Goal: Task Accomplishment & Management: Manage account settings

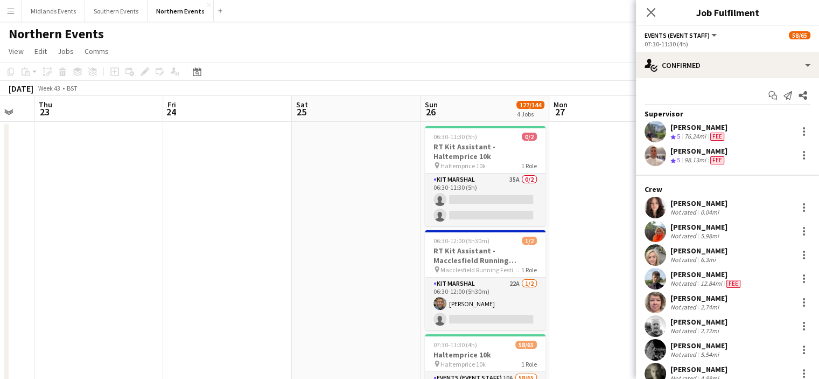
click at [646, 24] on div "Close pop-in" at bounding box center [651, 12] width 30 height 25
click at [654, 16] on icon at bounding box center [651, 12] width 10 height 10
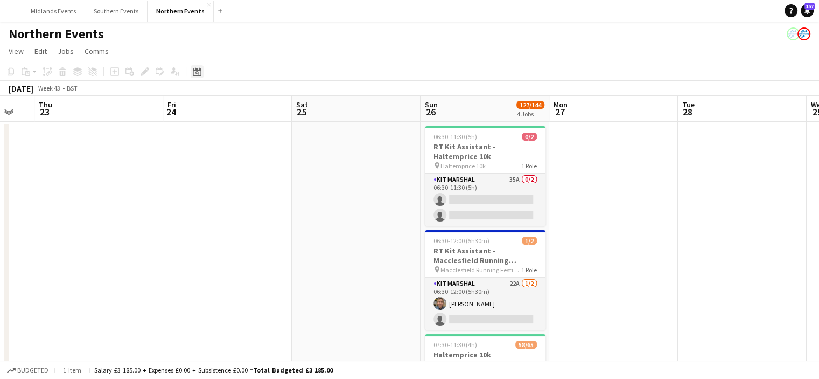
click at [194, 70] on icon at bounding box center [197, 71] width 8 height 9
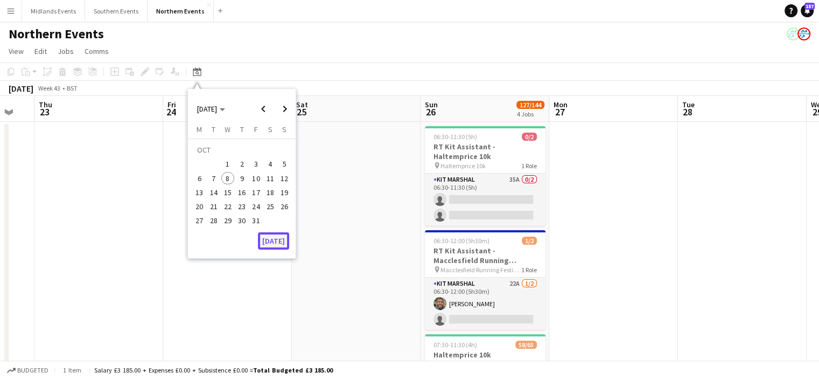
click at [275, 241] on button "[DATE]" at bounding box center [273, 240] width 31 height 17
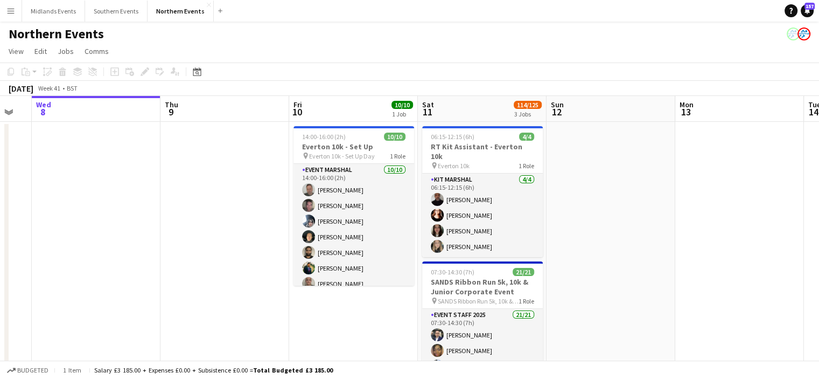
drag, startPoint x: 521, startPoint y: 266, endPoint x: 279, endPoint y: 252, distance: 242.8
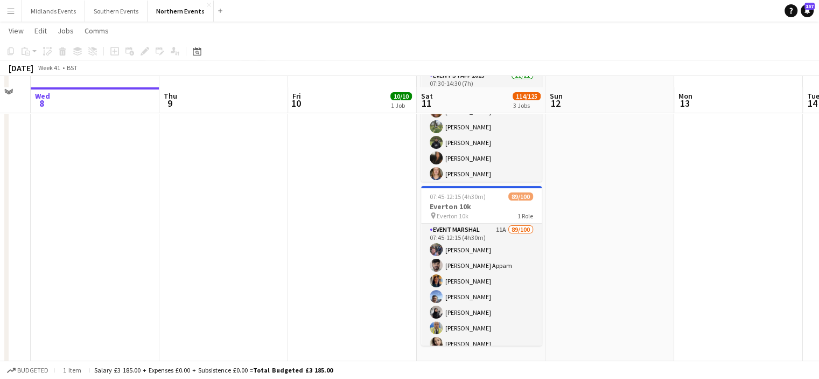
scroll to position [250, 0]
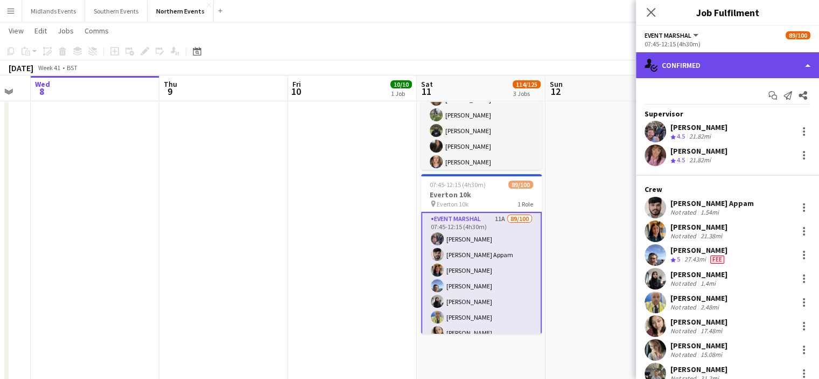
click at [696, 72] on div "single-neutral-actions-check-2 Confirmed" at bounding box center [727, 65] width 183 height 26
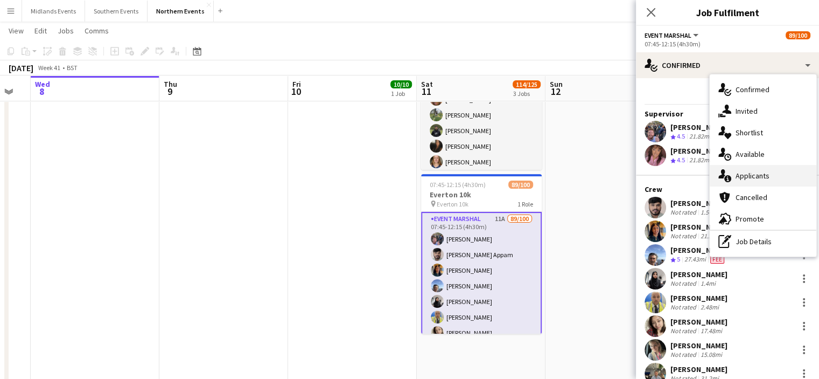
click at [741, 176] on span "Applicants" at bounding box center [753, 176] width 34 height 10
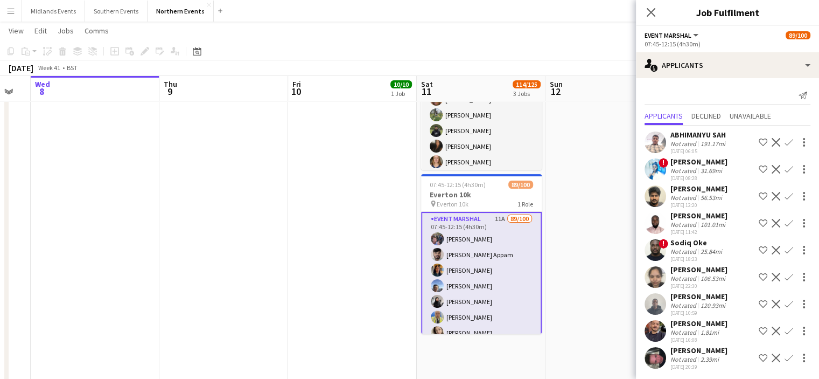
scroll to position [11, 0]
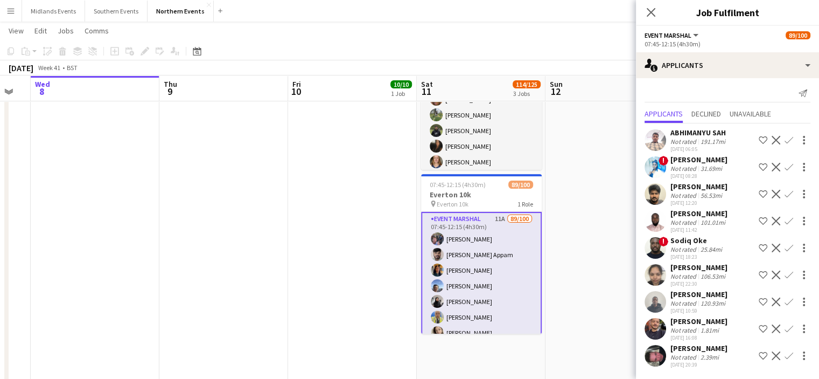
drag, startPoint x: 732, startPoint y: 318, endPoint x: 671, endPoint y: 322, distance: 61.5
click at [671, 322] on div "Ahmed Mohamed Not rated 1.81mi 08-10-2025 16:08 Shortlist crew Decline Confirm" at bounding box center [727, 328] width 183 height 25
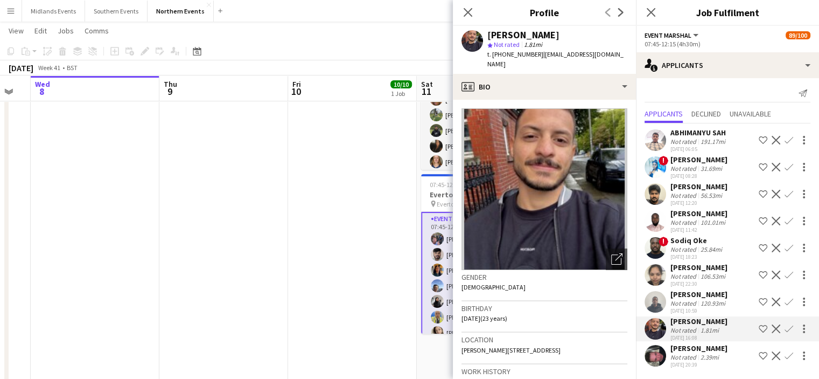
copy div "[PERSON_NAME]"
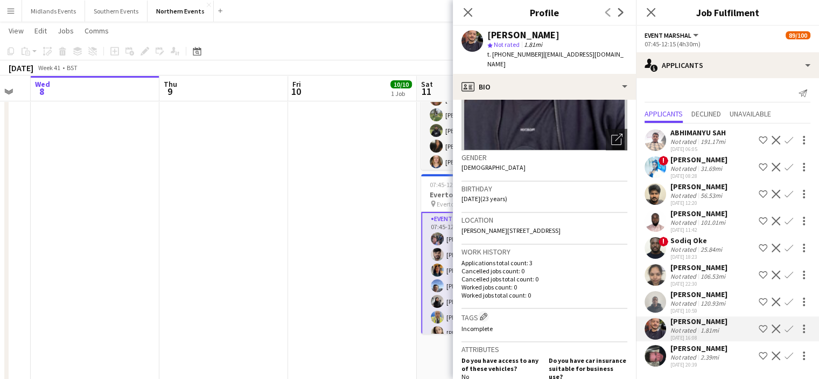
scroll to position [141, 0]
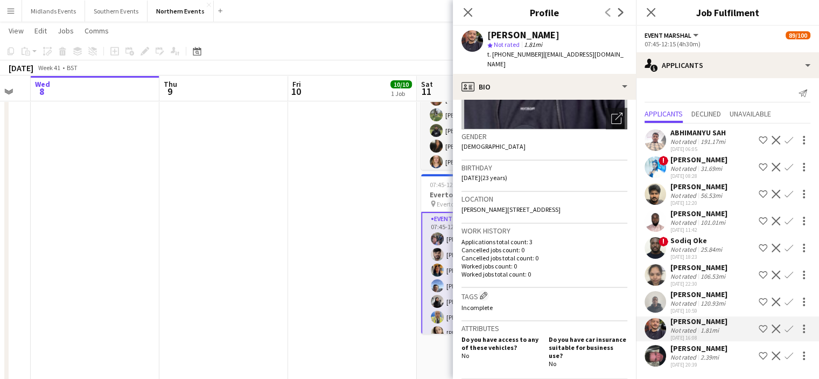
click at [785, 331] on app-icon "Confirm" at bounding box center [789, 328] width 9 height 9
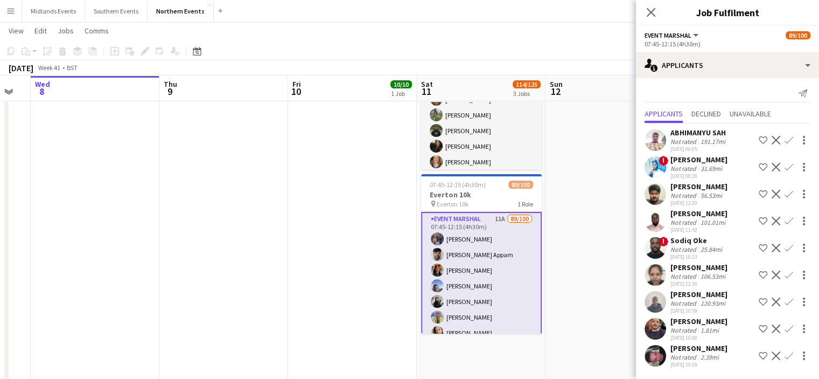
click at [785, 331] on app-icon "Confirm" at bounding box center [789, 328] width 9 height 9
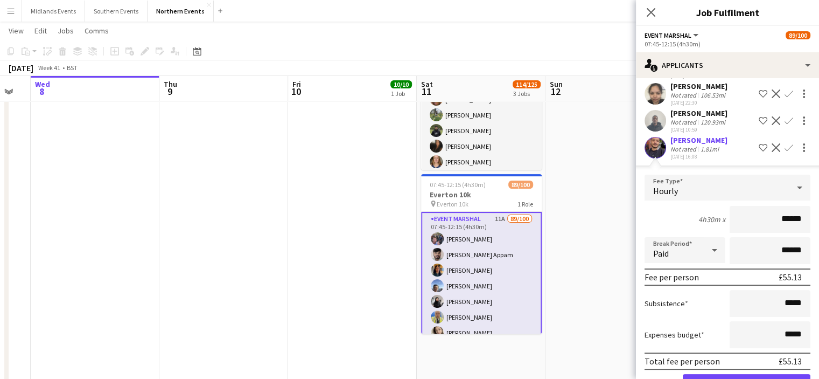
scroll to position [254, 0]
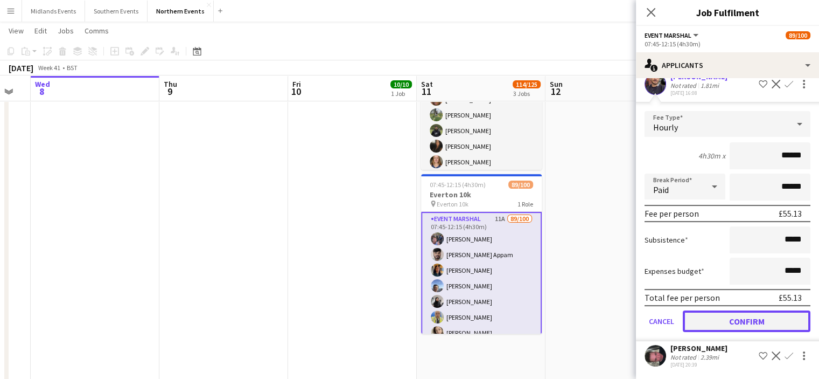
click at [753, 322] on button "Confirm" at bounding box center [747, 321] width 128 height 22
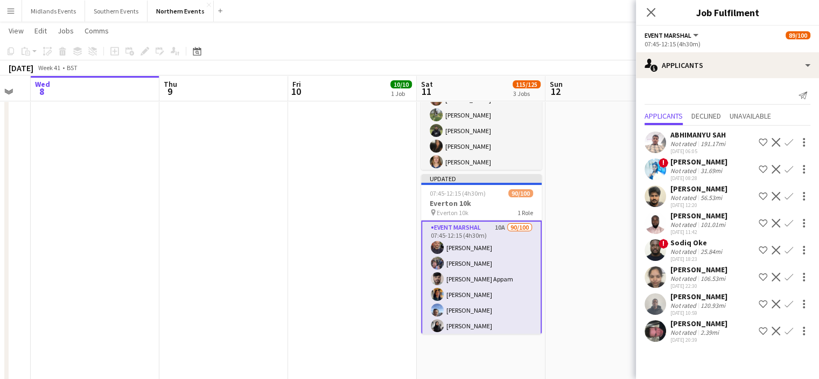
scroll to position [0, 0]
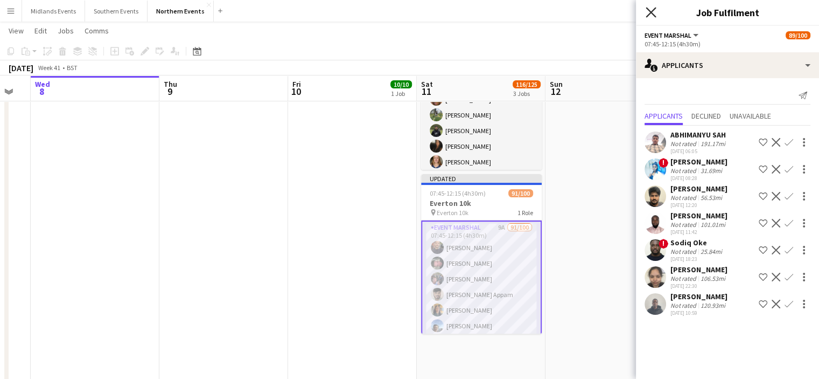
click at [651, 16] on icon "Close pop-in" at bounding box center [651, 12] width 10 height 10
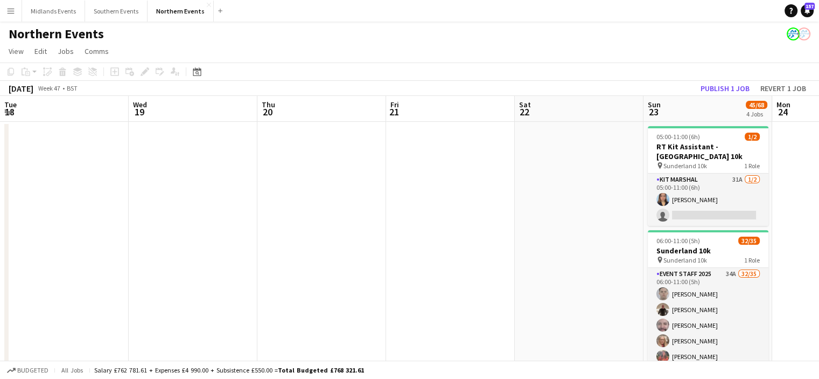
scroll to position [0, 506]
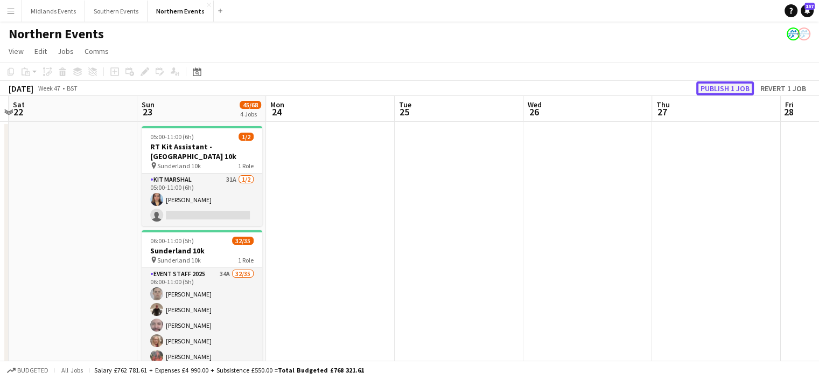
click at [725, 90] on button "Publish 1 job" at bounding box center [726, 88] width 58 height 14
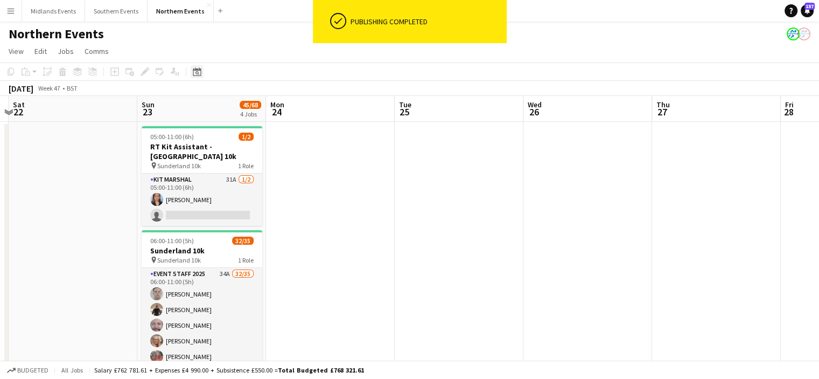
click at [194, 67] on icon "Date picker" at bounding box center [197, 71] width 9 height 9
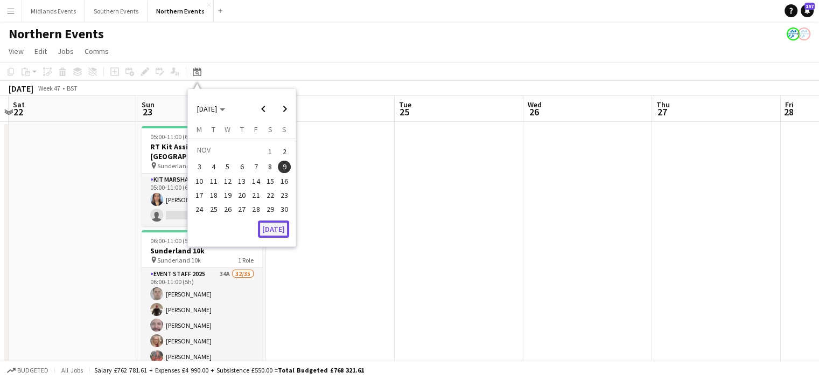
click at [276, 221] on button "[DATE]" at bounding box center [273, 228] width 31 height 17
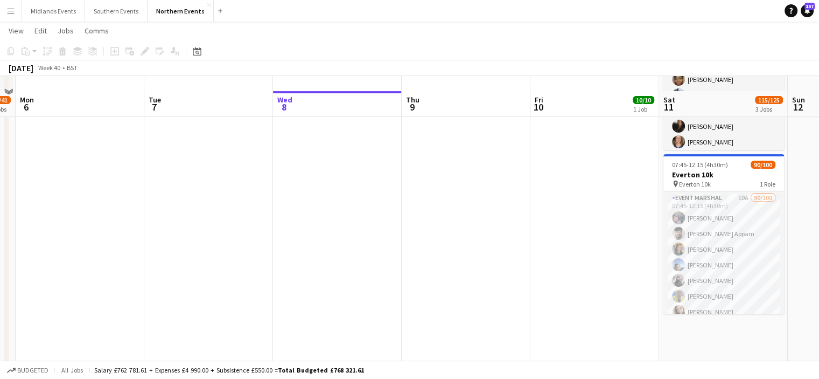
scroll to position [286, 0]
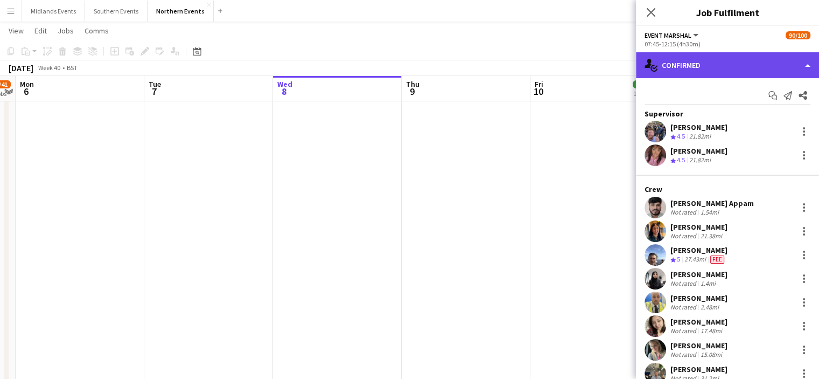
click at [707, 68] on div "single-neutral-actions-check-2 Confirmed" at bounding box center [727, 65] width 183 height 26
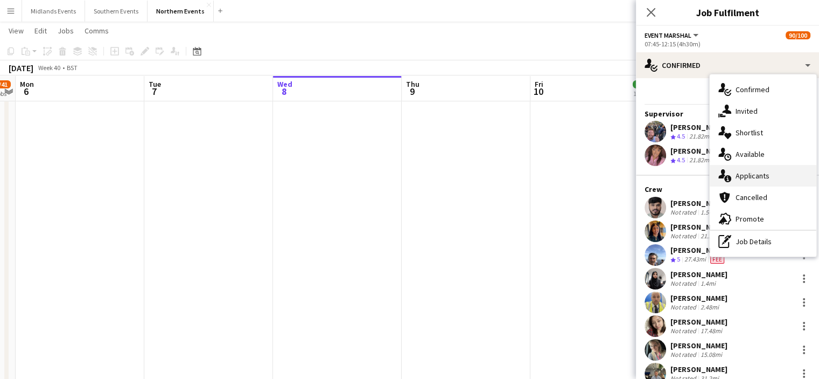
click at [754, 175] on span "Applicants" at bounding box center [753, 176] width 34 height 10
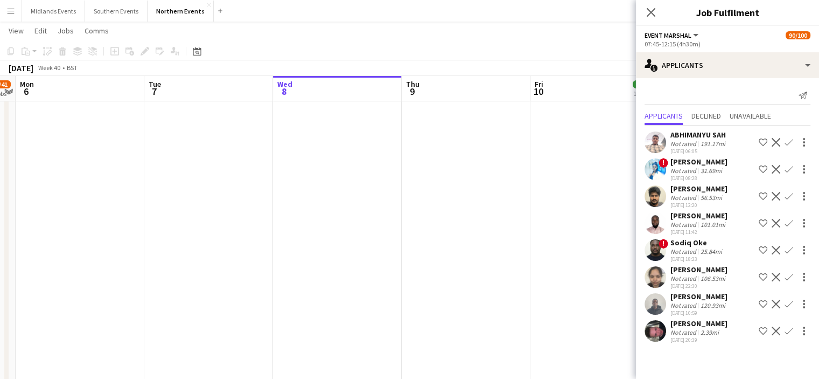
click at [700, 328] on div "[PERSON_NAME]" at bounding box center [699, 323] width 57 height 10
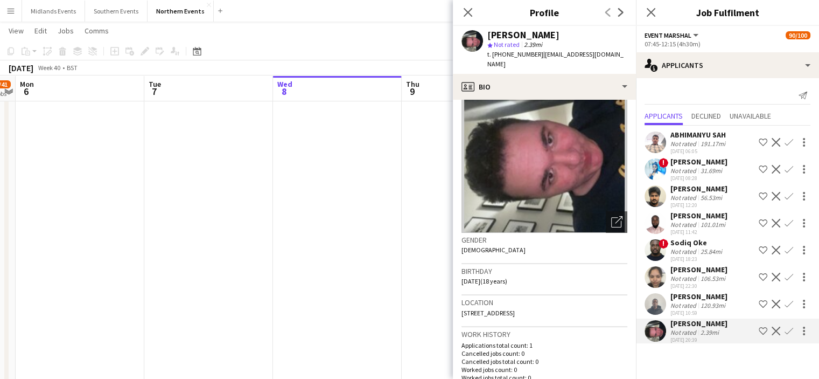
scroll to position [0, 0]
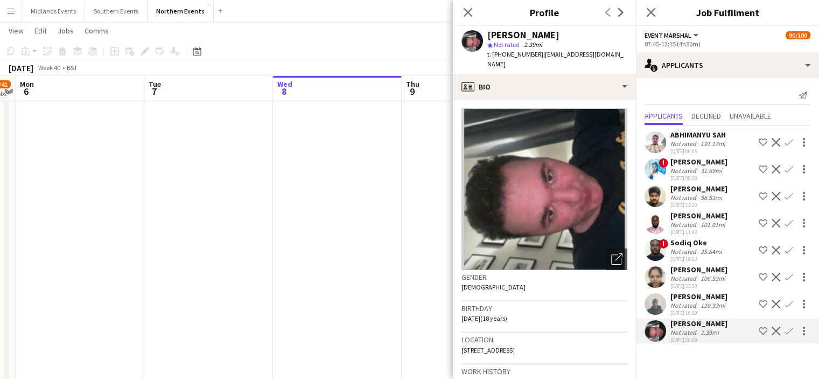
drag, startPoint x: 556, startPoint y: 38, endPoint x: 470, endPoint y: 38, distance: 86.2
click at [472, 38] on div "[PERSON_NAME] star Not rated 2.39mi t. [PHONE_NUMBER] | [EMAIL_ADDRESS][DOMAIN_…" at bounding box center [544, 50] width 183 height 48
copy div "[PERSON_NAME]"
click at [470, 38] on app-user-avatar at bounding box center [473, 41] width 22 height 22
click at [785, 335] on app-icon "Confirm" at bounding box center [789, 330] width 9 height 9
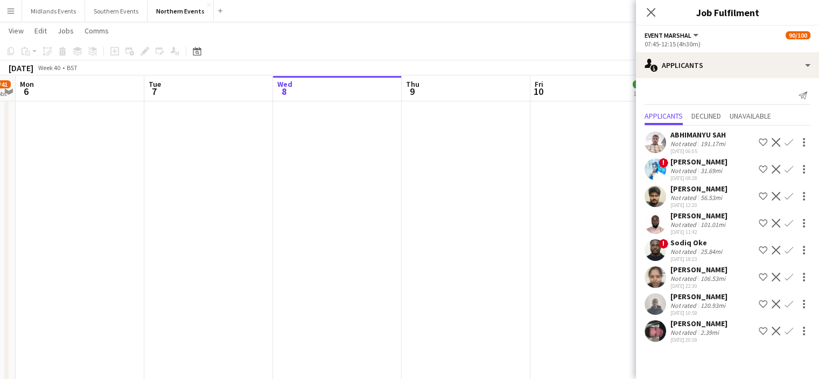
drag, startPoint x: 784, startPoint y: 338, endPoint x: 791, endPoint y: 338, distance: 6.5
click at [791, 335] on app-icon "Confirm" at bounding box center [789, 330] width 9 height 9
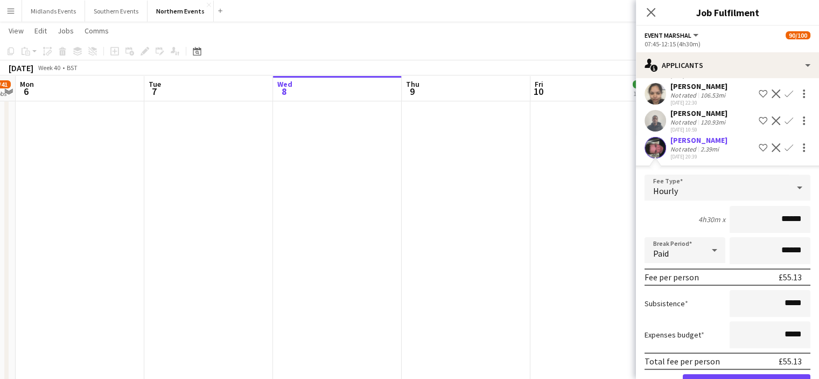
scroll to position [228, 0]
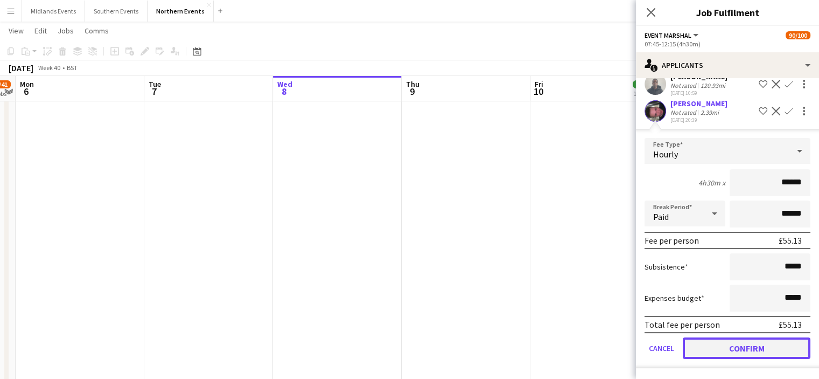
drag, startPoint x: 767, startPoint y: 346, endPoint x: 761, endPoint y: 351, distance: 7.7
click at [761, 351] on button "Confirm" at bounding box center [747, 348] width 128 height 22
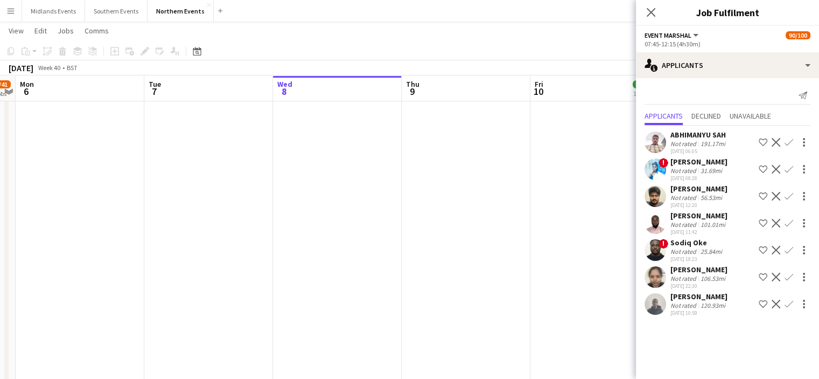
scroll to position [0, 0]
click at [700, 301] on div "[PERSON_NAME]" at bounding box center [699, 296] width 57 height 10
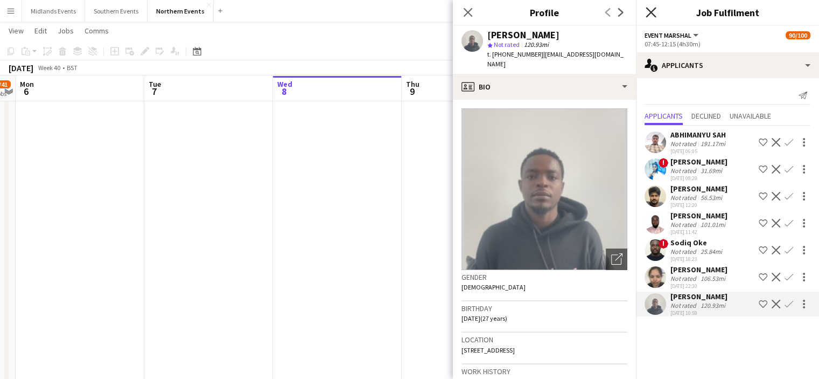
click at [649, 15] on icon at bounding box center [651, 12] width 10 height 10
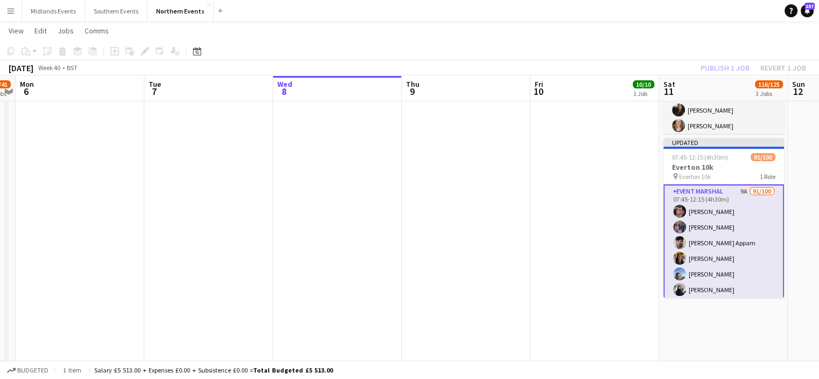
click at [721, 75] on div "[DATE] Week 40 • BST Publish 1 job Revert 1 job" at bounding box center [409, 67] width 819 height 15
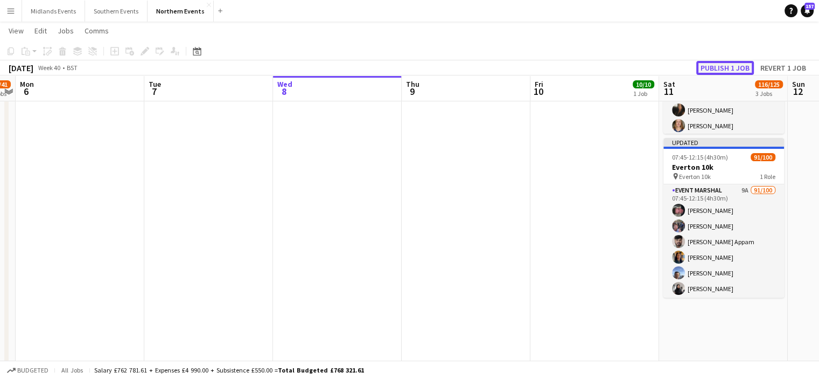
click at [721, 66] on button "Publish 1 job" at bounding box center [726, 68] width 58 height 14
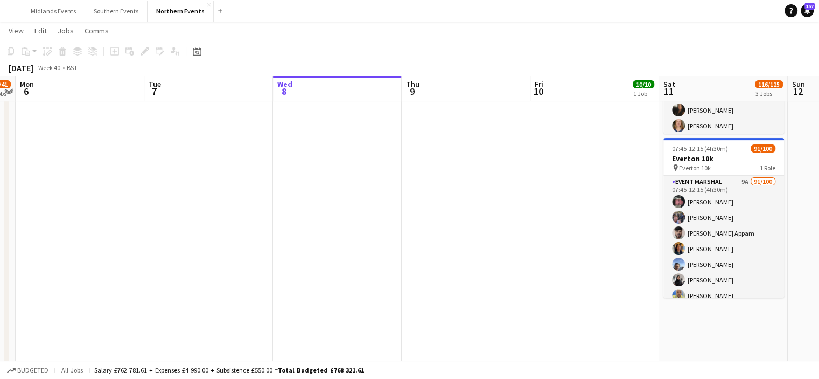
click at [12, 10] on app-icon "Menu" at bounding box center [10, 10] width 9 height 9
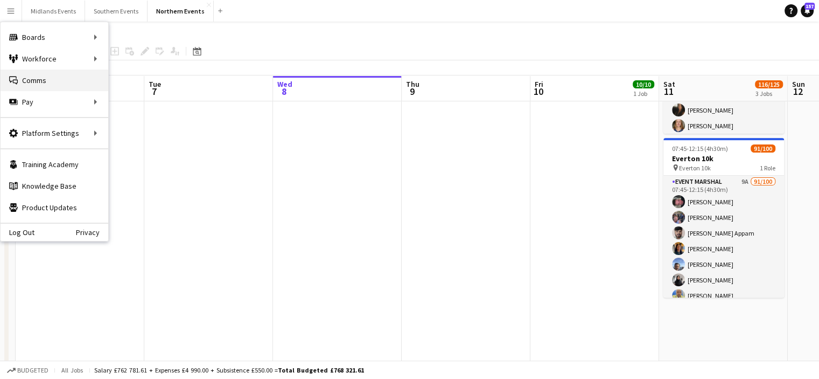
click at [25, 81] on link "Comms Comms" at bounding box center [55, 80] width 108 height 22
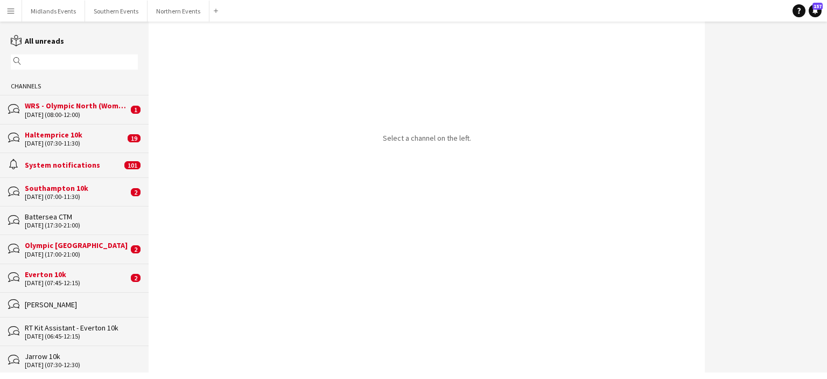
click at [71, 134] on div "Haltemprice 10k" at bounding box center [75, 135] width 100 height 10
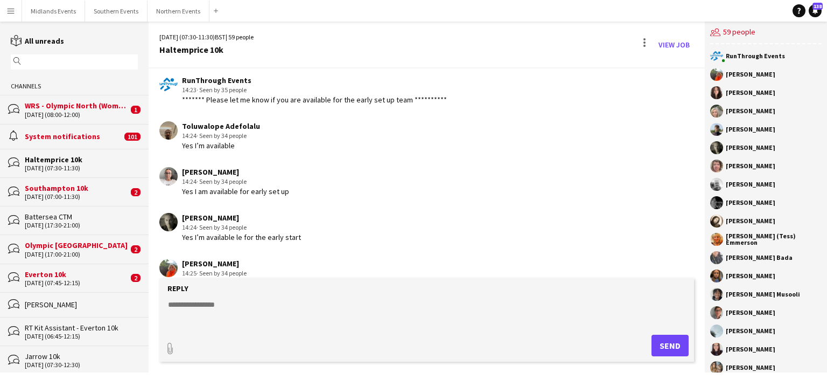
scroll to position [593, 0]
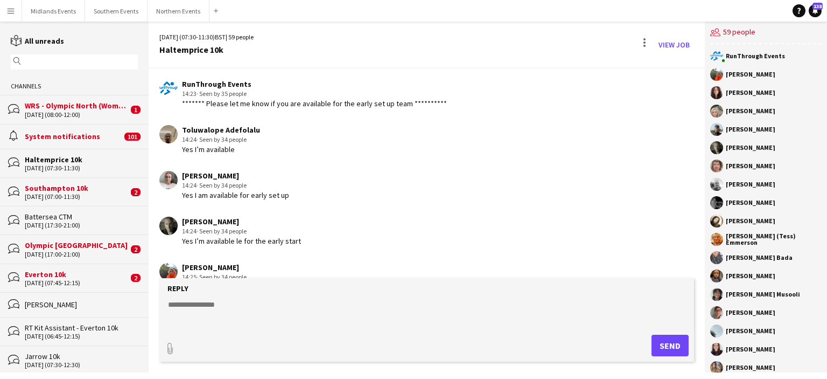
drag, startPoint x: 256, startPoint y: 133, endPoint x: 178, endPoint y: 129, distance: 78.2
click at [178, 129] on div "[PERSON_NAME] 14:24 · Seen by 34 people Yes I’m available" at bounding box center [381, 140] width 445 height 30
copy div "Toluwalope Adefolalu"
click at [170, 135] on app-user-avatar at bounding box center [168, 134] width 18 height 18
drag, startPoint x: 224, startPoint y: 175, endPoint x: 178, endPoint y: 177, distance: 46.4
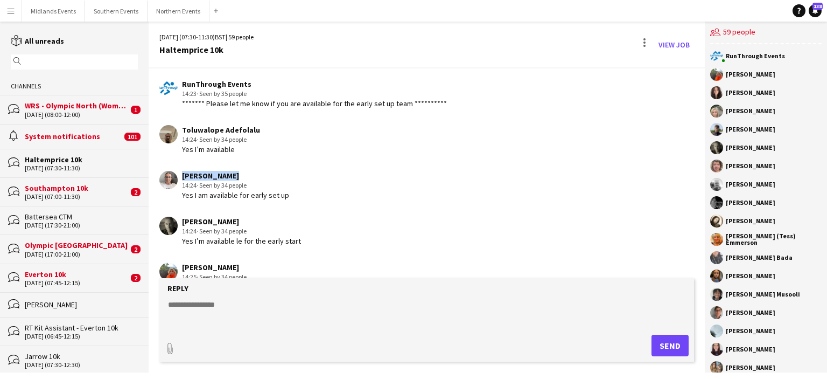
click at [178, 177] on div "[PERSON_NAME] 14:24 · Seen by 34 people Yes I am available for early set up" at bounding box center [381, 186] width 445 height 30
copy div "[PERSON_NAME]"
click at [178, 177] on div "[PERSON_NAME] 14:24 · Seen by 34 people Yes I am available for early set up" at bounding box center [381, 186] width 445 height 30
drag, startPoint x: 220, startPoint y: 220, endPoint x: 184, endPoint y: 221, distance: 36.1
click at [184, 221] on div "[PERSON_NAME]" at bounding box center [241, 222] width 119 height 10
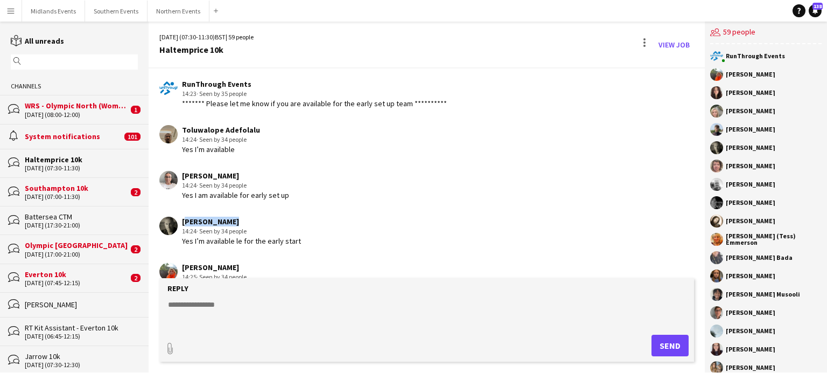
copy div "[PERSON_NAME]"
click at [184, 221] on div "[PERSON_NAME]" at bounding box center [241, 222] width 119 height 10
drag, startPoint x: 184, startPoint y: 264, endPoint x: 228, endPoint y: 260, distance: 44.9
click at [228, 260] on app-chat-message "[PERSON_NAME] 14:25 · Seen by 34 people Yes available for set-up" at bounding box center [427, 277] width 556 height 40
copy div "[PERSON_NAME]"
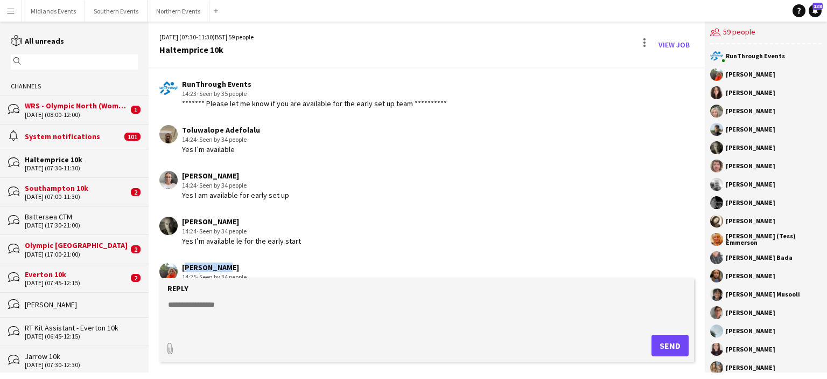
click at [228, 260] on app-chat-message "[PERSON_NAME] 14:25 · Seen by 34 people Yes available for set-up" at bounding box center [427, 277] width 556 height 40
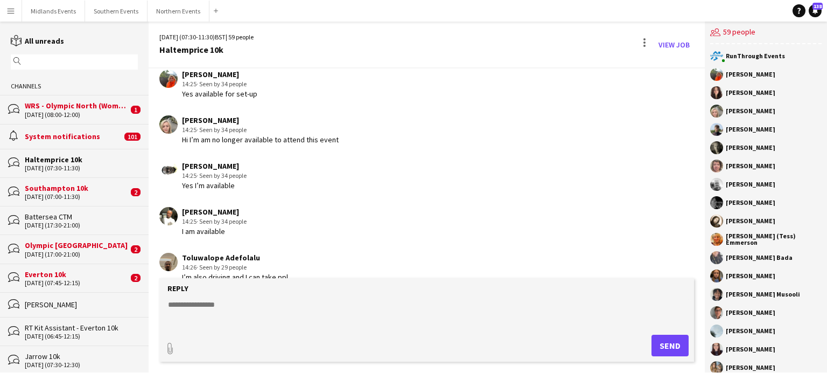
scroll to position [789, 0]
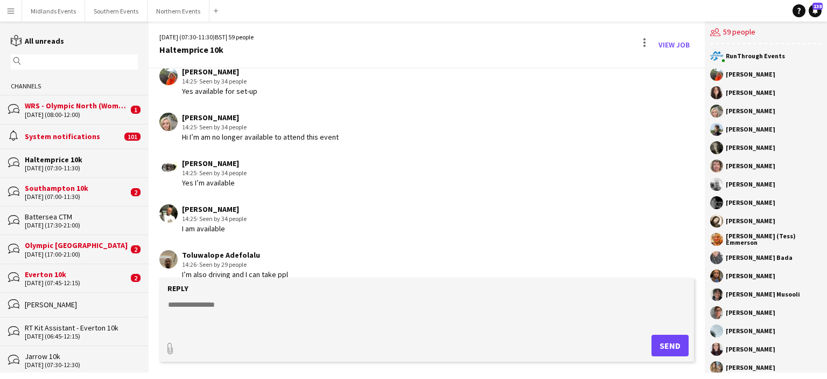
click at [185, 162] on div "[PERSON_NAME]" at bounding box center [214, 163] width 65 height 10
drag, startPoint x: 184, startPoint y: 159, endPoint x: 265, endPoint y: 154, distance: 81.0
click at [265, 154] on app-chat-message "[PERSON_NAME] 14:25 · Seen by 34 people Yes I’m available" at bounding box center [427, 173] width 556 height 40
copy div "[PERSON_NAME]"
drag, startPoint x: 182, startPoint y: 210, endPoint x: 275, endPoint y: 209, distance: 93.2
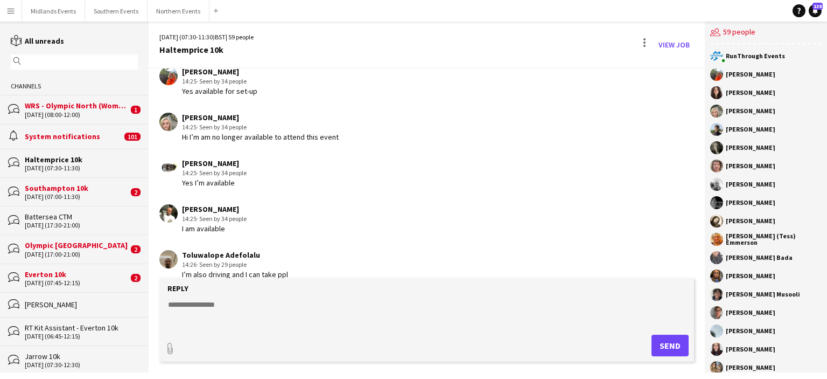
click at [275, 209] on div "[PERSON_NAME] 14:25 · Seen by 34 people I am available" at bounding box center [381, 219] width 445 height 30
copy div "[PERSON_NAME]"
drag, startPoint x: 185, startPoint y: 254, endPoint x: 254, endPoint y: 251, distance: 69.6
click at [254, 251] on div "Toluwalope Adefolalu" at bounding box center [235, 255] width 106 height 10
drag, startPoint x: 702, startPoint y: 187, endPoint x: 702, endPoint y: 198, distance: 10.8
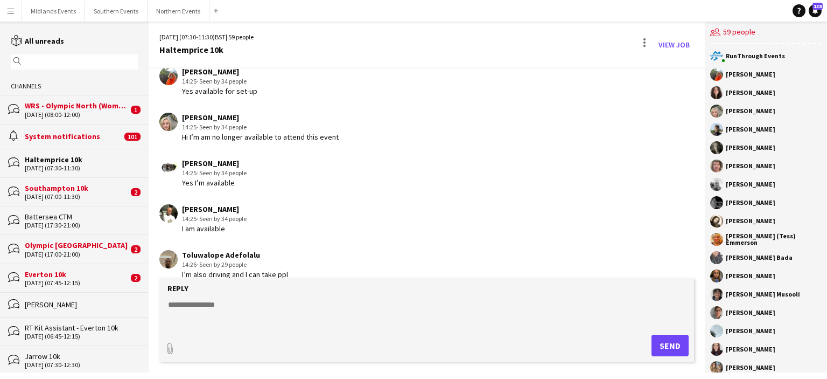
click at [702, 198] on div "**********" at bounding box center [427, 173] width 556 height 210
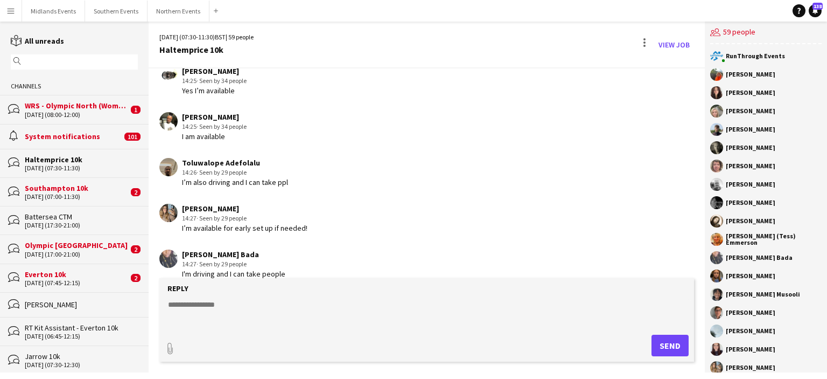
scroll to position [887, 0]
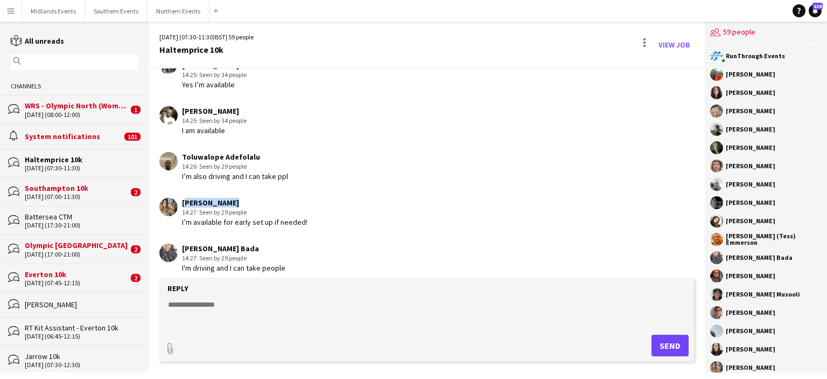
drag, startPoint x: 181, startPoint y: 201, endPoint x: 229, endPoint y: 198, distance: 48.1
click at [229, 198] on div "[PERSON_NAME] 14:27 · Seen by 29 people I’m available for early set up if neede…" at bounding box center [381, 213] width 445 height 30
copy div "[PERSON_NAME]"
drag, startPoint x: 183, startPoint y: 254, endPoint x: 248, endPoint y: 239, distance: 67.0
click at [248, 239] on app-chat-message "[PERSON_NAME] Bada 14:27 · Seen by 29 people I'm driving and I can take people" at bounding box center [427, 258] width 556 height 40
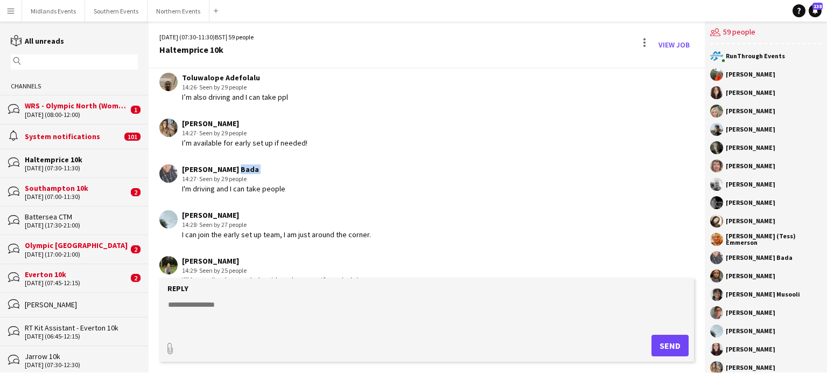
scroll to position [982, 0]
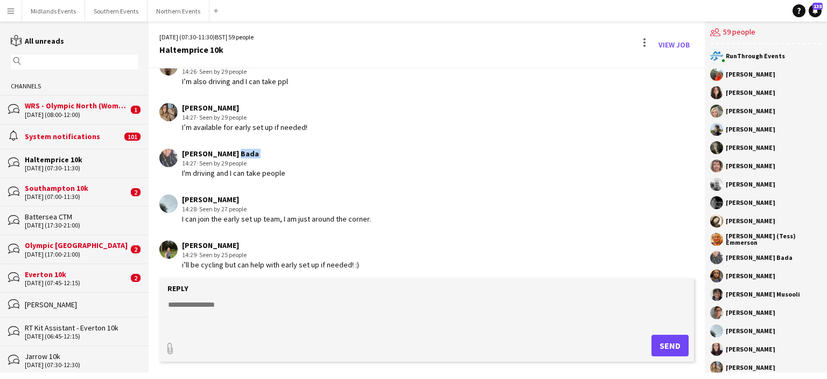
drag, startPoint x: 182, startPoint y: 194, endPoint x: 233, endPoint y: 193, distance: 51.2
click at [233, 194] on div "[PERSON_NAME]" at bounding box center [276, 199] width 189 height 10
copy div "[PERSON_NAME]"
drag, startPoint x: 183, startPoint y: 244, endPoint x: 220, endPoint y: 243, distance: 37.2
click at [220, 243] on div "[PERSON_NAME]" at bounding box center [270, 245] width 177 height 10
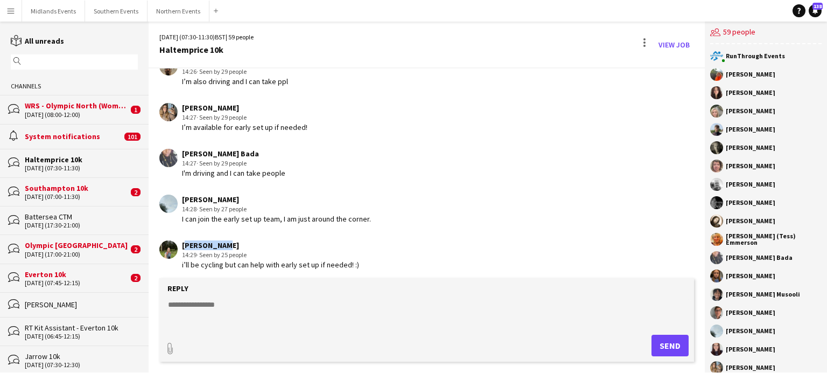
copy div "[PERSON_NAME]"
drag, startPoint x: 702, startPoint y: 210, endPoint x: 702, endPoint y: 221, distance: 11.3
click at [702, 221] on app-chat-message "[PERSON_NAME] 14:28 · Seen by 27 people I can join the early set up team, I am …" at bounding box center [427, 209] width 556 height 40
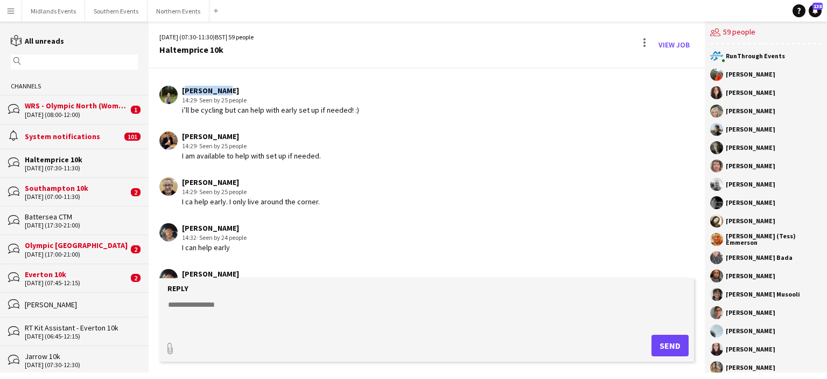
scroll to position [1140, 0]
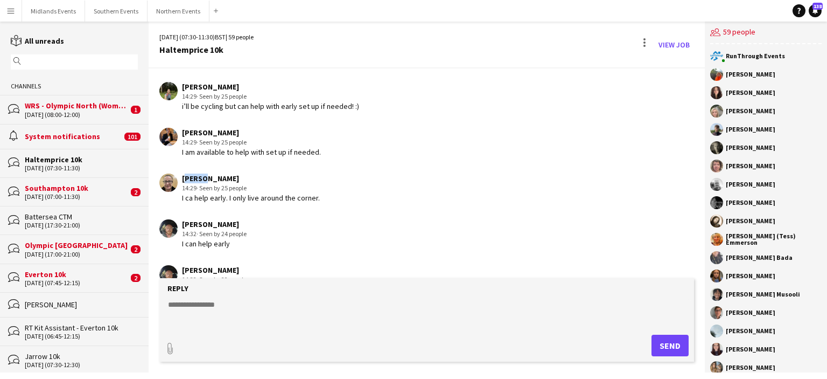
drag, startPoint x: 183, startPoint y: 178, endPoint x: 198, endPoint y: 178, distance: 15.1
click at [198, 178] on div "[PERSON_NAME]" at bounding box center [251, 178] width 138 height 10
drag, startPoint x: 184, startPoint y: 133, endPoint x: 242, endPoint y: 135, distance: 58.2
click at [242, 135] on div "[PERSON_NAME]" at bounding box center [251, 133] width 139 height 10
drag, startPoint x: 183, startPoint y: 173, endPoint x: 239, endPoint y: 179, distance: 56.4
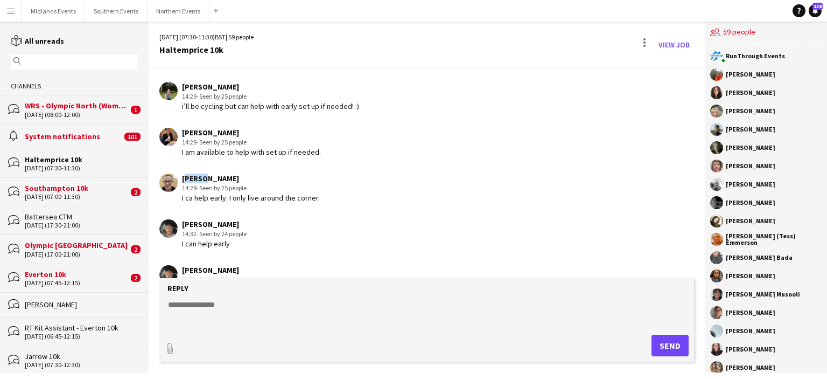
click at [239, 179] on div "[PERSON_NAME]" at bounding box center [251, 178] width 138 height 10
drag, startPoint x: 185, startPoint y: 219, endPoint x: 263, endPoint y: 224, distance: 77.7
click at [263, 224] on div "[PERSON_NAME] 14:32 · Seen by 24 people I can help early" at bounding box center [381, 234] width 445 height 30
click at [186, 225] on div "[PERSON_NAME]" at bounding box center [214, 224] width 65 height 10
drag, startPoint x: 183, startPoint y: 220, endPoint x: 253, endPoint y: 220, distance: 69.5
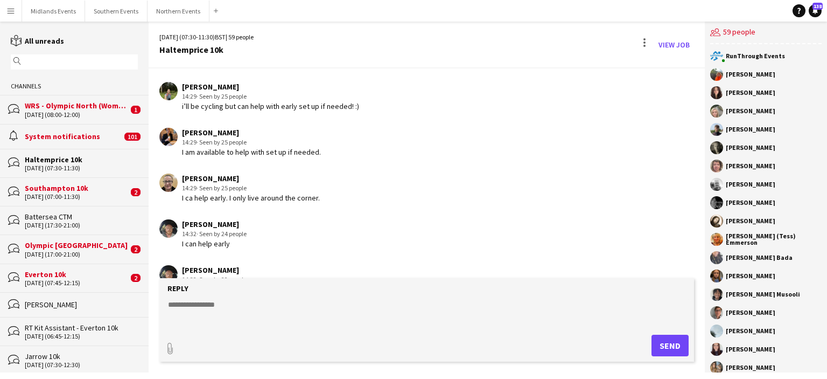
click at [253, 220] on div "[PERSON_NAME] 14:32 · Seen by 24 people I can help early" at bounding box center [381, 234] width 445 height 30
drag, startPoint x: 705, startPoint y: 234, endPoint x: 708, endPoint y: 246, distance: 11.6
click at [708, 246] on div "RunThrough Events [PERSON_NAME] [PERSON_NAME] [PERSON_NAME] [PERSON_NAME] [PERS…" at bounding box center [766, 208] width 122 height 328
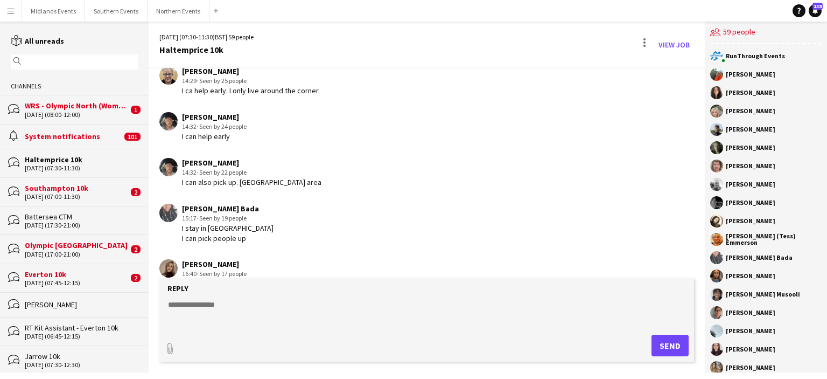
scroll to position [1250, 0]
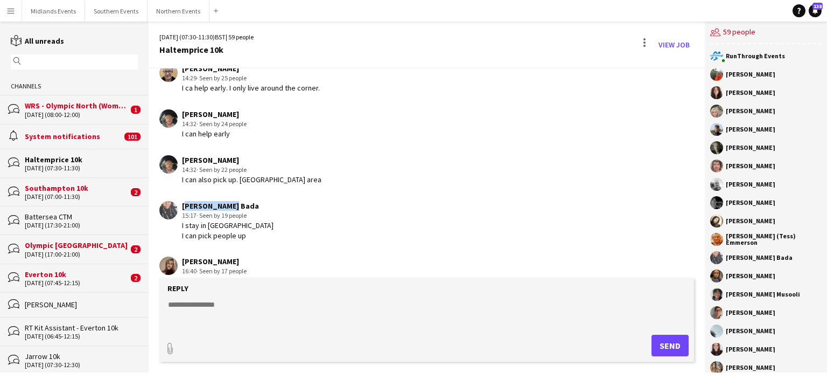
drag, startPoint x: 183, startPoint y: 205, endPoint x: 236, endPoint y: 204, distance: 52.8
click at [236, 204] on div "[PERSON_NAME] Bada" at bounding box center [228, 206] width 92 height 10
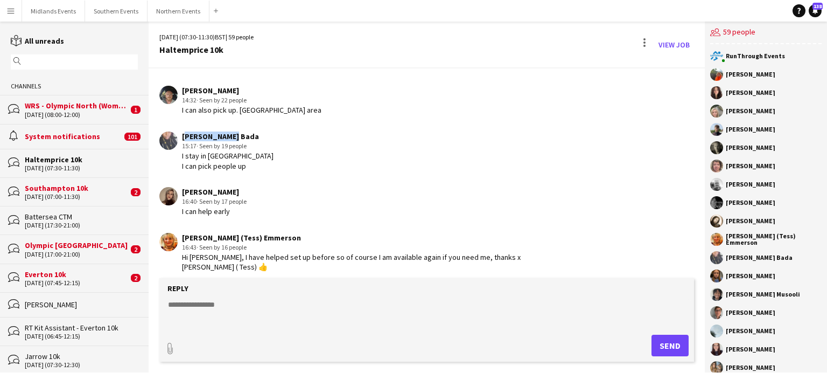
scroll to position [1326, 0]
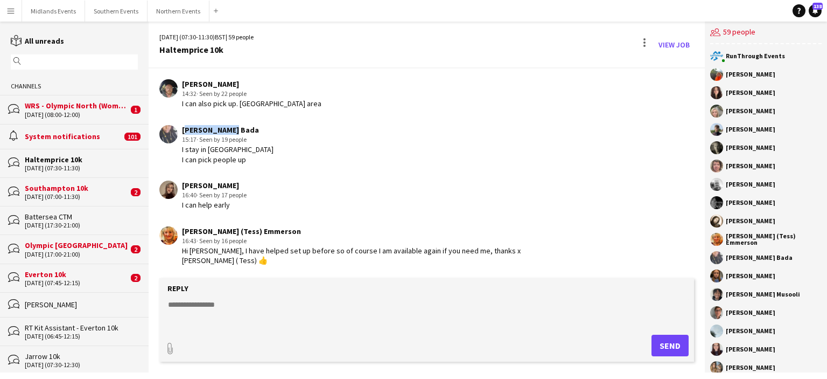
drag, startPoint x: 183, startPoint y: 183, endPoint x: 236, endPoint y: 181, distance: 53.9
click at [236, 181] on div "[PERSON_NAME]" at bounding box center [214, 185] width 65 height 10
drag, startPoint x: 212, startPoint y: 228, endPoint x: 293, endPoint y: 227, distance: 81.3
click at [293, 227] on div "[PERSON_NAME] (Tess) Emmerson" at bounding box center [351, 231] width 339 height 10
click at [185, 303] on textarea at bounding box center [429, 313] width 524 height 28
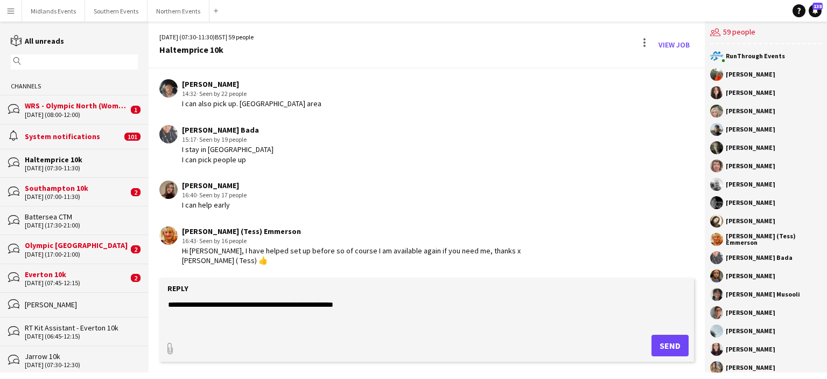
type textarea "**********"
click at [665, 346] on button "Send" at bounding box center [670, 346] width 37 height 22
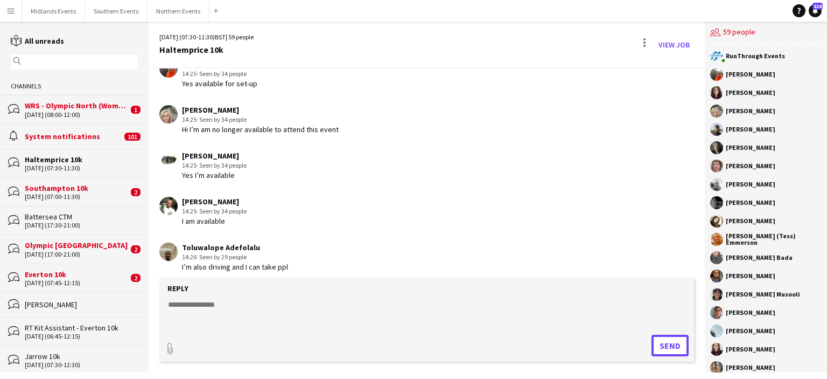
scroll to position [793, 0]
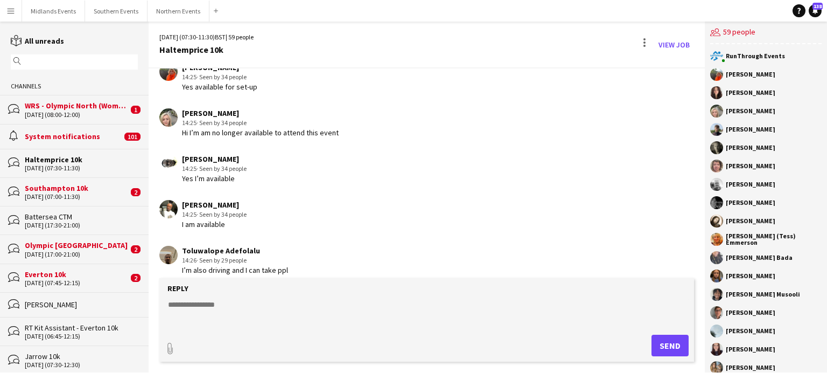
click at [55, 269] on div "Everton 10k" at bounding box center [76, 274] width 103 height 10
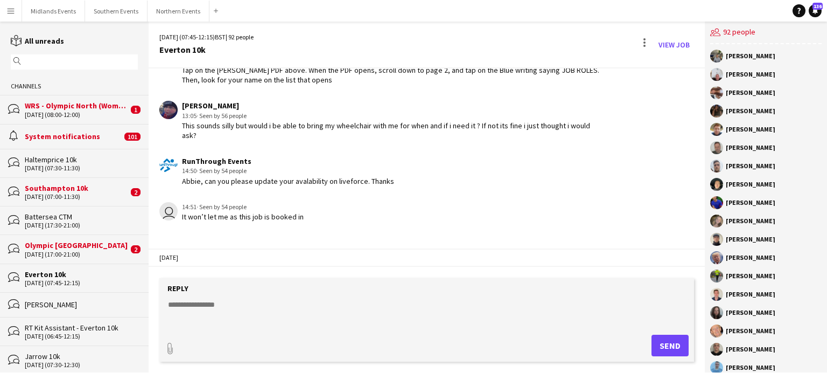
scroll to position [1584, 0]
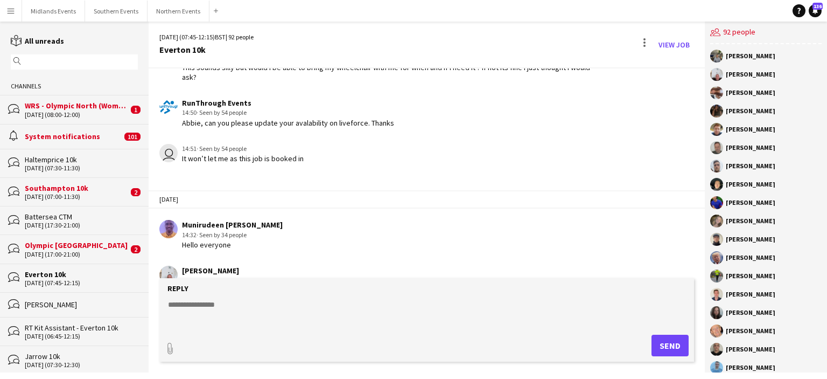
drag, startPoint x: 240, startPoint y: 245, endPoint x: 178, endPoint y: 248, distance: 61.5
click at [178, 266] on div "[PERSON_NAME] 15:34 · Seen by 25 people Sorry just seen change of date after co…" at bounding box center [381, 281] width 445 height 30
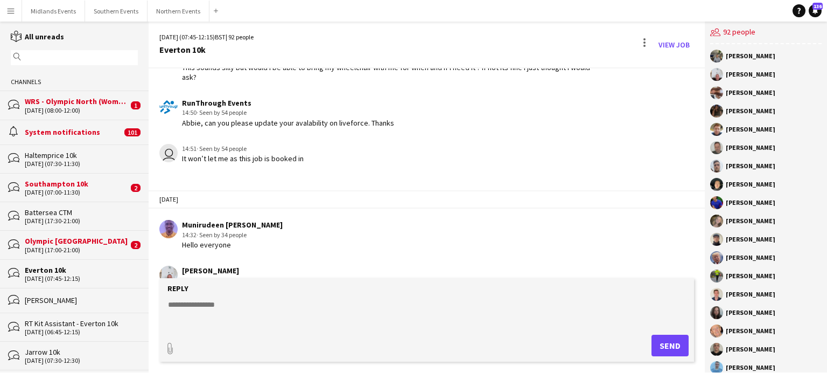
scroll to position [0, 0]
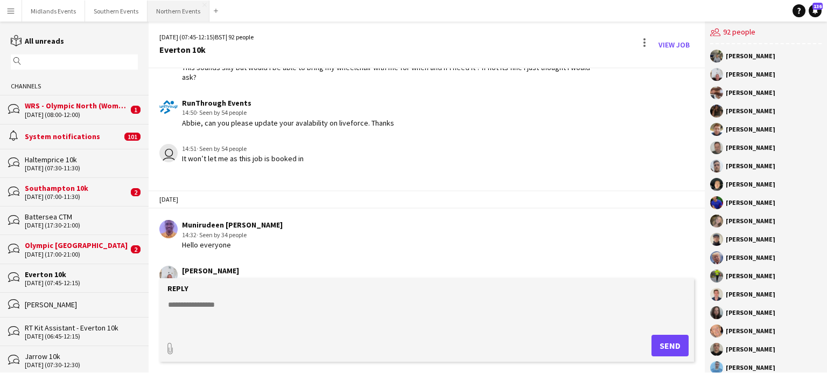
click at [168, 8] on button "Northern Events Close" at bounding box center [179, 11] width 62 height 21
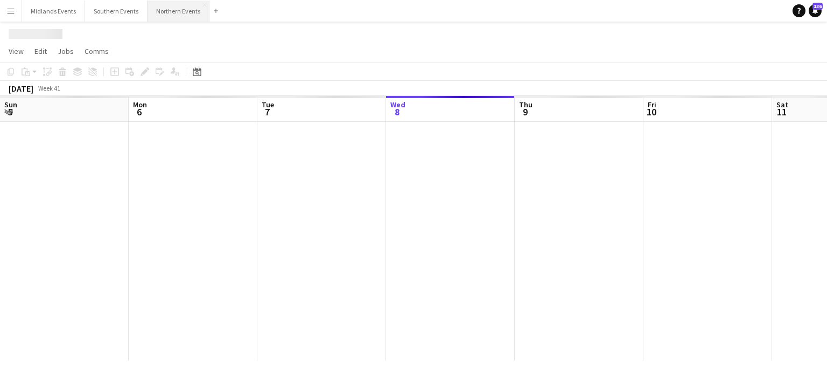
scroll to position [0, 258]
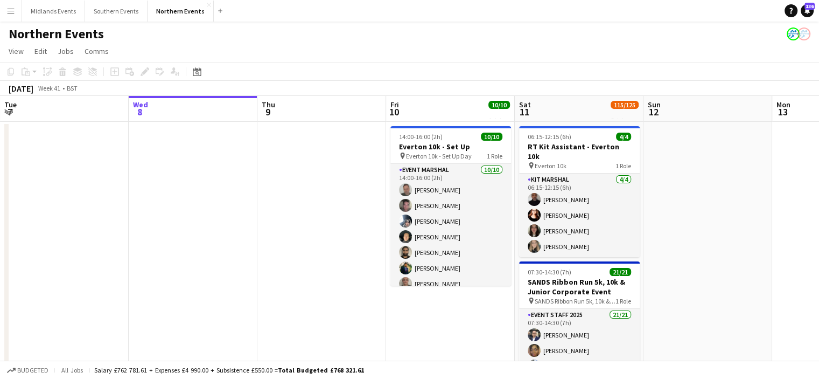
click at [9, 12] on app-icon "Menu" at bounding box center [10, 10] width 9 height 9
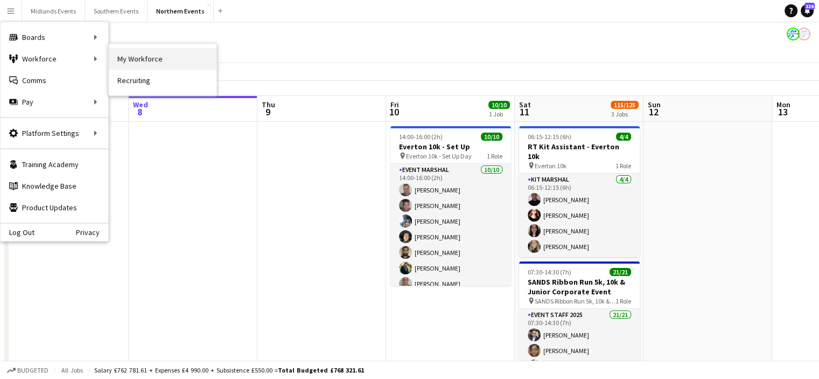
click at [129, 53] on link "My Workforce" at bounding box center [163, 59] width 108 height 22
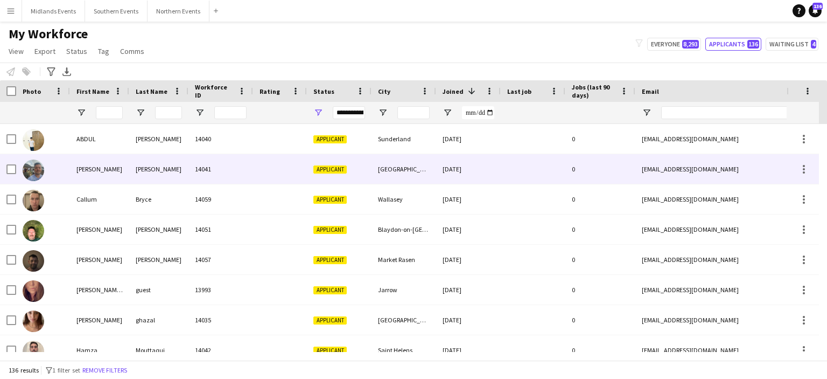
click at [149, 167] on div "[PERSON_NAME]" at bounding box center [158, 169] width 59 height 30
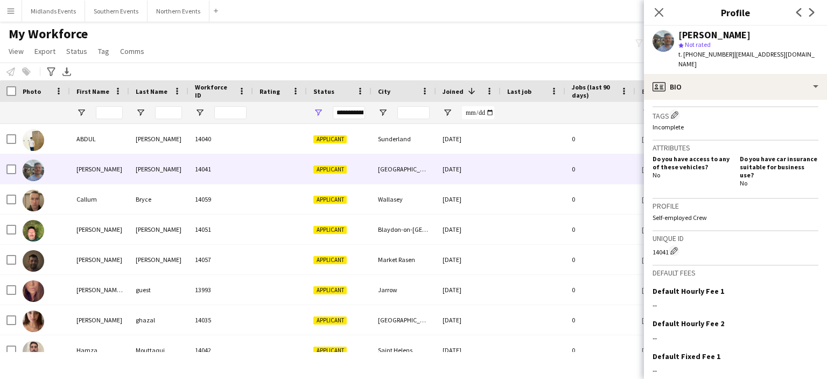
scroll to position [378, 0]
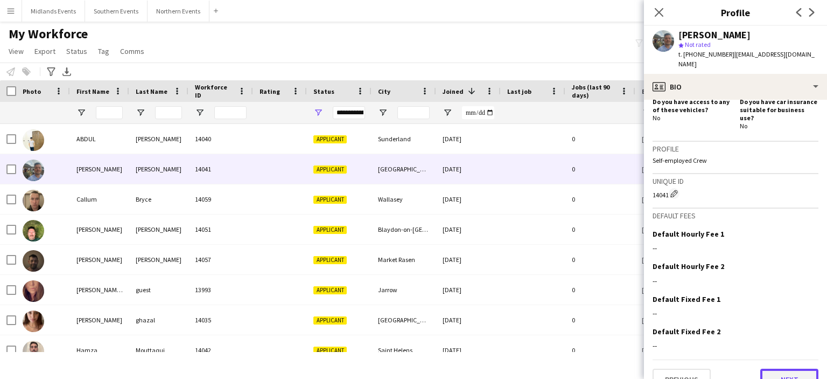
click at [787, 368] on button "Next" at bounding box center [790, 379] width 58 height 22
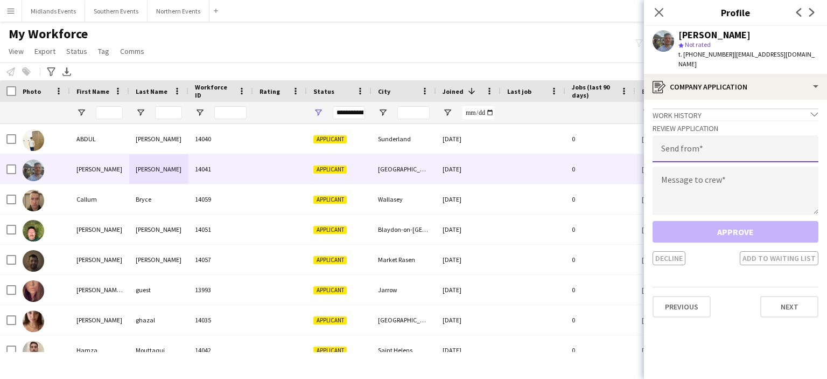
click at [690, 148] on input "email" at bounding box center [736, 148] width 166 height 27
type input "**********"
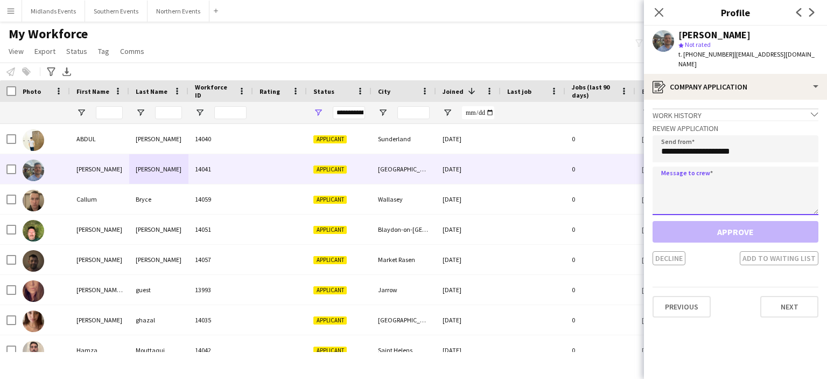
paste textarea "**********"
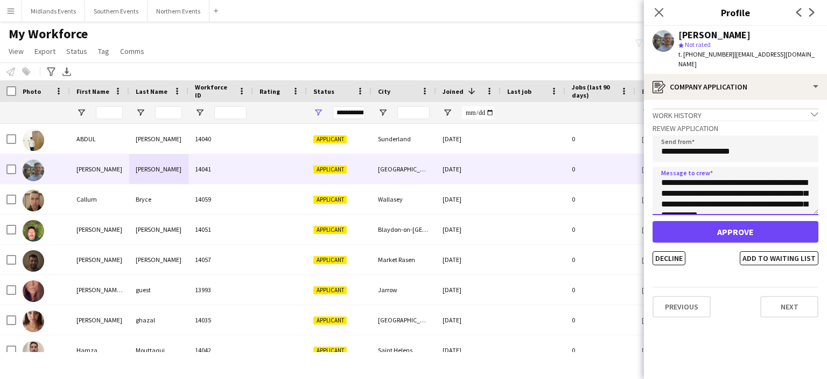
scroll to position [233, 0]
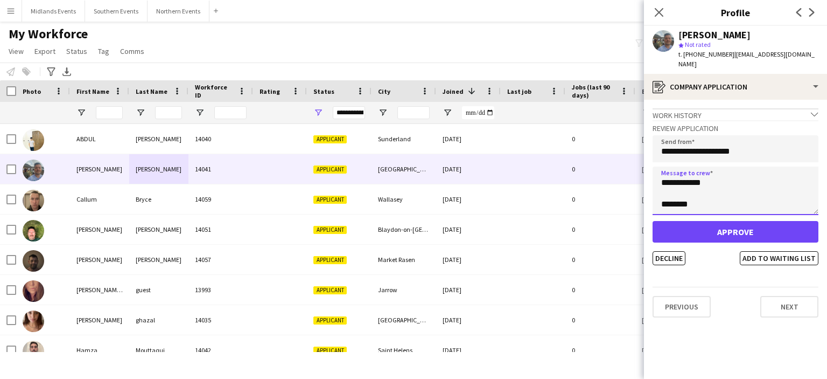
type textarea "**********"
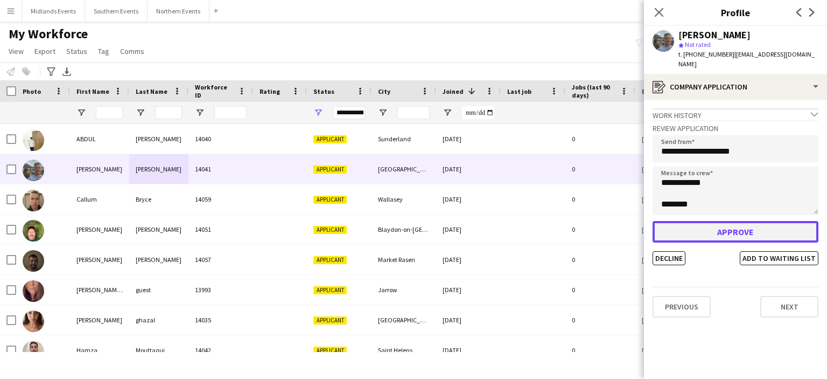
click at [677, 224] on button "Approve" at bounding box center [736, 232] width 166 height 22
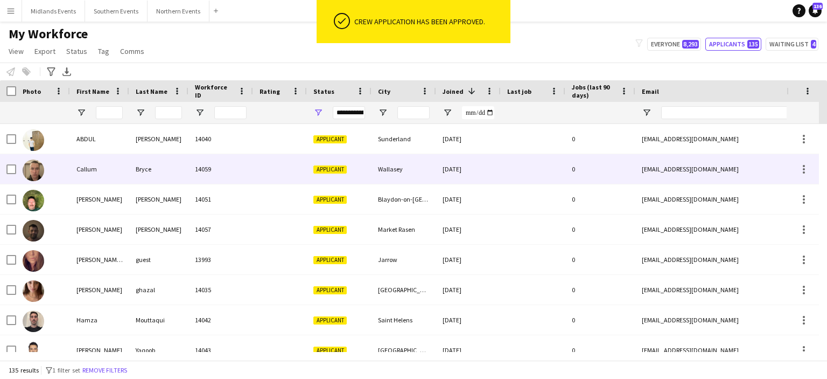
click at [400, 172] on div "Wallasey" at bounding box center [404, 169] width 65 height 30
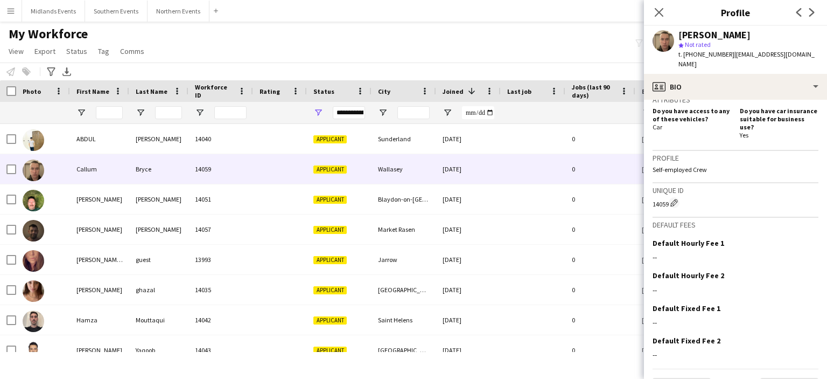
scroll to position [378, 0]
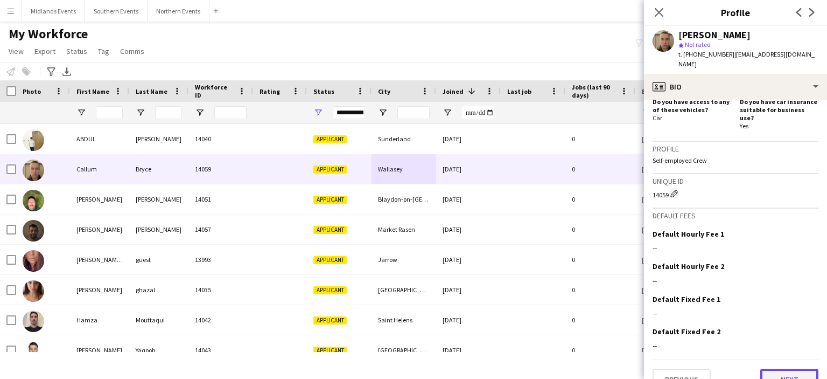
click at [795, 368] on button "Next" at bounding box center [790, 379] width 58 height 22
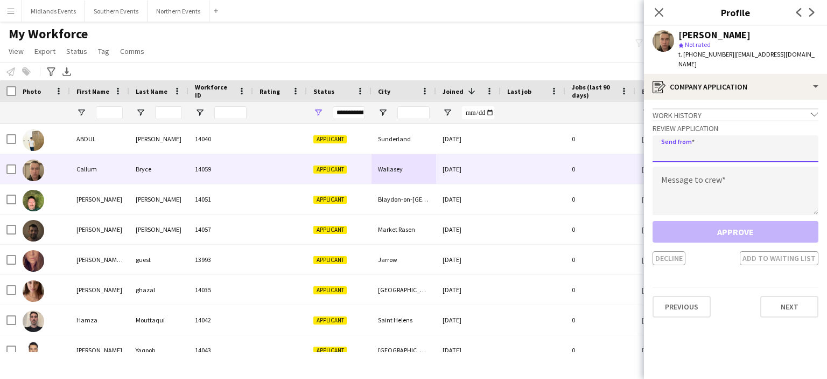
click at [676, 137] on input "email" at bounding box center [736, 148] width 166 height 27
type input "**********"
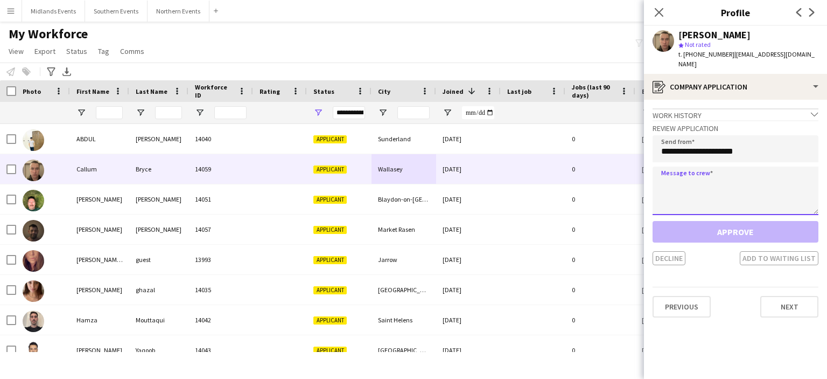
paste textarea "**********"
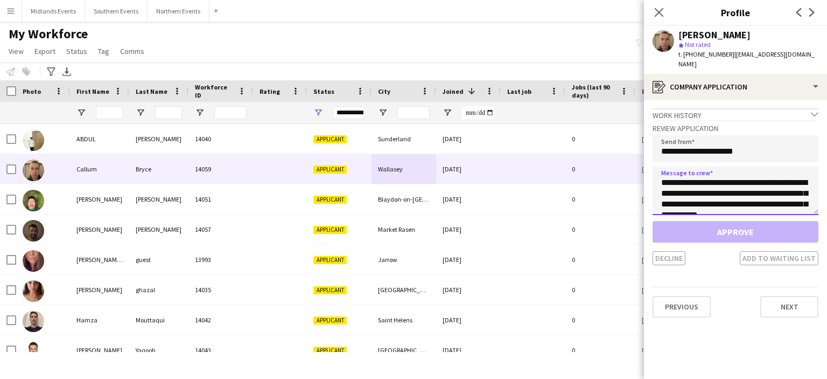
scroll to position [233, 0]
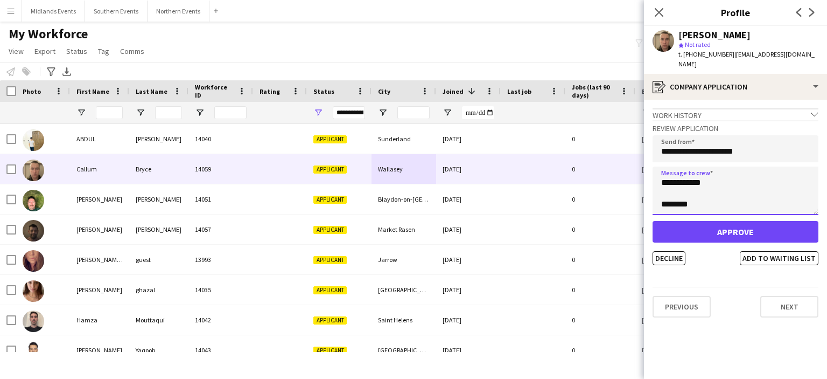
type textarea "**********"
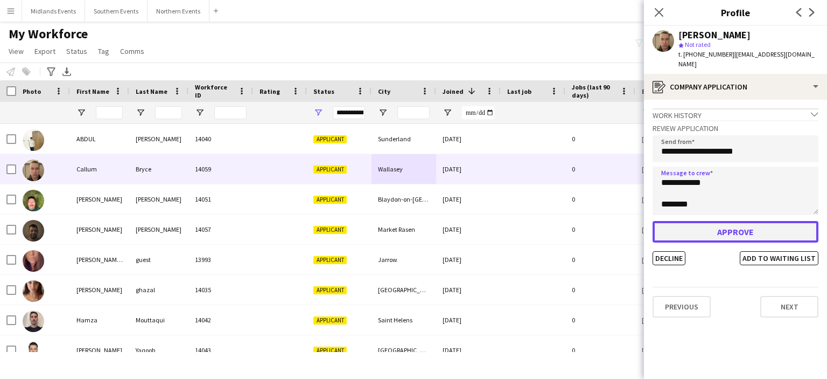
click at [702, 225] on button "Approve" at bounding box center [736, 232] width 166 height 22
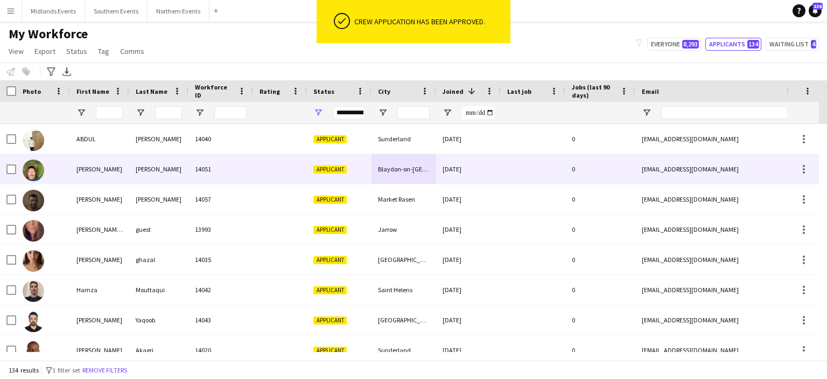
click at [398, 174] on div "Blaydon-on-[GEOGRAPHIC_DATA]" at bounding box center [404, 169] width 65 height 30
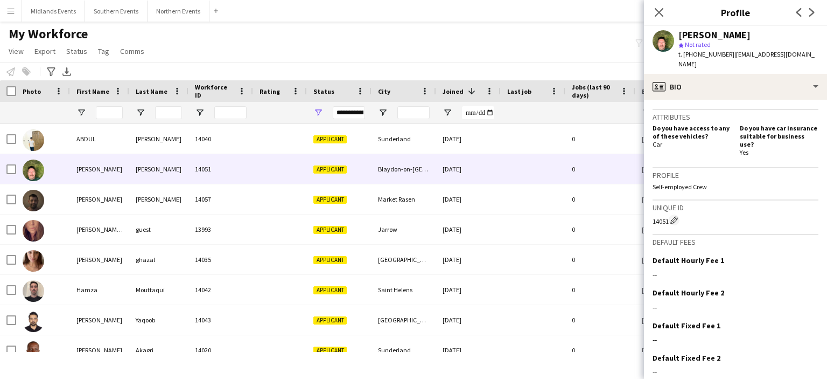
scroll to position [398, 0]
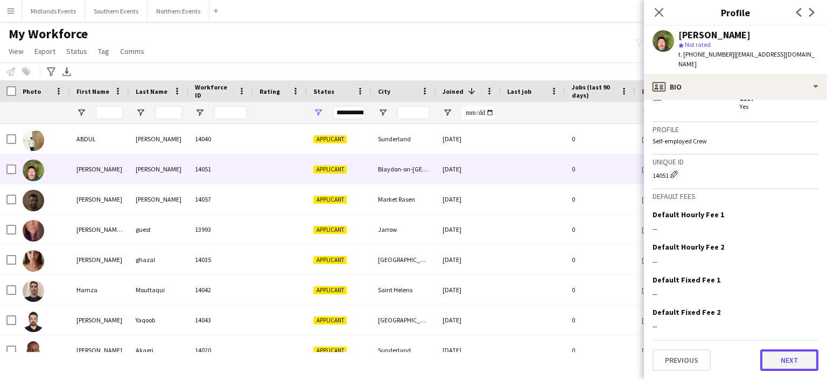
click at [785, 364] on button "Next" at bounding box center [790, 360] width 58 height 22
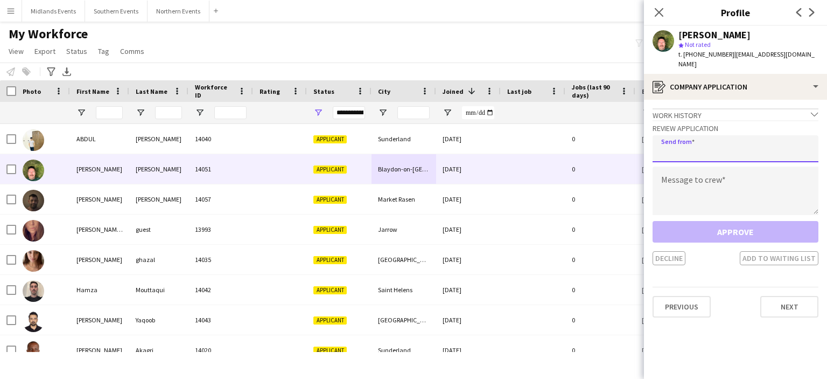
click at [694, 145] on input "email" at bounding box center [736, 148] width 166 height 27
type input "**********"
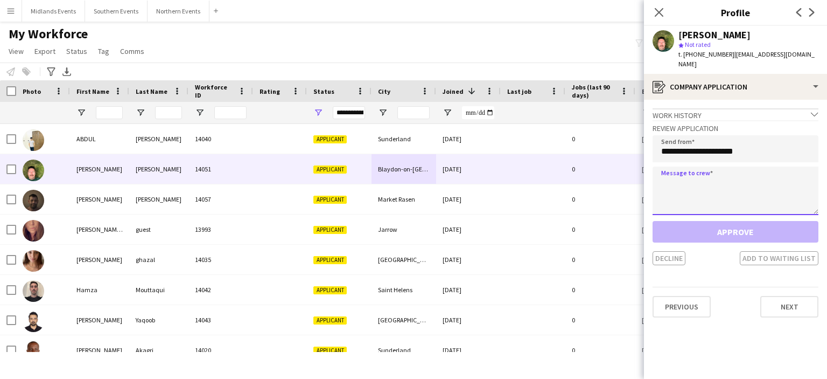
paste textarea "**********"
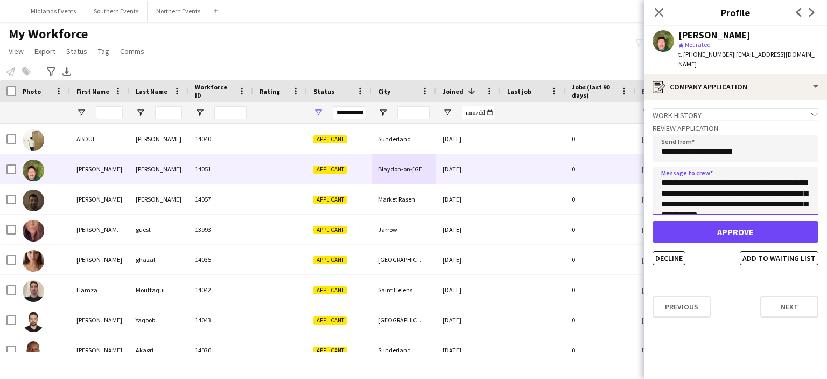
scroll to position [233, 0]
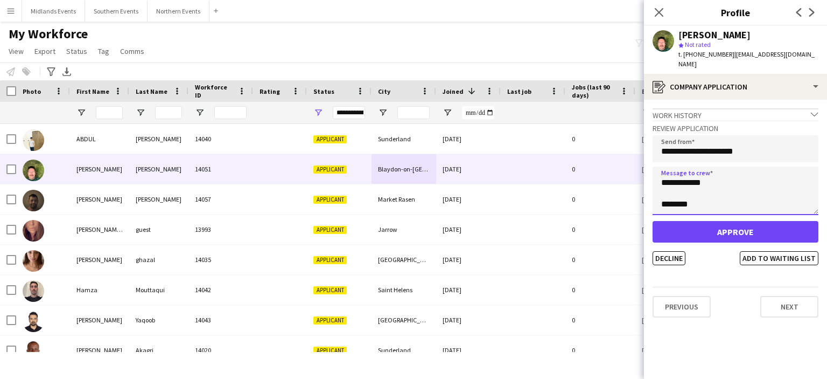
type textarea "**********"
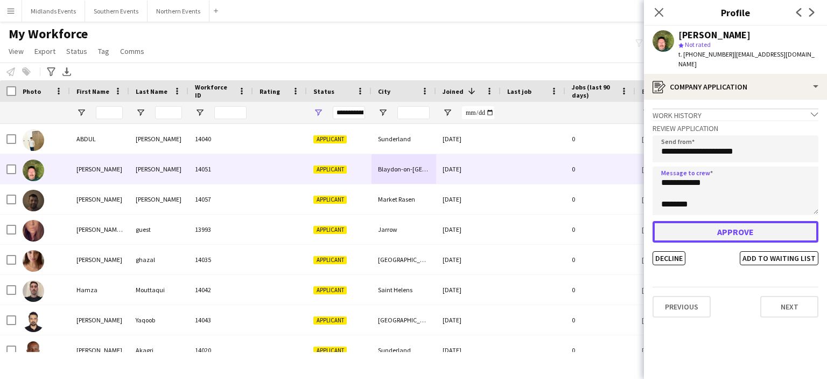
click at [696, 226] on button "Approve" at bounding box center [736, 232] width 166 height 22
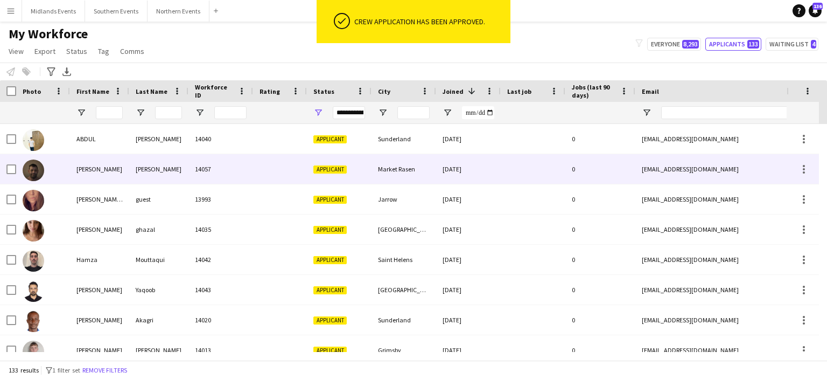
click at [410, 173] on div "Market Rasen" at bounding box center [404, 169] width 65 height 30
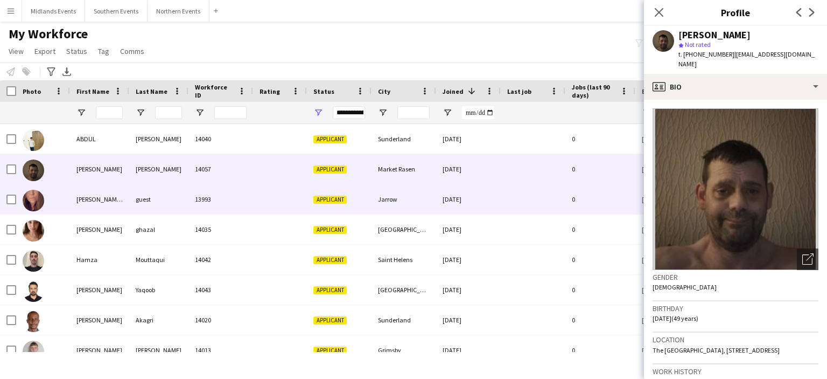
click at [388, 206] on div "Jarrow" at bounding box center [404, 199] width 65 height 30
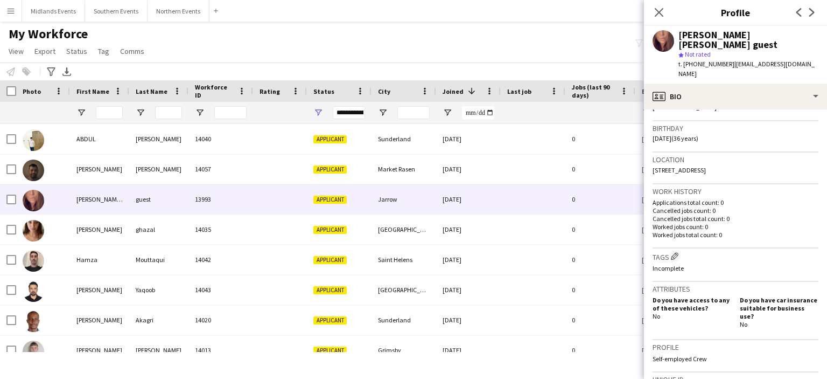
scroll to position [190, 0]
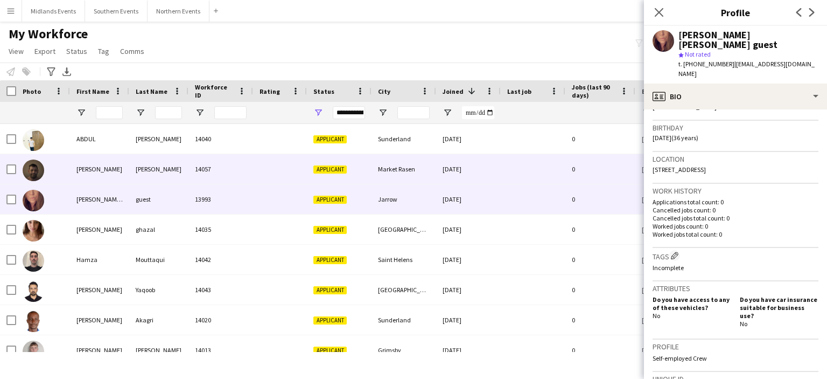
click at [399, 175] on div "Market Rasen" at bounding box center [404, 169] width 65 height 30
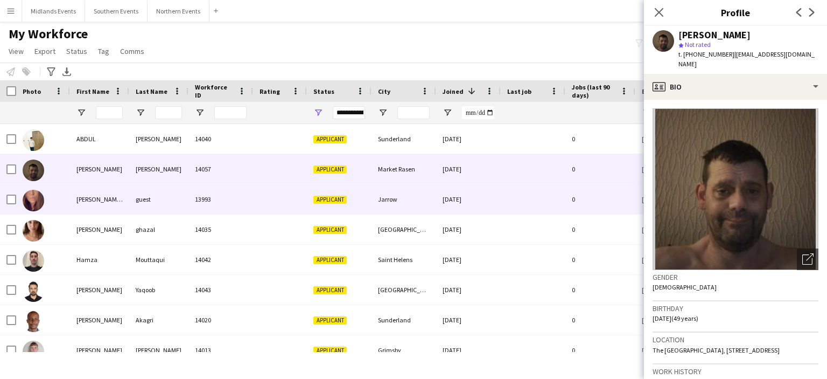
click at [386, 196] on div "Jarrow" at bounding box center [404, 199] width 65 height 30
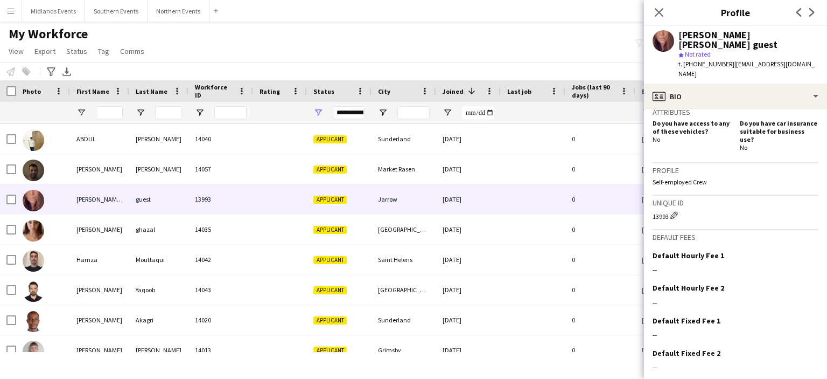
scroll to position [378, 0]
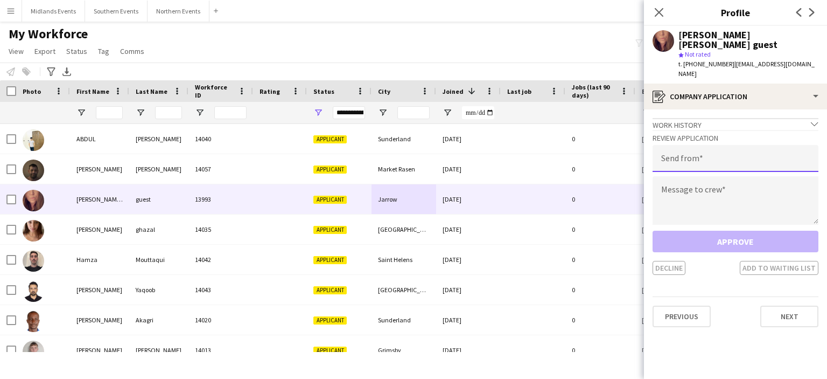
click at [714, 145] on input "email" at bounding box center [736, 158] width 166 height 27
type input "**********"
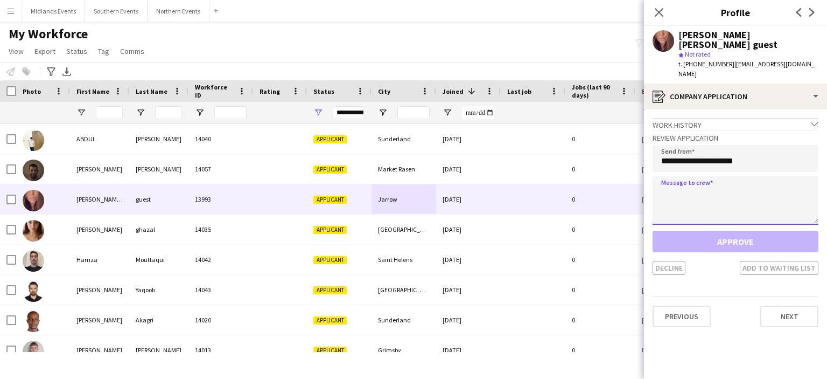
paste textarea "**********"
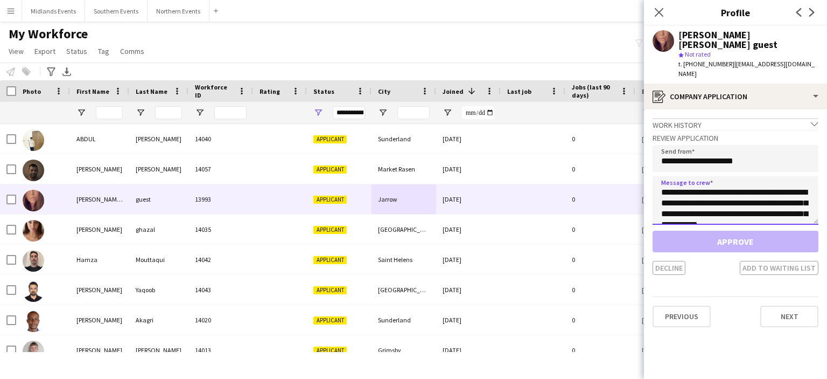
scroll to position [233, 0]
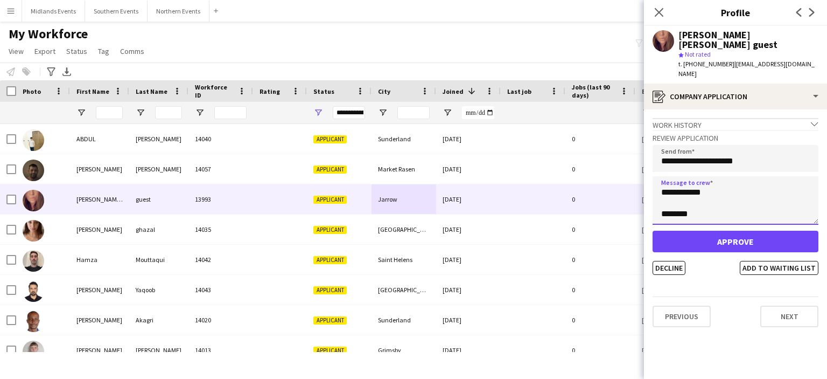
type textarea "**********"
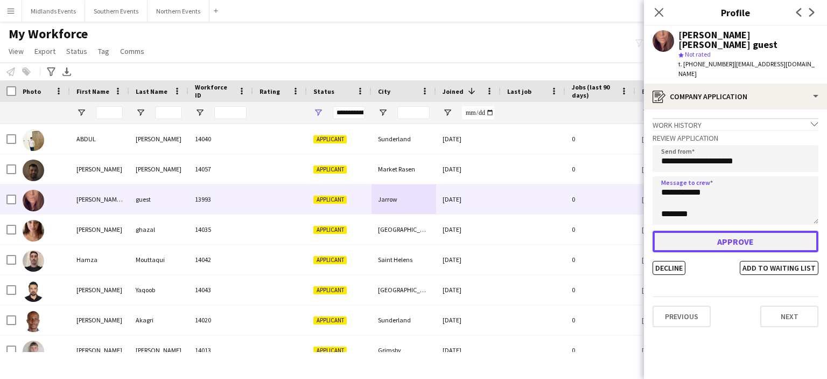
click at [726, 231] on button "Approve" at bounding box center [736, 242] width 166 height 22
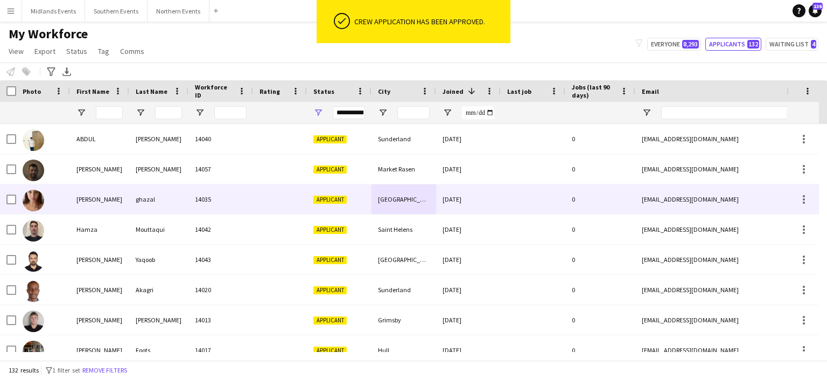
click at [150, 198] on div "ghazal" at bounding box center [158, 199] width 59 height 30
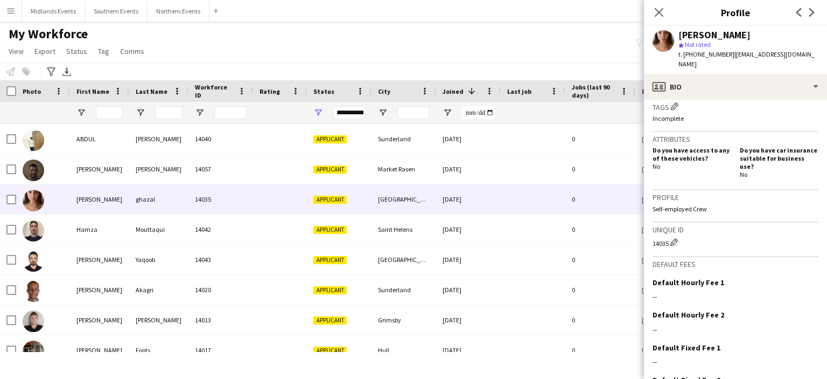
scroll to position [338, 0]
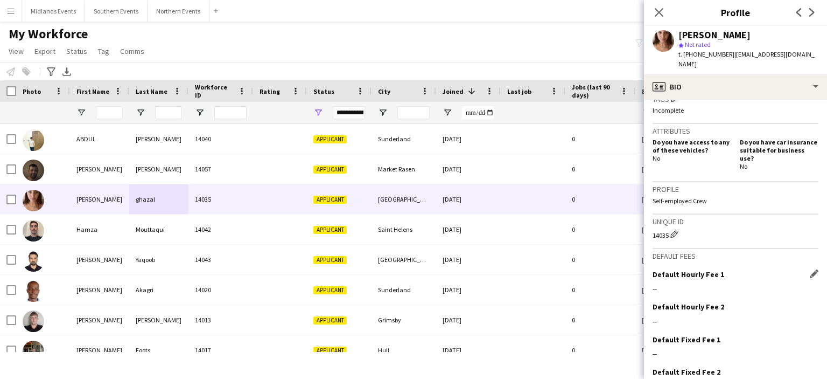
click at [709, 269] on div "Default Hourly Fee 1 Edit this field --" at bounding box center [736, 285] width 166 height 32
click at [653, 283] on div "--" at bounding box center [736, 288] width 166 height 10
click at [810, 269] on app-icon "Edit this field" at bounding box center [814, 273] width 9 height 9
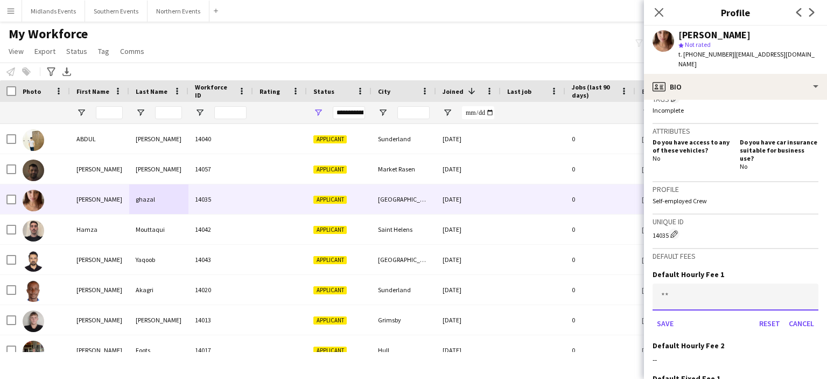
click at [653, 283] on input at bounding box center [736, 296] width 166 height 27
type input "******"
click at [665, 315] on button "Save" at bounding box center [665, 323] width 25 height 17
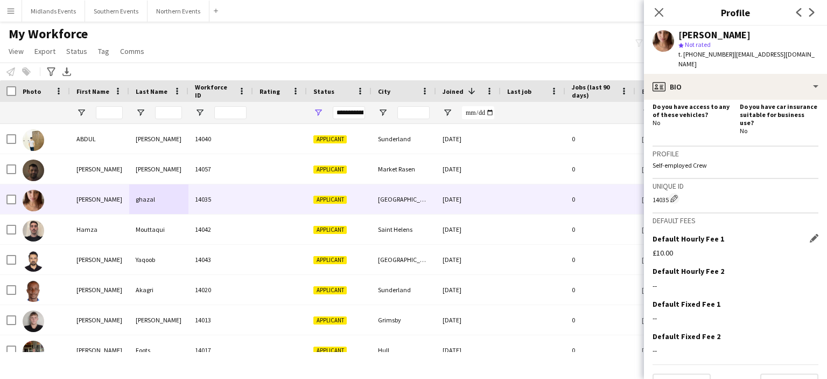
scroll to position [378, 0]
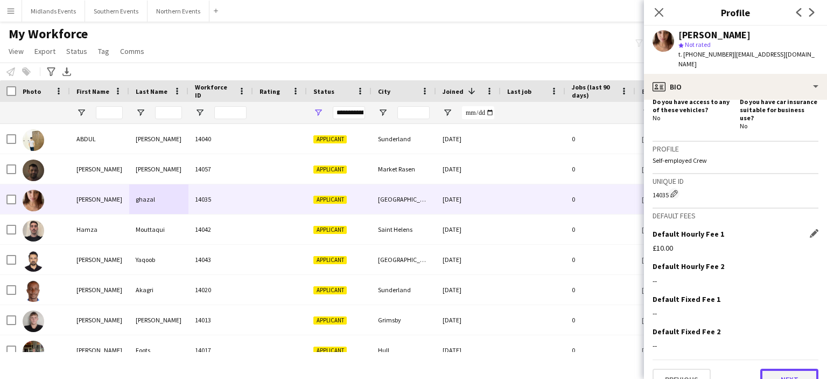
click at [782, 368] on button "Next" at bounding box center [790, 379] width 58 height 22
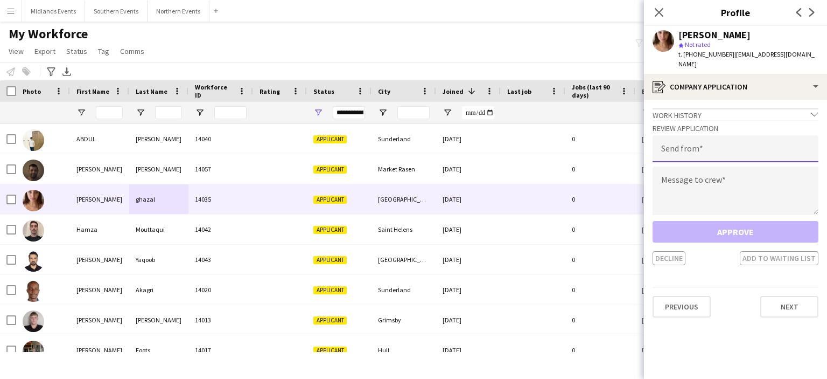
click at [686, 144] on input "email" at bounding box center [736, 148] width 166 height 27
type input "**********"
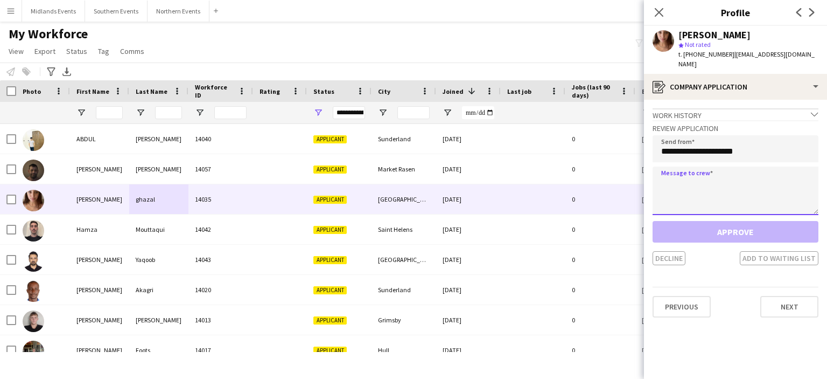
paste textarea "**********"
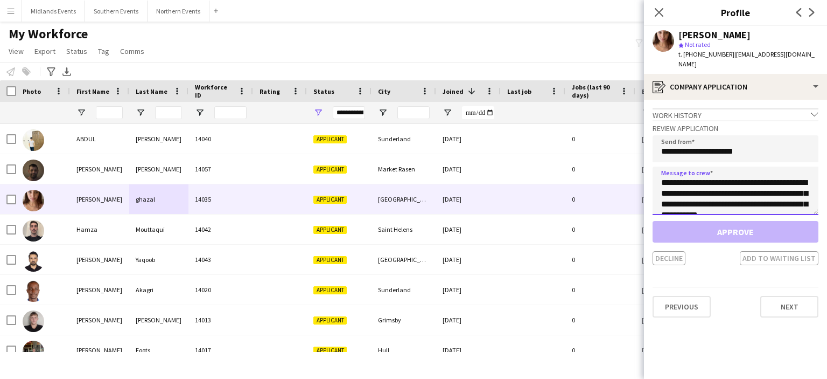
scroll to position [233, 0]
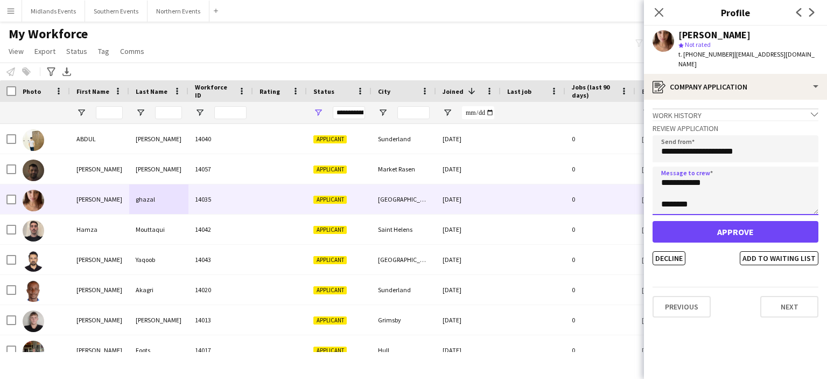
type textarea "**********"
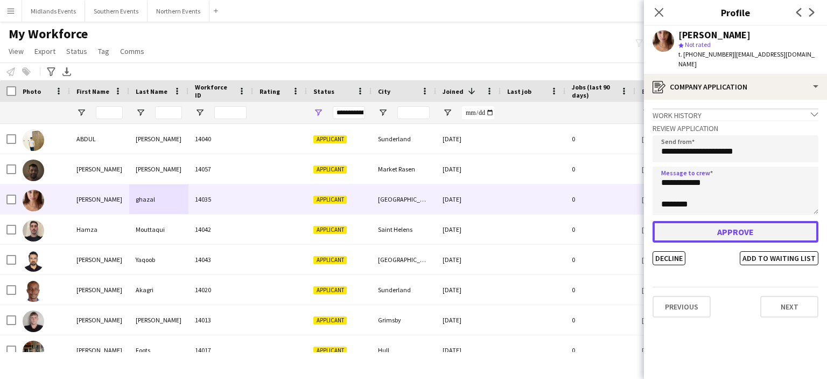
click at [728, 221] on button "Approve" at bounding box center [736, 232] width 166 height 22
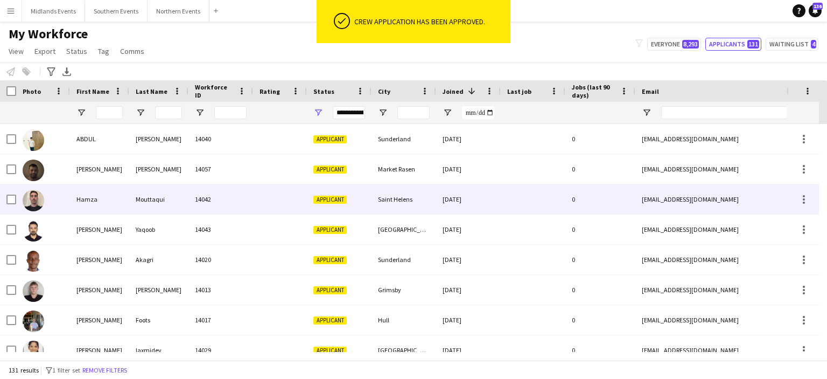
click at [399, 199] on div "Saint Helens" at bounding box center [404, 199] width 65 height 30
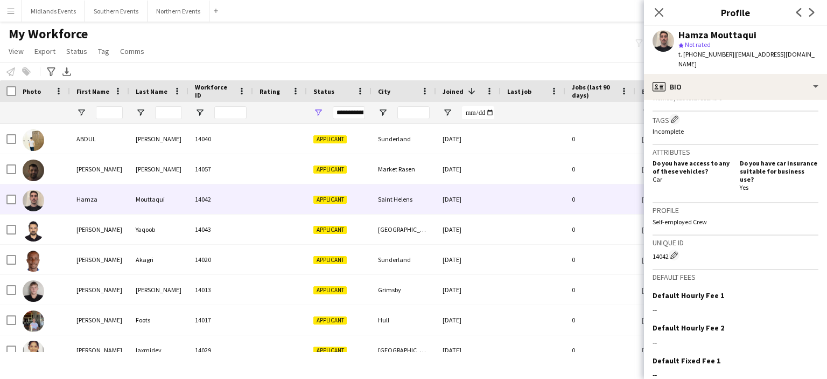
scroll to position [378, 0]
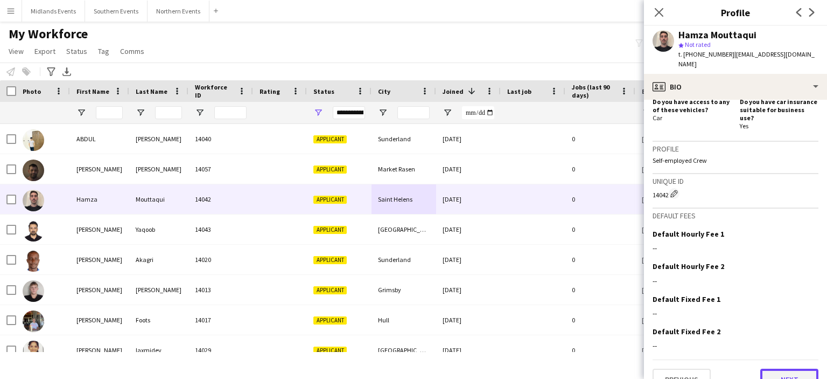
click at [795, 368] on button "Next" at bounding box center [790, 379] width 58 height 22
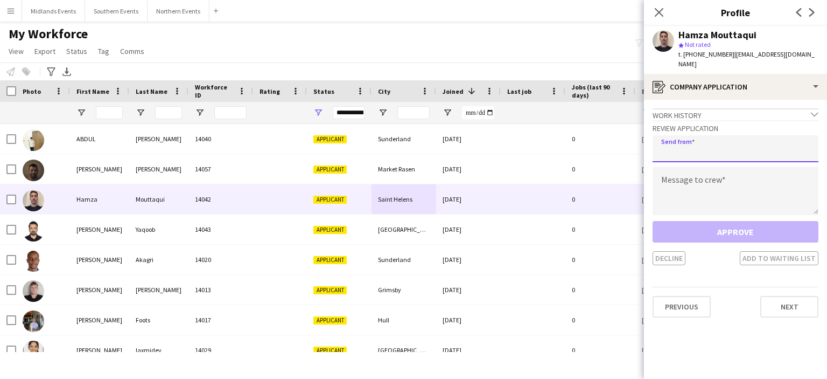
click at [738, 144] on input "email" at bounding box center [736, 148] width 166 height 27
type input "**********"
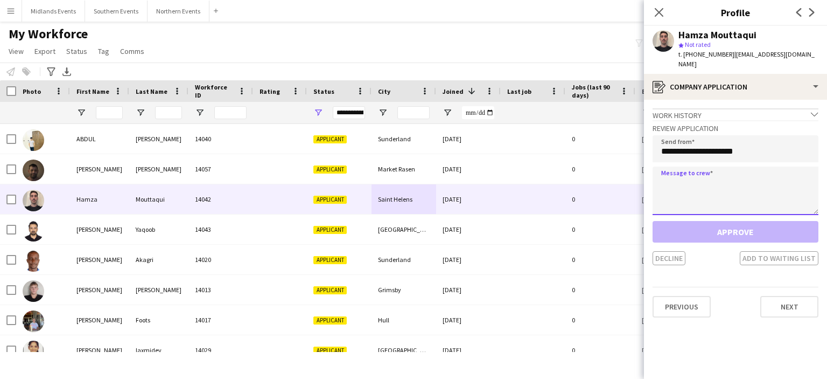
paste textarea "**********"
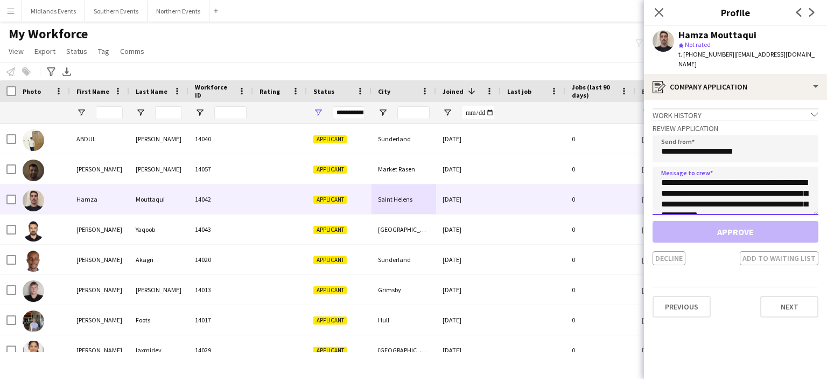
scroll to position [233, 0]
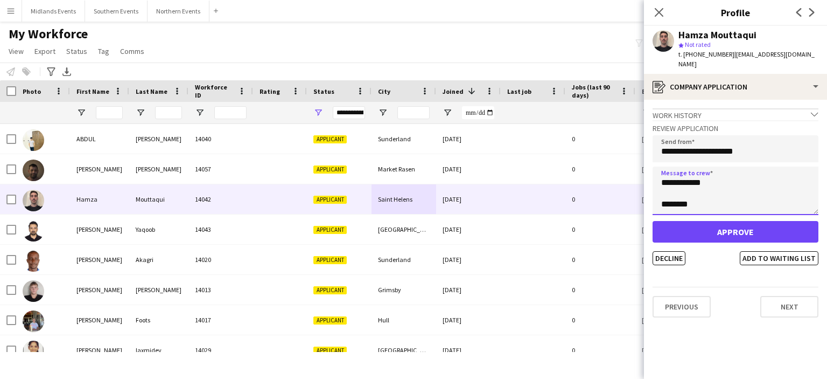
type textarea "**********"
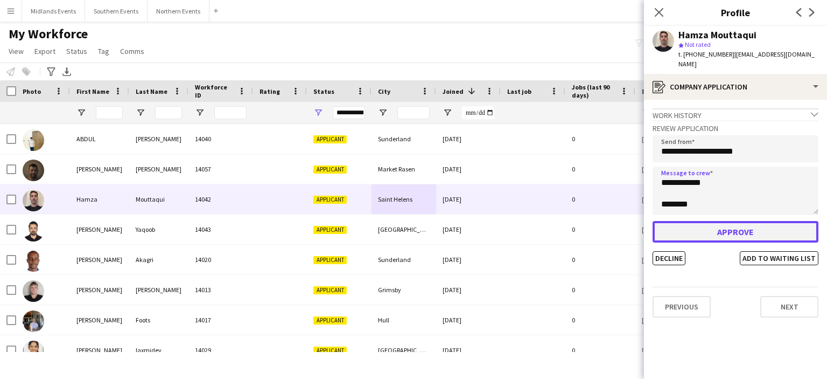
click at [733, 221] on button "Approve" at bounding box center [736, 232] width 166 height 22
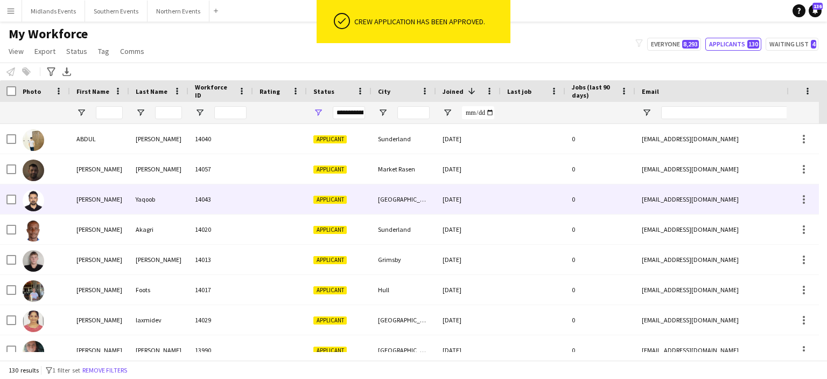
click at [381, 198] on div "[GEOGRAPHIC_DATA]" at bounding box center [404, 199] width 65 height 30
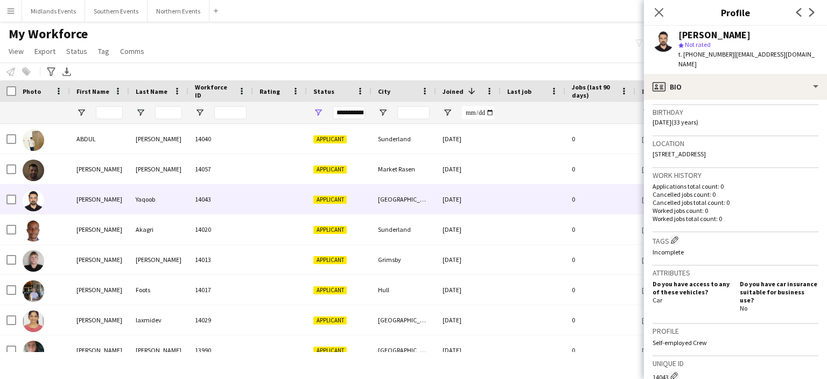
scroll to position [108, 0]
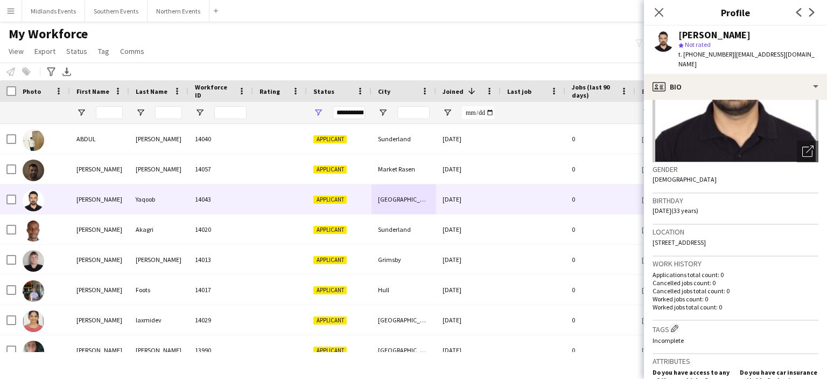
drag, startPoint x: 798, startPoint y: 228, endPoint x: 798, endPoint y: 240, distance: 11.9
click at [798, 240] on div "Location [STREET_ADDRESS]" at bounding box center [736, 240] width 166 height 31
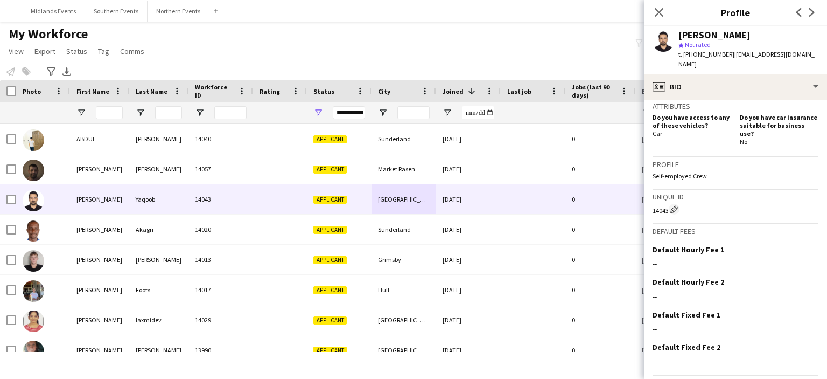
scroll to position [378, 0]
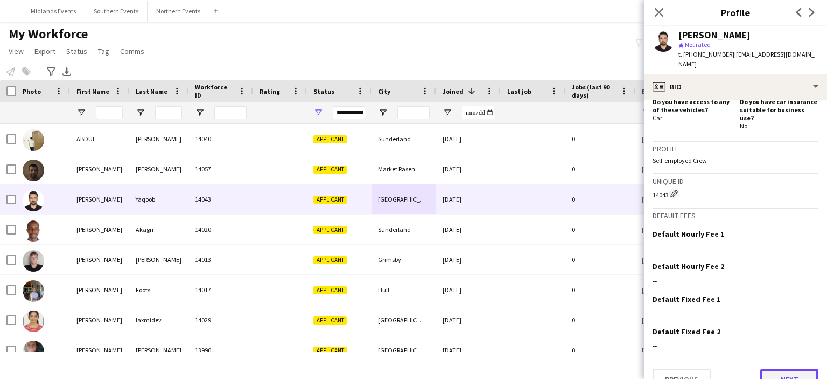
click at [796, 368] on button "Next" at bounding box center [790, 379] width 58 height 22
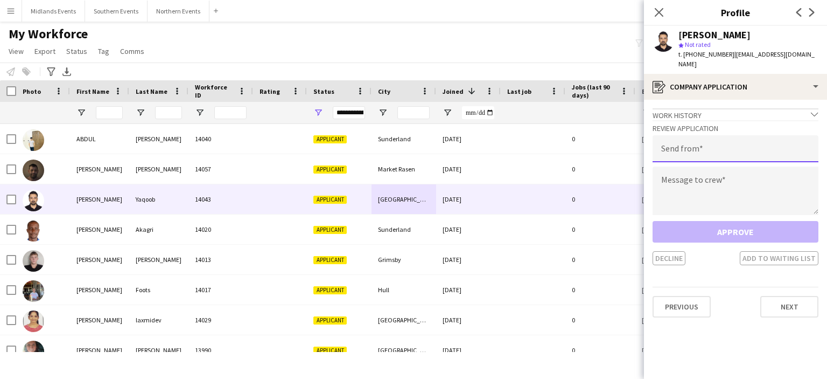
click at [686, 143] on input "email" at bounding box center [736, 148] width 166 height 27
type input "**********"
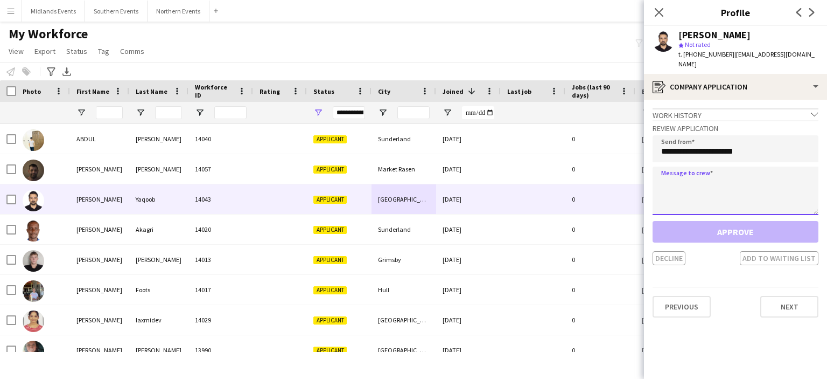
paste textarea "**********"
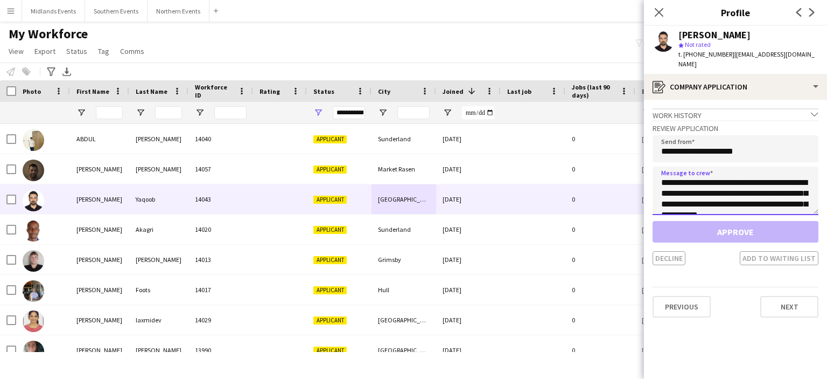
scroll to position [233, 0]
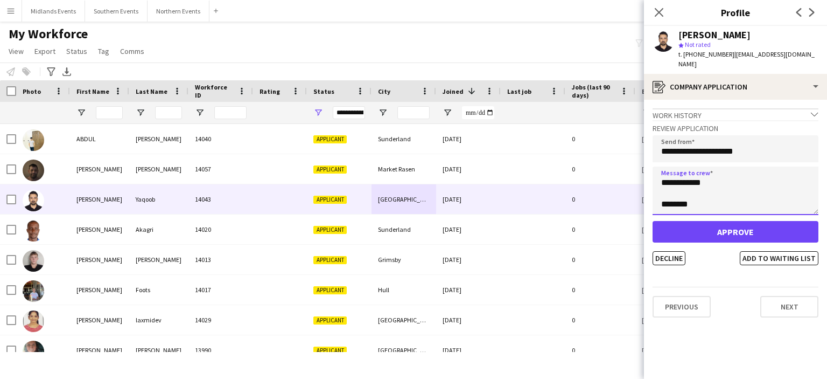
type textarea "**********"
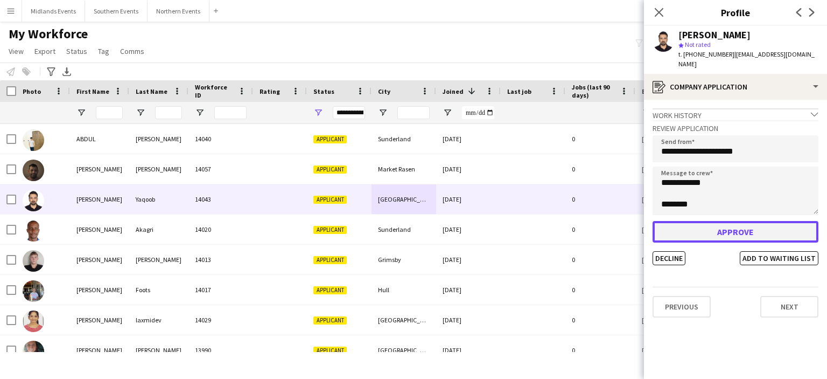
click at [701, 221] on button "Approve" at bounding box center [736, 232] width 166 height 22
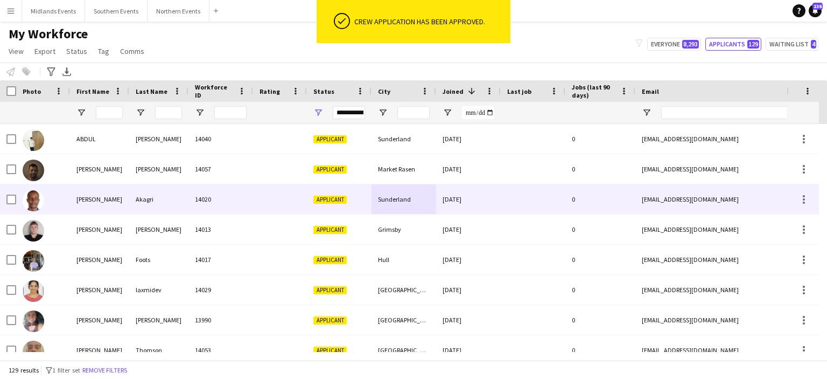
click at [393, 197] on div "Sunderland" at bounding box center [404, 199] width 65 height 30
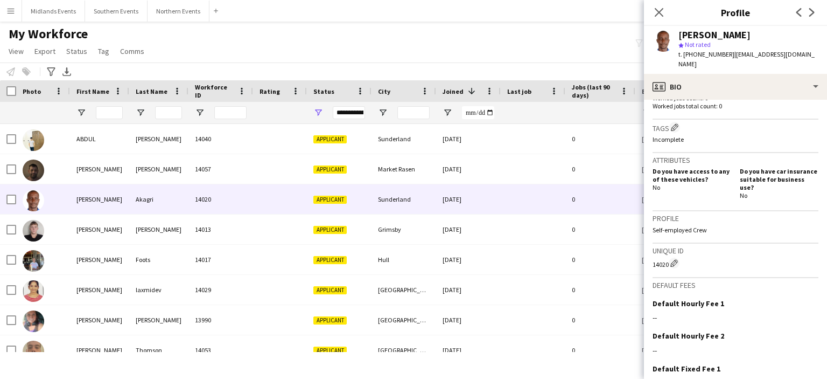
scroll to position [322, 0]
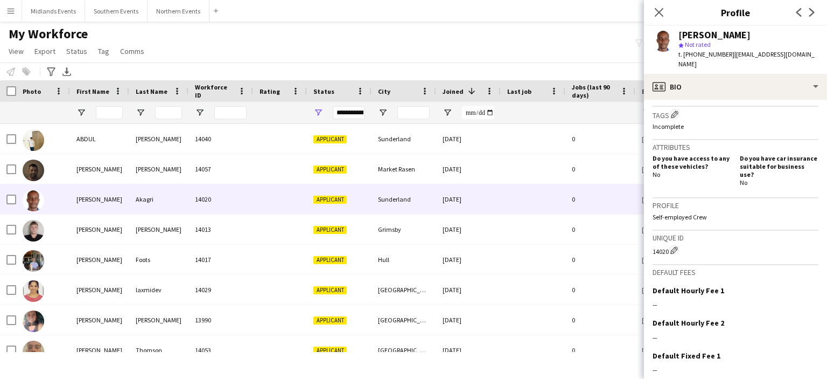
click at [656, 19] on app-icon "Close pop-in" at bounding box center [659, 12] width 13 height 13
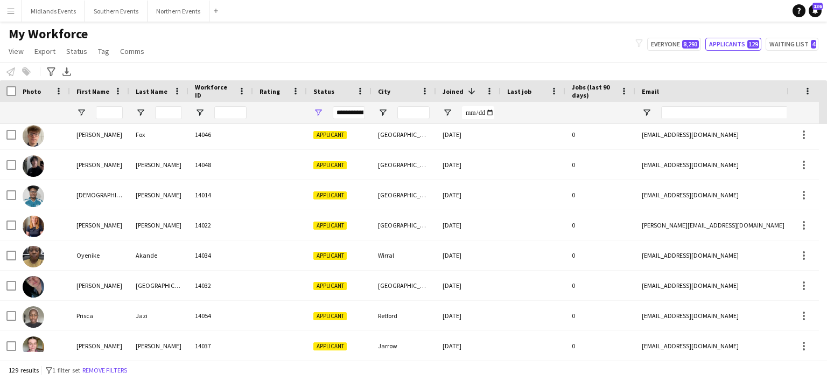
scroll to position [227, 0]
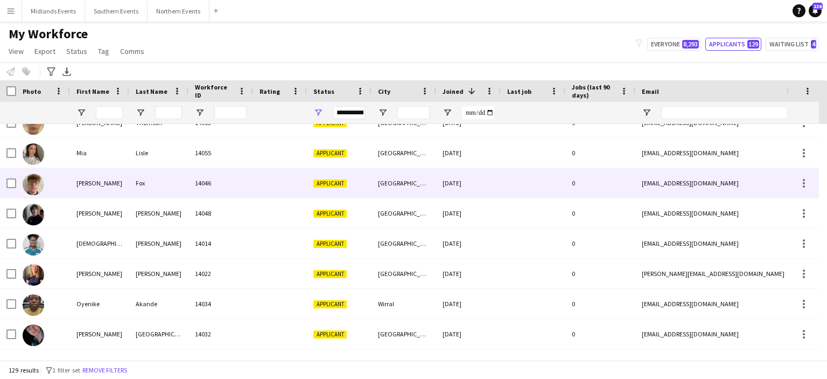
click at [92, 182] on div "[PERSON_NAME]" at bounding box center [99, 183] width 59 height 30
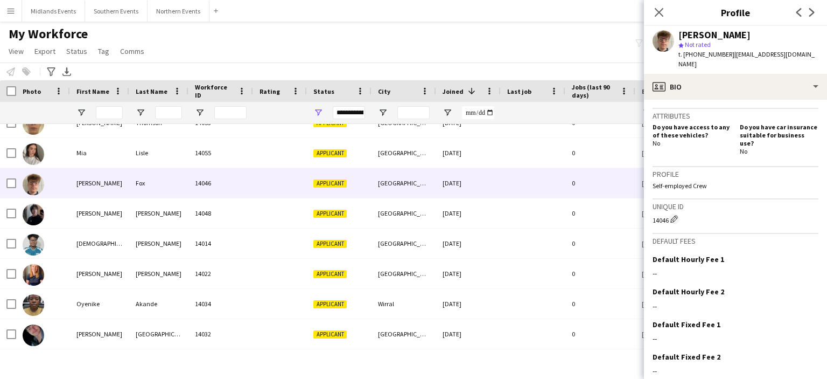
scroll to position [378, 0]
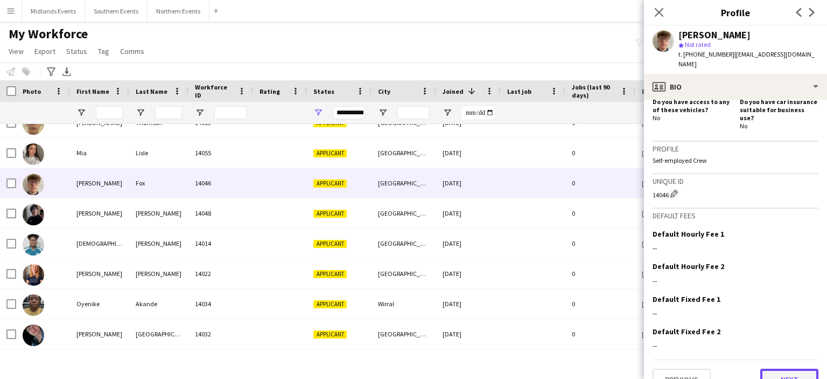
click at [794, 368] on button "Next" at bounding box center [790, 379] width 58 height 22
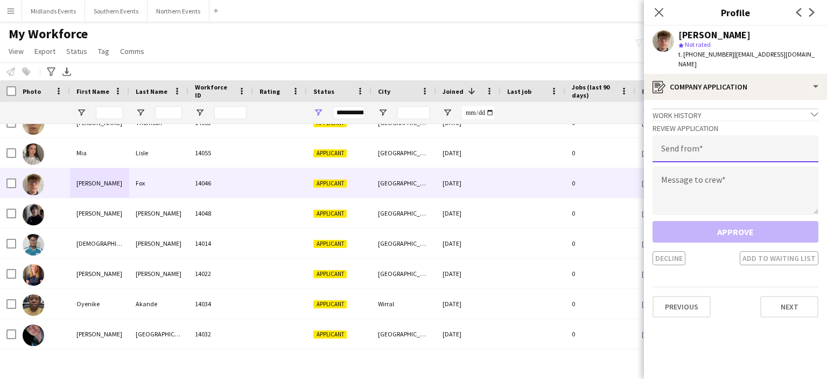
click at [756, 148] on input "email" at bounding box center [736, 148] width 166 height 27
type input "**********"
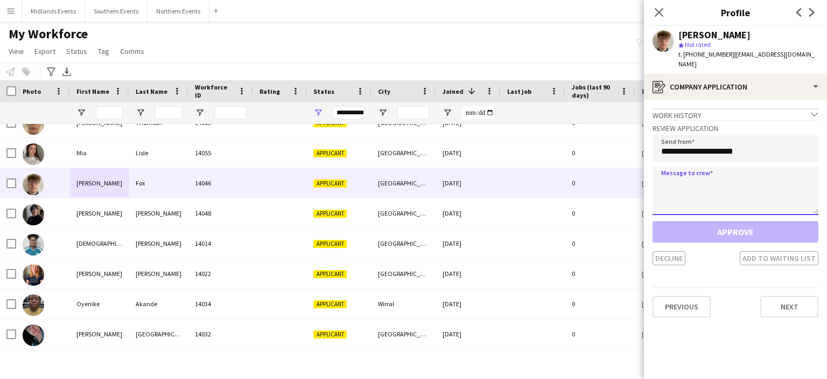
paste textarea "**********"
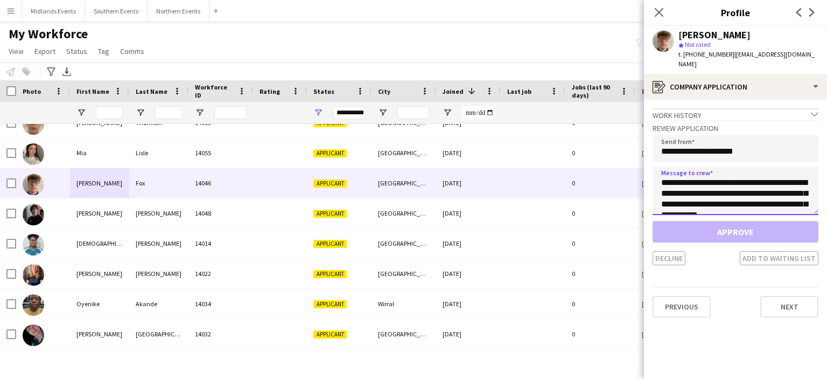
scroll to position [233, 0]
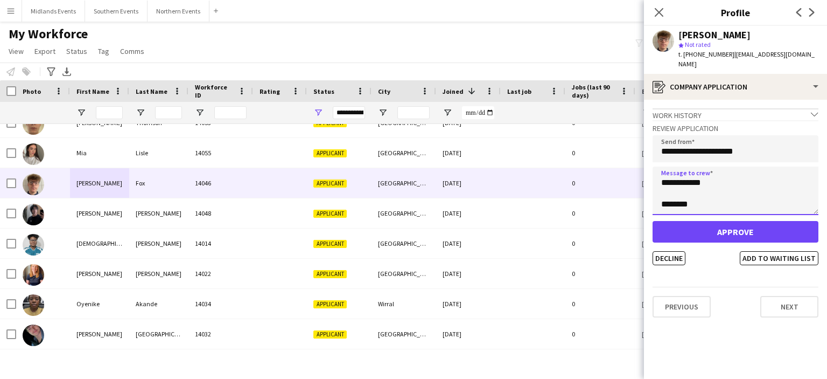
type textarea "**********"
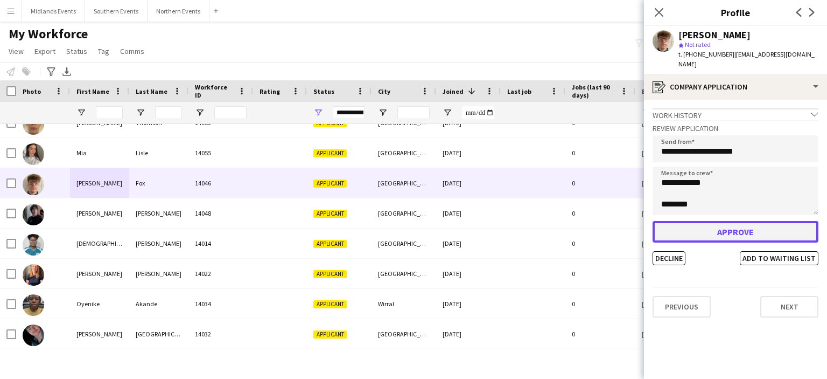
click at [752, 221] on button "Approve" at bounding box center [736, 232] width 166 height 22
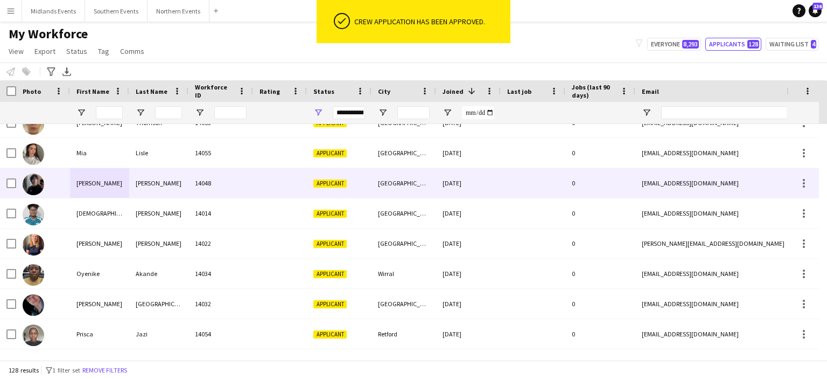
click at [151, 185] on div "[PERSON_NAME]" at bounding box center [158, 183] width 59 height 30
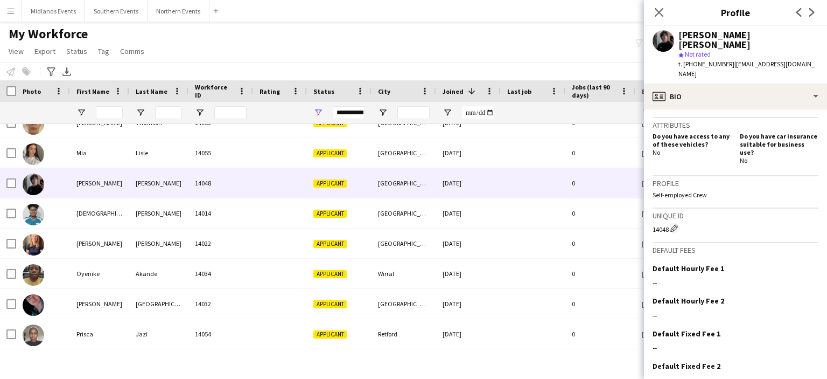
scroll to position [381, 0]
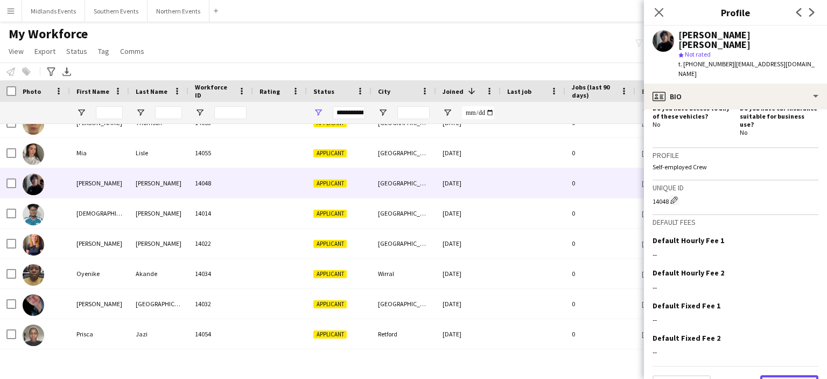
click at [783, 375] on button "Next" at bounding box center [790, 386] width 58 height 22
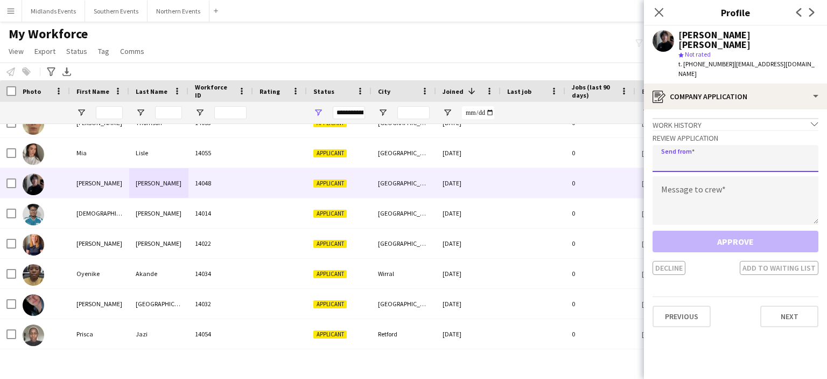
click at [685, 157] on input "email" at bounding box center [736, 158] width 166 height 27
type input "**********"
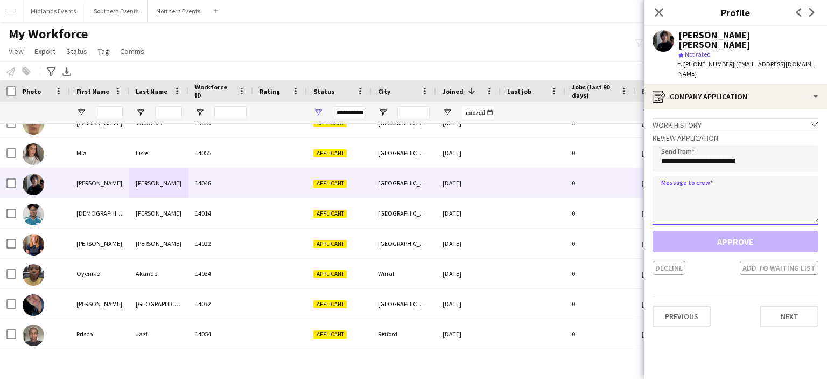
click at [683, 185] on textarea at bounding box center [736, 200] width 166 height 48
paste textarea "**********"
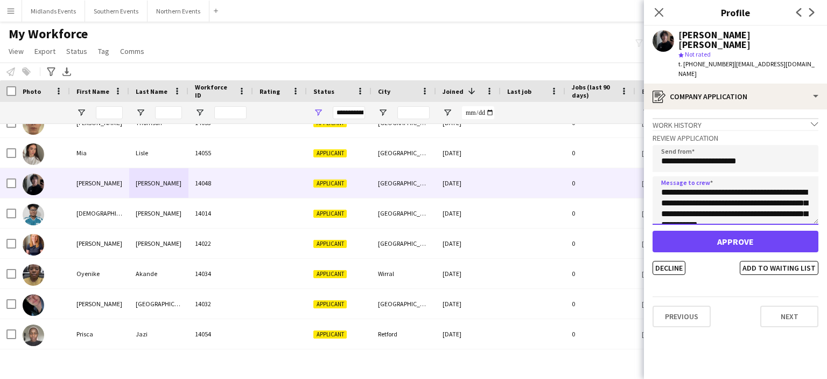
scroll to position [233, 0]
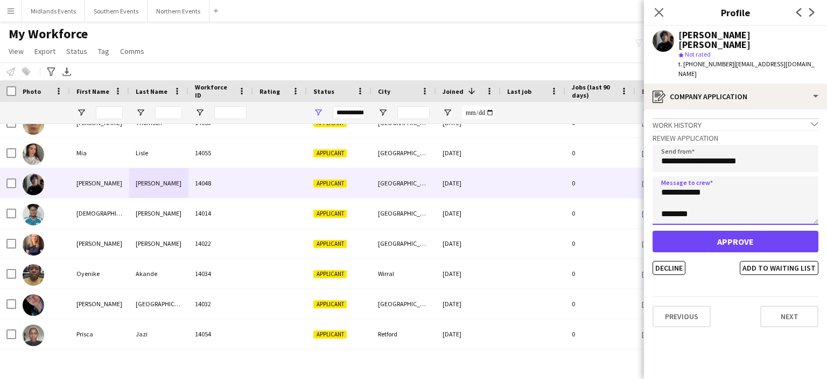
type textarea "**********"
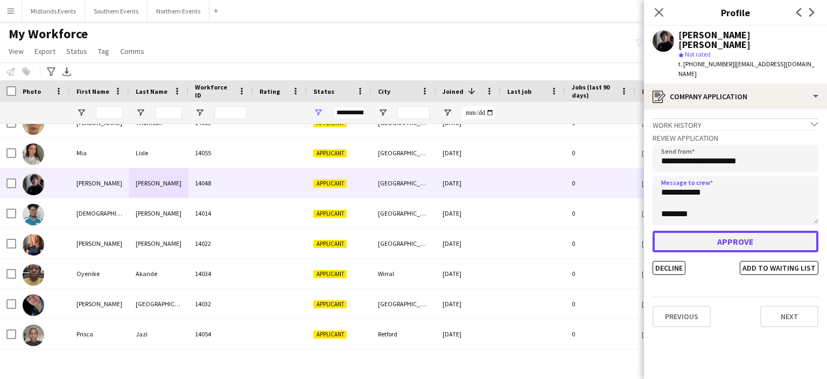
click at [683, 234] on button "Approve" at bounding box center [736, 242] width 166 height 22
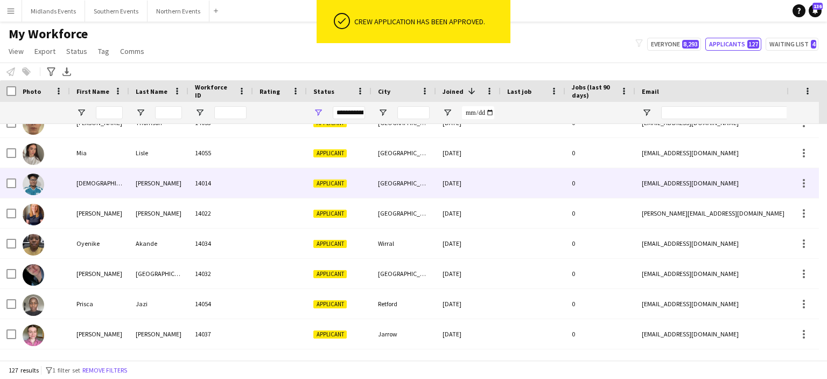
click at [198, 184] on div "14014" at bounding box center [221, 183] width 65 height 30
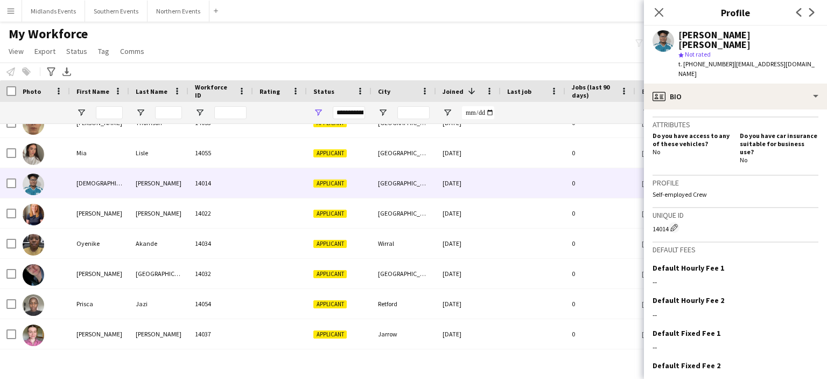
scroll to position [378, 0]
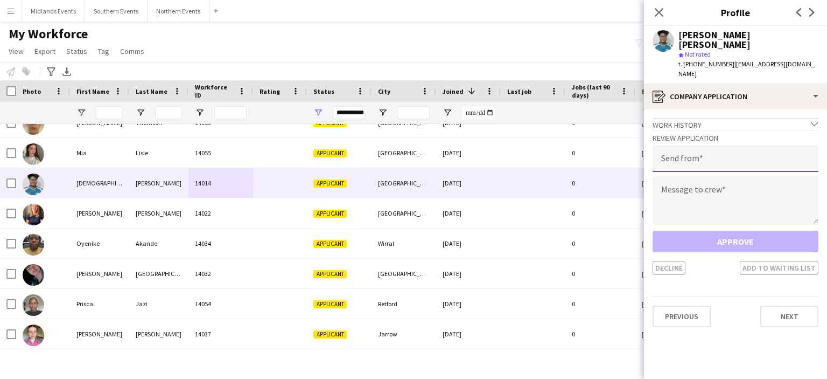
click at [690, 145] on input "email" at bounding box center [736, 158] width 166 height 27
type input "**********"
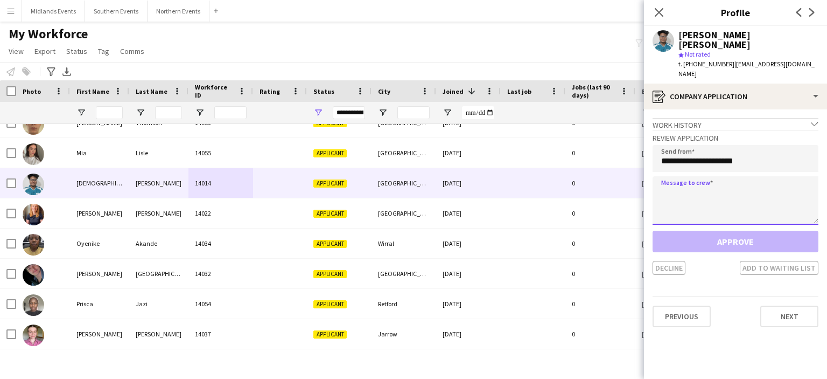
paste textarea "**********"
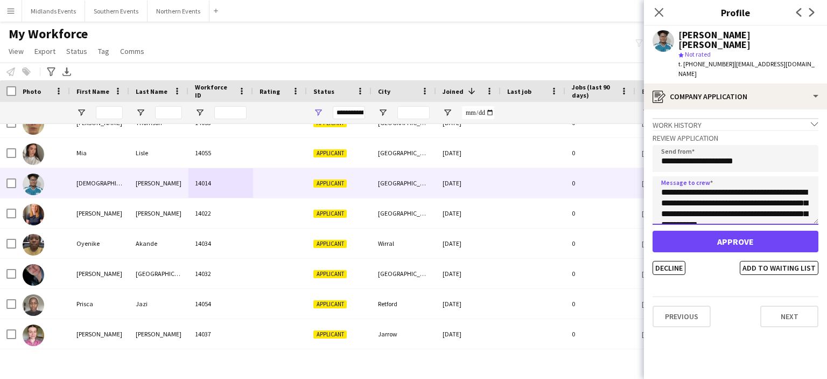
scroll to position [233, 0]
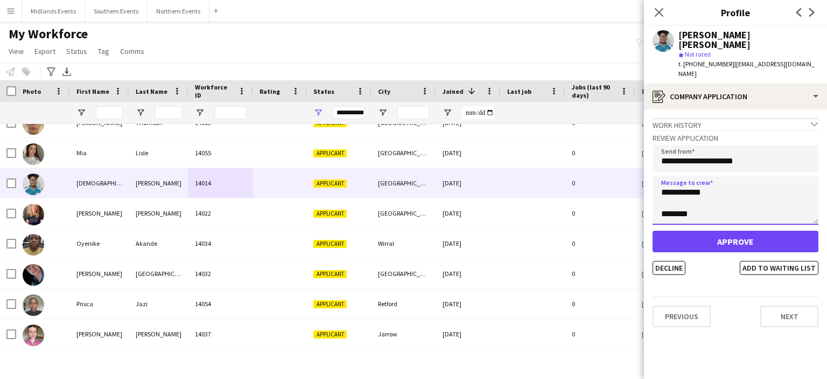
type textarea "**********"
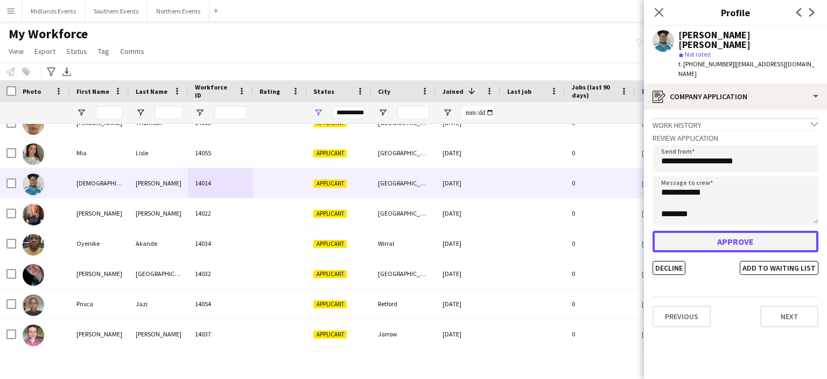
click at [709, 231] on button "Approve" at bounding box center [736, 242] width 166 height 22
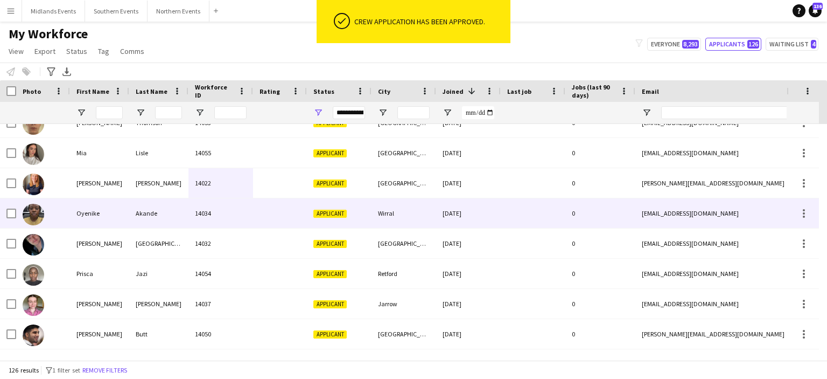
click at [141, 212] on div "Akande" at bounding box center [158, 213] width 59 height 30
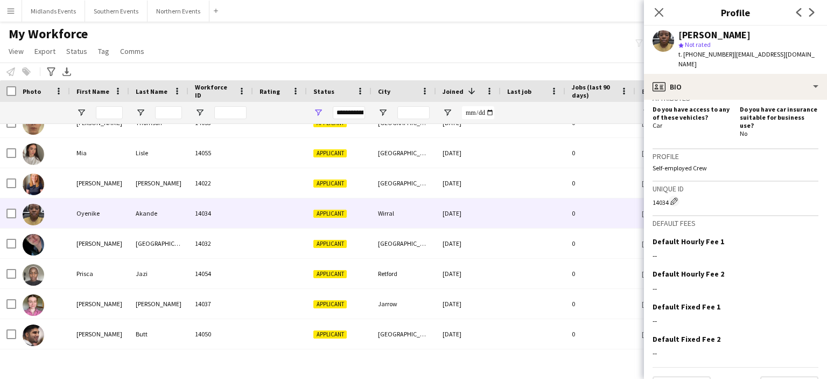
scroll to position [378, 0]
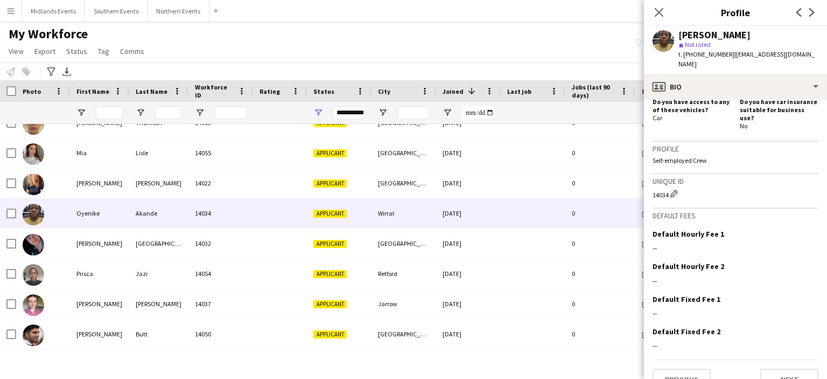
click at [787, 371] on app-crew-profile-bio "chevron-left chevron-right Open photos pop-in Gender [DEMOGRAPHIC_DATA] Birthda…" at bounding box center [735, 239] width 183 height 279
click at [786, 368] on button "Next" at bounding box center [790, 379] width 58 height 22
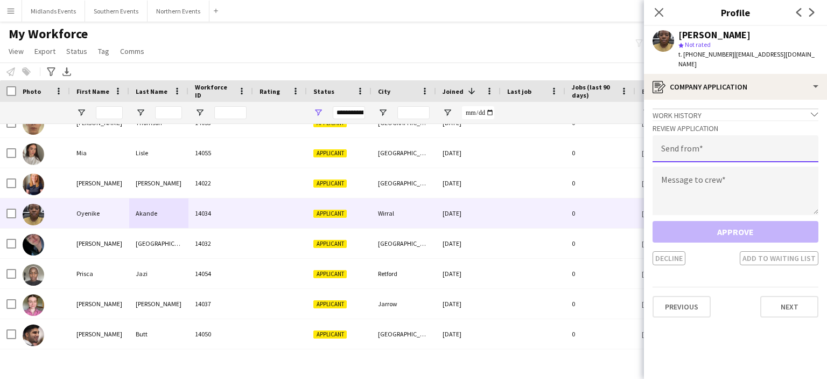
click at [703, 143] on input "email" at bounding box center [736, 148] width 166 height 27
type input "**********"
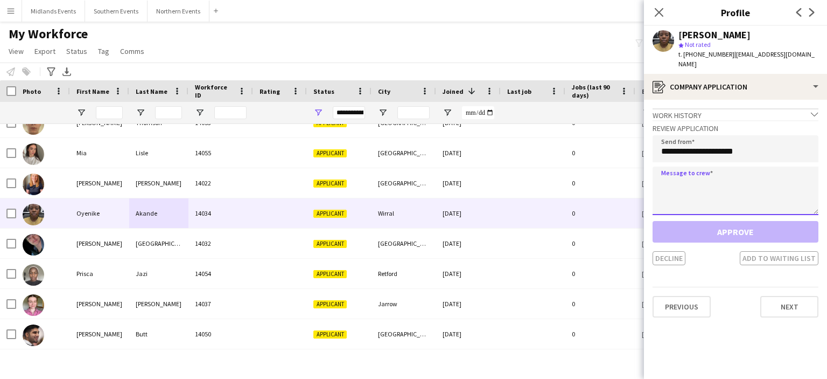
paste textarea "**********"
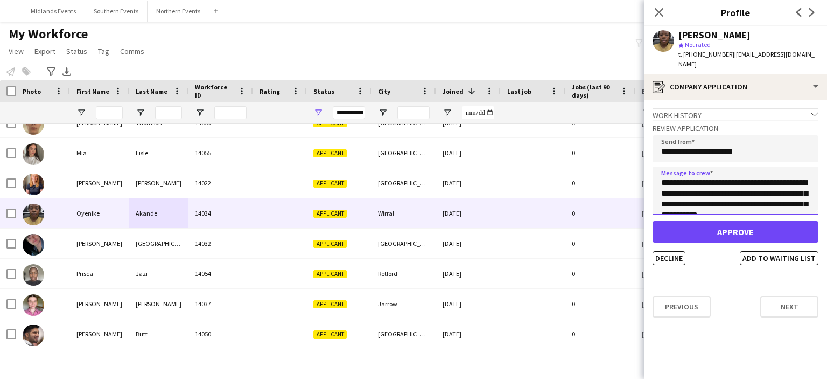
scroll to position [233, 0]
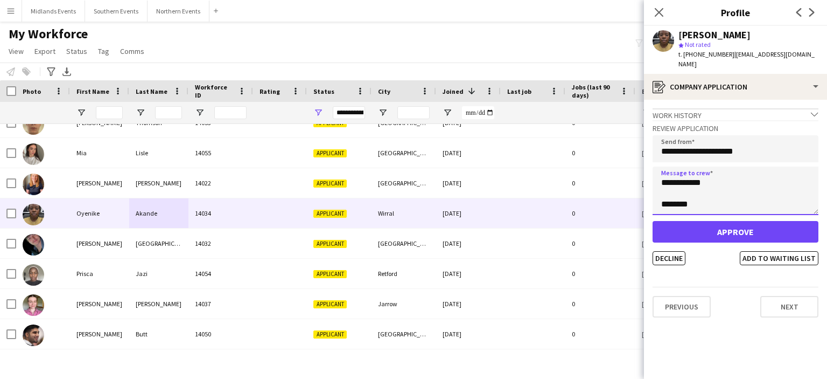
type textarea "**********"
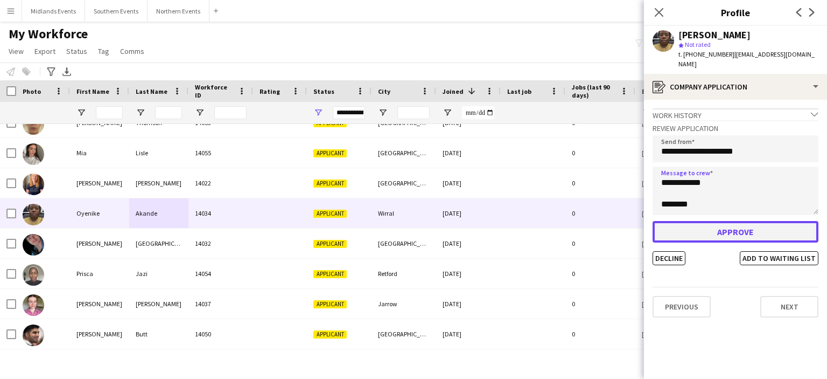
click at [728, 221] on button "Approve" at bounding box center [736, 232] width 166 height 22
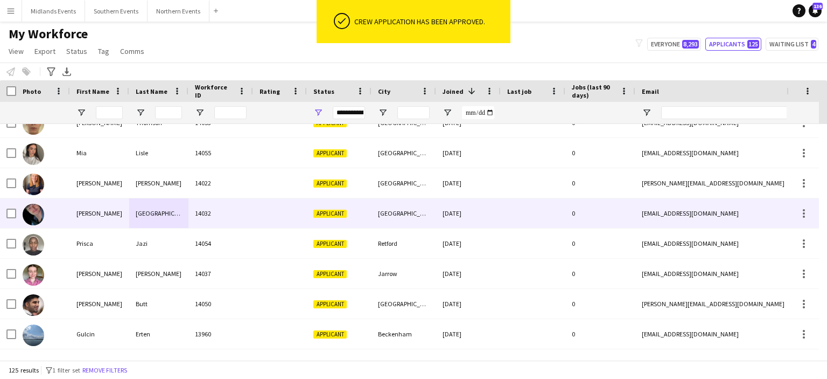
click at [159, 211] on div "[GEOGRAPHIC_DATA]" at bounding box center [158, 213] width 59 height 30
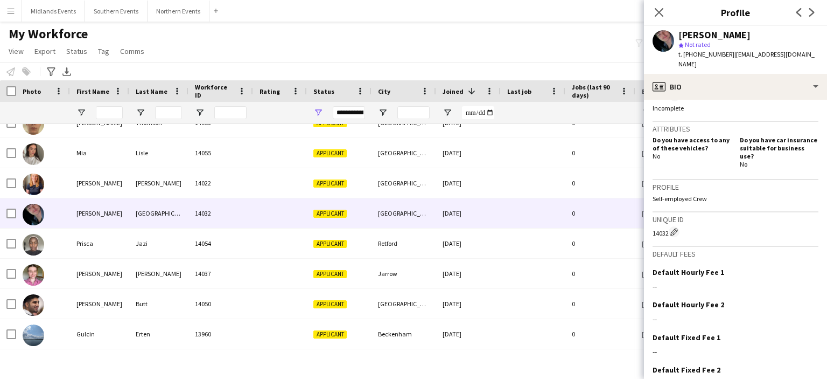
scroll to position [378, 0]
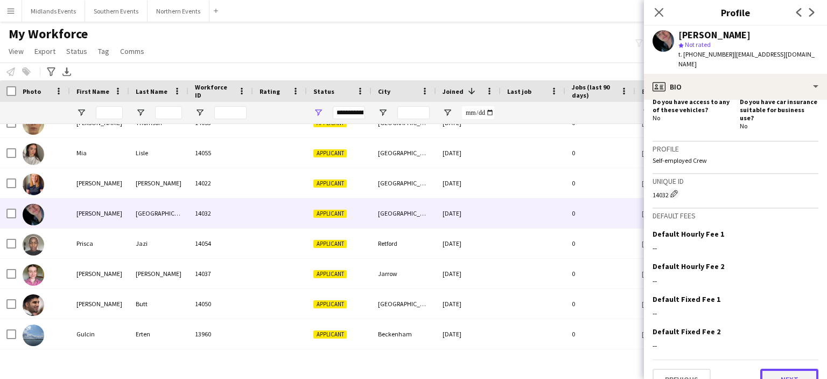
click at [789, 368] on button "Next" at bounding box center [790, 379] width 58 height 22
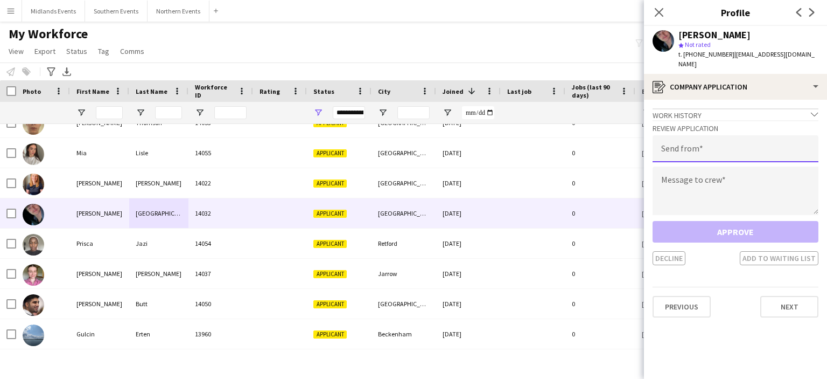
click at [705, 137] on input "email" at bounding box center [736, 148] width 166 height 27
type input "**********"
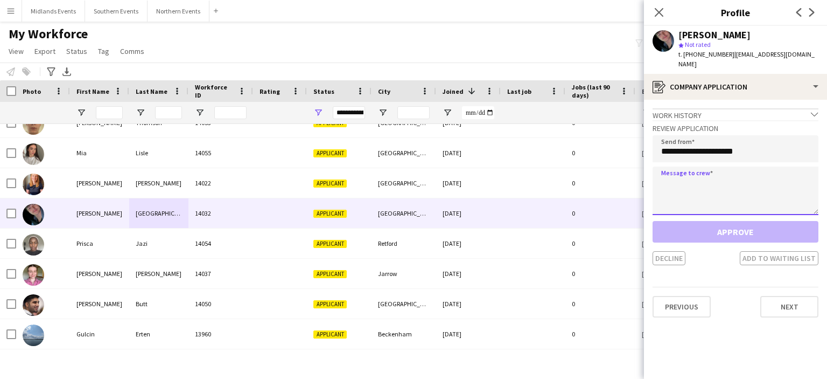
paste textarea "**********"
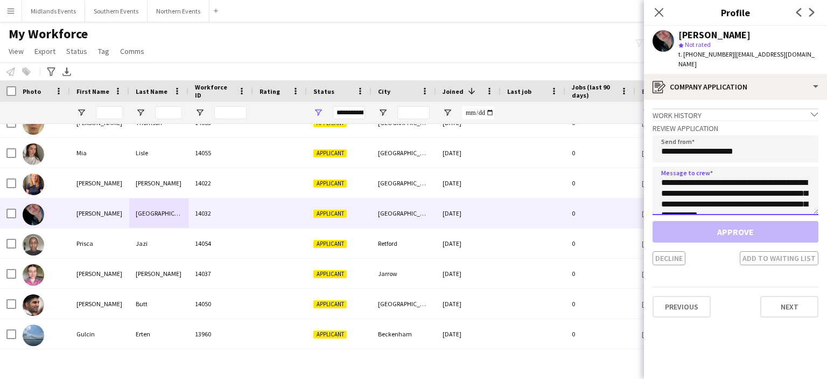
scroll to position [233, 0]
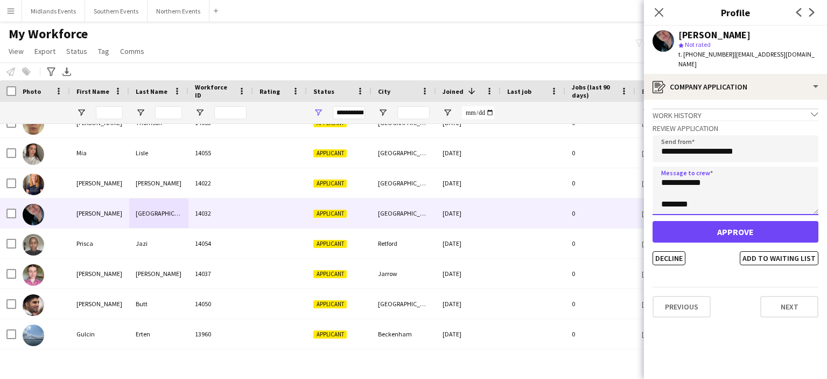
type textarea "**********"
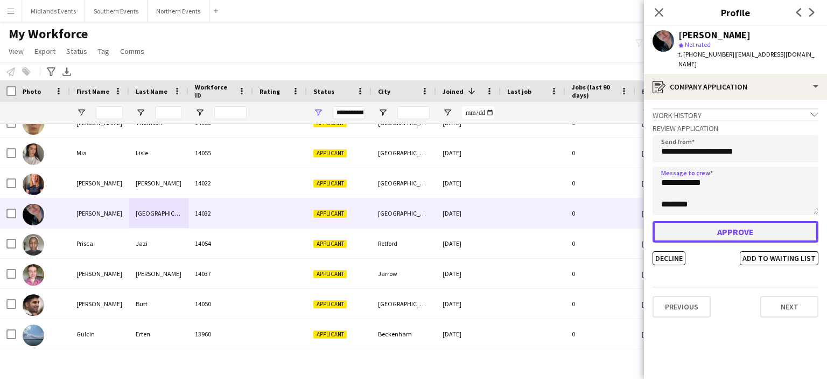
click at [719, 224] on button "Approve" at bounding box center [736, 232] width 166 height 22
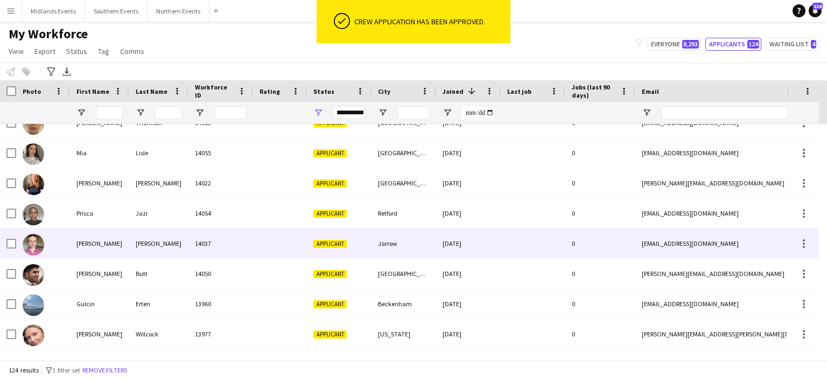
click at [378, 249] on div "Jarrow" at bounding box center [404, 243] width 65 height 30
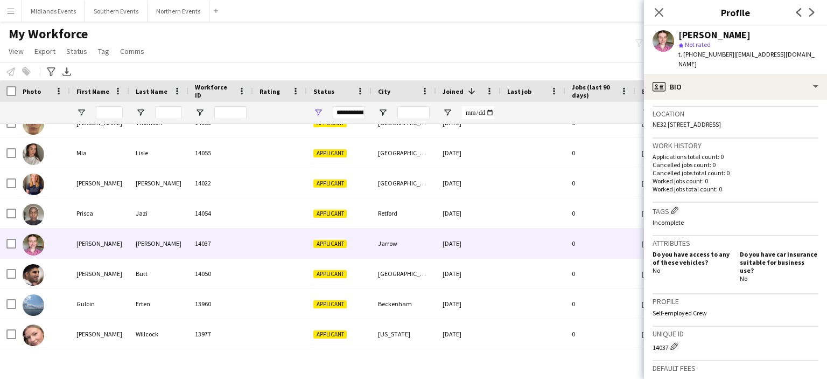
scroll to position [378, 0]
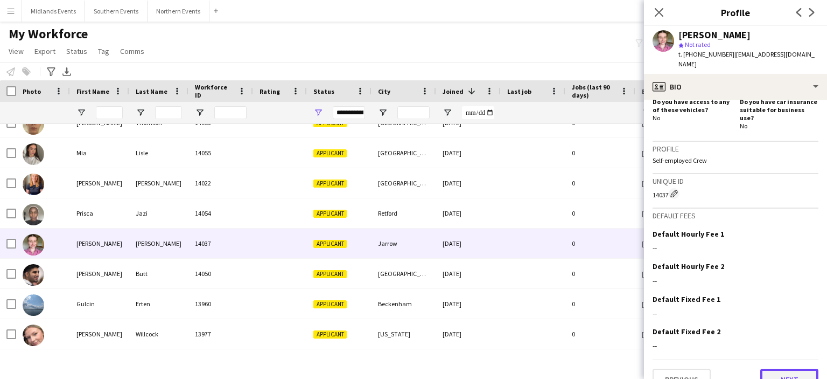
click at [792, 368] on button "Next" at bounding box center [790, 379] width 58 height 22
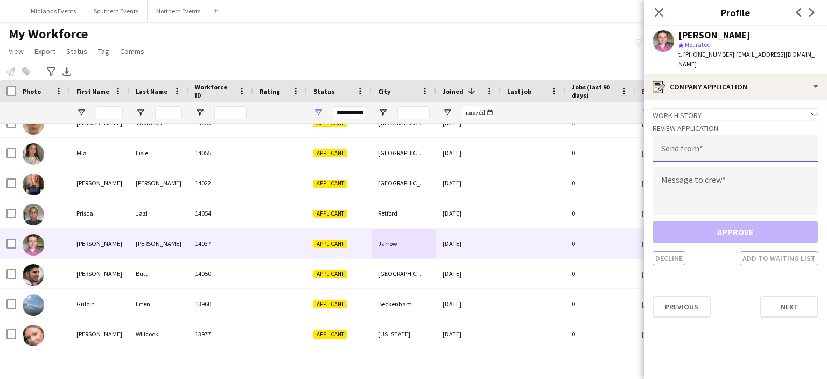
click at [701, 146] on input "email" at bounding box center [736, 148] width 166 height 27
type input "**********"
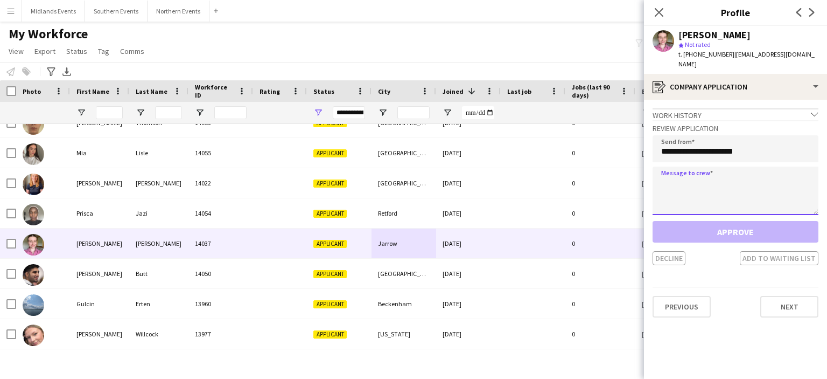
paste textarea "**********"
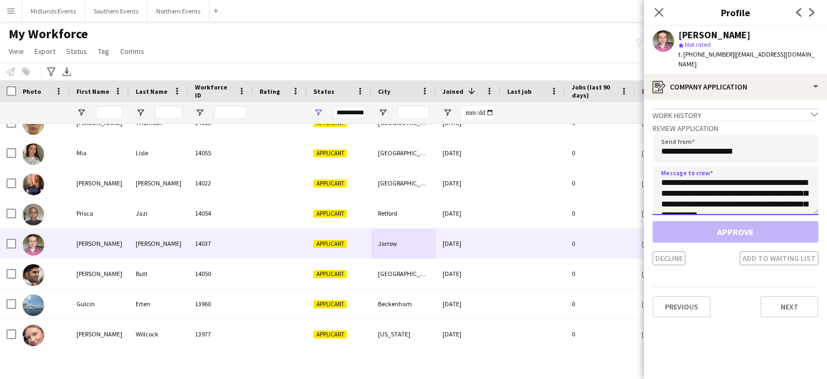
scroll to position [233, 0]
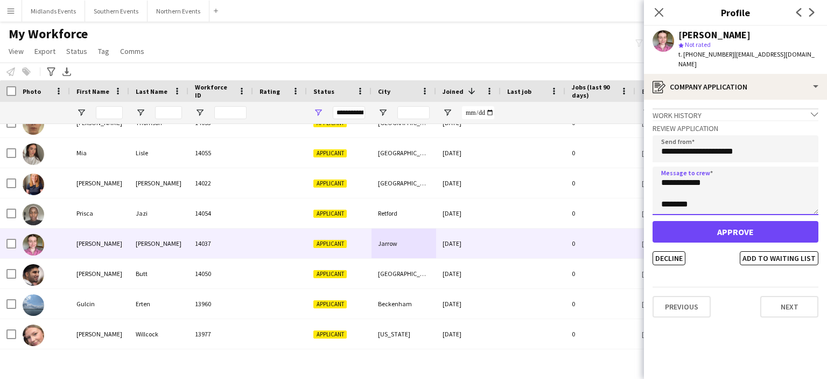
type textarea "**********"
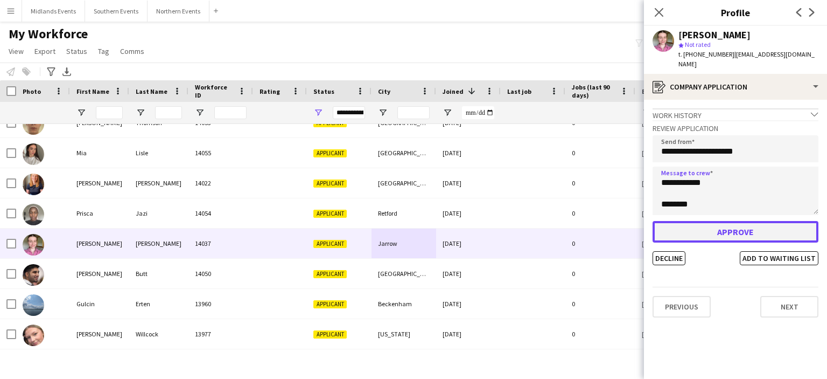
click at [714, 221] on button "Approve" at bounding box center [736, 232] width 166 height 22
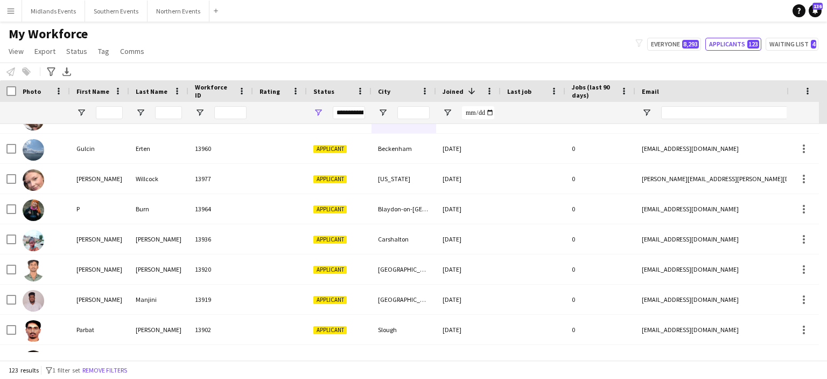
scroll to position [399, 0]
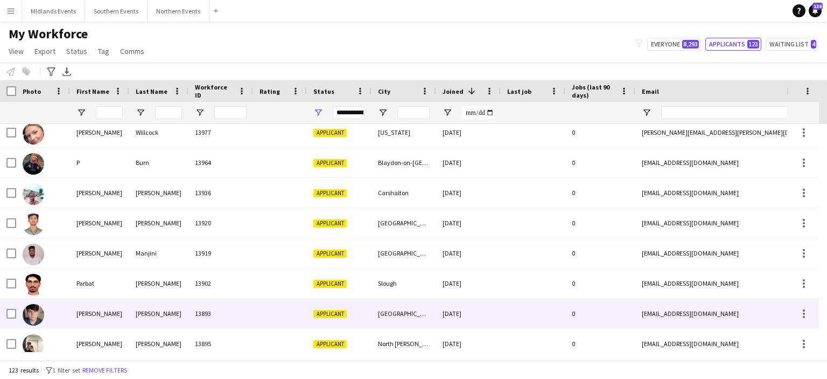
click at [153, 312] on div "[PERSON_NAME]" at bounding box center [158, 313] width 59 height 30
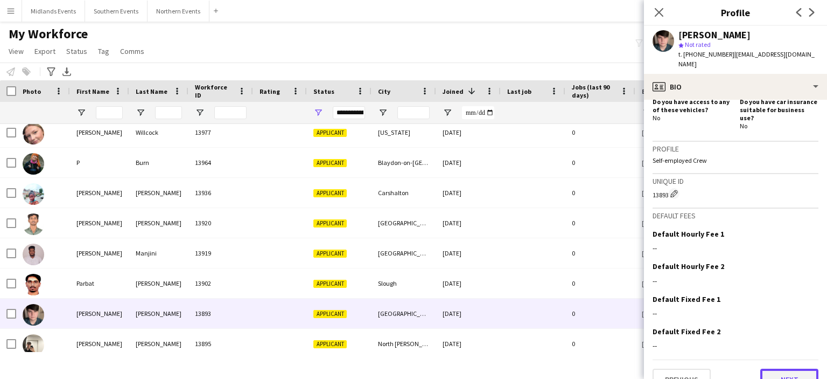
click at [805, 368] on button "Next" at bounding box center [790, 379] width 58 height 22
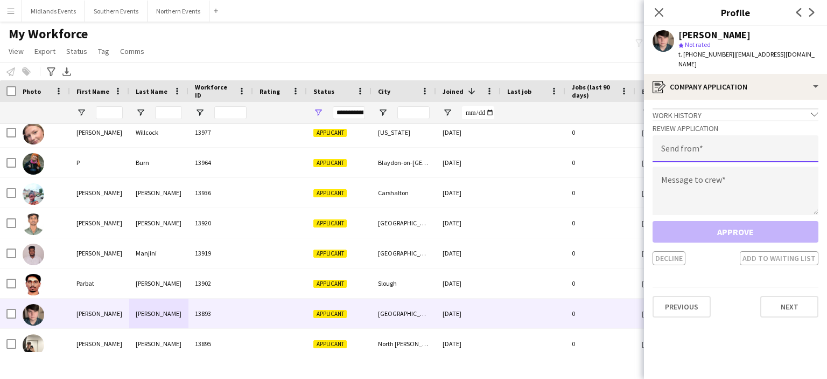
click at [711, 140] on input "email" at bounding box center [736, 148] width 166 height 27
type input "**********"
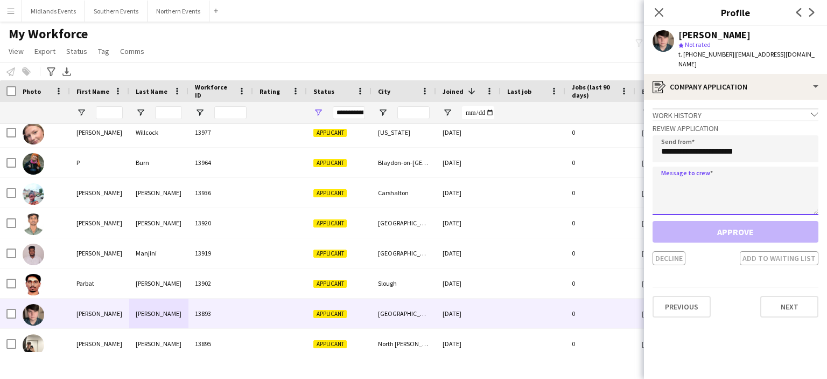
paste textarea "**********"
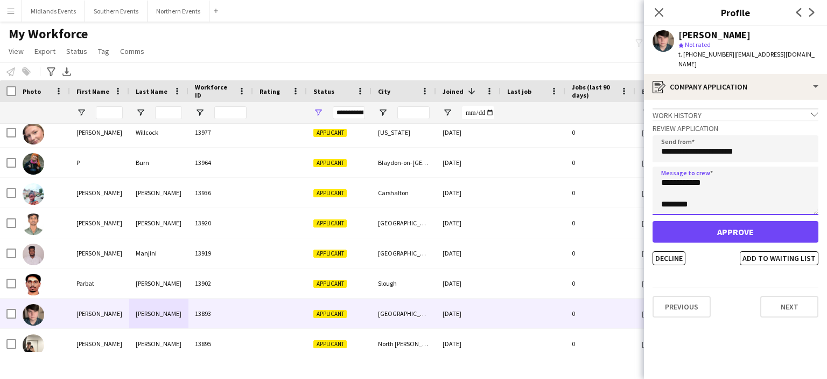
type textarea "**********"
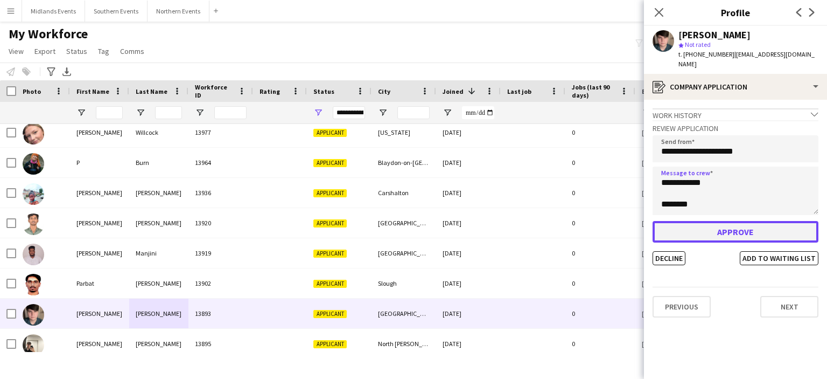
click at [719, 224] on button "Approve" at bounding box center [736, 232] width 166 height 22
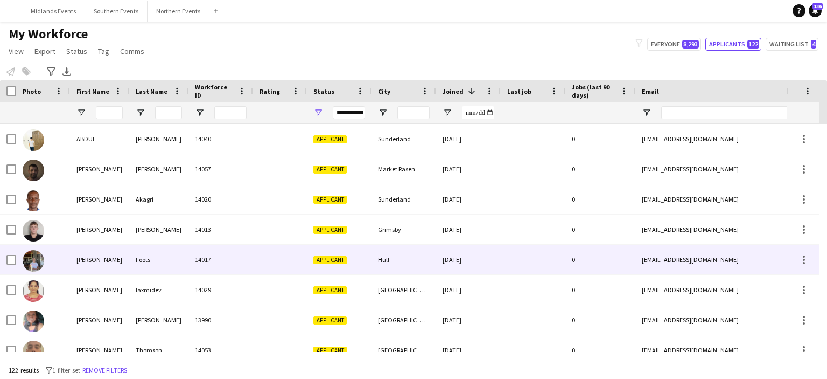
click at [144, 260] on div "Foots" at bounding box center [158, 260] width 59 height 30
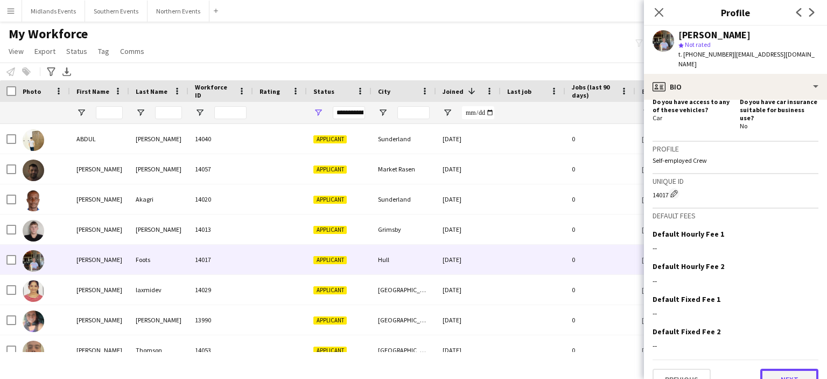
click at [784, 368] on button "Next" at bounding box center [790, 379] width 58 height 22
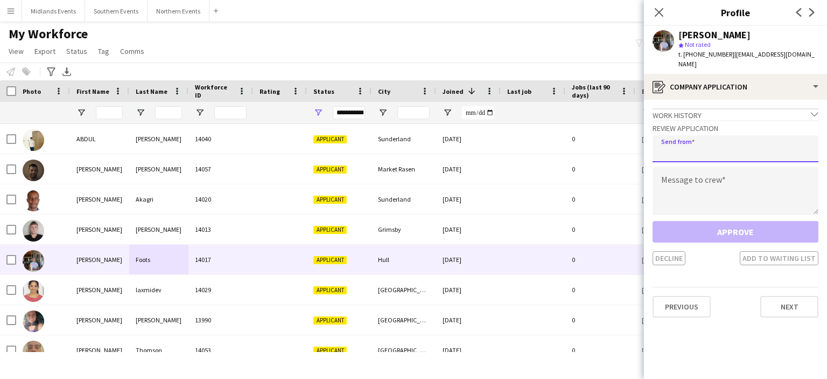
click at [697, 146] on input "email" at bounding box center [736, 148] width 166 height 27
type input "**********"
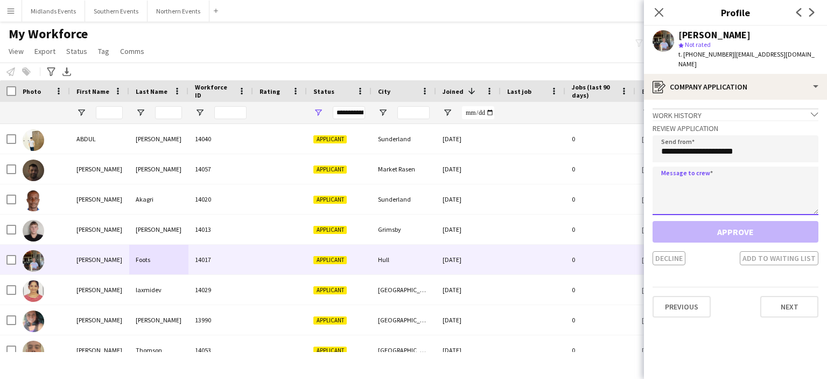
paste textarea "**********"
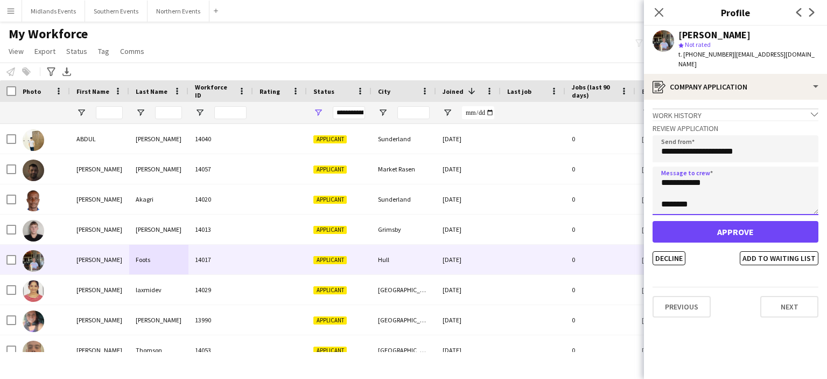
type textarea "**********"
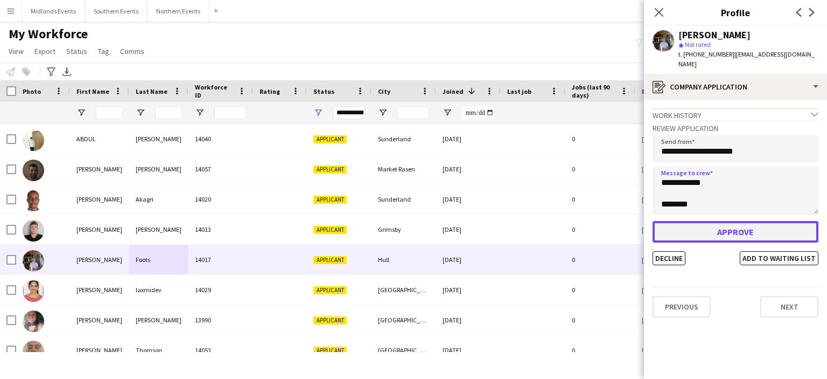
click at [706, 221] on button "Approve" at bounding box center [736, 232] width 166 height 22
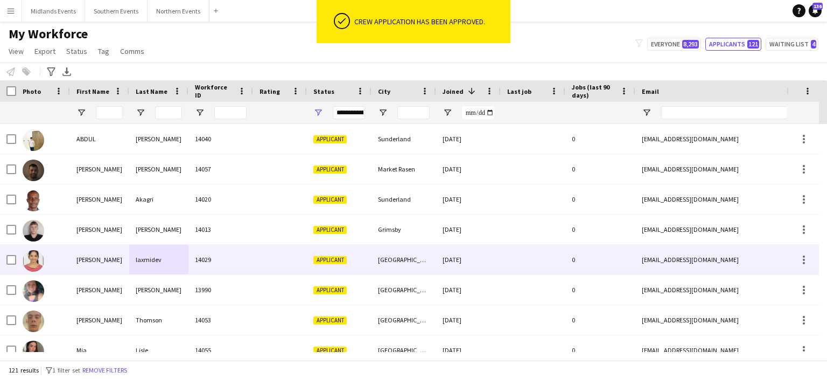
click at [152, 260] on div "laxmidev" at bounding box center [158, 260] width 59 height 30
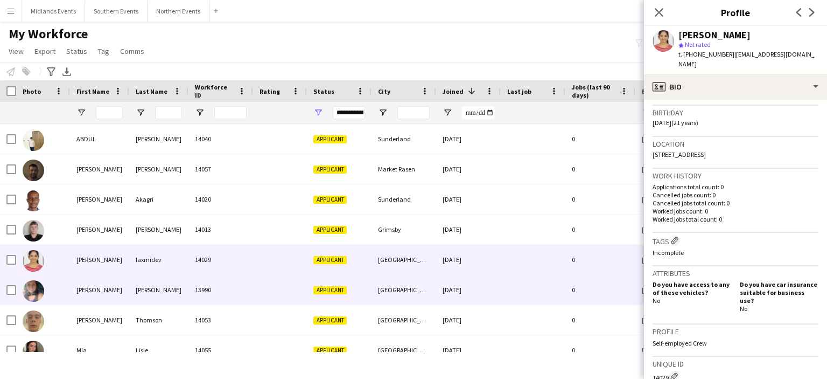
click at [149, 293] on div "[PERSON_NAME]" at bounding box center [158, 290] width 59 height 30
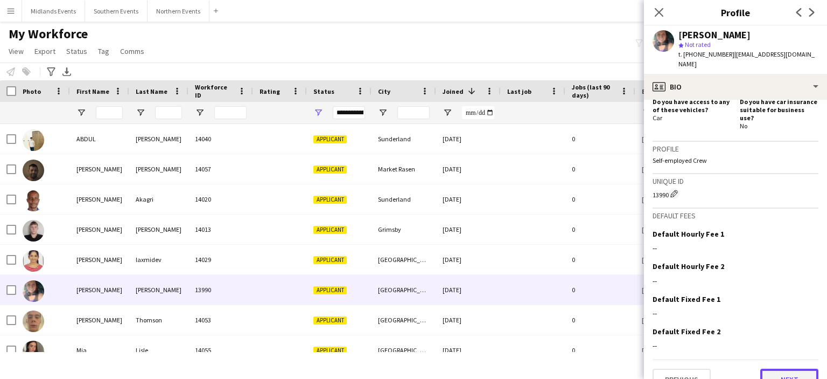
click at [784, 368] on button "Next" at bounding box center [790, 379] width 58 height 22
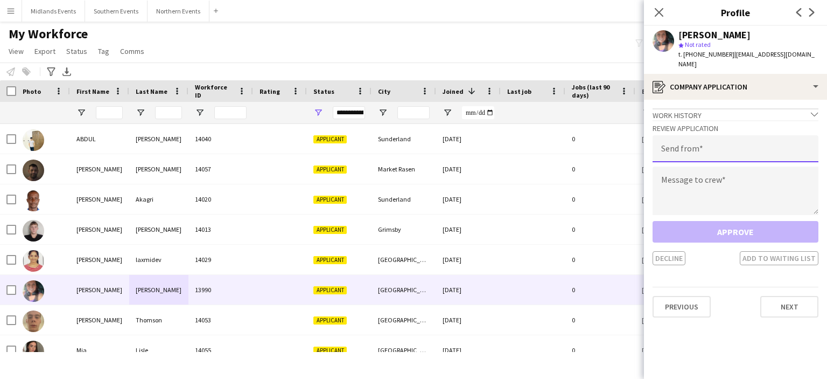
click at [694, 140] on input "email" at bounding box center [736, 148] width 166 height 27
type input "**********"
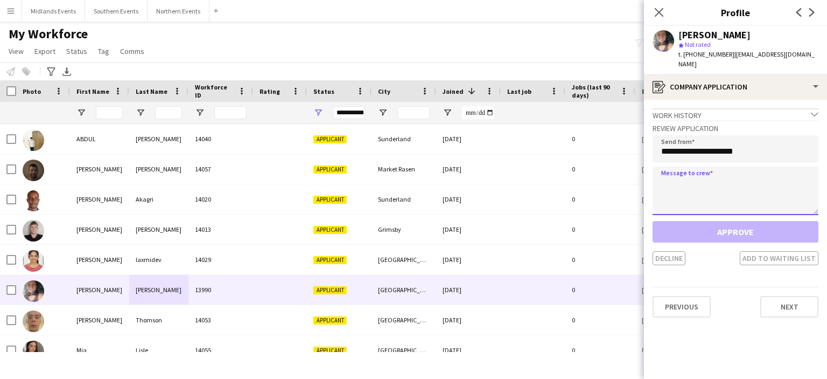
paste textarea "**********"
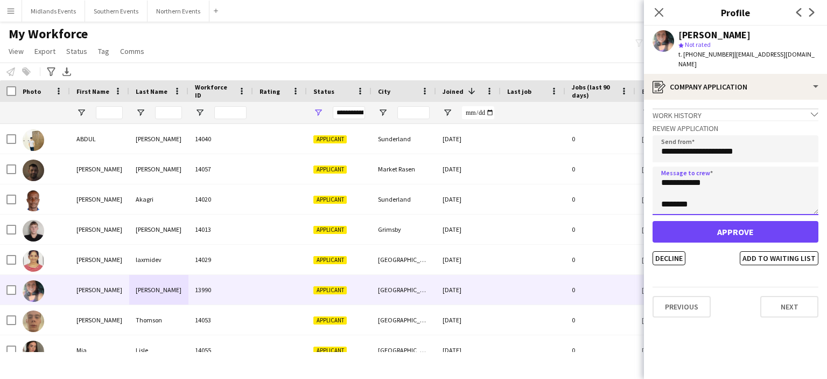
type textarea "**********"
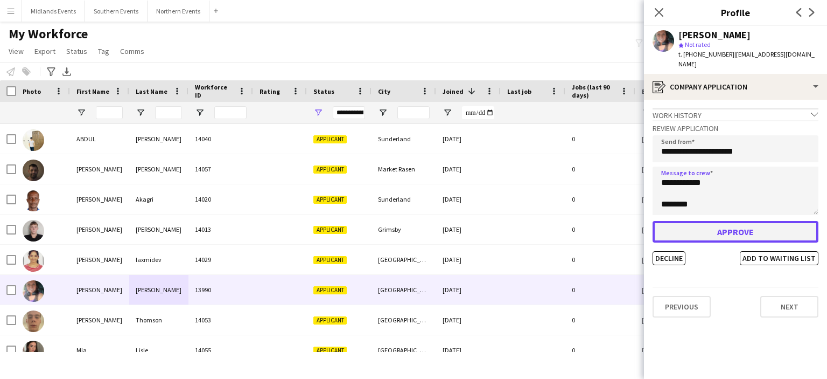
click at [703, 226] on button "Approve" at bounding box center [736, 232] width 166 height 22
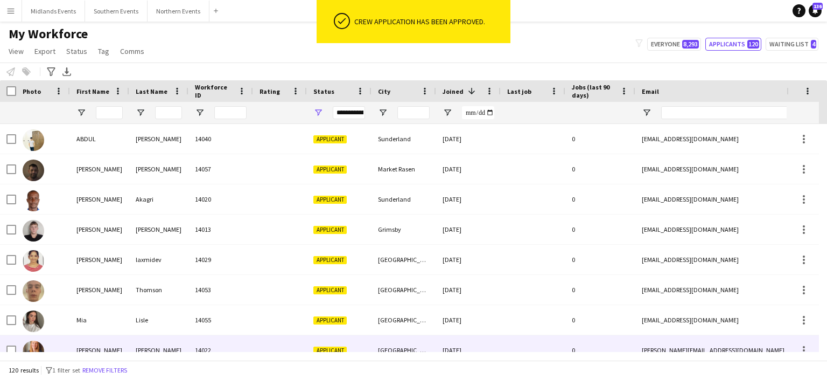
click at [143, 345] on div "[PERSON_NAME]" at bounding box center [158, 350] width 59 height 30
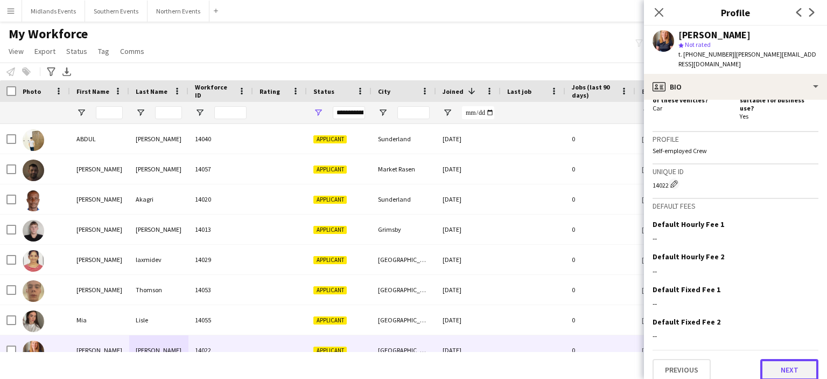
click at [790, 364] on button "Next" at bounding box center [790, 370] width 58 height 22
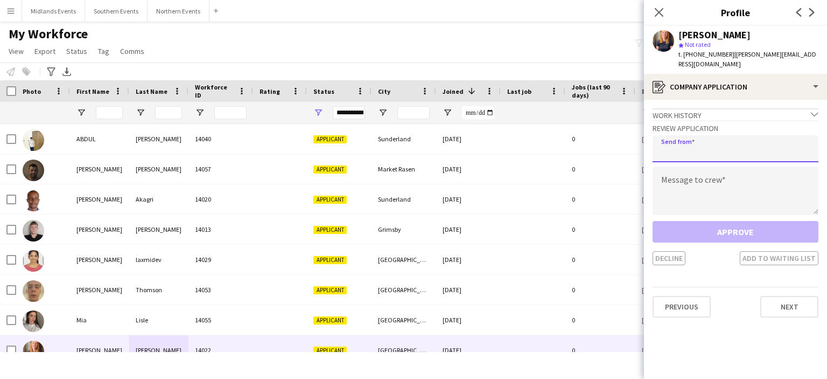
click at [681, 147] on input "email" at bounding box center [736, 148] width 166 height 27
type input "**********"
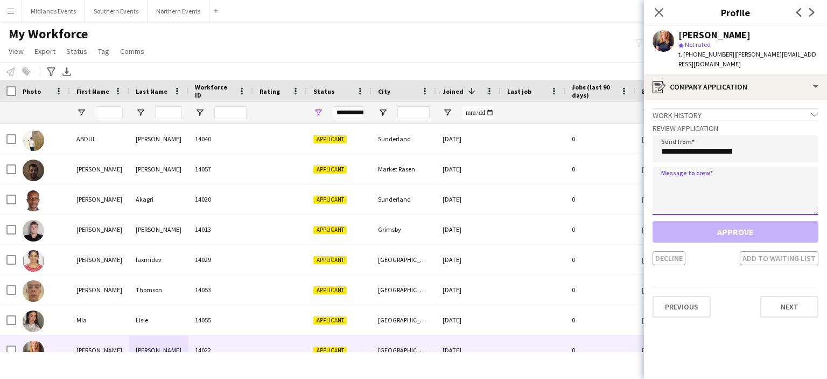
paste textarea "**********"
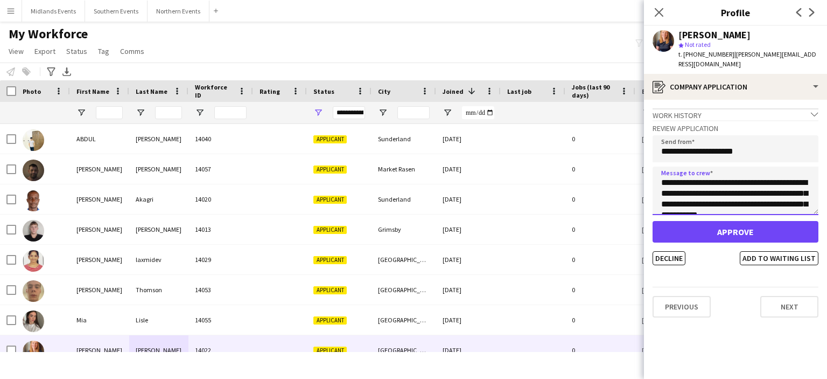
scroll to position [233, 0]
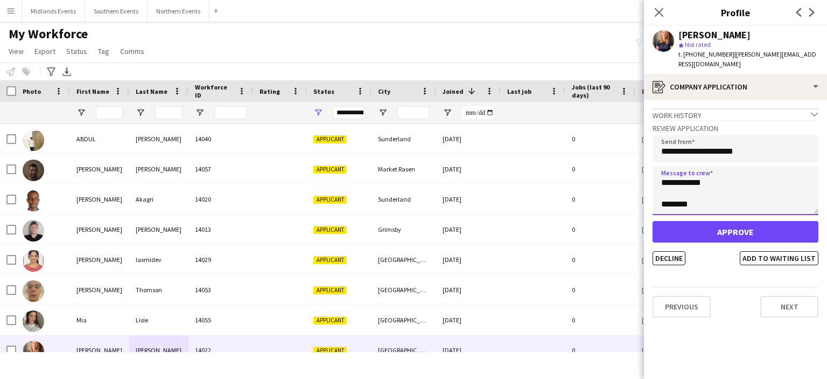
type textarea "**********"
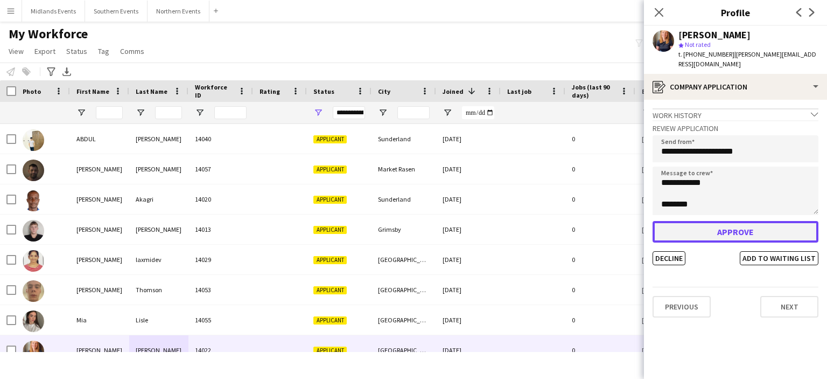
click at [710, 230] on button "Approve" at bounding box center [736, 232] width 166 height 22
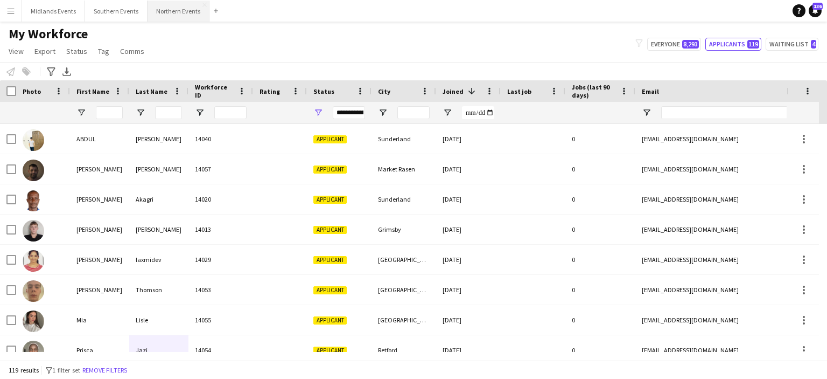
click at [168, 5] on button "Northern Events Close" at bounding box center [179, 11] width 62 height 21
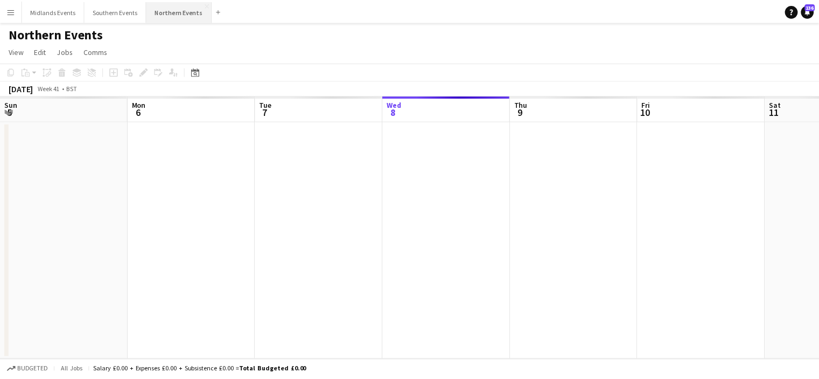
scroll to position [0, 258]
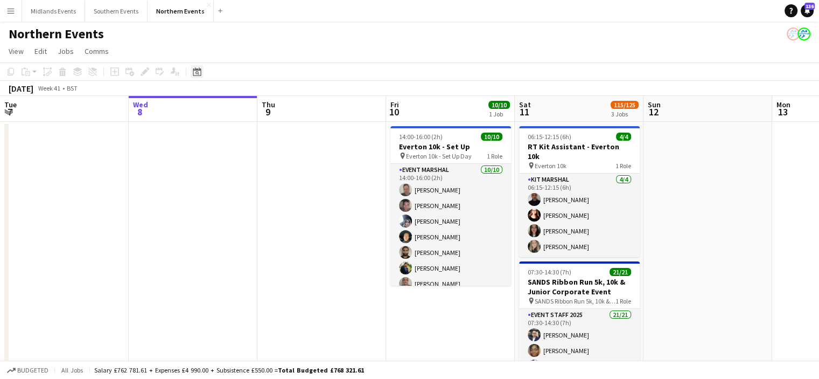
click at [200, 73] on icon at bounding box center [197, 71] width 8 height 9
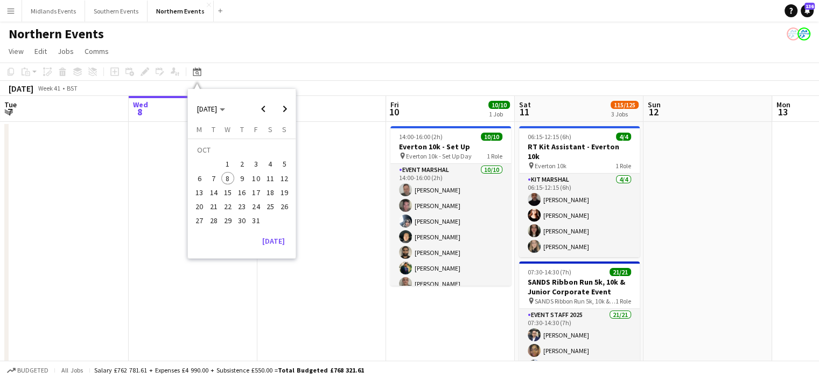
click at [287, 190] on span "19" at bounding box center [284, 192] width 13 height 13
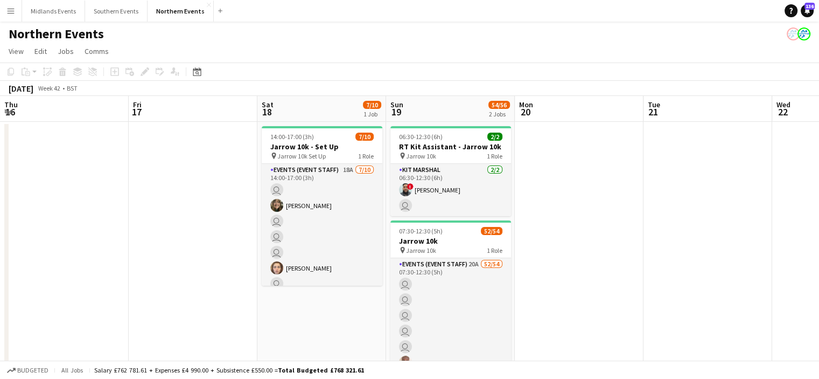
scroll to position [0, 371]
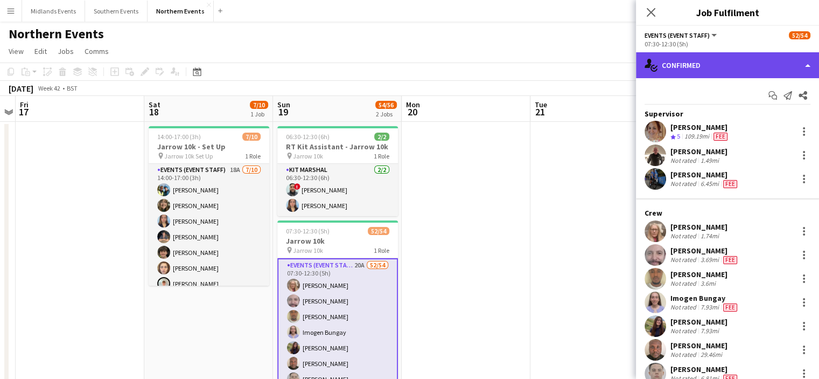
click at [783, 67] on div "single-neutral-actions-check-2 Confirmed" at bounding box center [727, 65] width 183 height 26
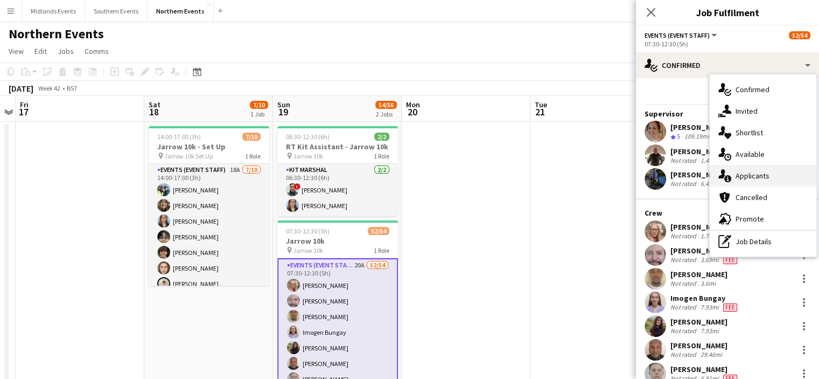
click at [765, 178] on span "Applicants" at bounding box center [753, 176] width 34 height 10
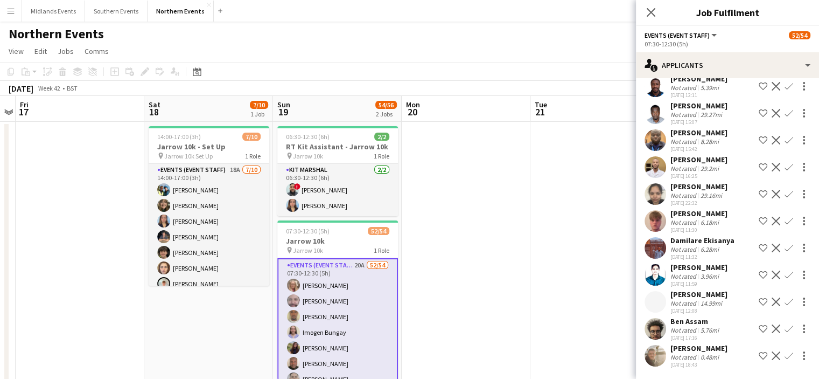
scroll to position [263, 0]
drag, startPoint x: 729, startPoint y: 205, endPoint x: 669, endPoint y: 208, distance: 59.9
click at [669, 208] on div "[PERSON_NAME] Not rated 6.18mi [DATE] 11:30 Shortlist crew Decline Confirm" at bounding box center [727, 220] width 183 height 25
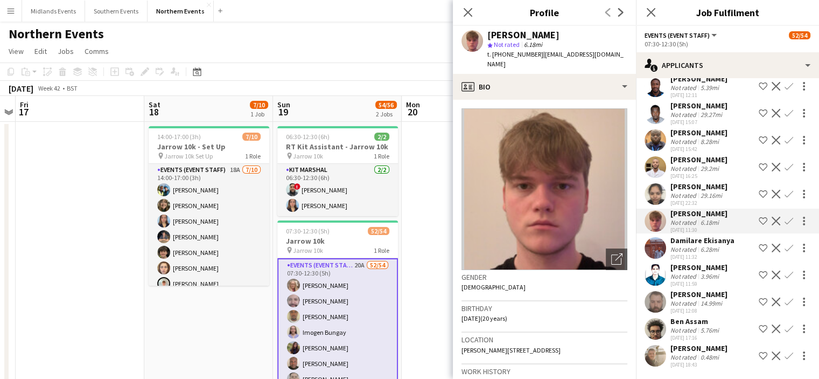
click at [669, 208] on div "[PERSON_NAME] Not rated 6.18mi [DATE] 11:30 Shortlist crew Decline Confirm" at bounding box center [727, 220] width 183 height 25
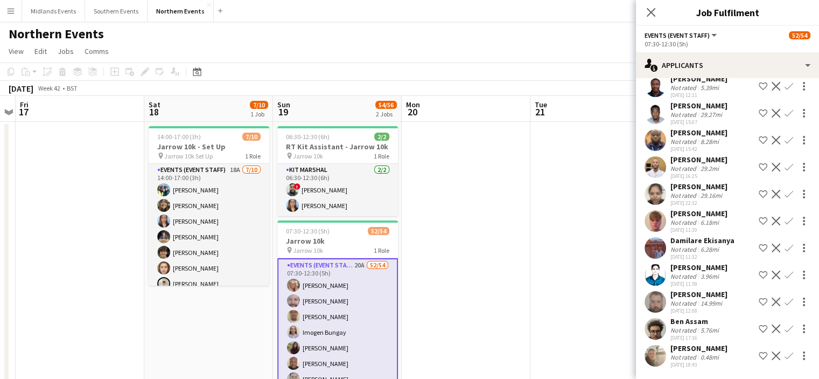
drag, startPoint x: 670, startPoint y: 204, endPoint x: 728, endPoint y: 202, distance: 58.8
click at [728, 208] on div "[PERSON_NAME] Not rated 6.18mi [DATE] 11:30 Shortlist crew Decline Confirm" at bounding box center [727, 220] width 183 height 25
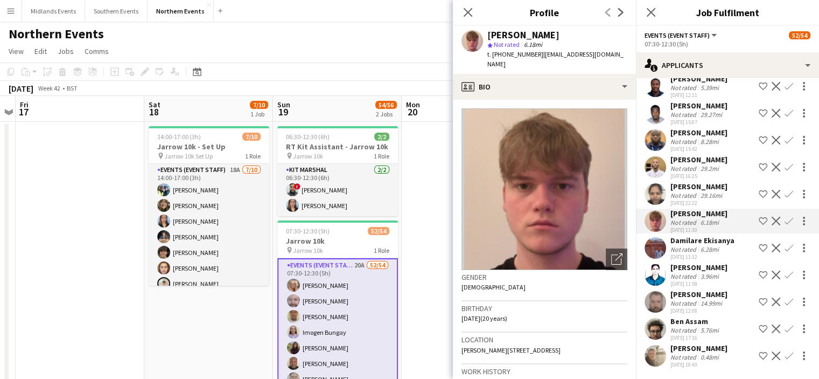
click at [728, 208] on div "[PERSON_NAME] Not rated 6.18mi [DATE] 11:30 Shortlist crew Decline Confirm" at bounding box center [727, 220] width 183 height 25
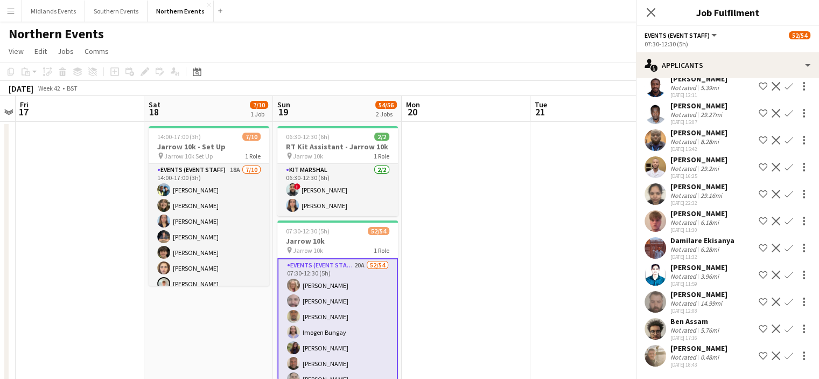
click at [728, 208] on div "[PERSON_NAME] Not rated 6.18mi [DATE] 11:30 Shortlist crew Decline Confirm" at bounding box center [727, 220] width 183 height 25
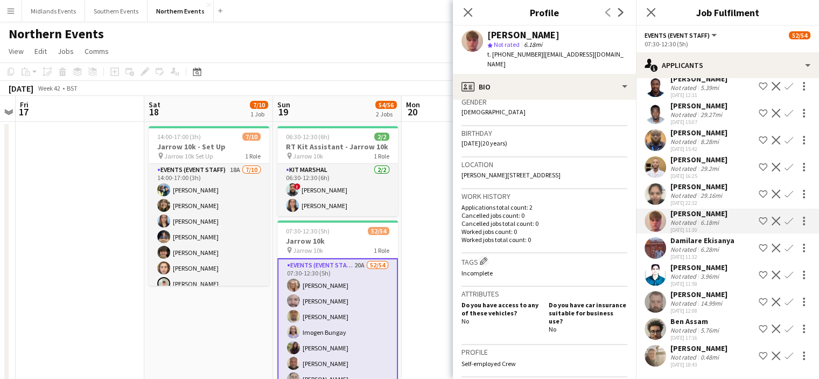
scroll to position [177, 0]
click at [785, 217] on app-icon "Confirm" at bounding box center [789, 221] width 9 height 9
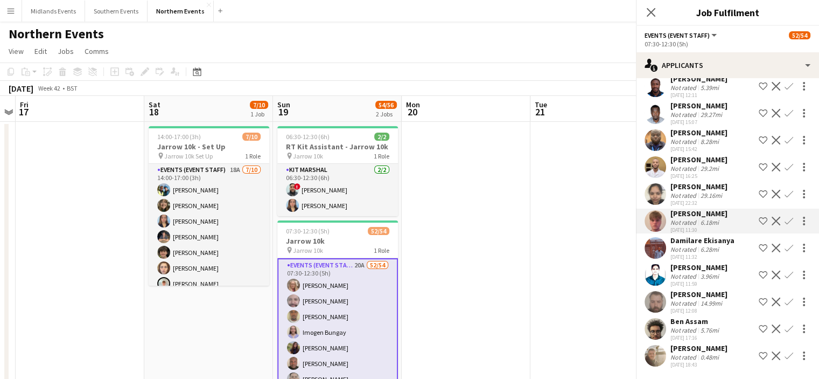
scroll to position [254, 0]
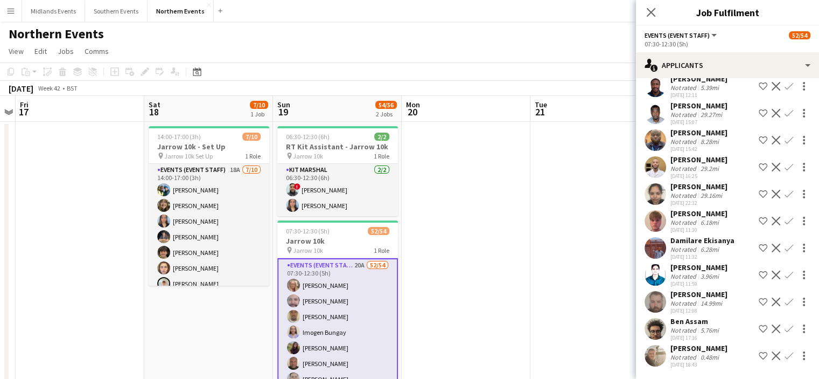
click at [785, 221] on app-icon "Confirm" at bounding box center [789, 221] width 9 height 9
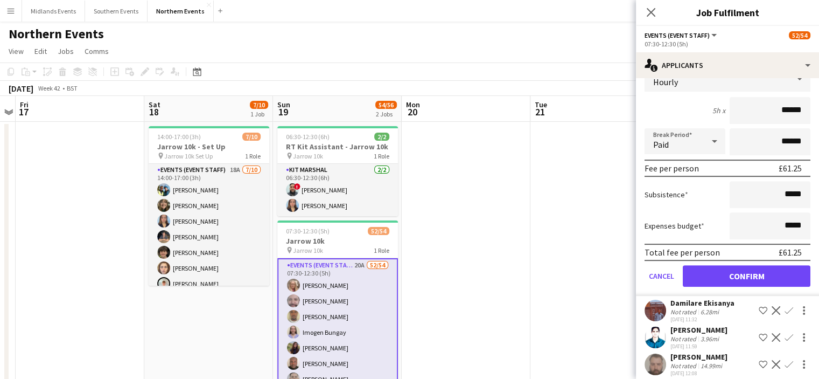
scroll to position [497, 0]
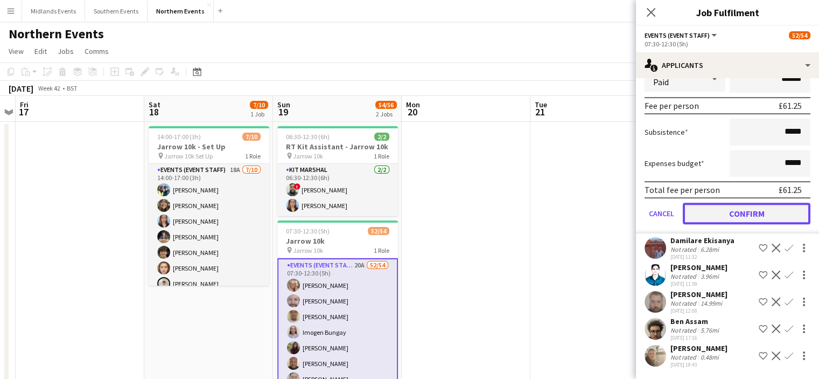
click at [735, 212] on button "Confirm" at bounding box center [747, 214] width 128 height 22
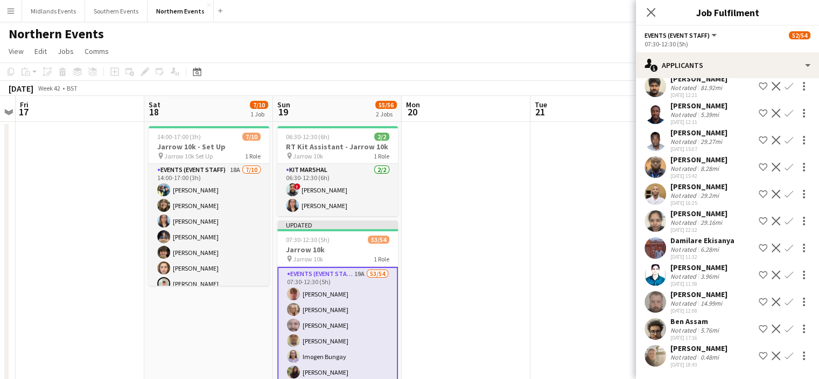
scroll to position [227, 0]
click at [685, 243] on div "Damilare Ekisanya" at bounding box center [703, 240] width 64 height 10
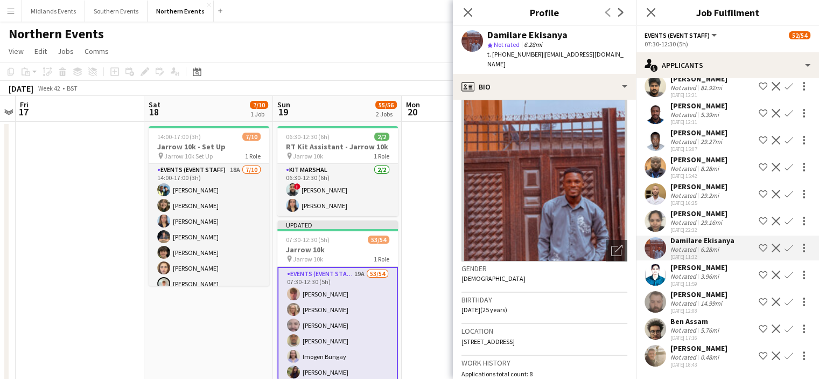
scroll to position [0, 0]
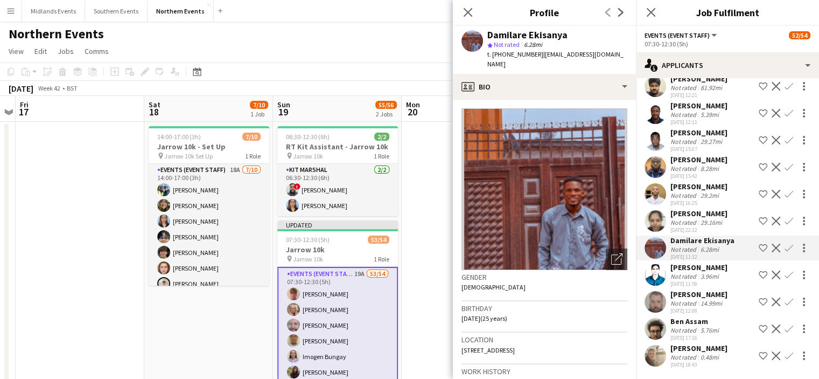
click at [785, 248] on app-icon "Confirm" at bounding box center [789, 248] width 9 height 9
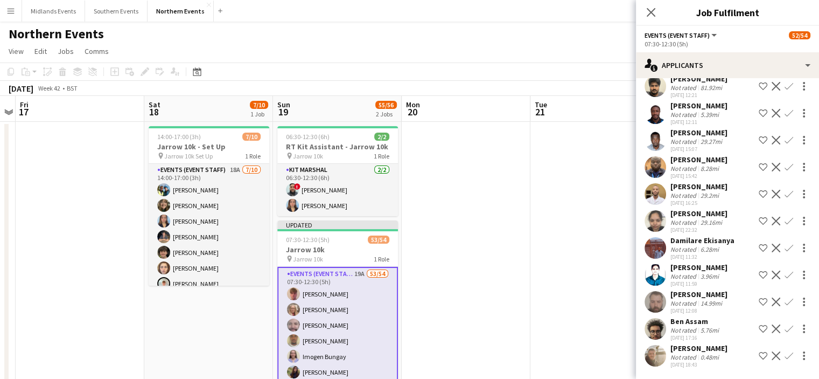
click at [785, 248] on app-icon "Confirm" at bounding box center [789, 248] width 9 height 9
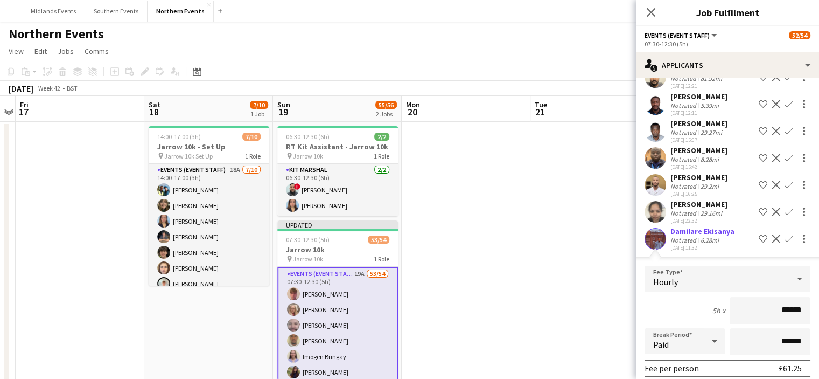
drag, startPoint x: 734, startPoint y: 238, endPoint x: 670, endPoint y: 236, distance: 64.1
click at [670, 236] on div "Damilare Ekisanya Not rated 6.28mi [DATE] 11:32 Shortlist crew Decline Confirm" at bounding box center [727, 238] width 183 height 25
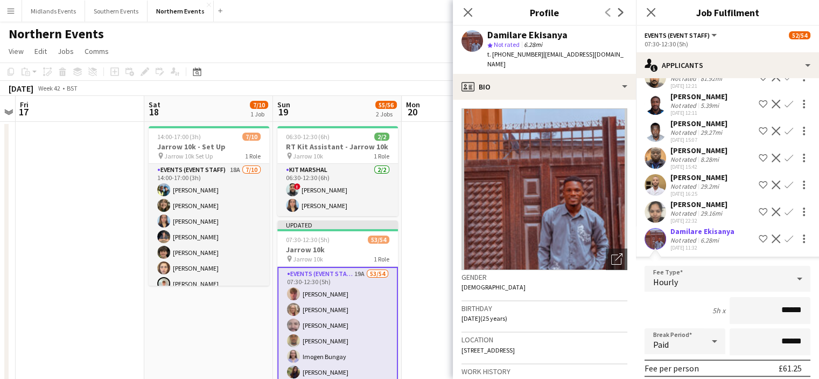
click at [785, 243] on app-icon "Confirm" at bounding box center [789, 238] width 9 height 9
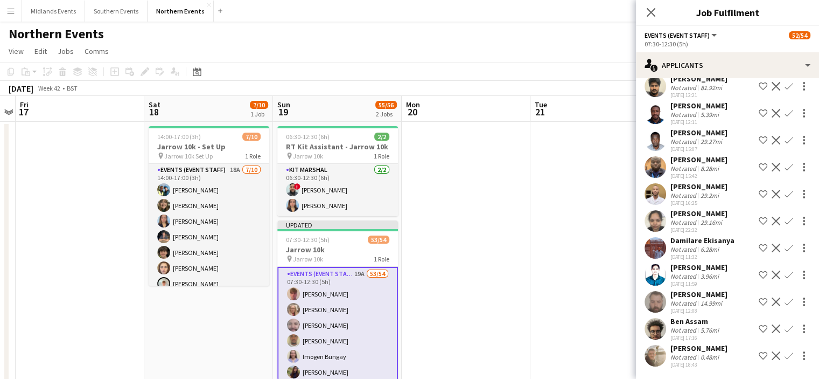
click at [785, 245] on app-icon "Confirm" at bounding box center [789, 248] width 9 height 9
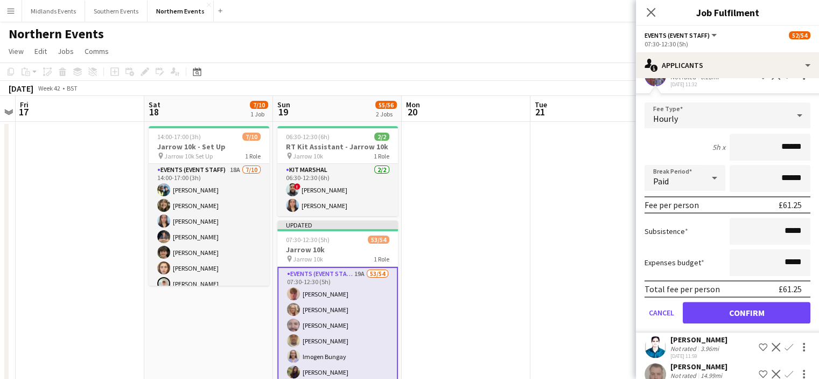
scroll to position [417, 0]
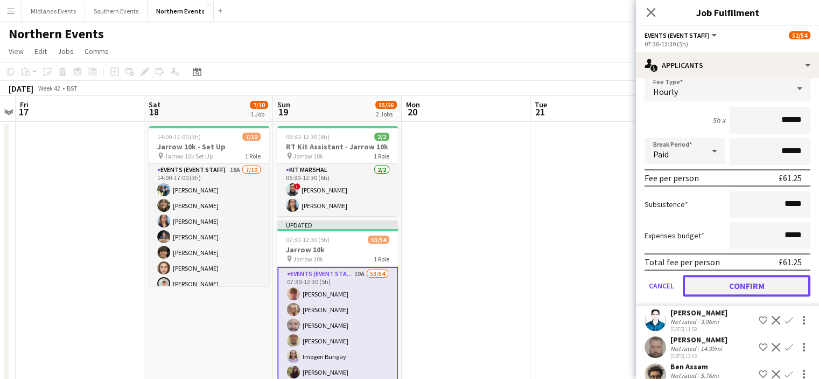
click at [794, 296] on button "Confirm" at bounding box center [747, 286] width 128 height 22
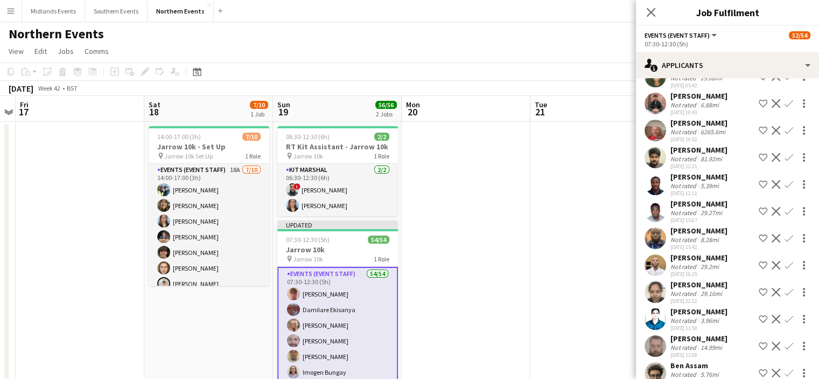
scroll to position [200, 0]
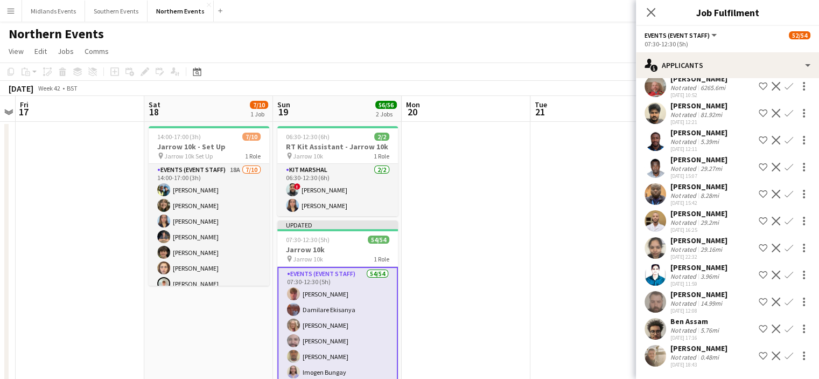
click at [711, 293] on div "[PERSON_NAME]" at bounding box center [699, 294] width 57 height 10
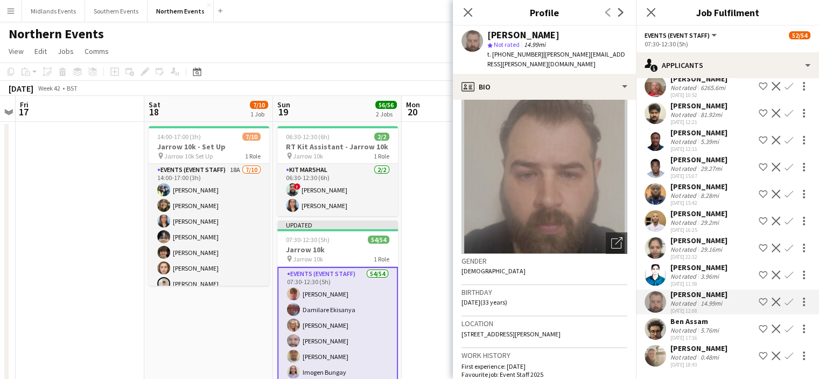
scroll to position [0, 0]
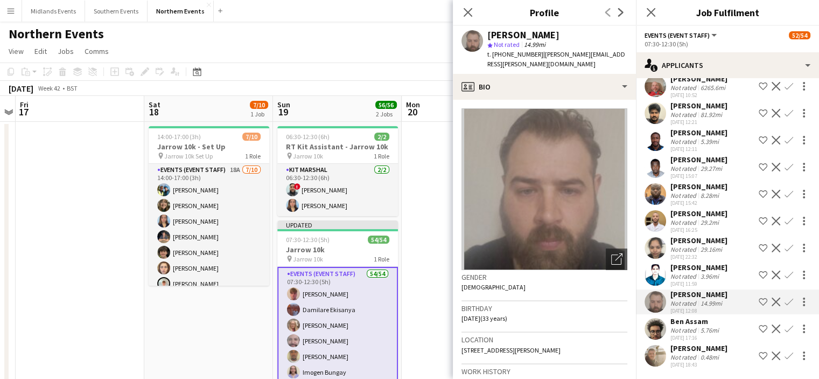
drag, startPoint x: 719, startPoint y: 292, endPoint x: 671, endPoint y: 297, distance: 48.2
click at [671, 297] on div "[PERSON_NAME]" at bounding box center [699, 294] width 57 height 10
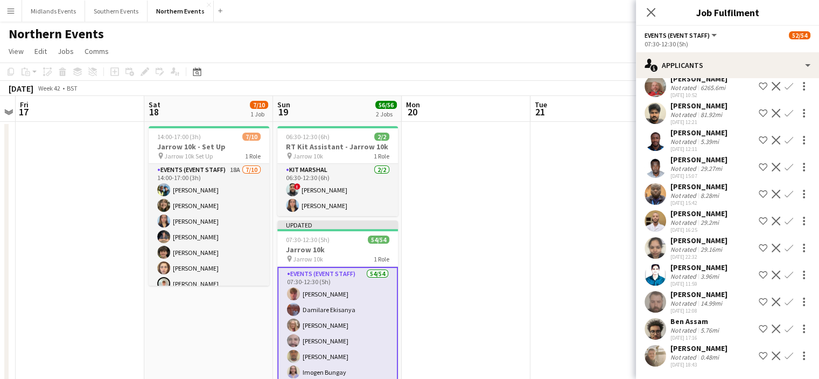
click at [671, 297] on div "[PERSON_NAME]" at bounding box center [699, 294] width 57 height 10
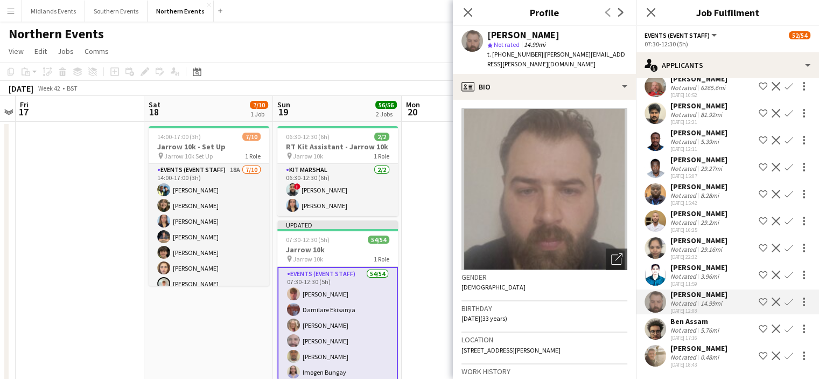
click at [785, 305] on app-icon "Confirm" at bounding box center [789, 301] width 9 height 9
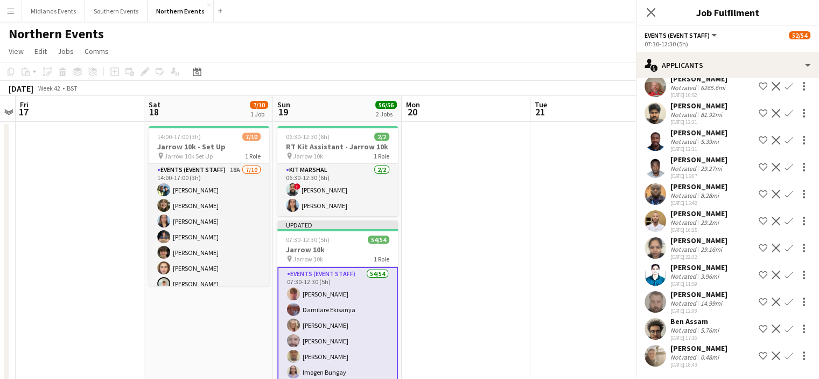
scroll to position [200, 0]
drag, startPoint x: 782, startPoint y: 305, endPoint x: 784, endPoint y: 300, distance: 5.8
click at [785, 300] on app-icon "Confirm" at bounding box center [789, 301] width 9 height 9
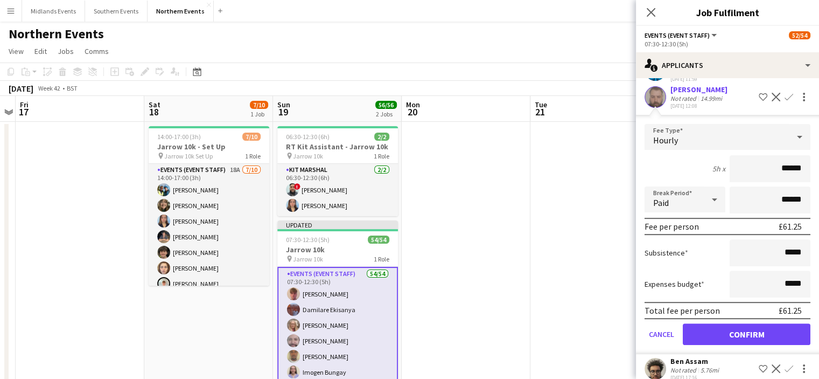
scroll to position [400, 0]
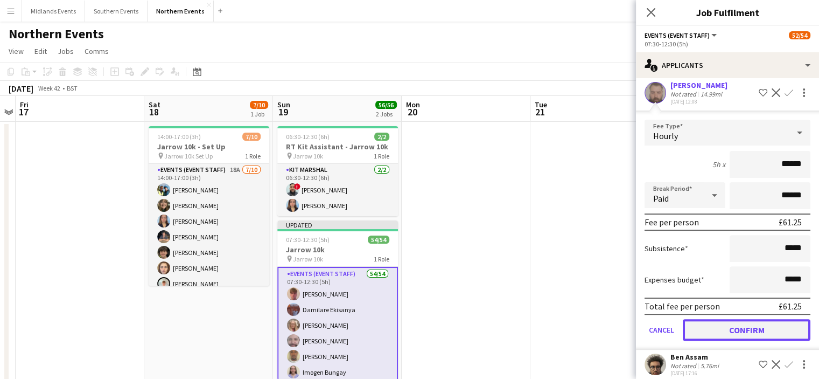
click at [768, 339] on button "Confirm" at bounding box center [747, 330] width 128 height 22
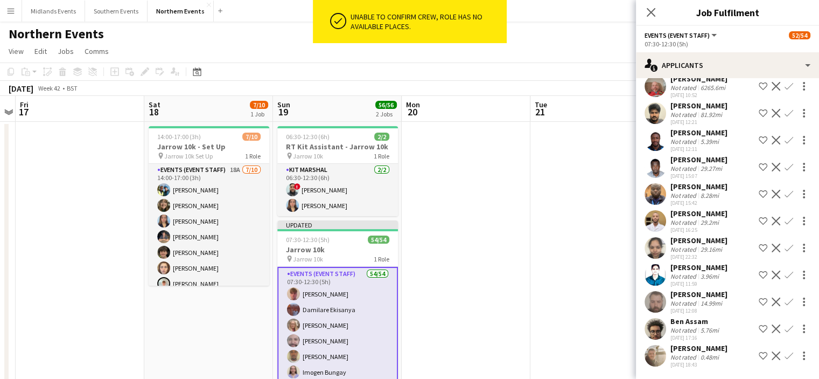
scroll to position [200, 0]
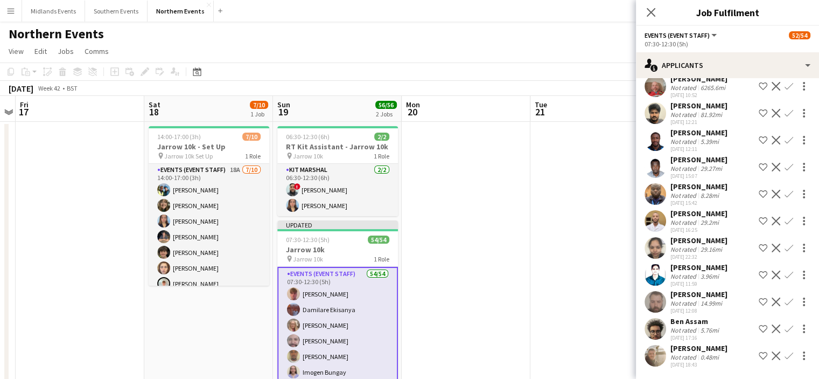
click at [699, 319] on div "Ben Assam" at bounding box center [696, 321] width 51 height 10
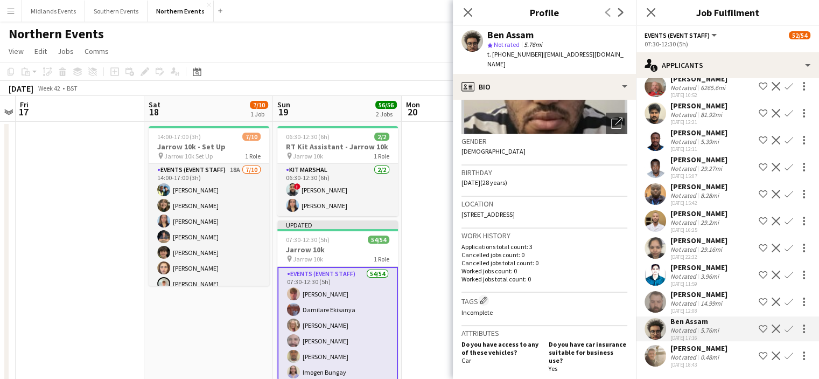
scroll to position [97, 0]
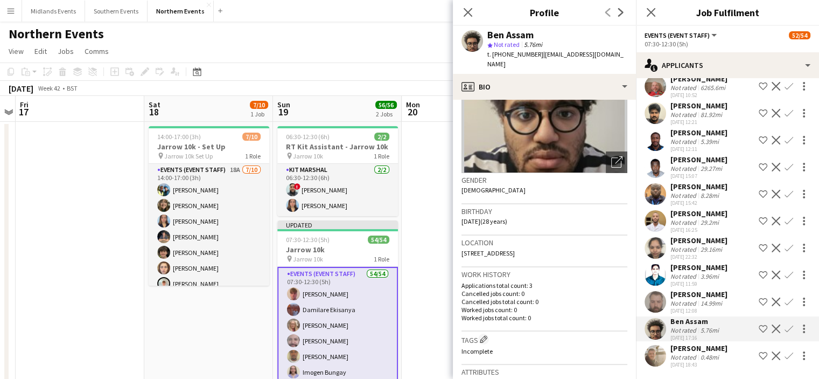
drag, startPoint x: 707, startPoint y: 321, endPoint x: 671, endPoint y: 323, distance: 35.6
click at [671, 323] on div "Ben Assam" at bounding box center [696, 321] width 51 height 10
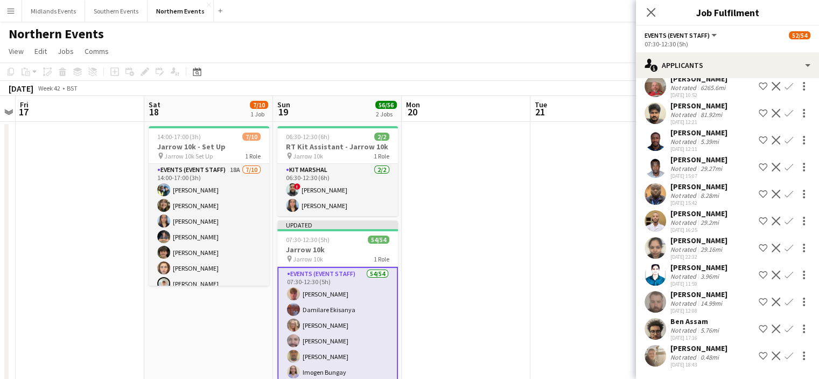
click at [671, 323] on div "Ben Assam" at bounding box center [696, 321] width 51 height 10
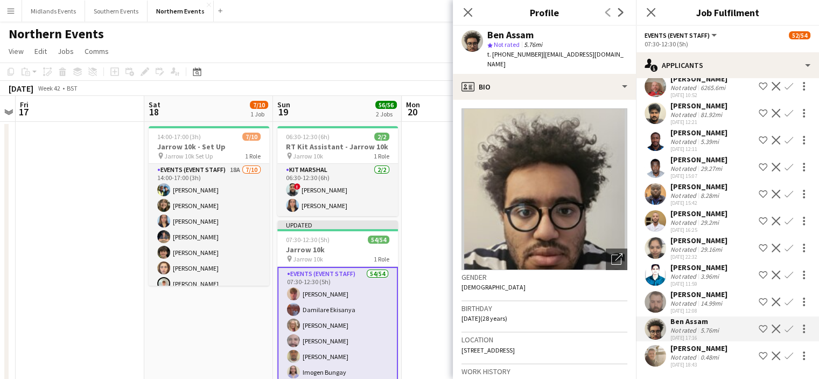
click at [785, 325] on app-icon "Confirm" at bounding box center [789, 328] width 9 height 9
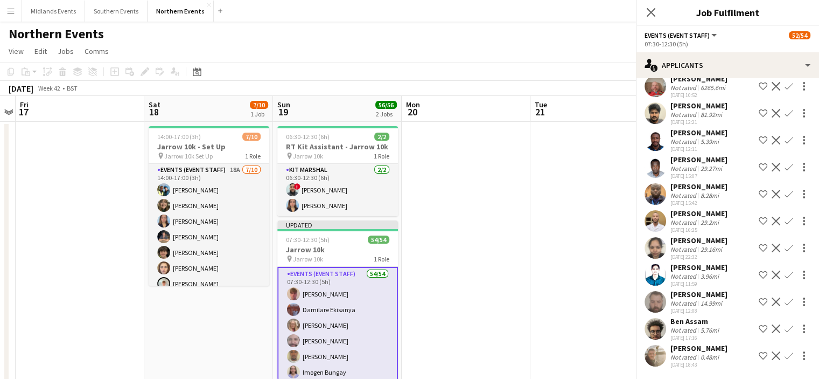
scroll to position [200, 0]
click at [785, 328] on app-icon "Confirm" at bounding box center [789, 328] width 9 height 9
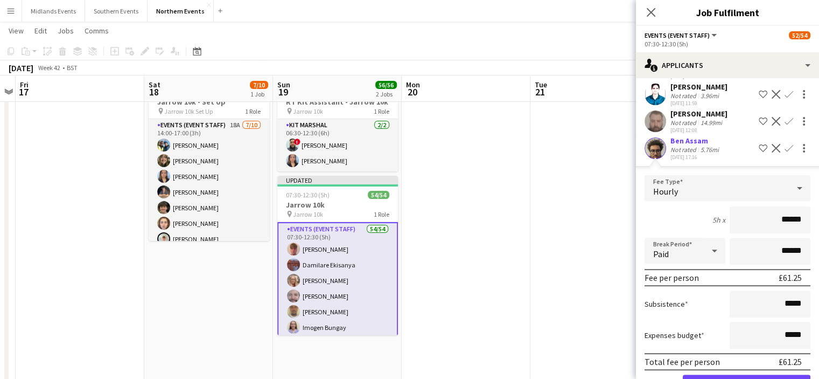
scroll to position [443, 0]
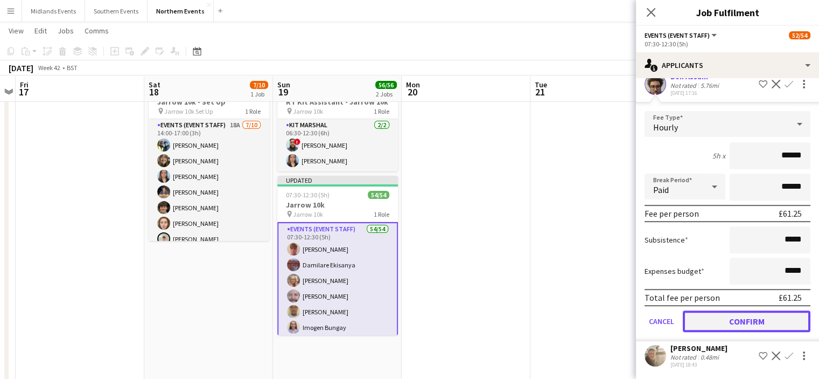
click at [748, 318] on button "Confirm" at bounding box center [747, 321] width 128 height 22
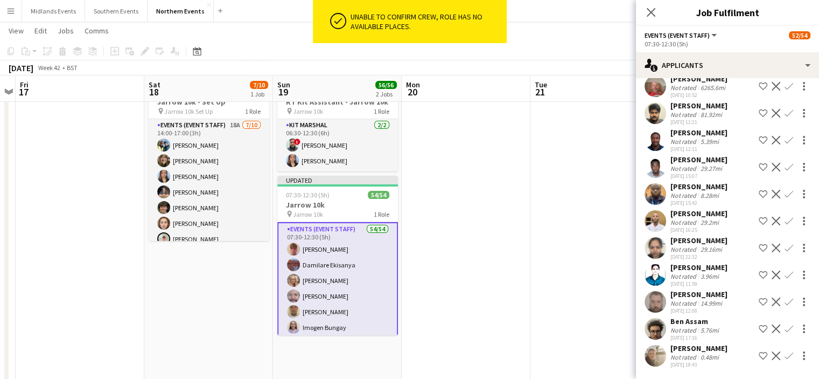
scroll to position [200, 0]
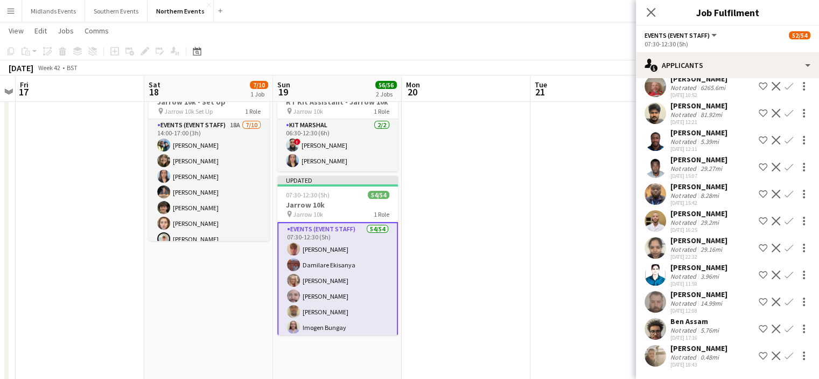
click at [720, 350] on div "[PERSON_NAME]" at bounding box center [699, 348] width 57 height 10
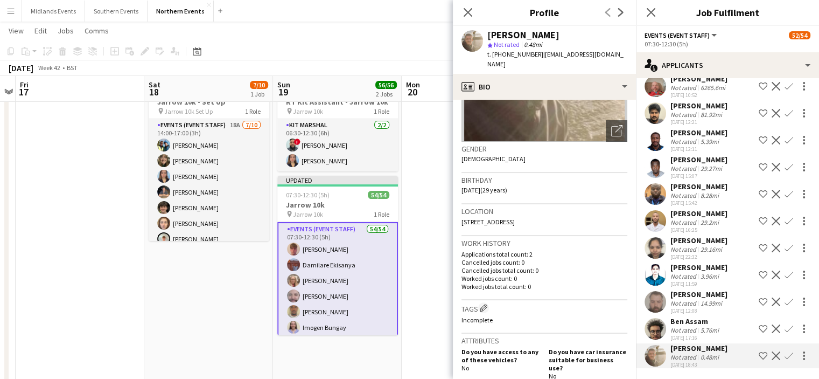
scroll to position [121, 0]
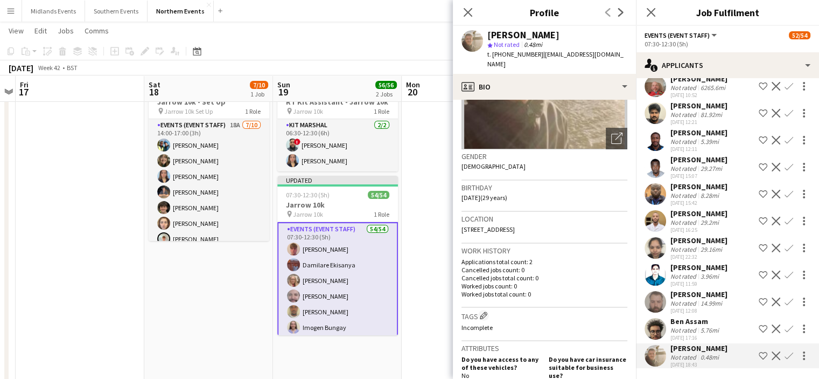
click at [706, 323] on div "Ben Assam" at bounding box center [696, 321] width 51 height 10
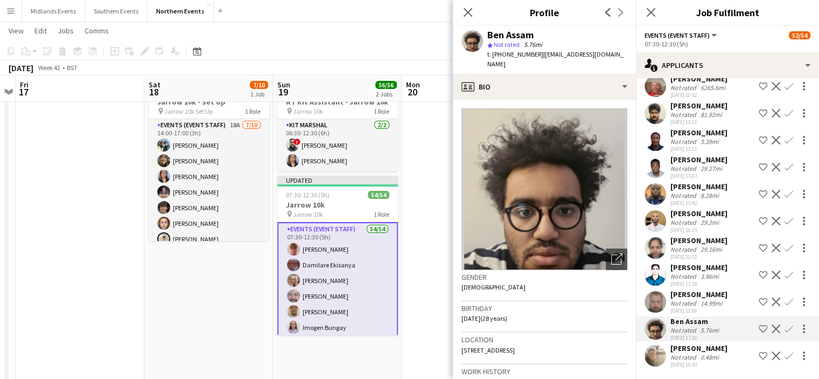
click at [785, 329] on app-icon "Confirm" at bounding box center [789, 328] width 9 height 9
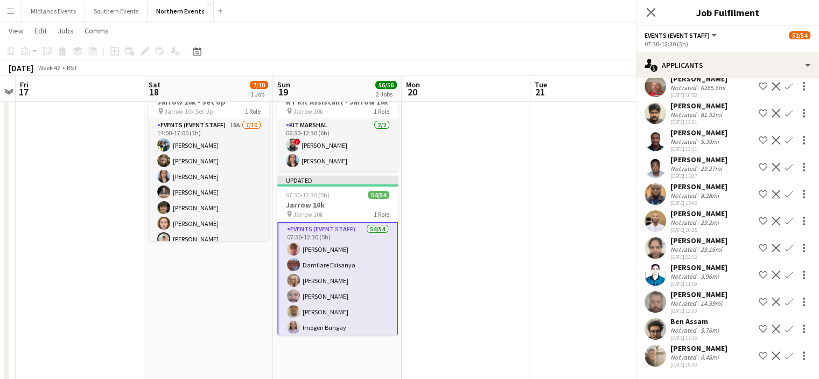
scroll to position [200, 0]
click at [785, 299] on app-icon "Confirm" at bounding box center [789, 301] width 9 height 9
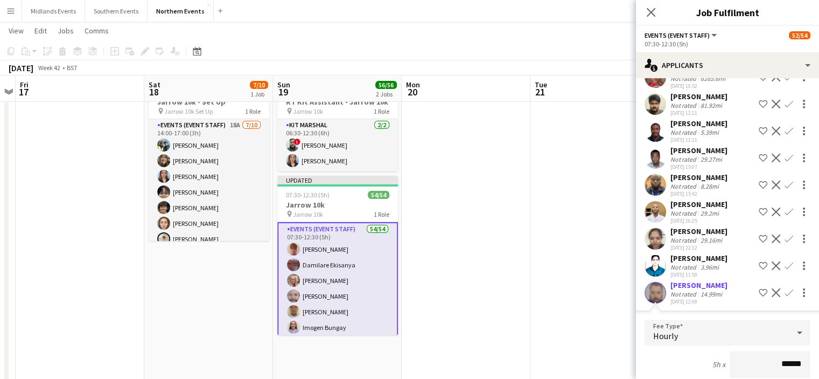
scroll to position [207, 0]
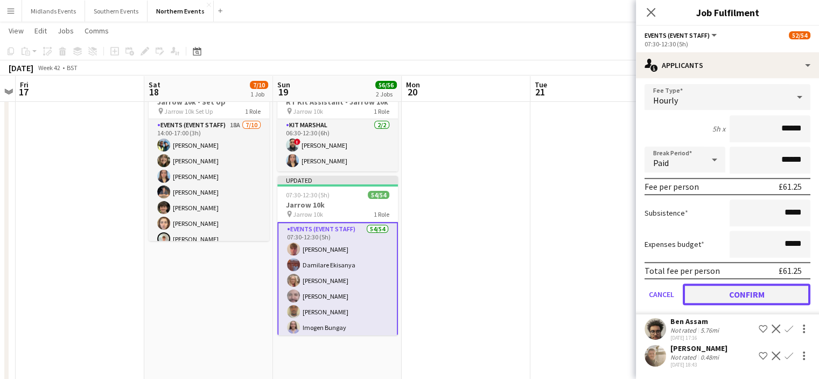
click at [759, 305] on button "Confirm" at bounding box center [747, 294] width 128 height 22
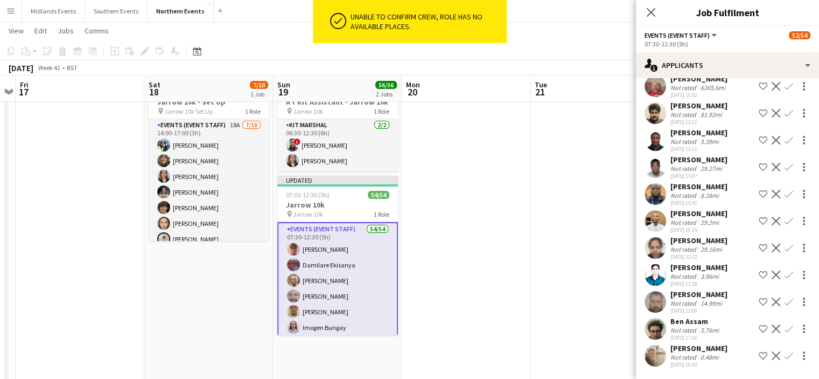
scroll to position [200, 0]
click at [785, 326] on app-icon "Confirm" at bounding box center [789, 328] width 9 height 9
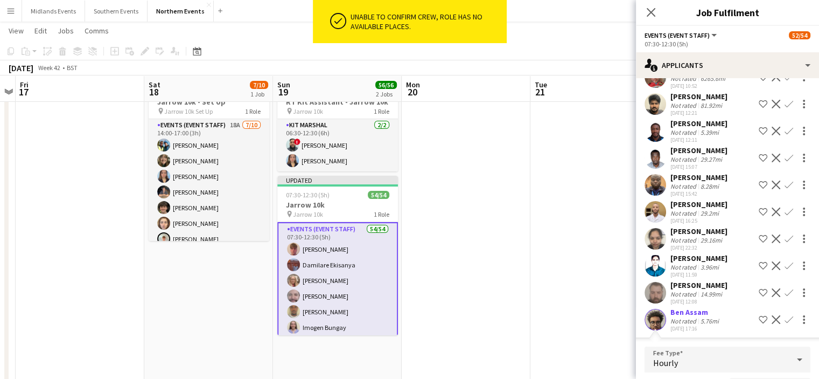
scroll to position [371, 0]
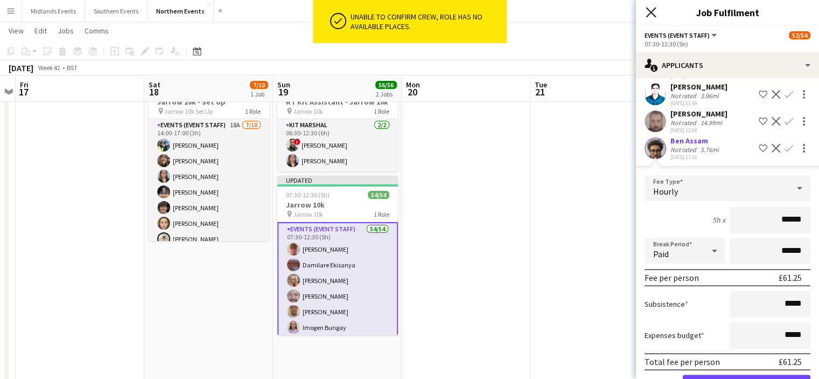
click at [647, 12] on icon "Close pop-in" at bounding box center [651, 12] width 10 height 10
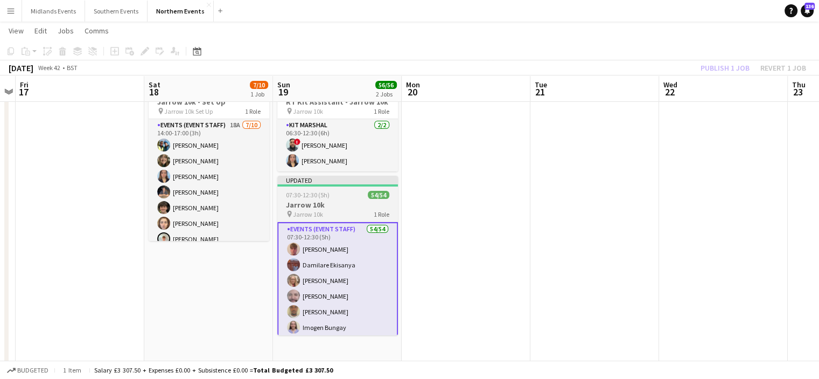
click at [307, 212] on span "Jarrow 10k" at bounding box center [308, 214] width 30 height 8
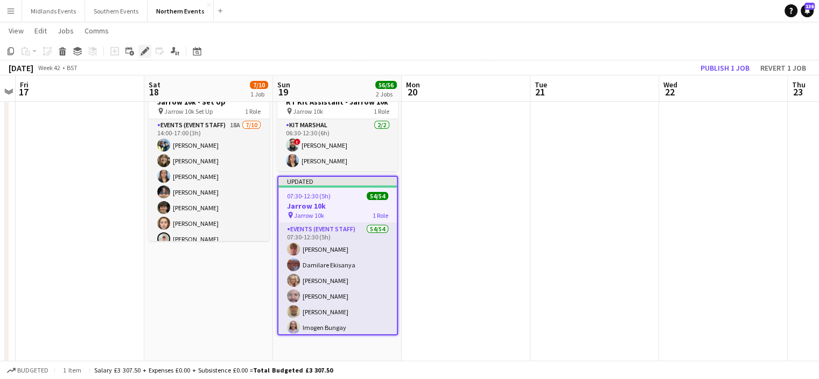
click at [149, 48] on icon "Edit" at bounding box center [145, 51] width 9 height 9
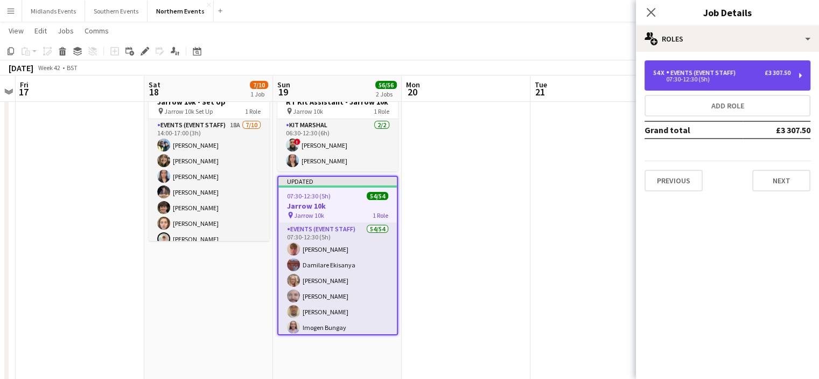
click at [696, 64] on div "54 x Events (Event Staff) £3 307.50 07:30-12:30 (5h)" at bounding box center [728, 75] width 166 height 30
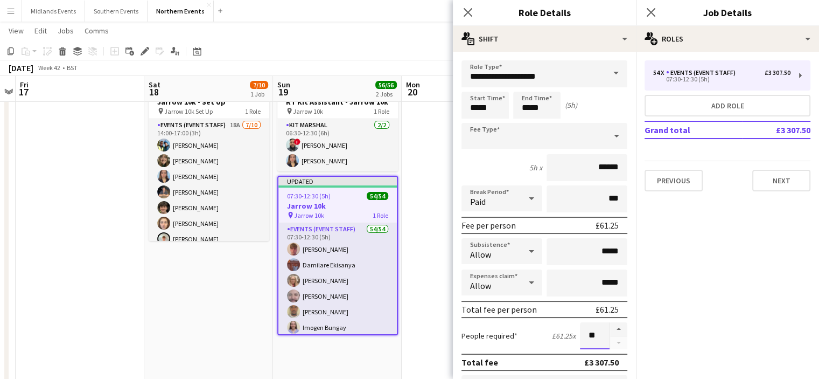
click at [588, 334] on input "**" at bounding box center [595, 335] width 30 height 27
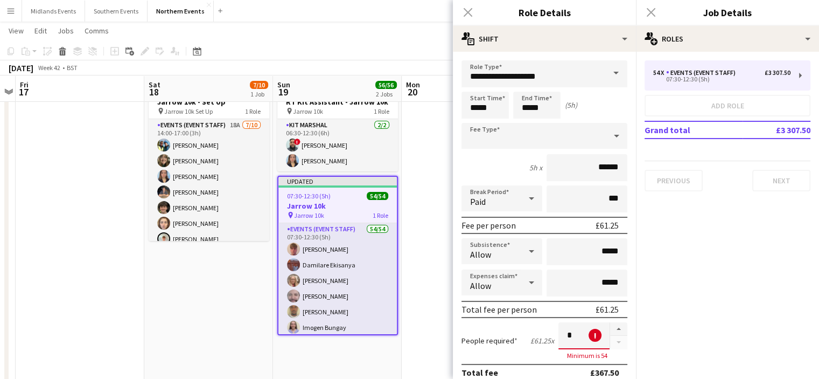
click at [565, 332] on input "*" at bounding box center [584, 335] width 51 height 27
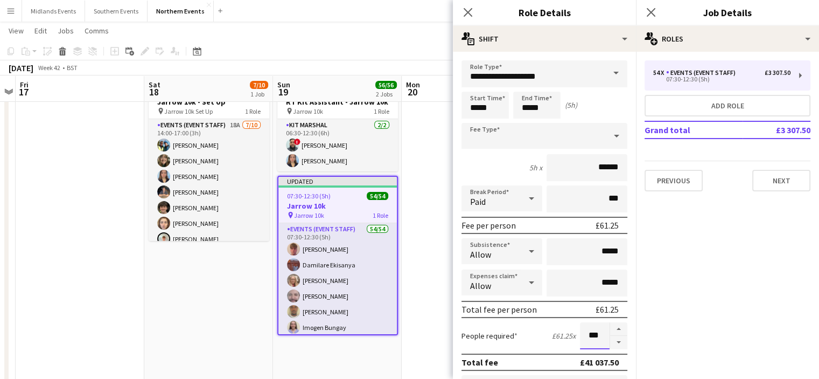
drag, startPoint x: 580, startPoint y: 331, endPoint x: 588, endPoint y: 341, distance: 13.0
click at [588, 341] on input "***" at bounding box center [595, 335] width 30 height 27
click at [584, 337] on input "***" at bounding box center [595, 335] width 30 height 27
type input "**"
click at [652, 15] on icon at bounding box center [651, 12] width 10 height 10
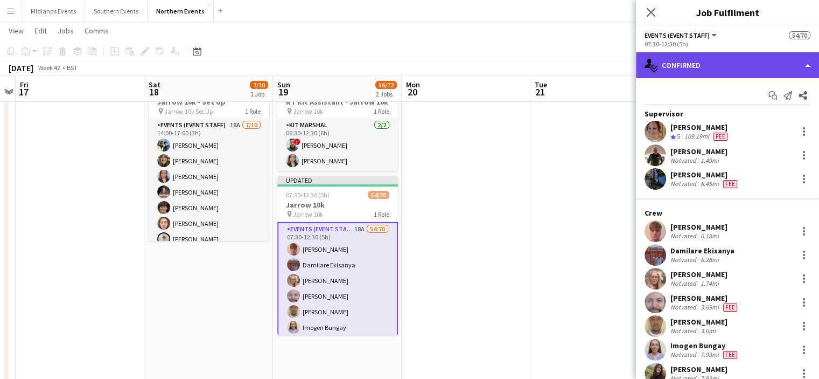
click at [715, 65] on div "single-neutral-actions-check-2 Confirmed" at bounding box center [727, 65] width 183 height 26
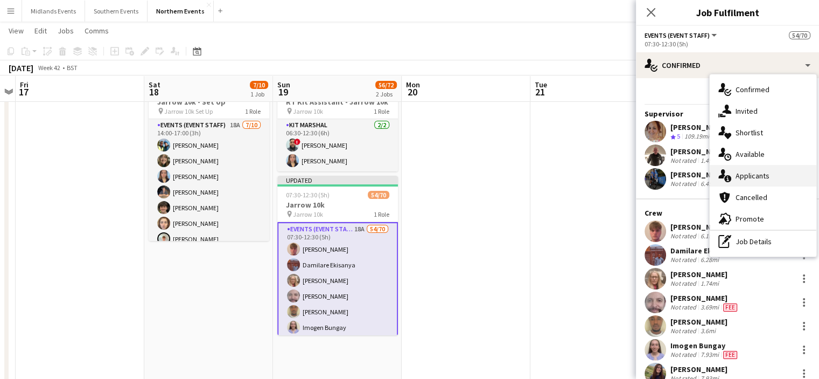
click at [750, 176] on span "Applicants" at bounding box center [753, 176] width 34 height 10
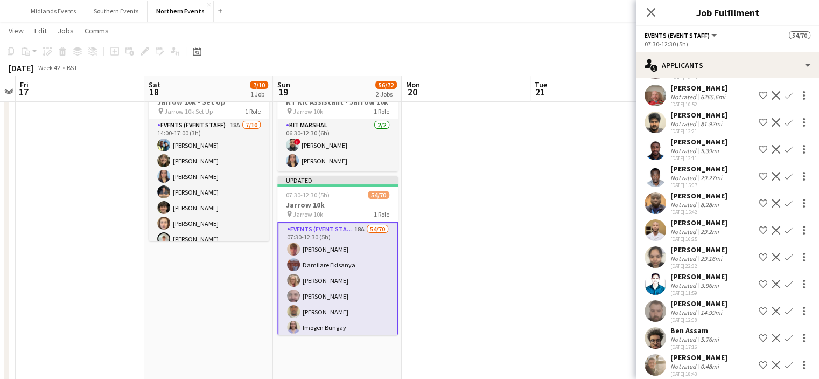
scroll to position [210, 0]
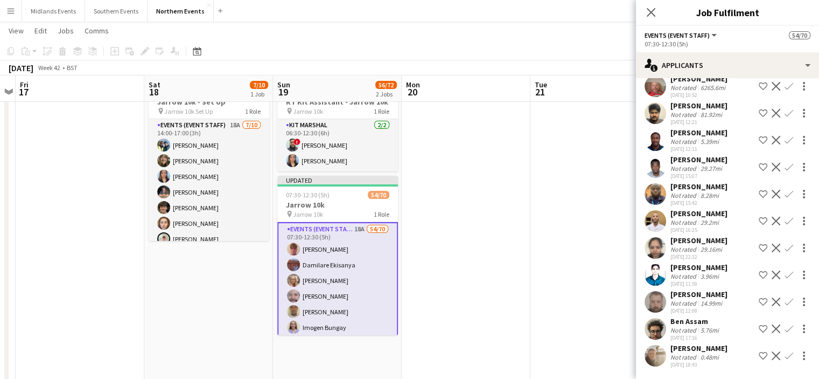
click at [785, 297] on app-icon "Confirm" at bounding box center [789, 301] width 9 height 9
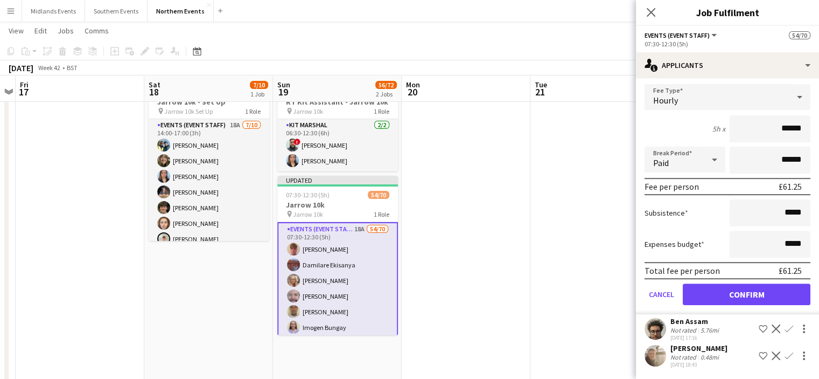
scroll to position [441, 0]
click at [733, 295] on button "Confirm" at bounding box center [747, 294] width 128 height 22
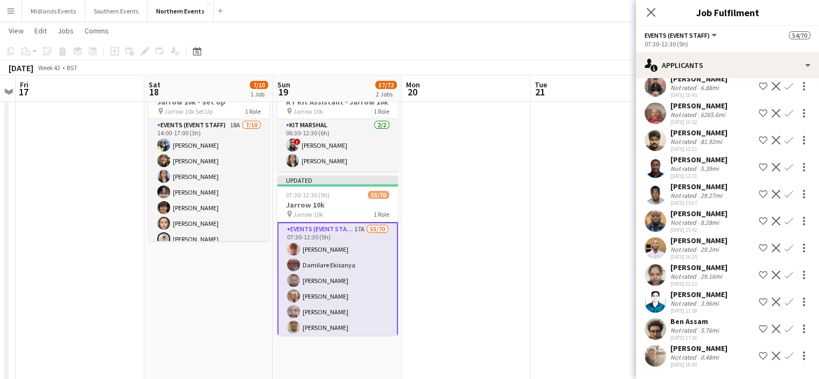
scroll to position [170, 0]
click at [785, 331] on app-icon "Confirm" at bounding box center [789, 328] width 9 height 9
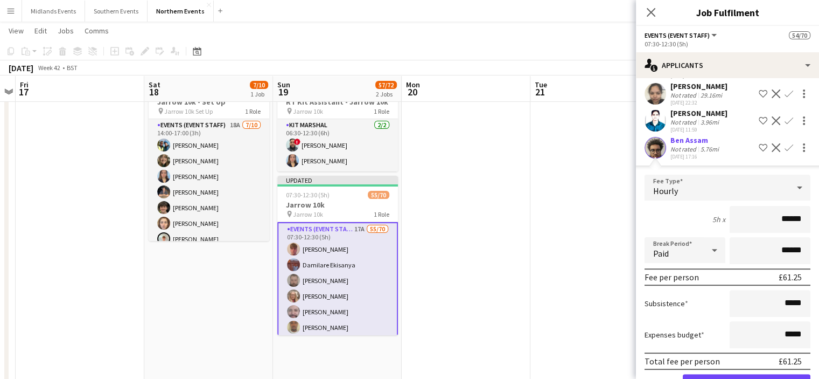
scroll to position [416, 0]
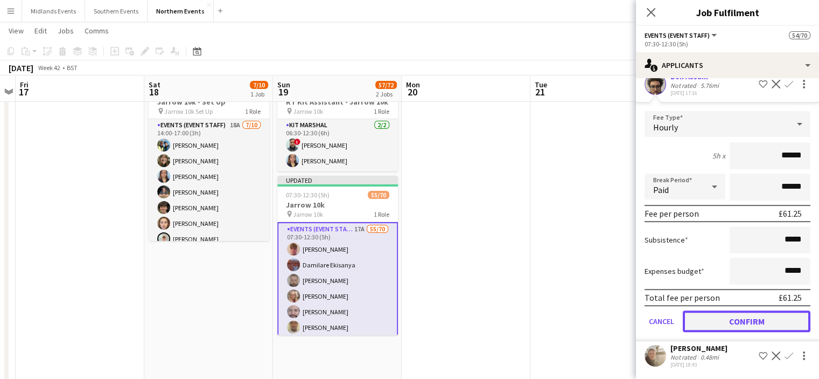
click at [740, 315] on button "Confirm" at bounding box center [747, 321] width 128 height 22
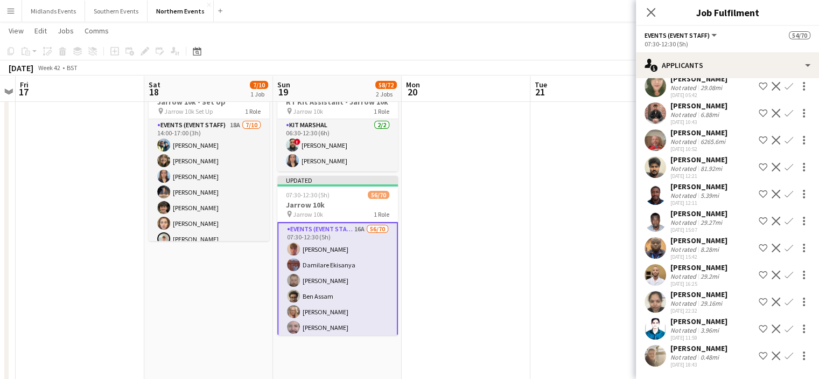
scroll to position [146, 0]
click at [720, 346] on div "[PERSON_NAME]" at bounding box center [699, 348] width 57 height 10
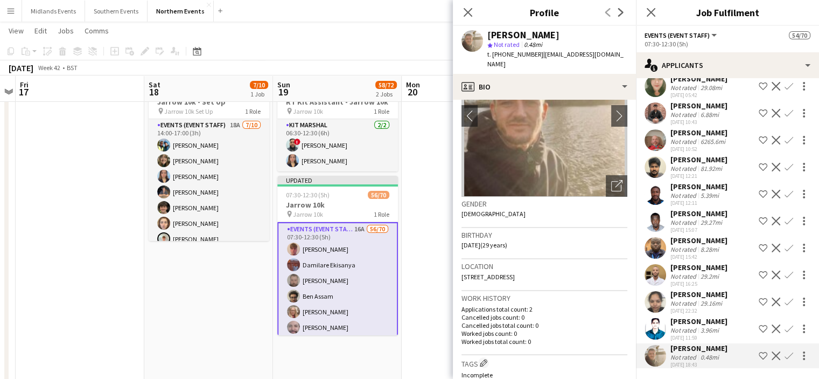
scroll to position [69, 0]
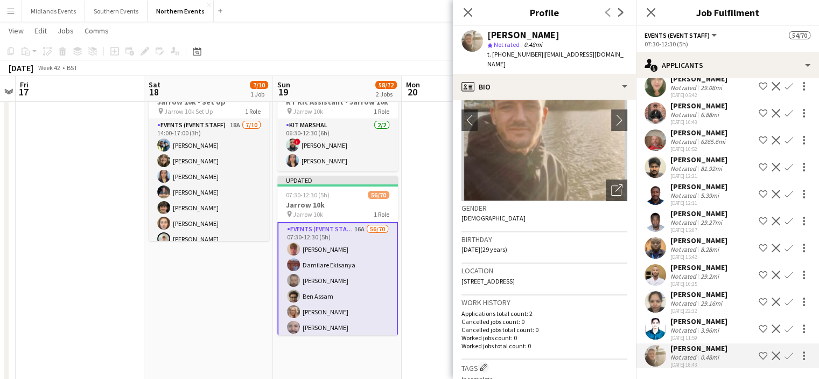
drag, startPoint x: 727, startPoint y: 348, endPoint x: 672, endPoint y: 348, distance: 54.4
click at [672, 348] on div "[PERSON_NAME] Not rated 0.48mi [DATE] 18:43 Shortlist crew Decline Confirm" at bounding box center [727, 355] width 183 height 25
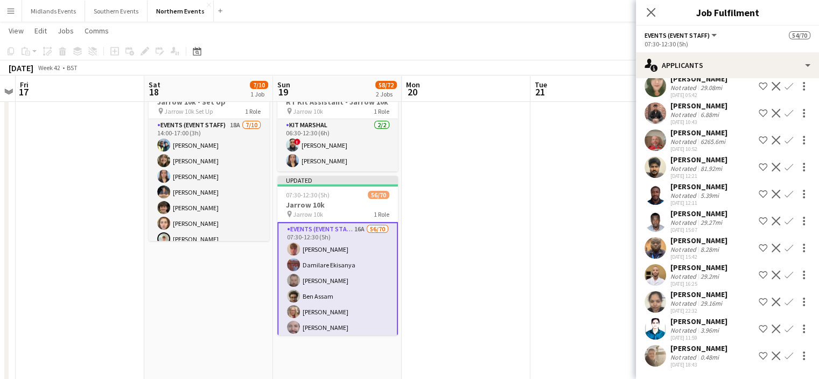
click at [785, 355] on app-icon "Confirm" at bounding box center [789, 355] width 9 height 9
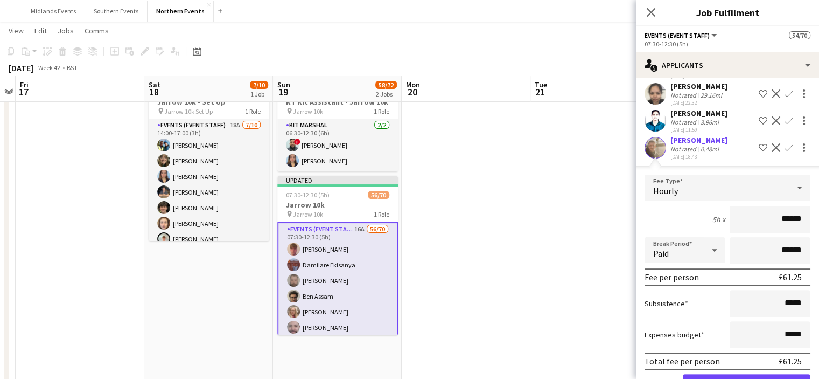
scroll to position [389, 0]
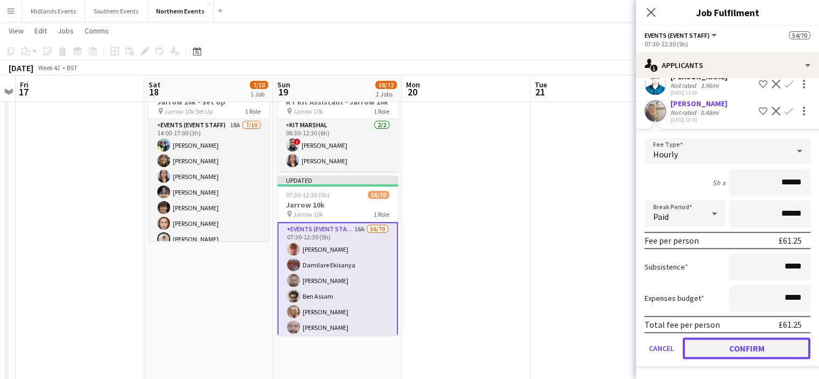
click at [741, 351] on button "Confirm" at bounding box center [747, 348] width 128 height 22
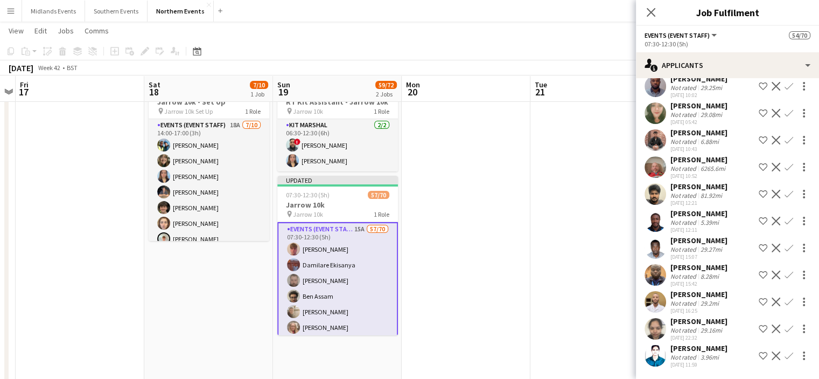
click at [698, 349] on div "[PERSON_NAME]" at bounding box center [699, 348] width 57 height 10
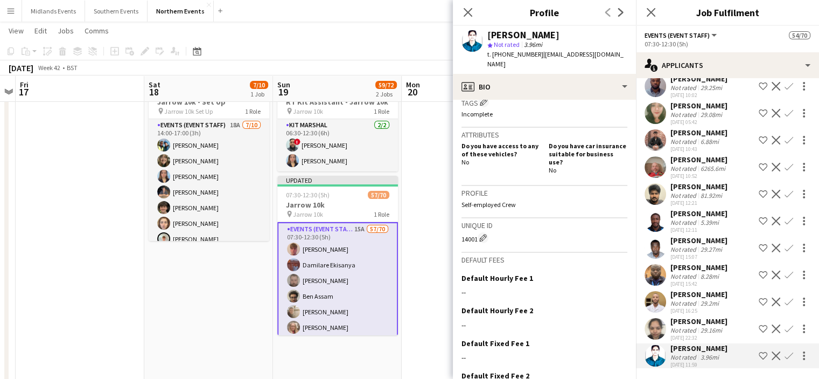
scroll to position [343, 0]
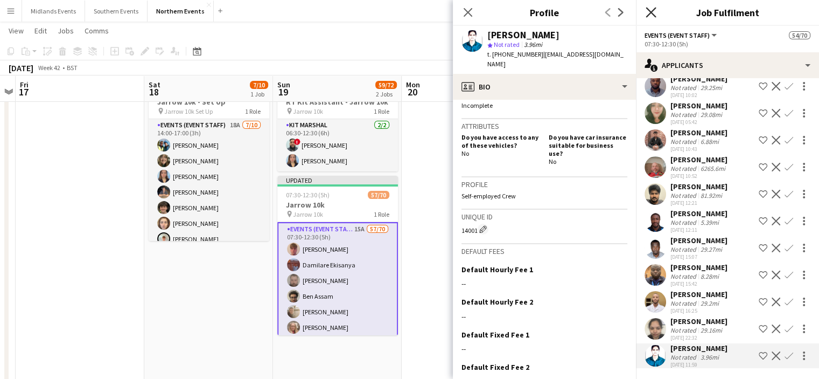
click at [650, 13] on icon at bounding box center [651, 12] width 10 height 10
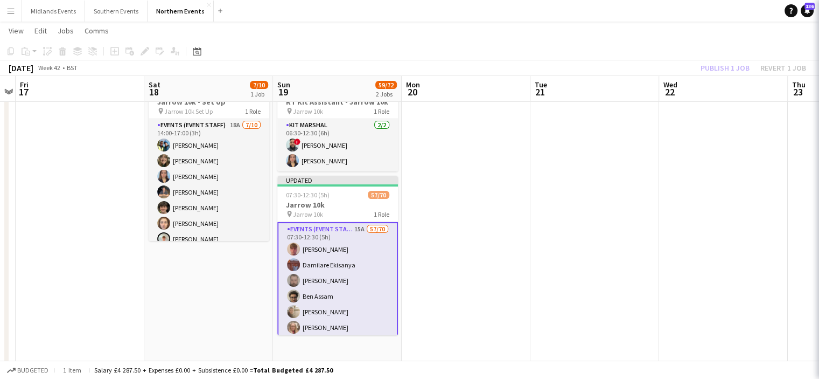
scroll to position [0, 0]
click at [720, 65] on div "Publish 1 job Revert 1 job" at bounding box center [753, 68] width 131 height 14
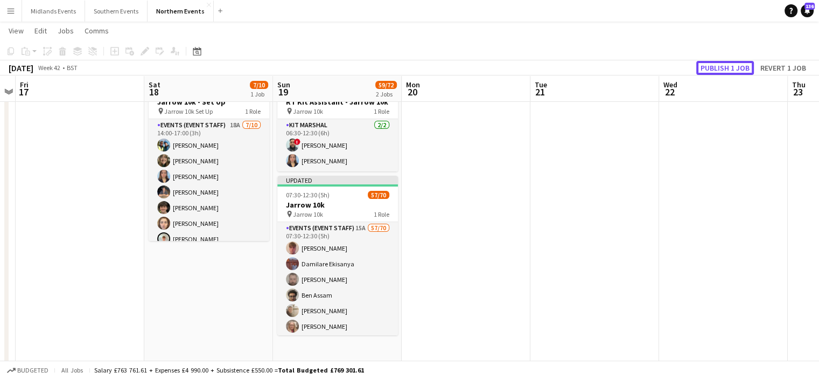
click at [720, 65] on button "Publish 1 job" at bounding box center [726, 68] width 58 height 14
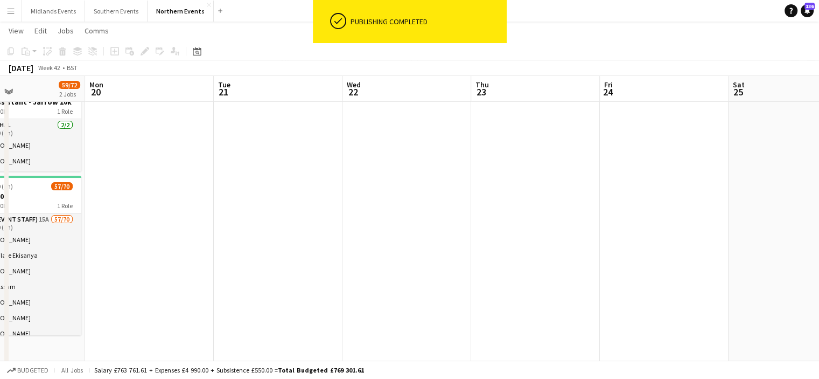
drag, startPoint x: 621, startPoint y: 202, endPoint x: 304, endPoint y: 219, distance: 317.2
click at [304, 219] on app-calendar-viewport "Fri 17 Sat 18 7/10 1 Job Sun 19 59/72 2 Jobs Mon 20 Tue 21 Wed 22 Thu 23 Fri 24…" at bounding box center [409, 366] width 819 height 736
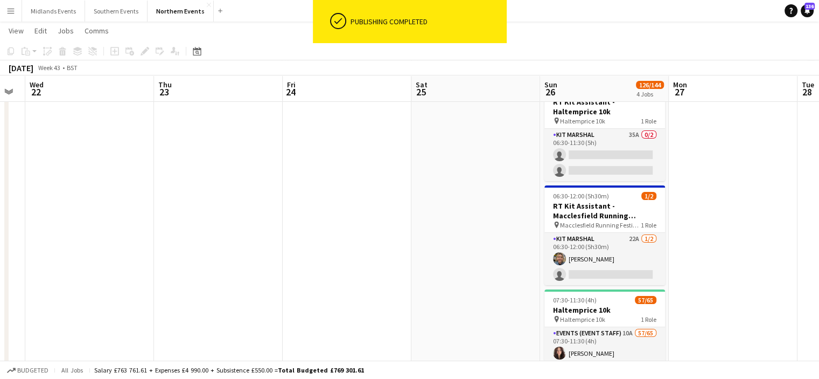
drag, startPoint x: 471, startPoint y: 256, endPoint x: 136, endPoint y: 264, distance: 335.7
click at [128, 264] on app-calendar-viewport "Sun 19 59/72 2 Jobs Mon 20 Tue 21 Wed 22 Thu 23 Fri 24 Sat 25 Sun 26 126/144 4 …" at bounding box center [409, 366] width 819 height 736
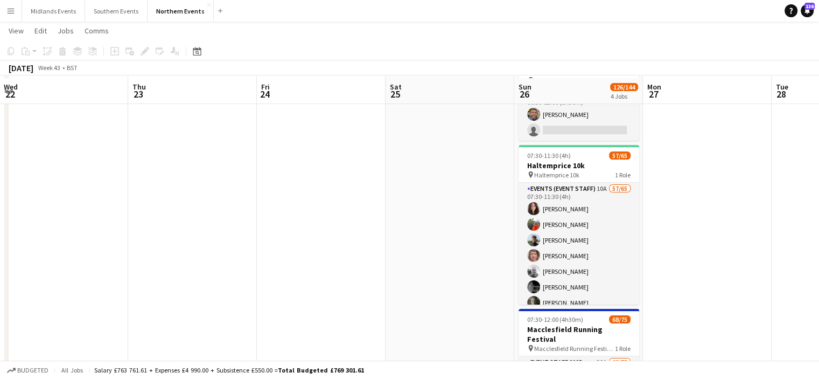
scroll to position [190, 0]
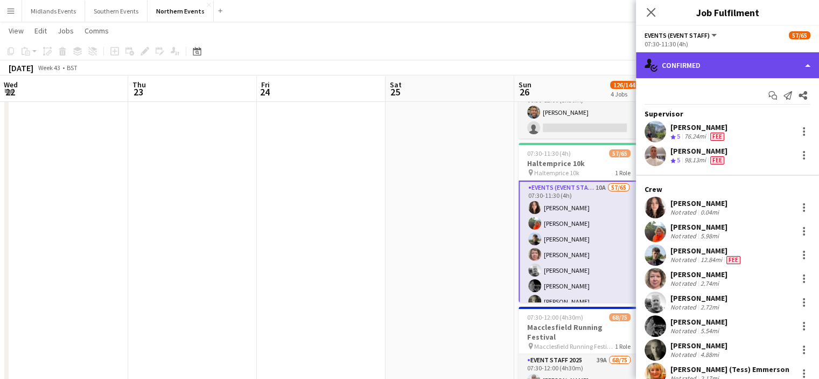
click at [699, 66] on div "single-neutral-actions-check-2 Confirmed" at bounding box center [727, 65] width 183 height 26
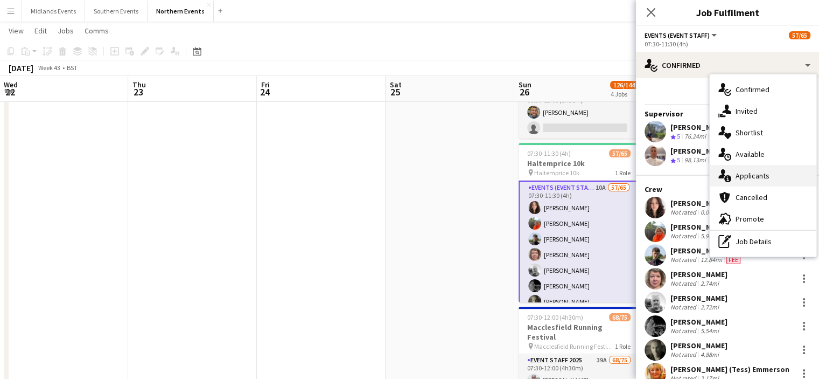
click at [764, 176] on span "Applicants" at bounding box center [753, 176] width 34 height 10
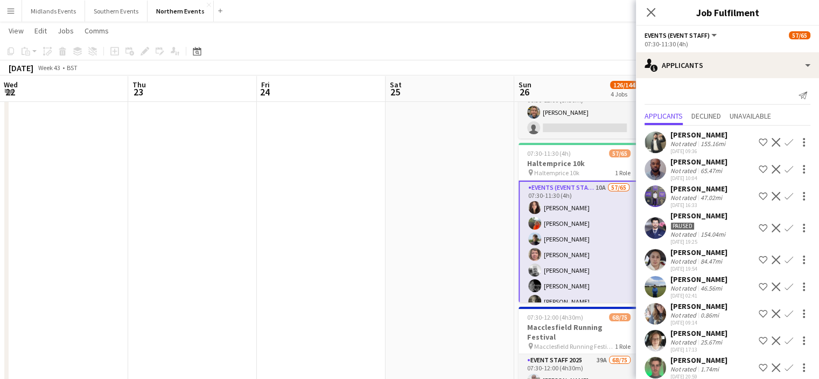
scroll to position [21, 0]
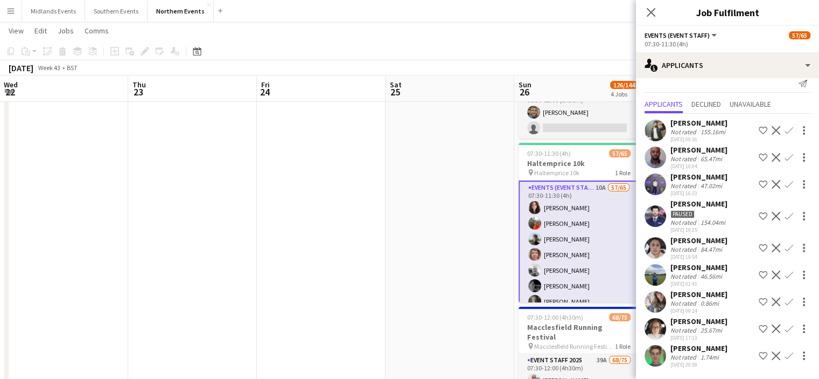
click at [785, 357] on app-icon "Confirm" at bounding box center [789, 355] width 9 height 9
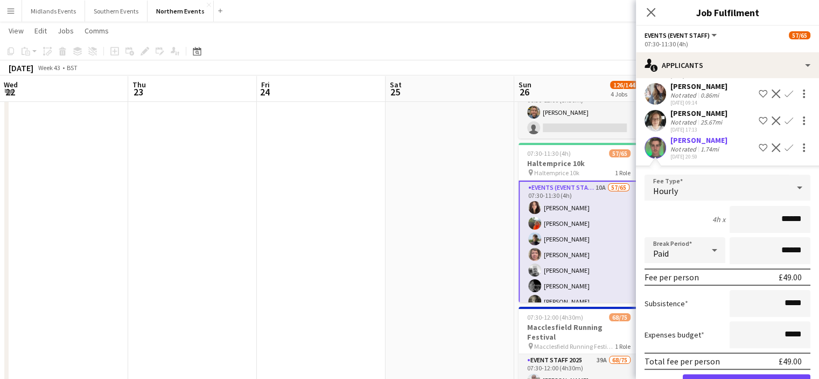
scroll to position [265, 0]
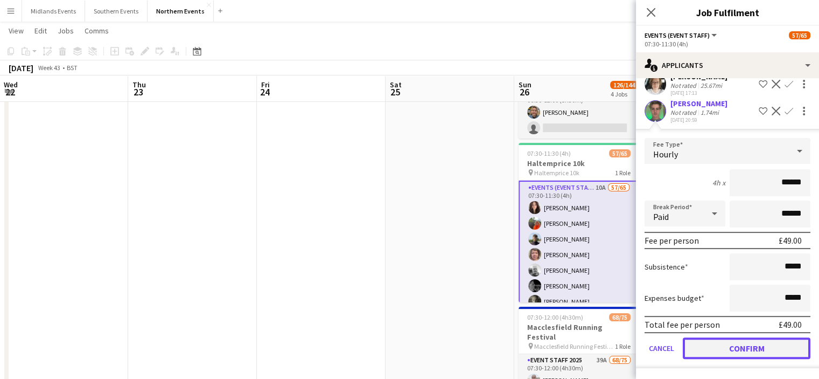
click at [782, 351] on button "Confirm" at bounding box center [747, 348] width 128 height 22
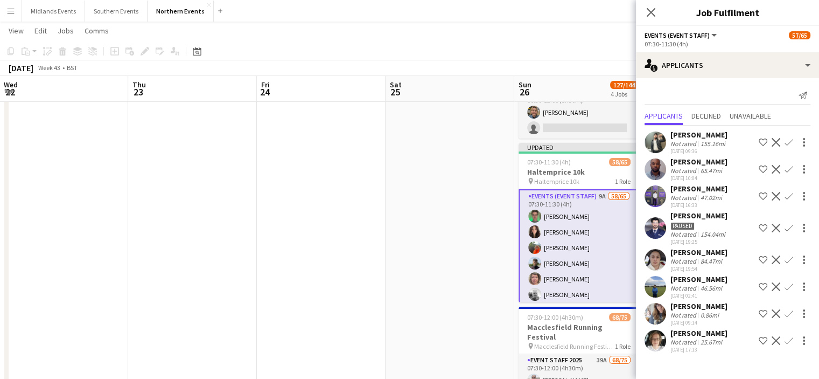
scroll to position [0, 0]
click at [704, 338] on div "[PERSON_NAME]" at bounding box center [699, 333] width 57 height 10
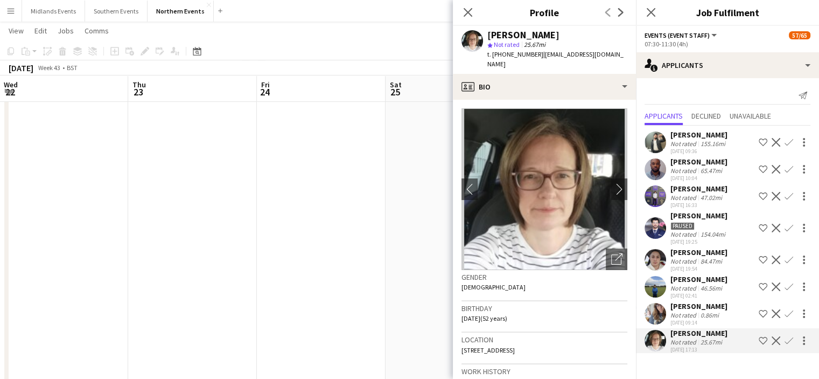
click at [791, 345] on app-icon "Confirm" at bounding box center [789, 340] width 9 height 9
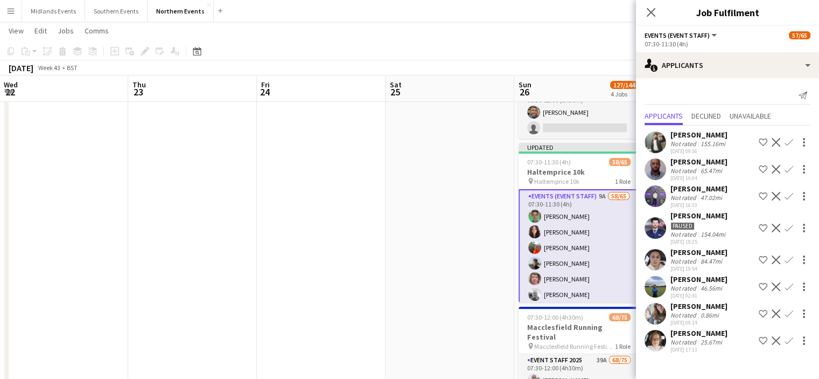
click at [789, 345] on app-icon "Confirm" at bounding box center [789, 340] width 9 height 9
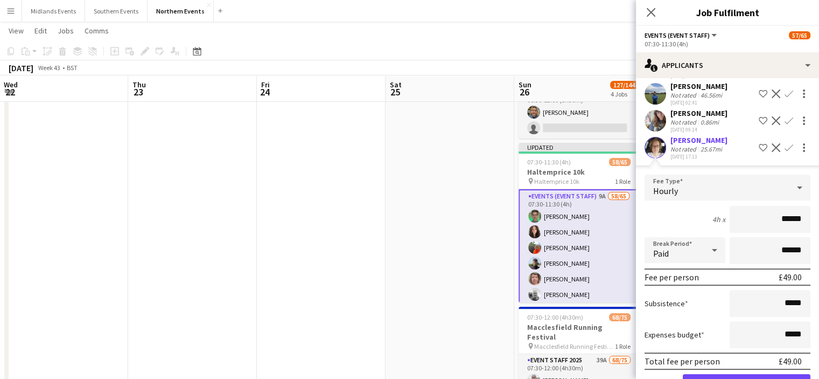
scroll to position [237, 0]
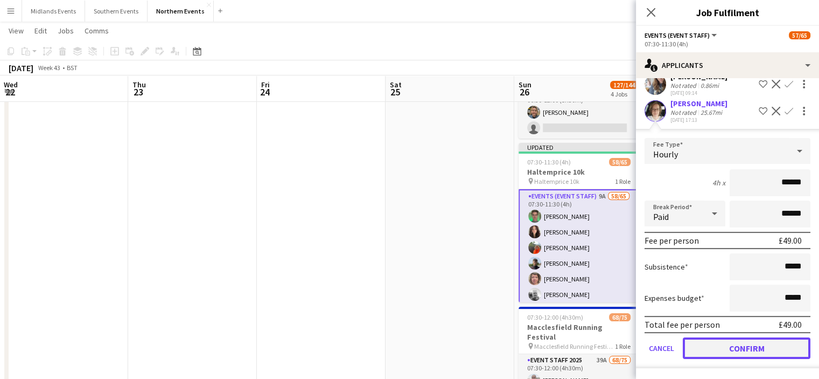
click at [801, 351] on button "Confirm" at bounding box center [747, 348] width 128 height 22
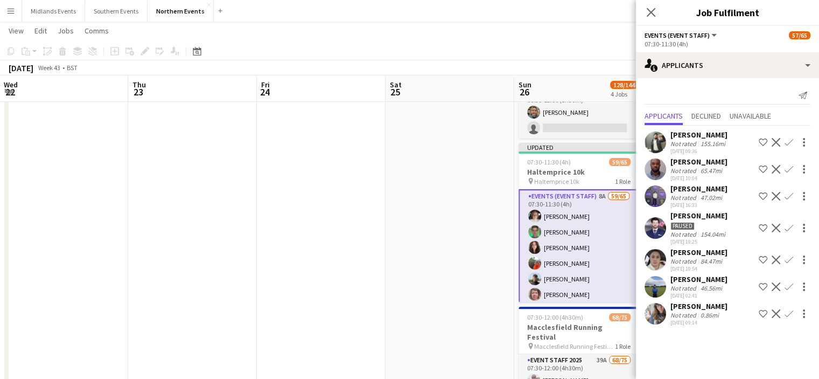
scroll to position [0, 0]
click at [788, 318] on app-icon "Confirm" at bounding box center [789, 313] width 9 height 9
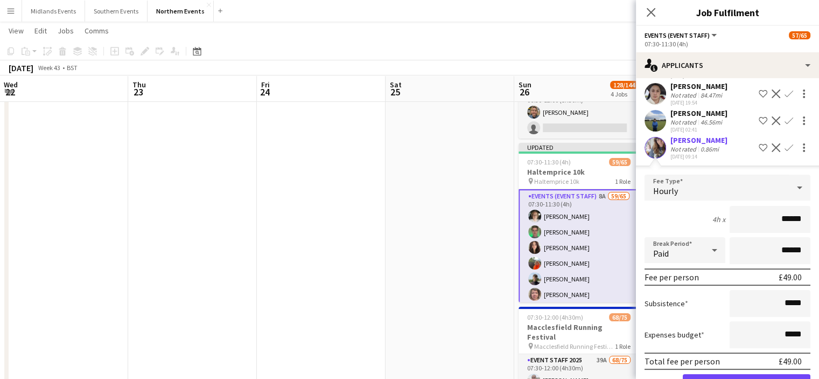
scroll to position [211, 0]
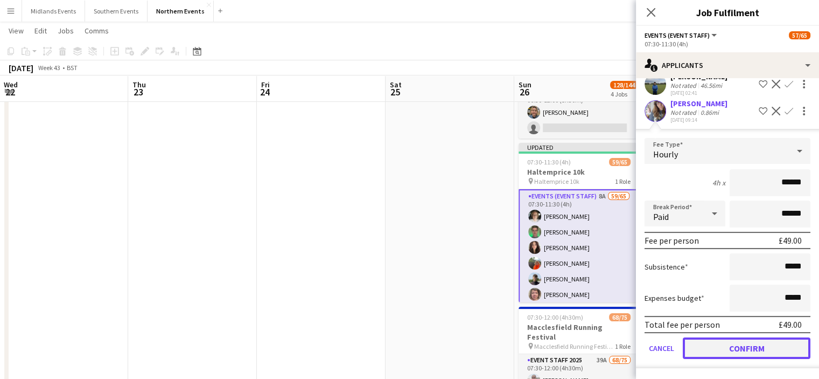
click at [796, 346] on button "Confirm" at bounding box center [747, 348] width 128 height 22
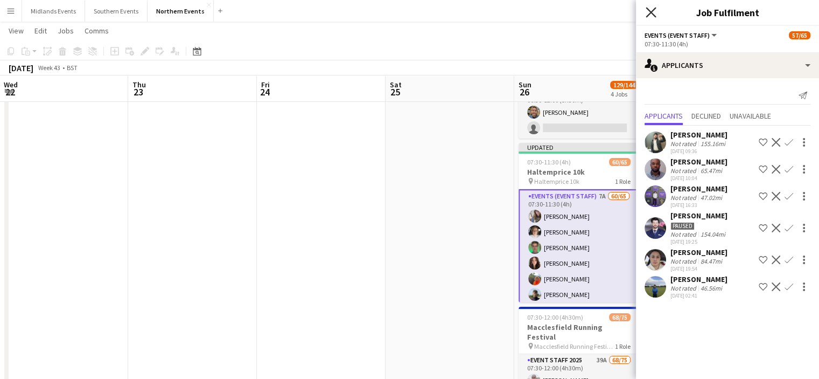
click at [653, 11] on icon at bounding box center [651, 12] width 10 height 10
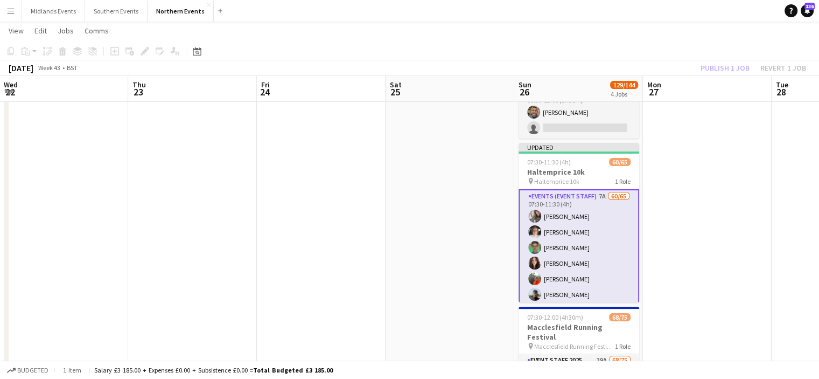
click at [724, 66] on div "Publish 1 job Revert 1 job" at bounding box center [753, 68] width 131 height 14
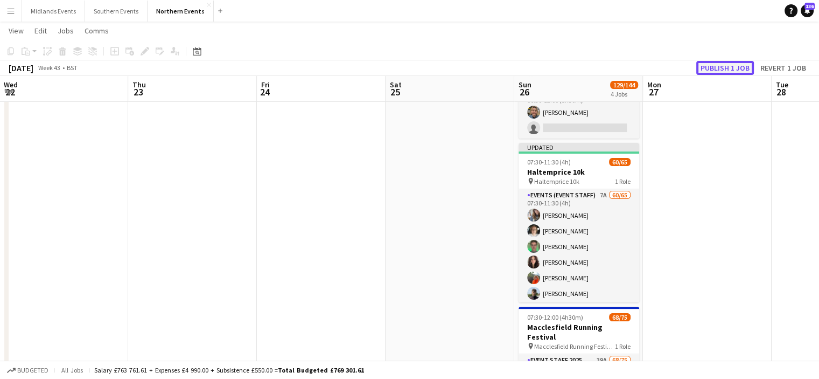
click at [724, 66] on button "Publish 1 job" at bounding box center [726, 68] width 58 height 14
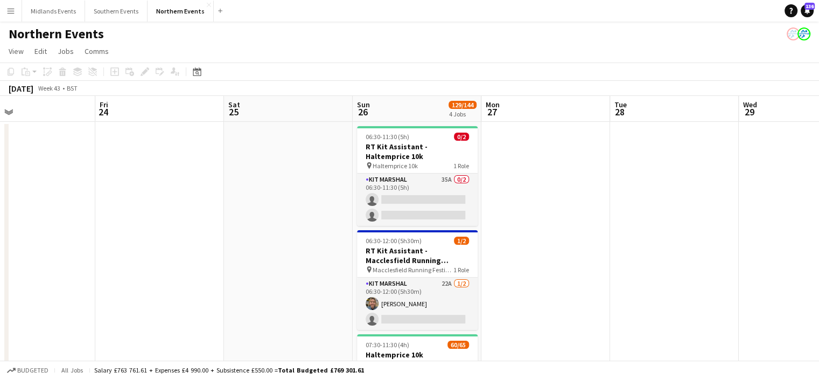
drag, startPoint x: 745, startPoint y: 253, endPoint x: 277, endPoint y: 243, distance: 468.3
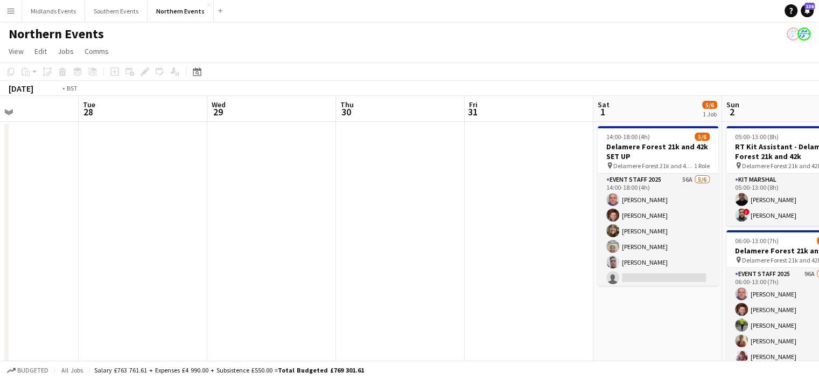
drag, startPoint x: 480, startPoint y: 228, endPoint x: 302, endPoint y: 221, distance: 178.4
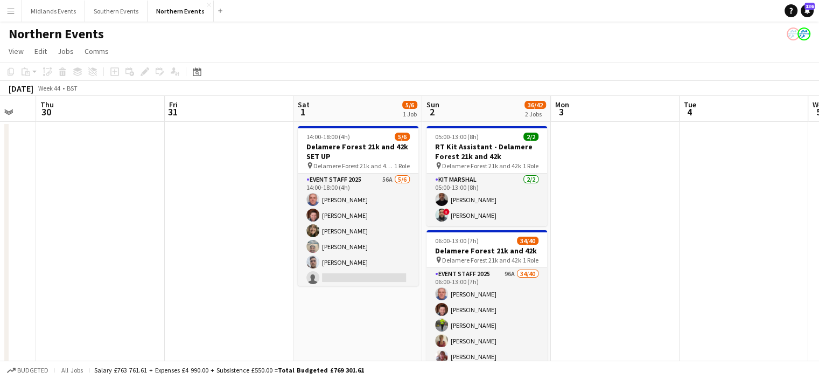
drag, startPoint x: 770, startPoint y: 302, endPoint x: 562, endPoint y: 285, distance: 208.7
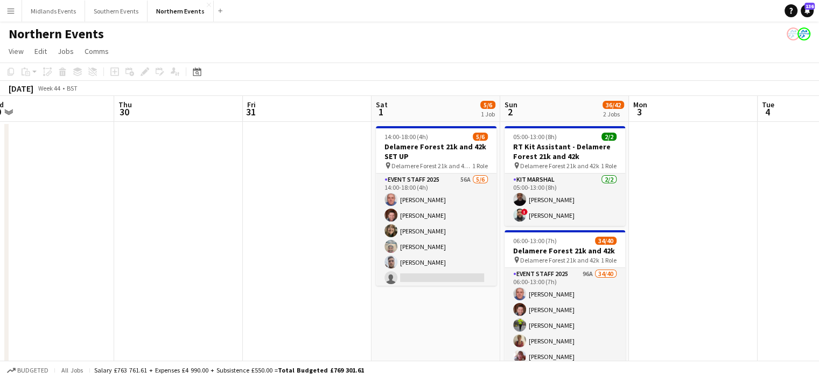
drag, startPoint x: 685, startPoint y: 293, endPoint x: 534, endPoint y: 270, distance: 152.4
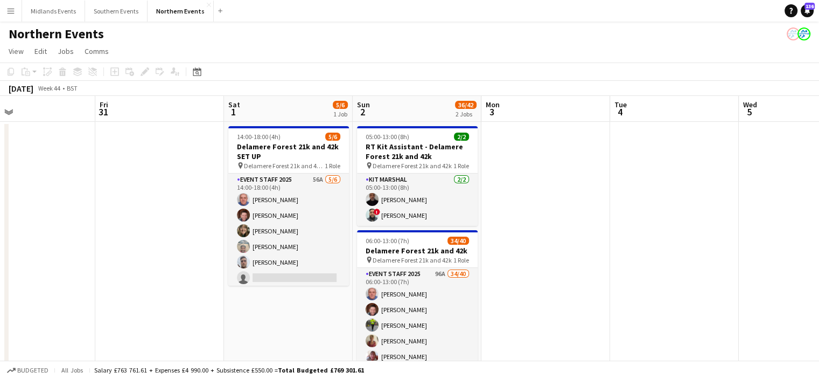
drag, startPoint x: 627, startPoint y: 247, endPoint x: 613, endPoint y: 249, distance: 14.3
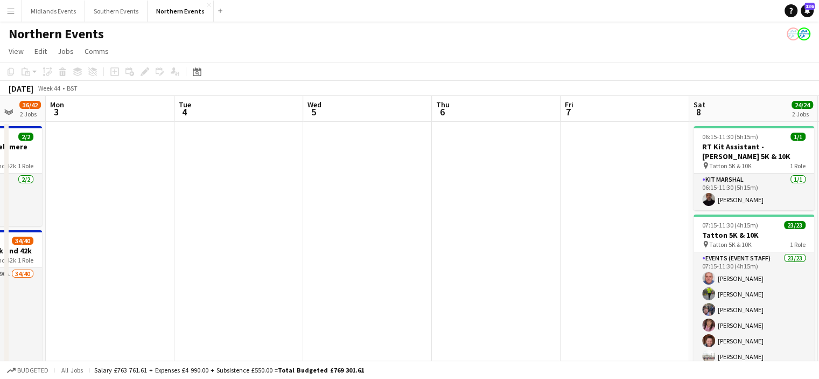
drag, startPoint x: 682, startPoint y: 247, endPoint x: 615, endPoint y: 255, distance: 67.9
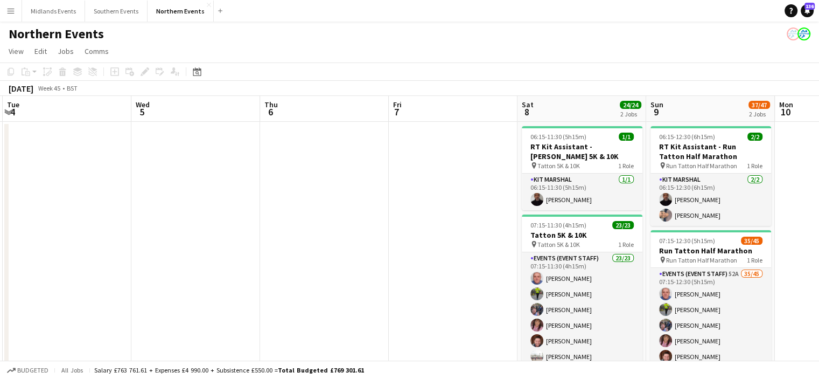
scroll to position [0, 396]
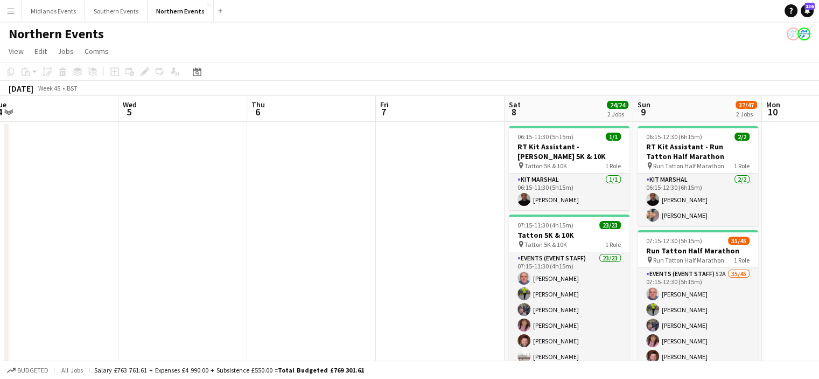
drag, startPoint x: 701, startPoint y: 288, endPoint x: 538, endPoint y: 276, distance: 163.7
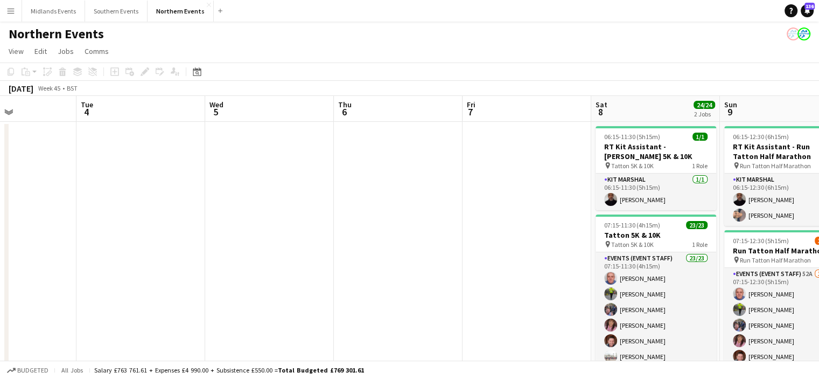
drag, startPoint x: 729, startPoint y: 316, endPoint x: 527, endPoint y: 313, distance: 202.0
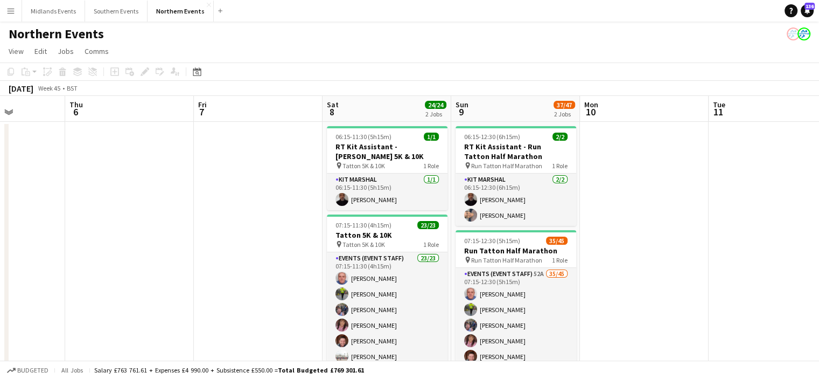
drag, startPoint x: 667, startPoint y: 310, endPoint x: 405, endPoint y: 295, distance: 262.8
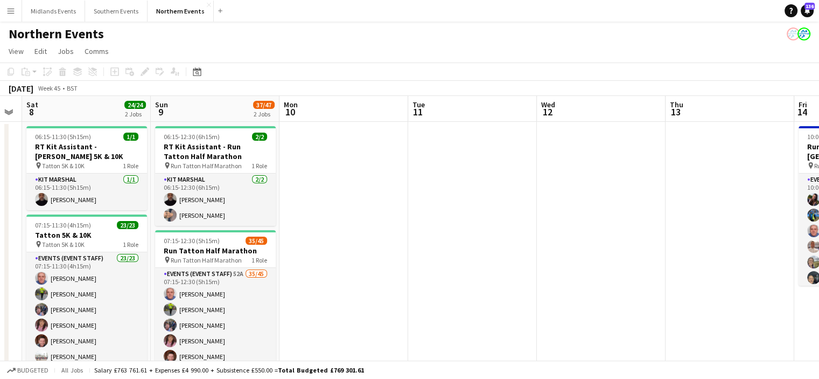
drag, startPoint x: 538, startPoint y: 338, endPoint x: 311, endPoint y: 314, distance: 228.1
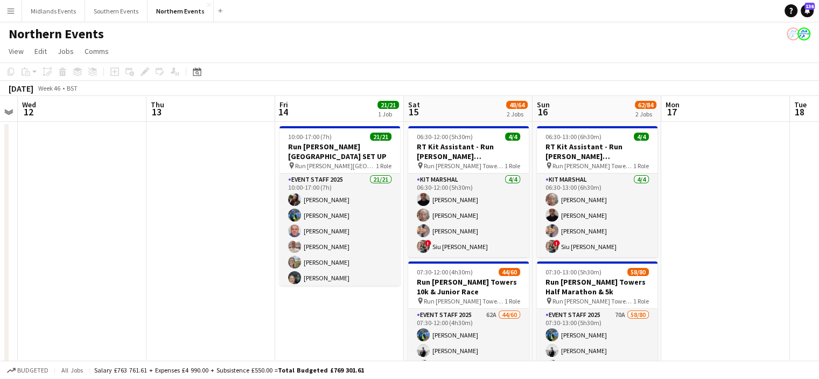
drag, startPoint x: 515, startPoint y: 335, endPoint x: 258, endPoint y: 299, distance: 260.0
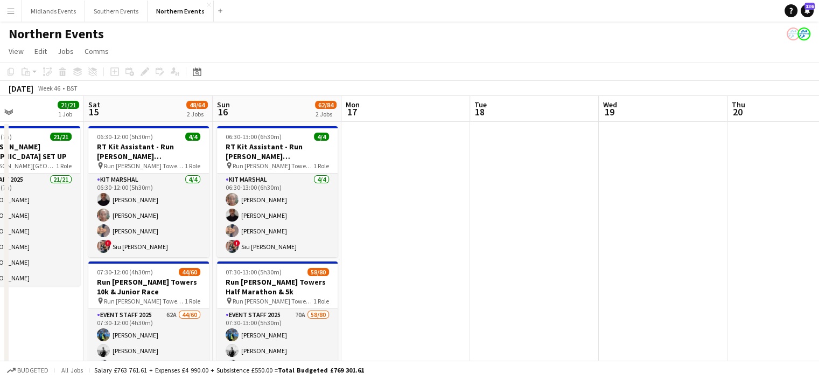
drag, startPoint x: 621, startPoint y: 294, endPoint x: 284, endPoint y: 280, distance: 336.5
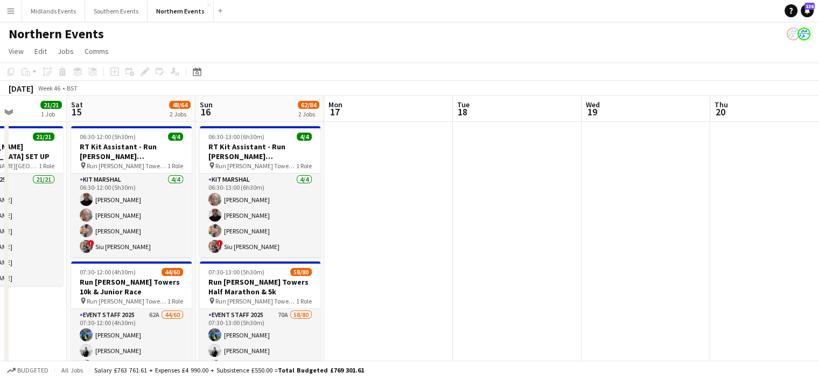
drag, startPoint x: 646, startPoint y: 286, endPoint x: 386, endPoint y: 258, distance: 262.2
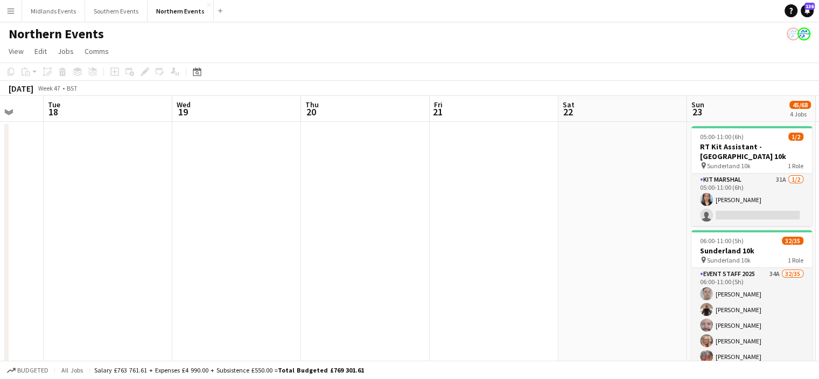
drag, startPoint x: 238, startPoint y: 262, endPoint x: 219, endPoint y: 263, distance: 18.9
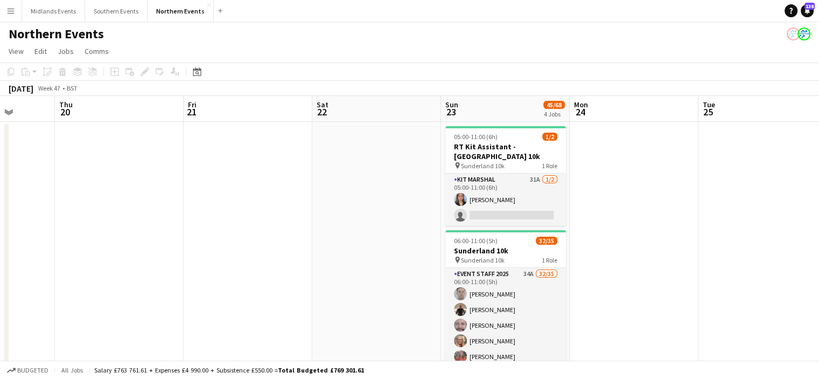
drag, startPoint x: 304, startPoint y: 277, endPoint x: 254, endPoint y: 275, distance: 49.6
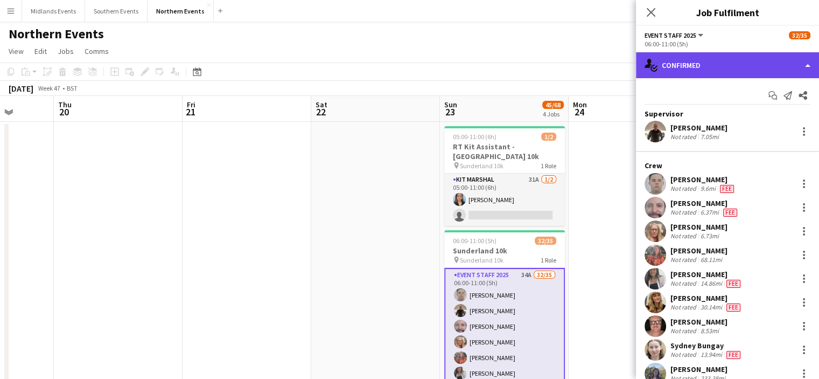
click at [734, 74] on div "single-neutral-actions-check-2 Confirmed" at bounding box center [727, 65] width 183 height 26
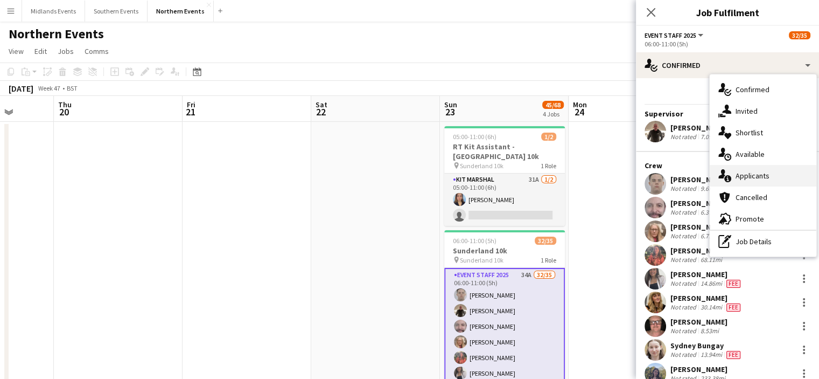
click at [766, 177] on span "Applicants" at bounding box center [753, 176] width 34 height 10
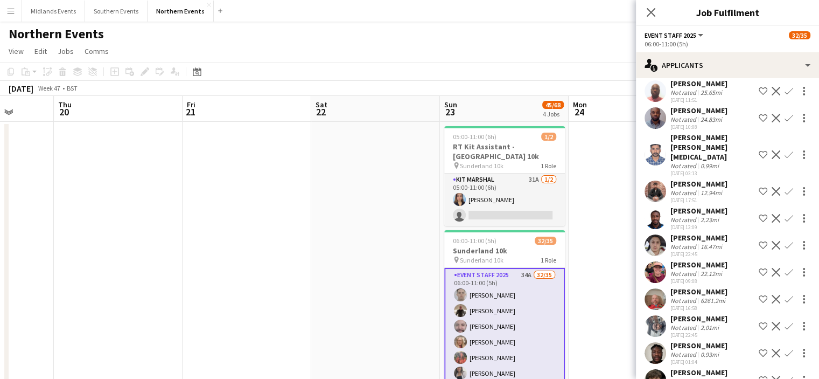
scroll to position [349, 0]
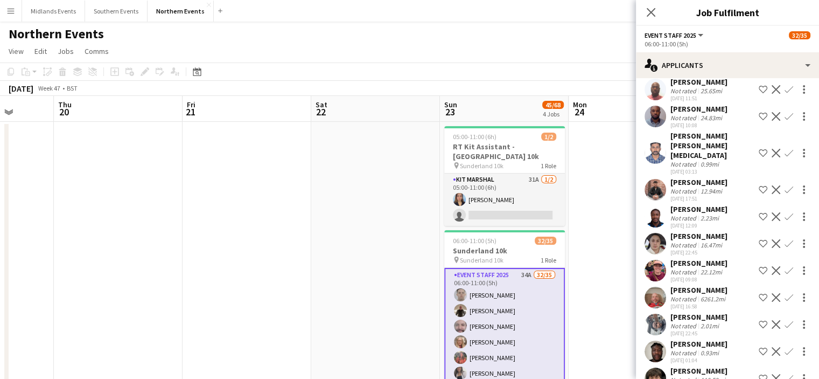
click at [785, 239] on app-icon "Confirm" at bounding box center [789, 243] width 9 height 9
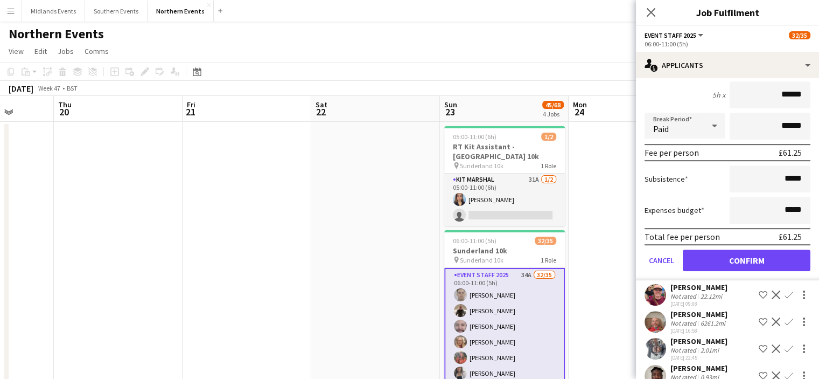
scroll to position [573, 0]
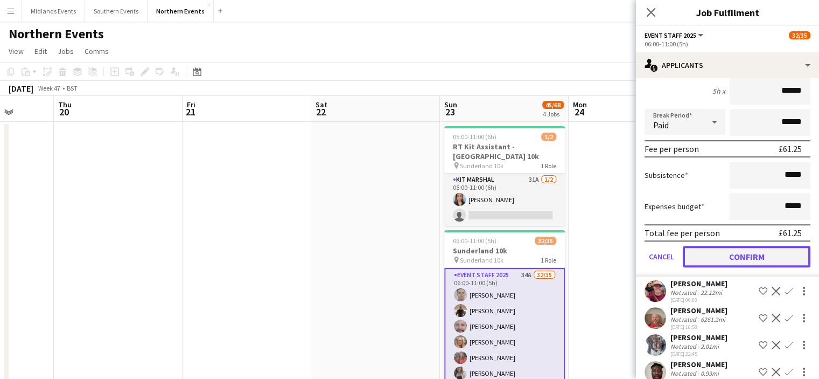
click at [783, 252] on button "Confirm" at bounding box center [747, 257] width 128 height 22
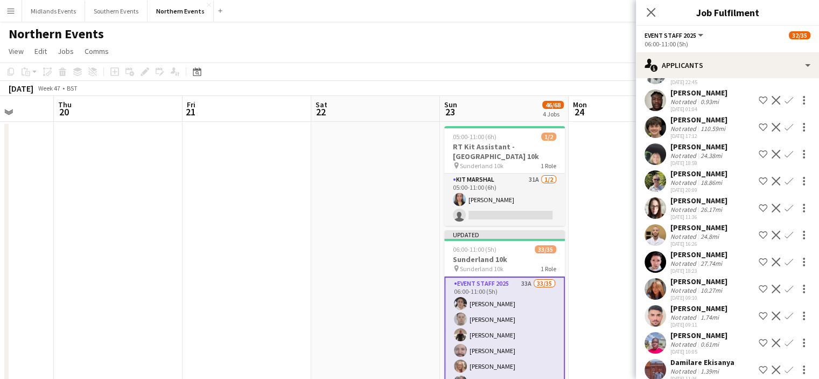
scroll to position [303, 0]
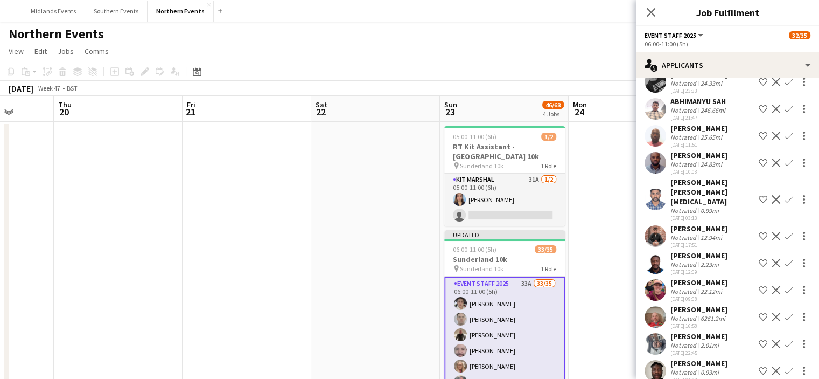
click at [785, 286] on app-icon "Confirm" at bounding box center [789, 290] width 9 height 9
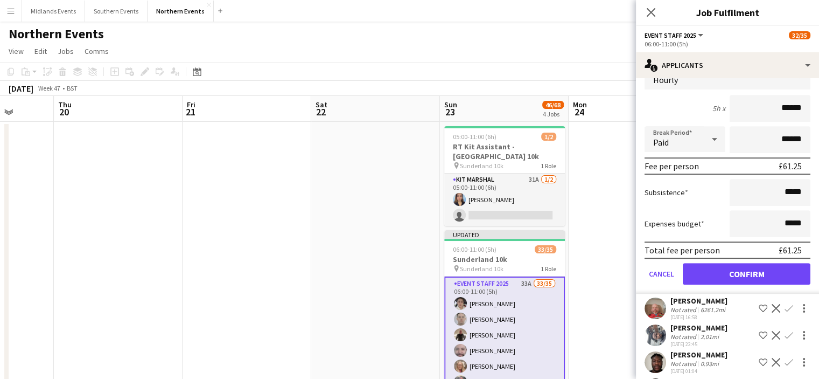
scroll to position [562, 0]
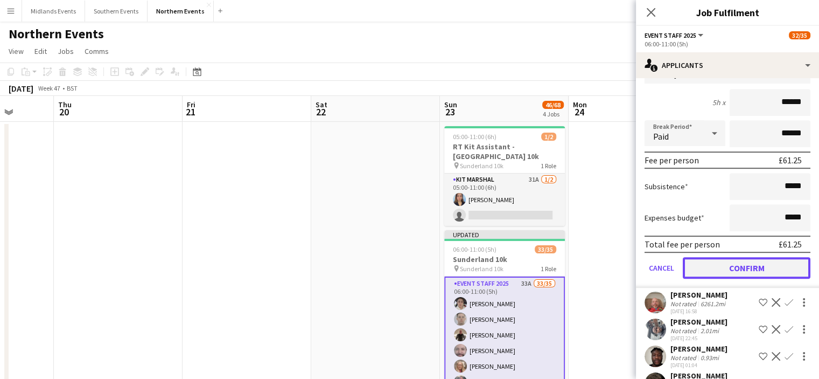
click at [777, 257] on button "Confirm" at bounding box center [747, 268] width 128 height 22
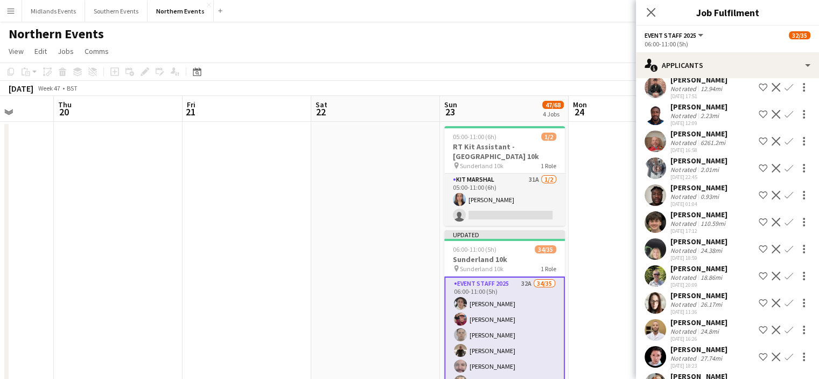
scroll to position [455, 0]
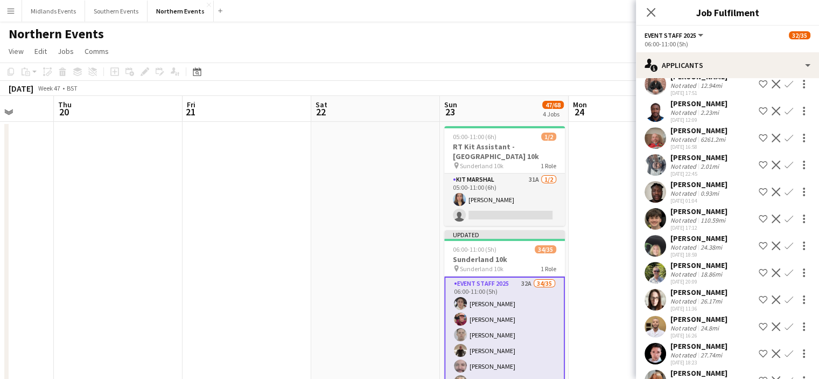
click at [785, 241] on app-icon "Confirm" at bounding box center [789, 245] width 9 height 9
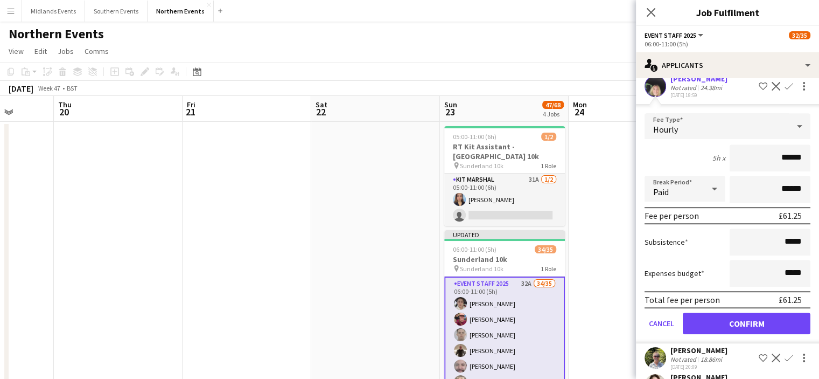
scroll to position [651, 0]
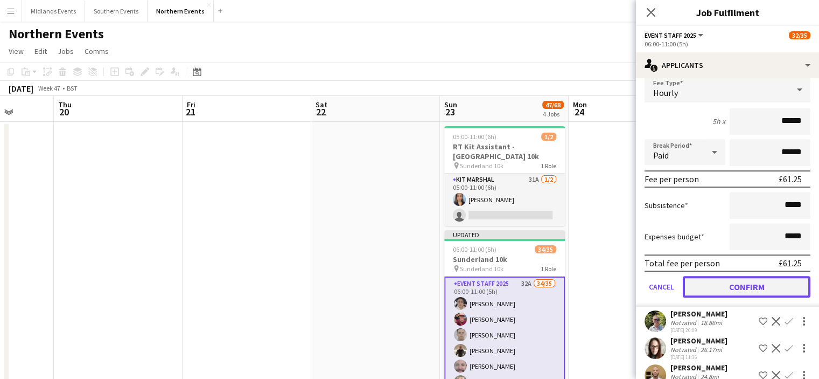
click at [773, 277] on button "Confirm" at bounding box center [747, 287] width 128 height 22
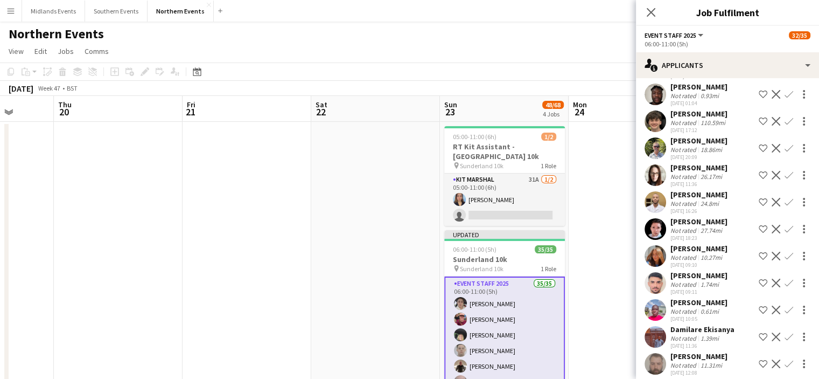
scroll to position [556, 0]
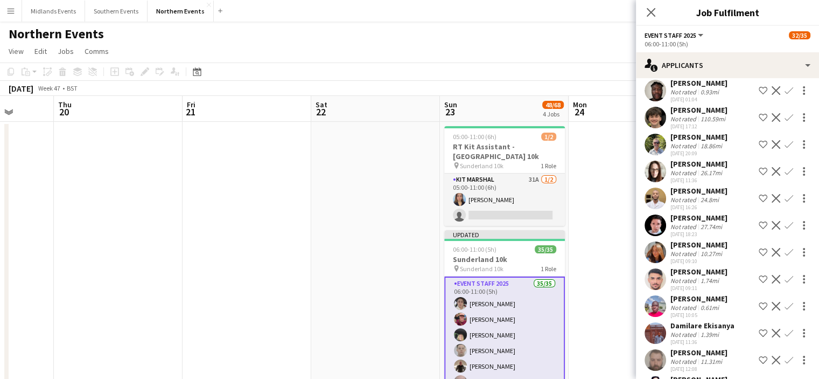
click at [785, 248] on app-icon "Confirm" at bounding box center [789, 252] width 9 height 9
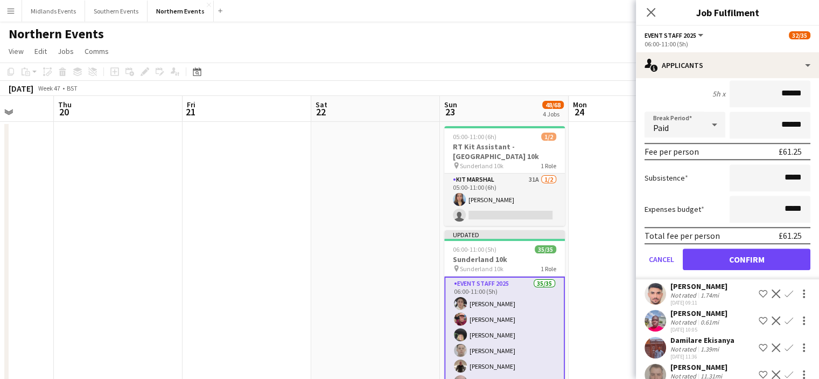
scroll to position [820, 0]
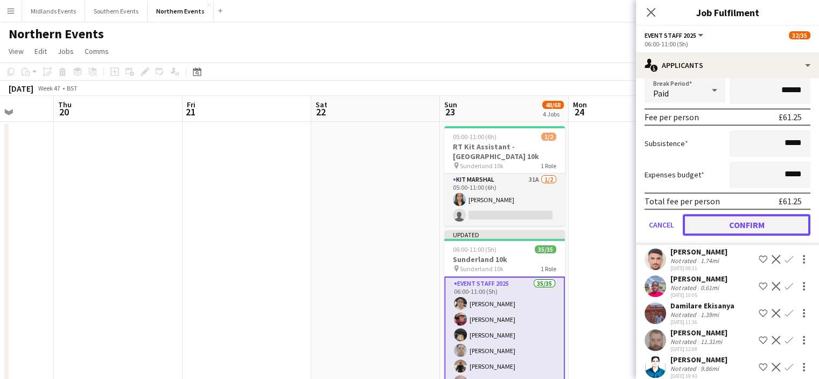
click at [771, 214] on button "Confirm" at bounding box center [747, 225] width 128 height 22
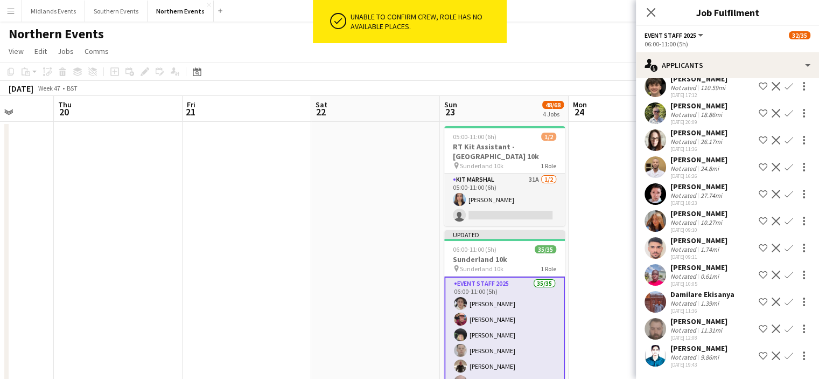
scroll to position [577, 0]
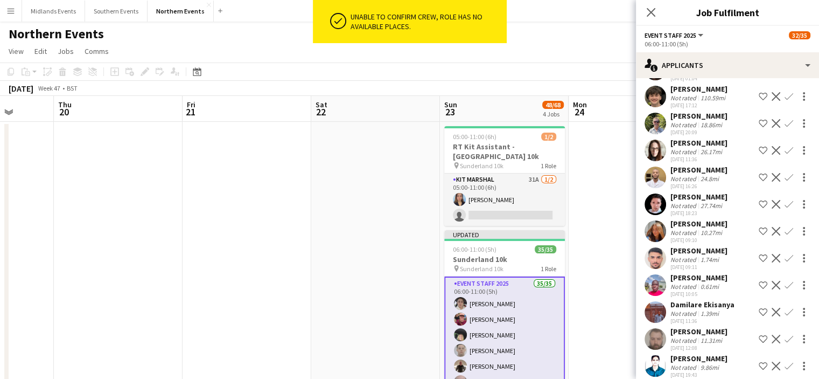
click at [785, 335] on app-icon "Confirm" at bounding box center [789, 339] width 9 height 9
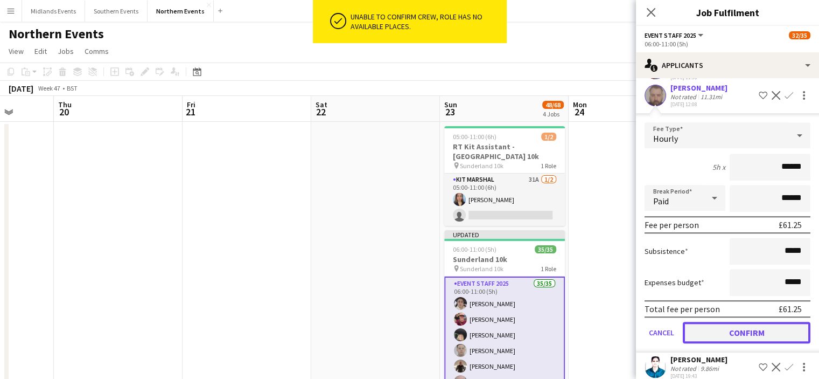
click at [791, 323] on button "Confirm" at bounding box center [747, 333] width 128 height 22
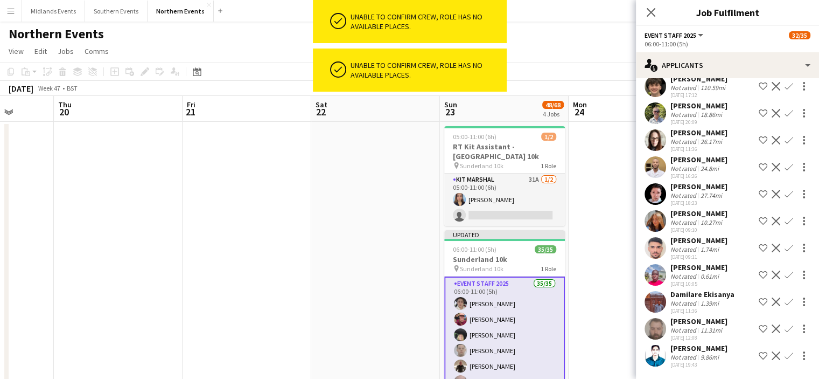
scroll to position [577, 0]
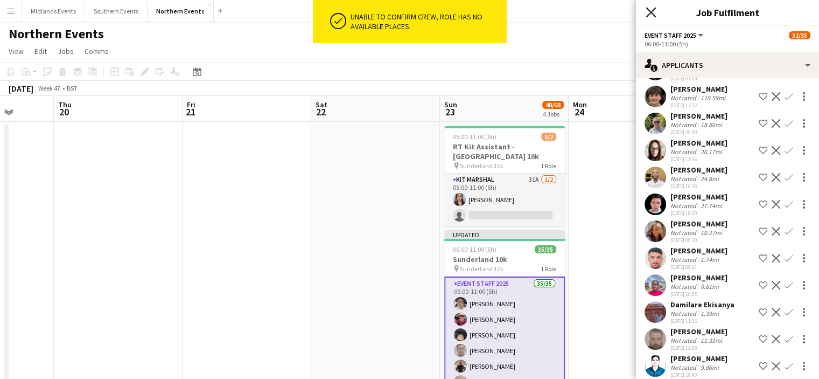
click at [648, 8] on icon at bounding box center [651, 12] width 10 height 10
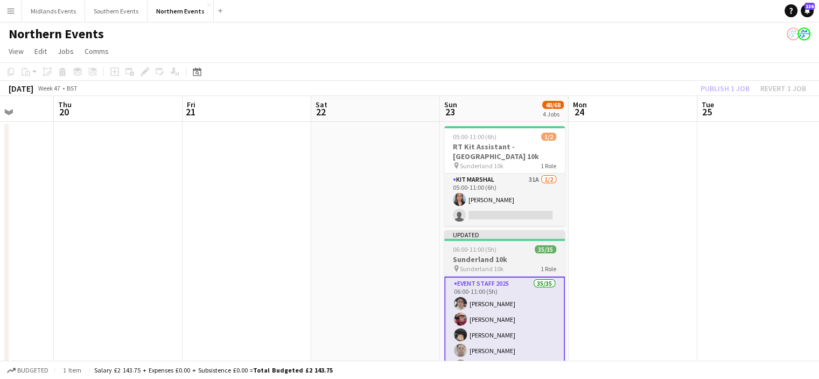
click at [498, 269] on span "Sunderland 10k" at bounding box center [482, 269] width 44 height 8
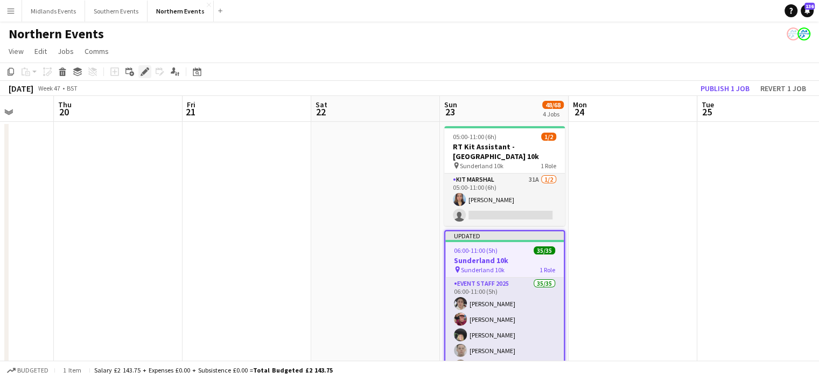
click at [145, 73] on icon at bounding box center [145, 72] width 6 height 6
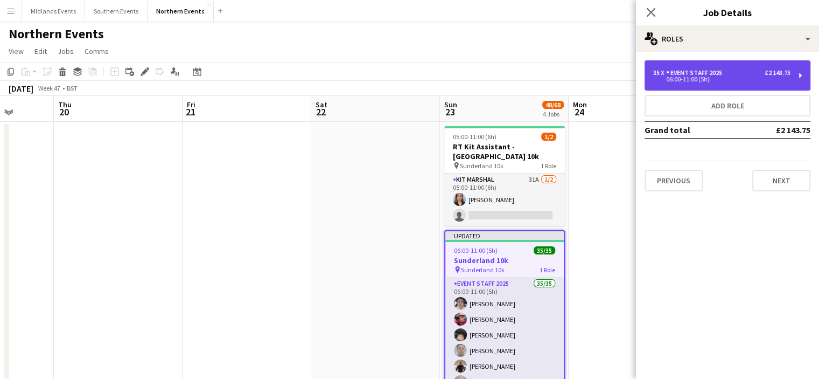
click at [683, 69] on div "Event Staff 2025" at bounding box center [696, 73] width 60 height 8
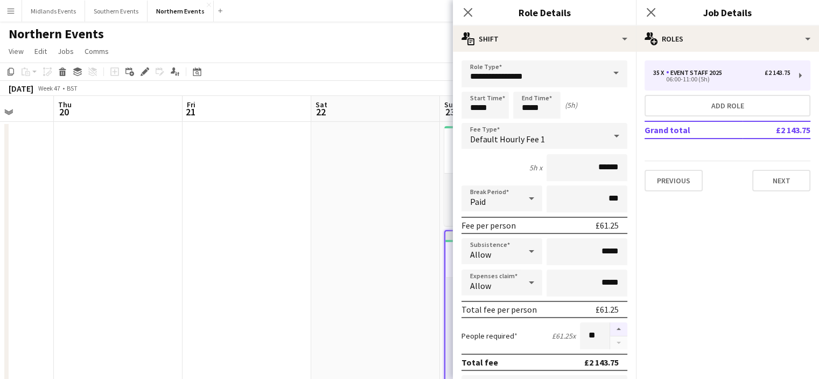
click at [610, 323] on button "button" at bounding box center [618, 329] width 17 height 14
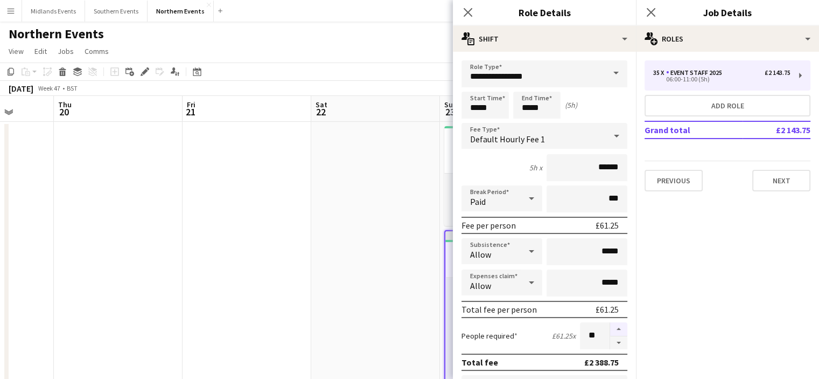
type input "**"
drag, startPoint x: 469, startPoint y: 13, endPoint x: 653, endPoint y: 6, distance: 184.4
drag, startPoint x: 653, startPoint y: 6, endPoint x: 662, endPoint y: 17, distance: 13.8
click at [662, 17] on div "Close pop-in" at bounding box center [651, 12] width 30 height 25
drag, startPoint x: 652, startPoint y: 15, endPoint x: 460, endPoint y: 8, distance: 192.4
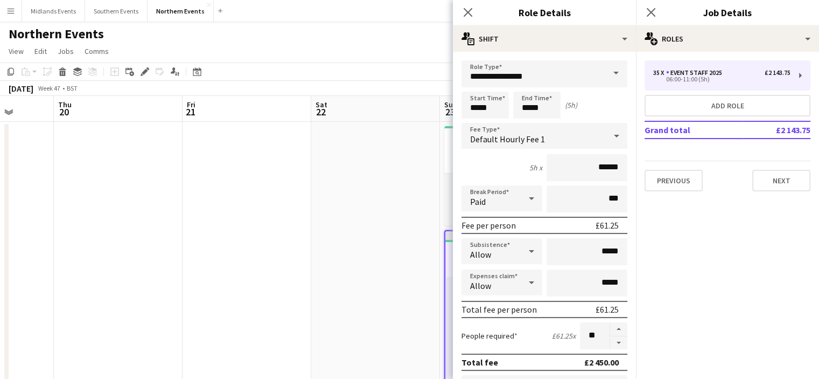
click at [460, 8] on div "Close pop-in" at bounding box center [468, 12] width 30 height 25
click at [469, 12] on icon at bounding box center [468, 12] width 10 height 10
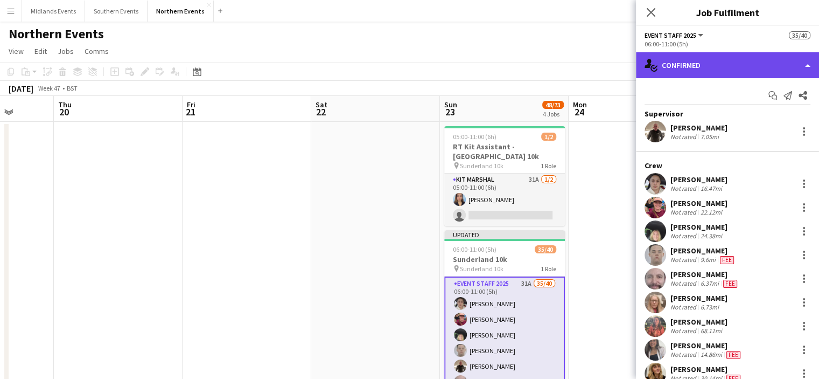
click at [701, 68] on div "single-neutral-actions-check-2 Confirmed" at bounding box center [727, 65] width 183 height 26
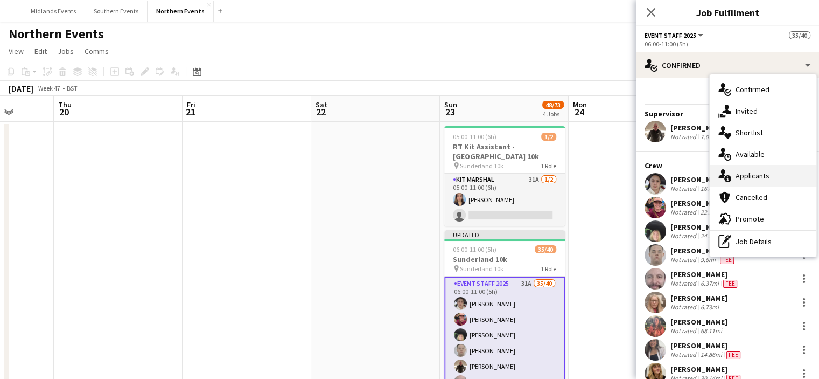
click at [756, 176] on span "Applicants" at bounding box center [753, 176] width 34 height 10
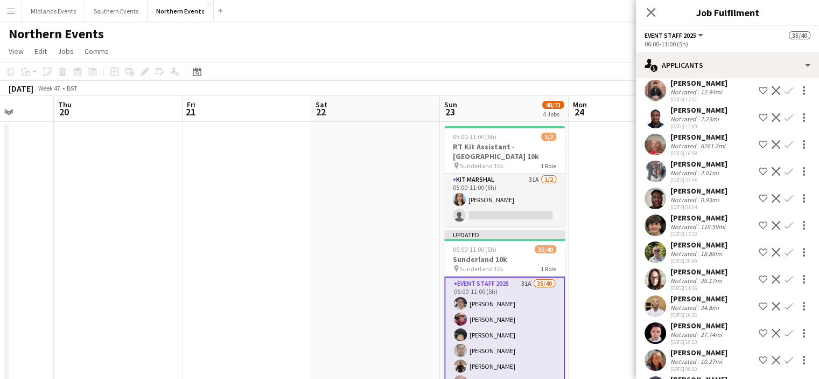
scroll to position [454, 0]
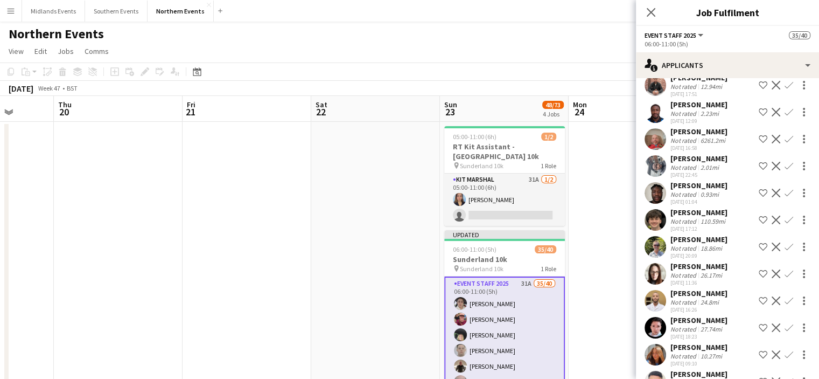
click at [785, 242] on app-icon "Confirm" at bounding box center [789, 246] width 9 height 9
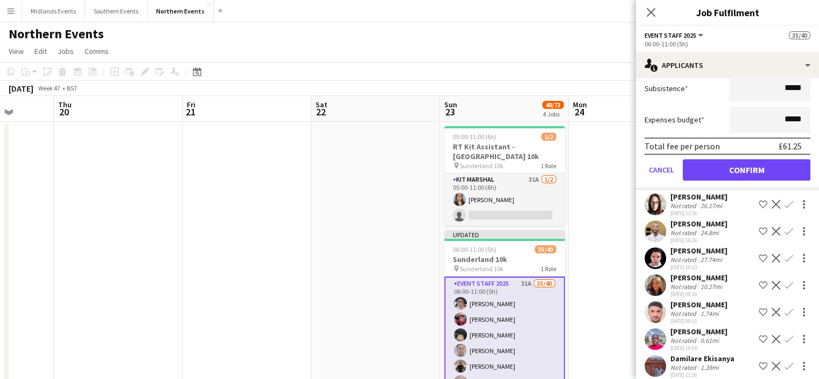
scroll to position [749, 0]
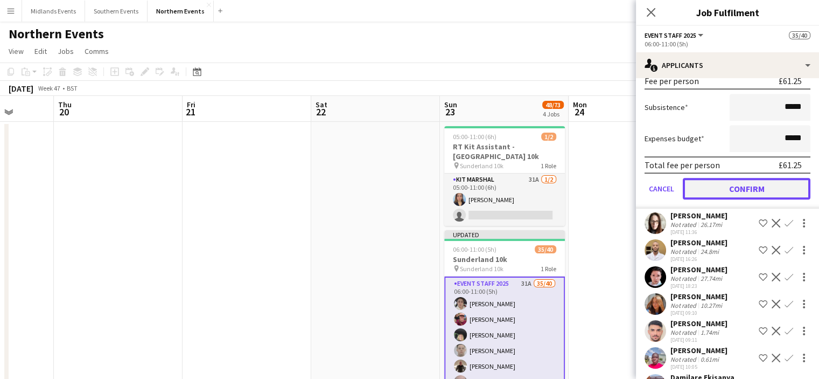
click at [751, 181] on button "Confirm" at bounding box center [747, 189] width 128 height 22
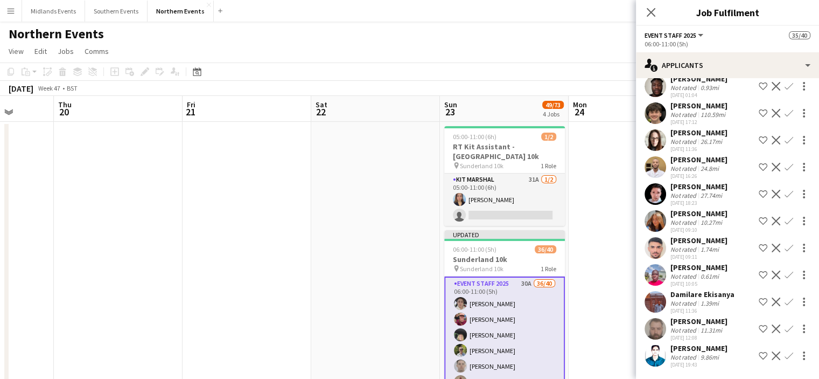
scroll to position [478, 0]
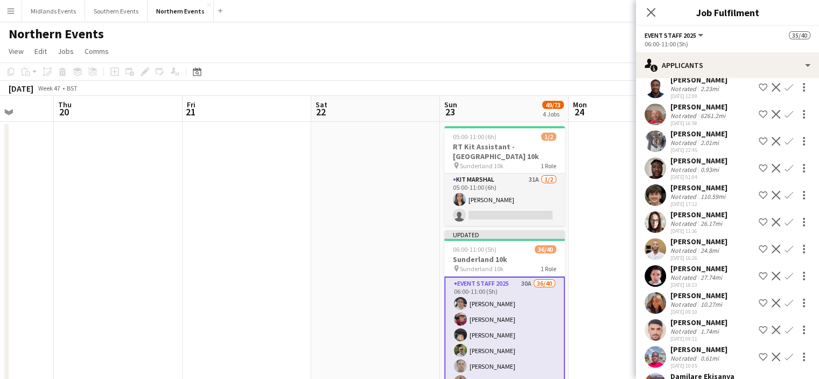
click at [785, 298] on app-icon "Confirm" at bounding box center [789, 302] width 9 height 9
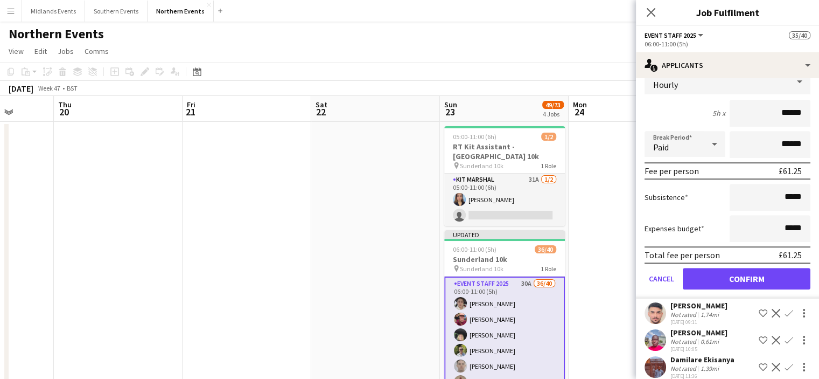
scroll to position [750, 0]
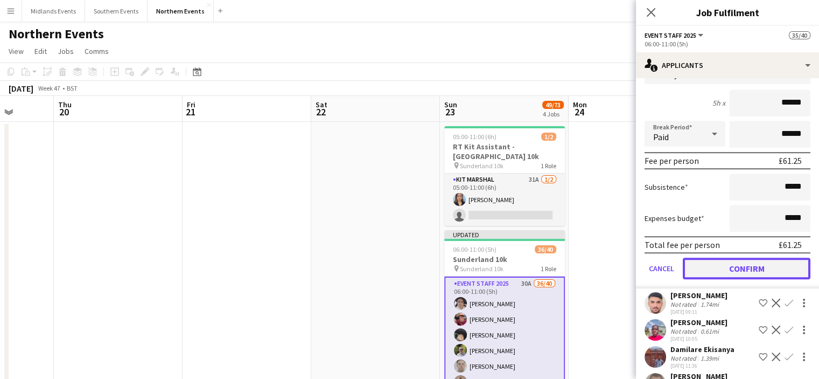
click at [766, 258] on button "Confirm" at bounding box center [747, 269] width 128 height 22
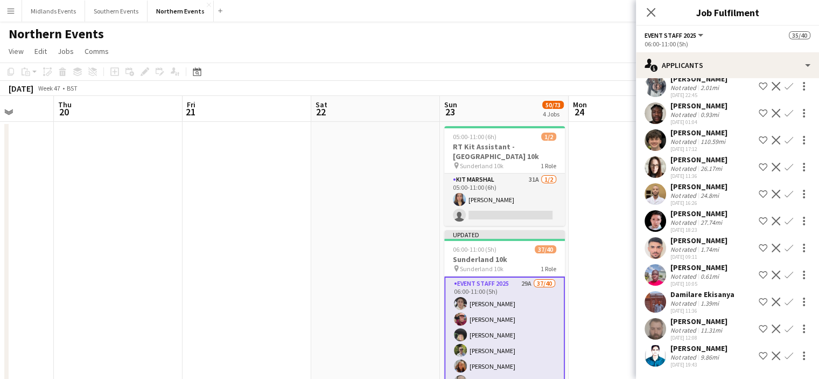
scroll to position [479, 0]
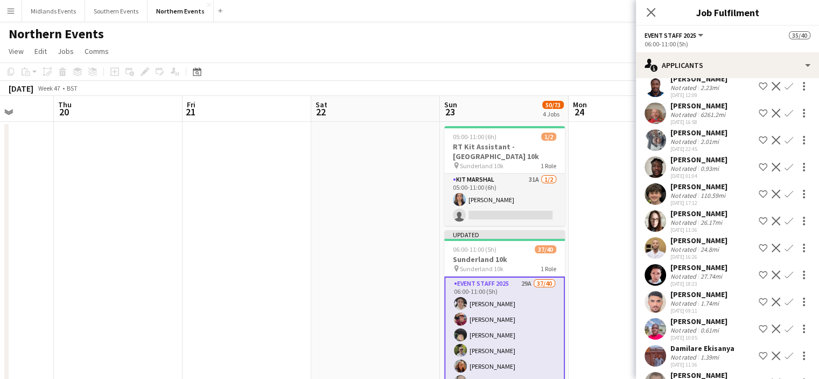
click at [785, 217] on app-icon "Confirm" at bounding box center [789, 221] width 9 height 9
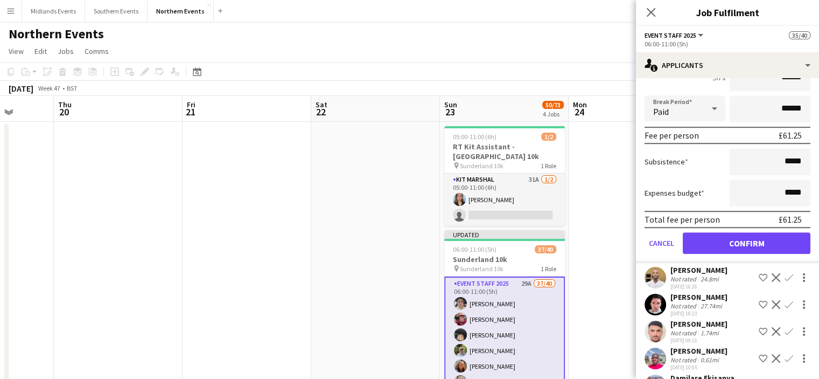
scroll to position [698, 0]
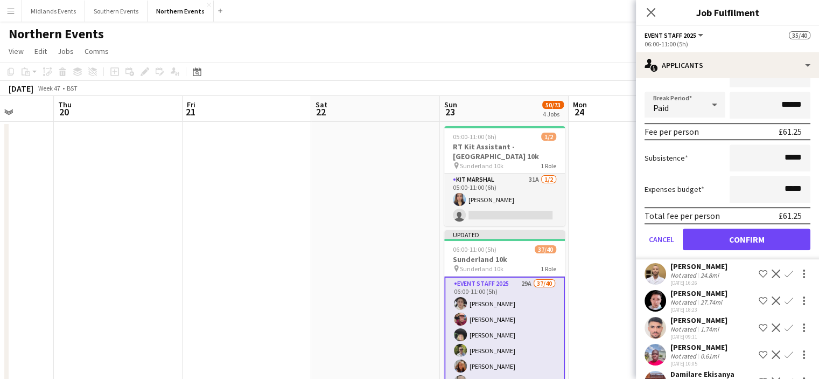
drag, startPoint x: 756, startPoint y: 224, endPoint x: 757, endPoint y: 217, distance: 6.6
click at [757, 228] on div "Cancel Confirm" at bounding box center [728, 239] width 166 height 22
click at [752, 229] on button "Confirm" at bounding box center [747, 239] width 128 height 22
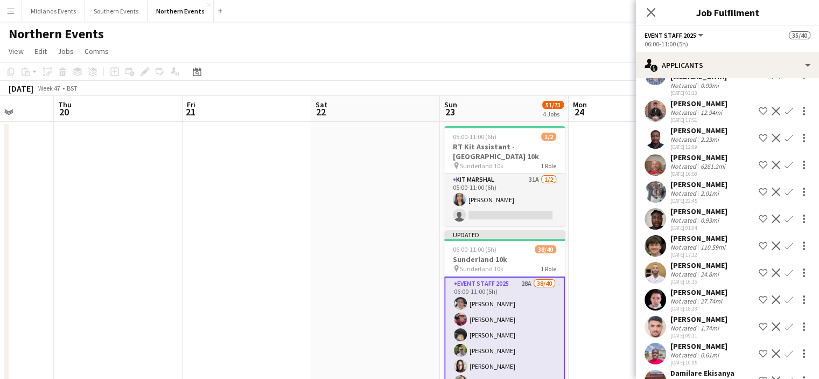
scroll to position [496, 0]
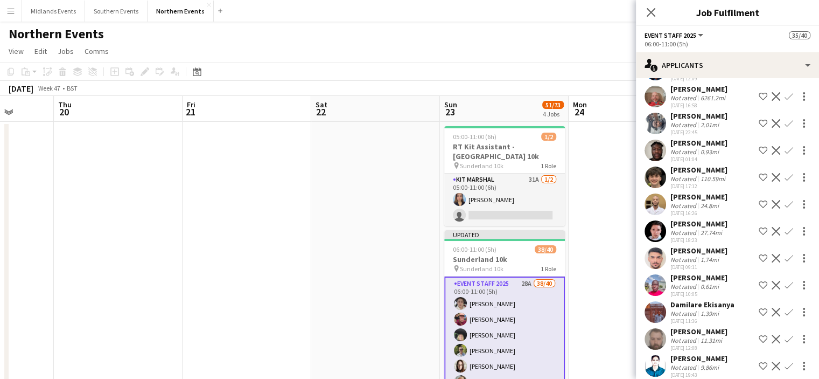
click at [785, 335] on app-icon "Confirm" at bounding box center [789, 339] width 9 height 9
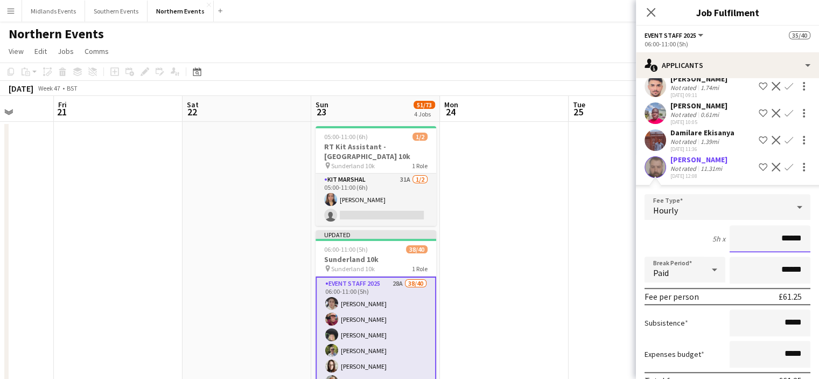
scroll to position [739, 0]
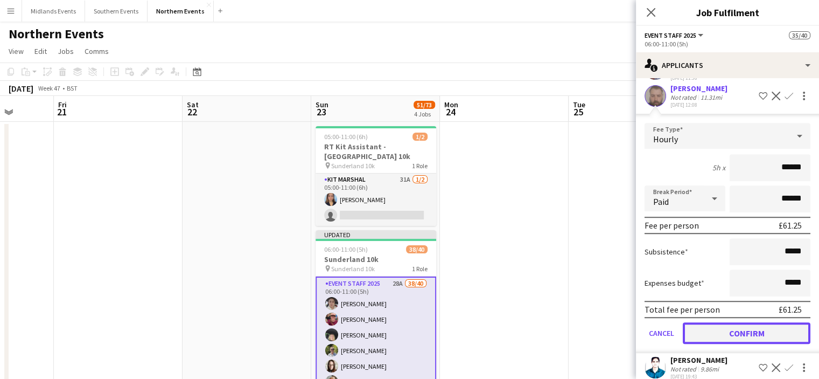
click at [726, 322] on button "Confirm" at bounding box center [747, 333] width 128 height 22
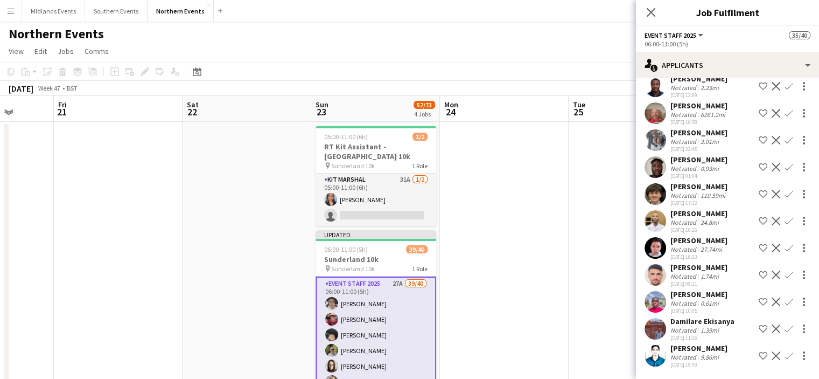
scroll to position [469, 0]
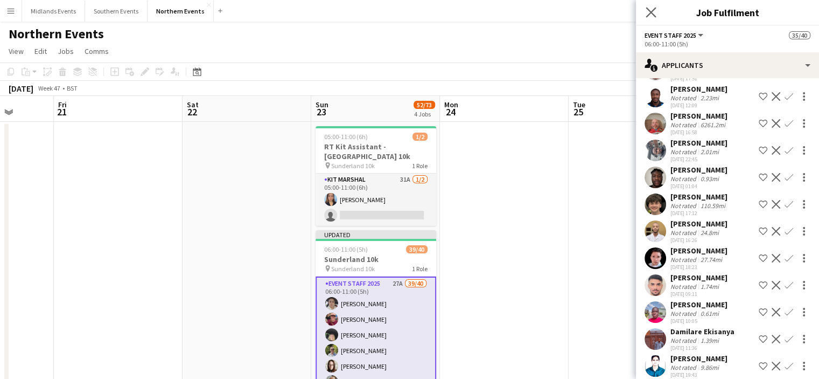
click at [645, 8] on app-icon "Close pop-in" at bounding box center [652, 13] width 16 height 16
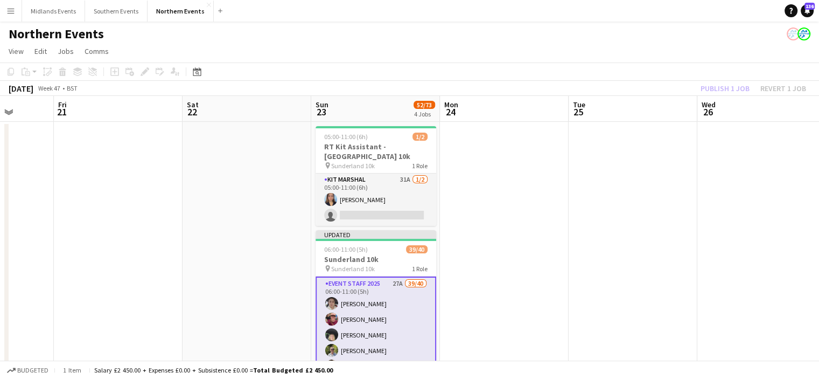
click at [711, 93] on div "Publish 1 job Revert 1 job" at bounding box center [753, 88] width 131 height 14
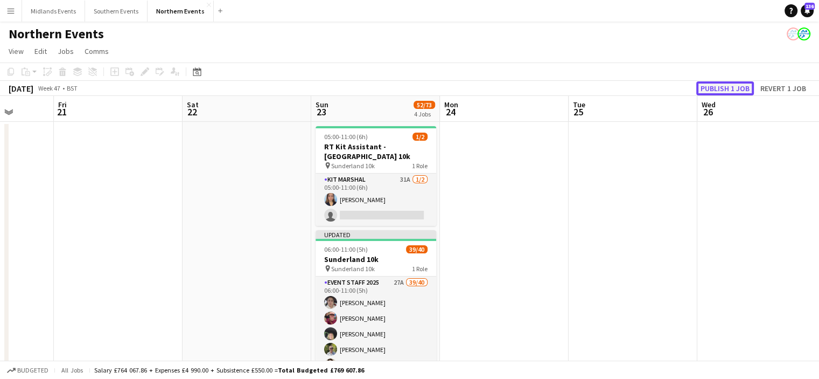
click at [722, 88] on button "Publish 1 job" at bounding box center [726, 88] width 58 height 14
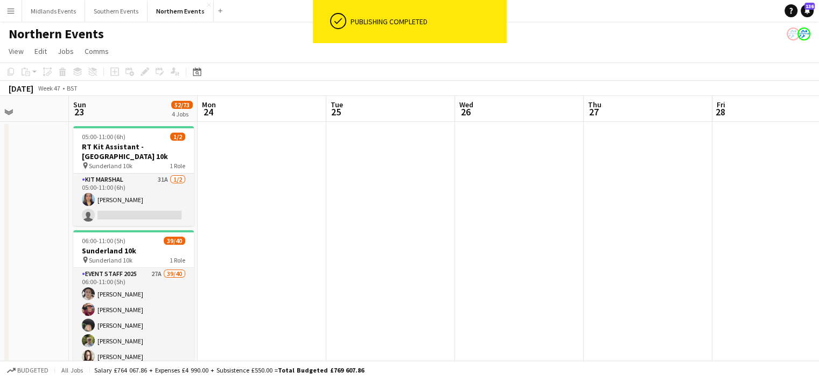
drag, startPoint x: 563, startPoint y: 198, endPoint x: 447, endPoint y: 214, distance: 116.9
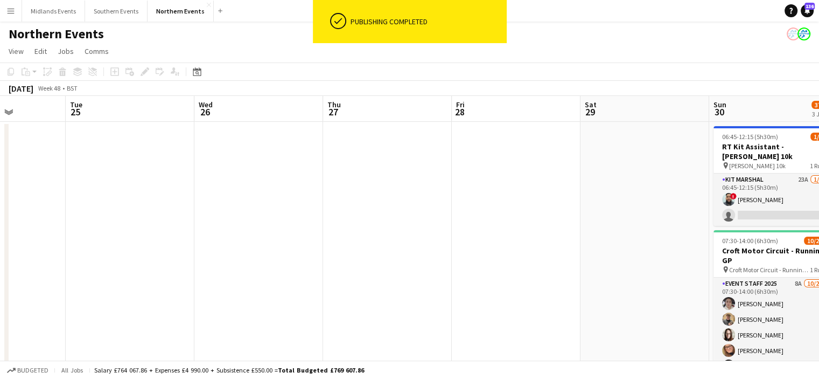
drag, startPoint x: 724, startPoint y: 263, endPoint x: 460, endPoint y: 261, distance: 264.0
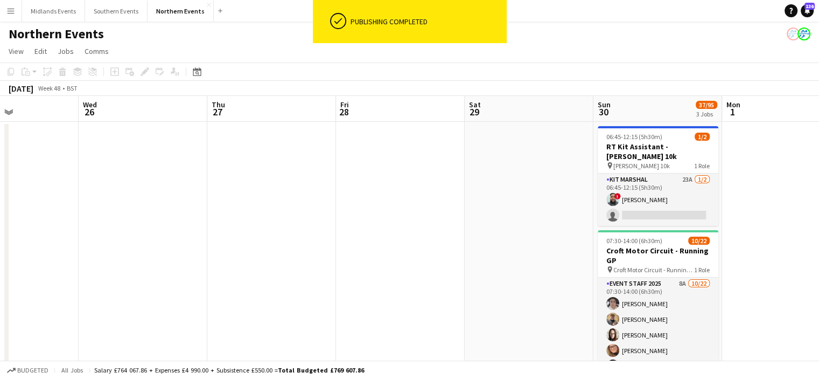
drag, startPoint x: 622, startPoint y: 267, endPoint x: 491, endPoint y: 269, distance: 130.4
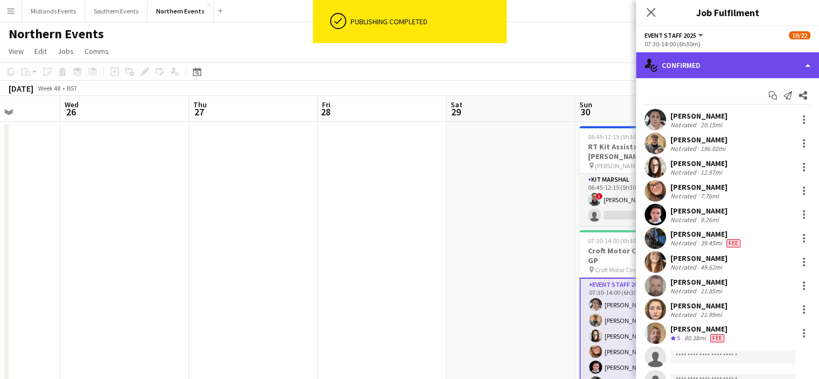
click at [747, 67] on div "single-neutral-actions-check-2 Confirmed" at bounding box center [727, 65] width 183 height 26
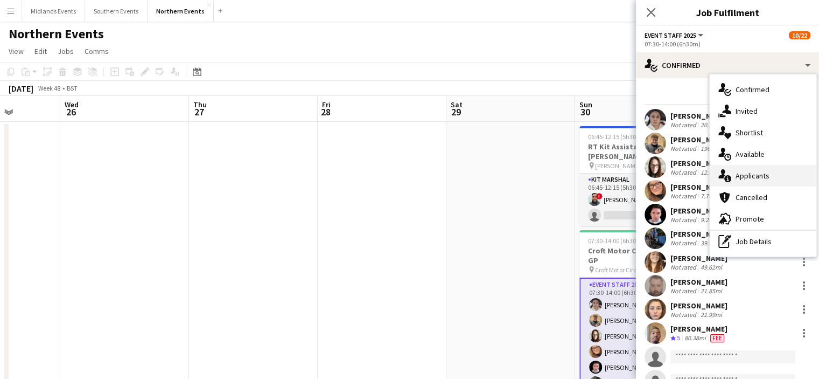
click at [773, 177] on div "single-neutral-actions-information Applicants" at bounding box center [763, 176] width 107 height 22
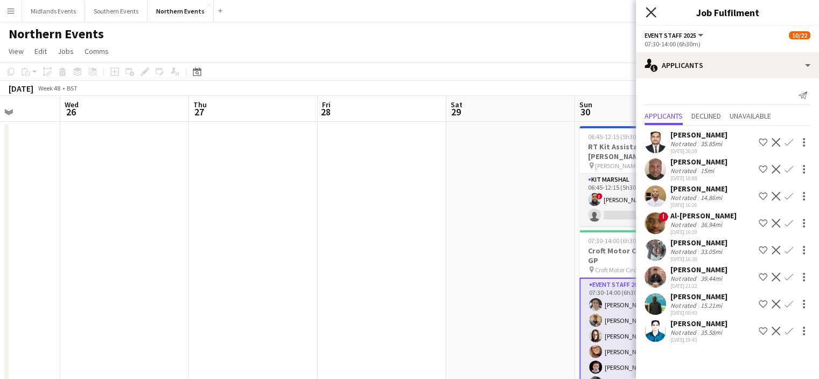
click at [653, 13] on icon "Close pop-in" at bounding box center [651, 12] width 10 height 10
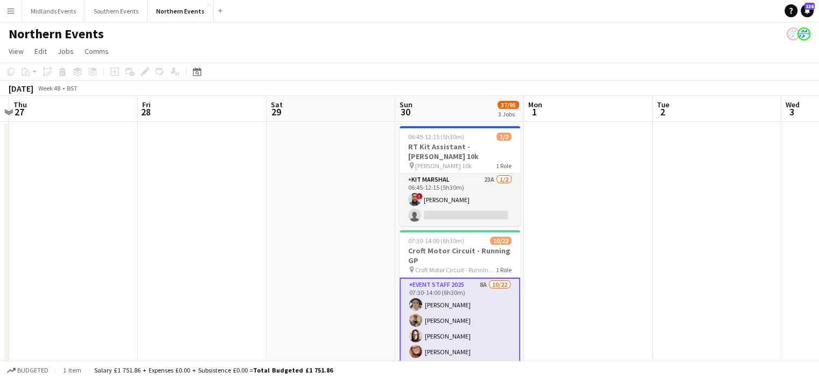
drag, startPoint x: 739, startPoint y: 177, endPoint x: 542, endPoint y: 187, distance: 197.4
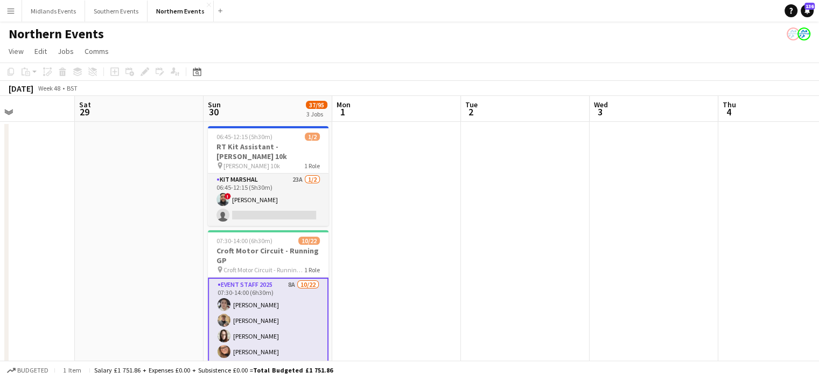
drag, startPoint x: 664, startPoint y: 193, endPoint x: 584, endPoint y: 187, distance: 80.5
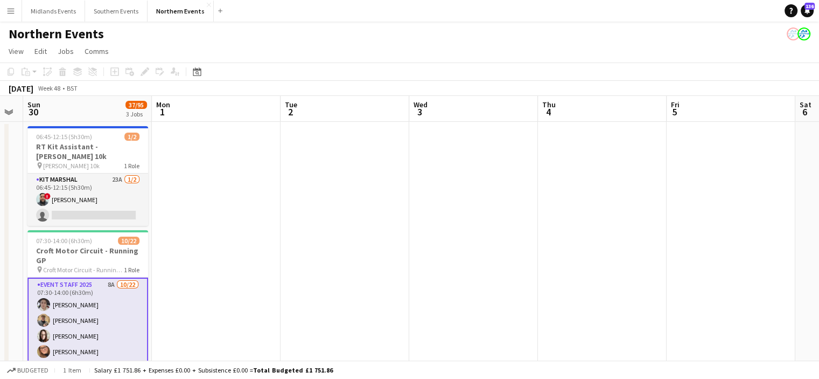
drag, startPoint x: 755, startPoint y: 189, endPoint x: 575, endPoint y: 202, distance: 179.9
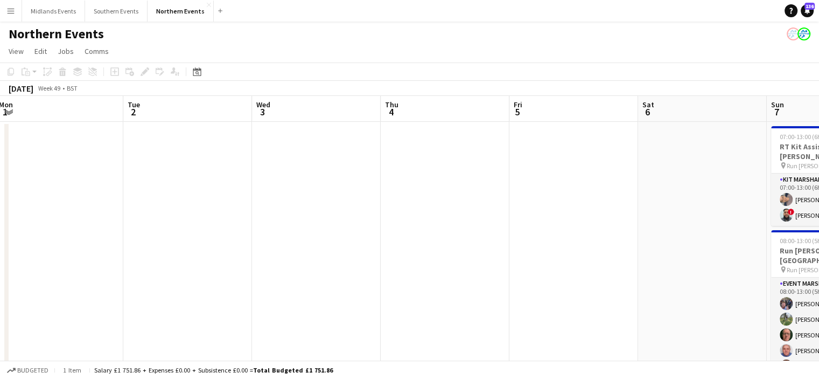
drag, startPoint x: 789, startPoint y: 211, endPoint x: 623, endPoint y: 210, distance: 165.9
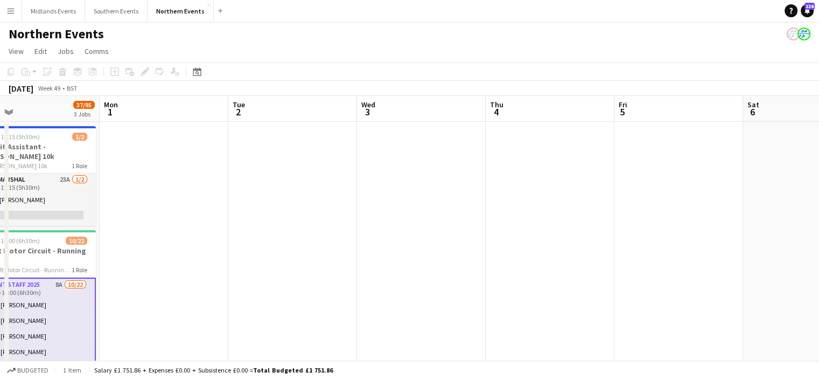
drag, startPoint x: 655, startPoint y: 263, endPoint x: 505, endPoint y: 286, distance: 151.5
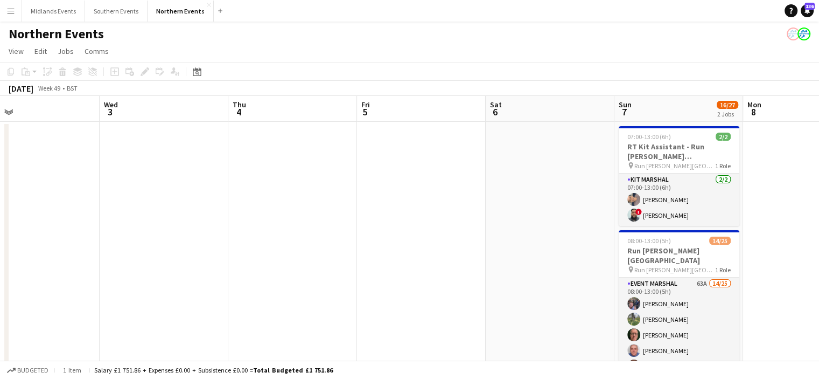
scroll to position [0, 296]
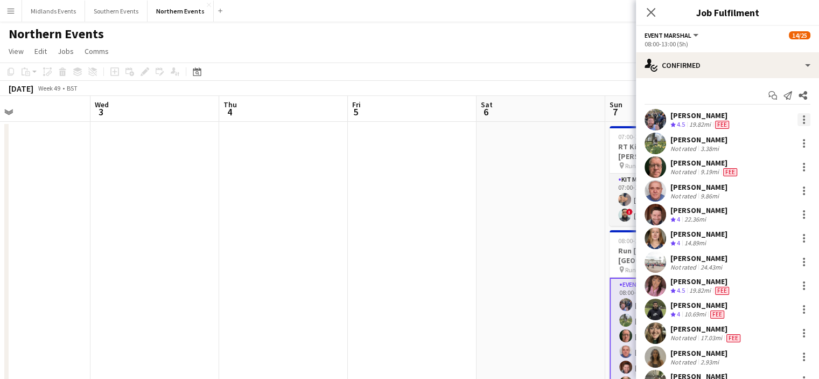
click at [803, 120] on div at bounding box center [804, 120] width 2 height 2
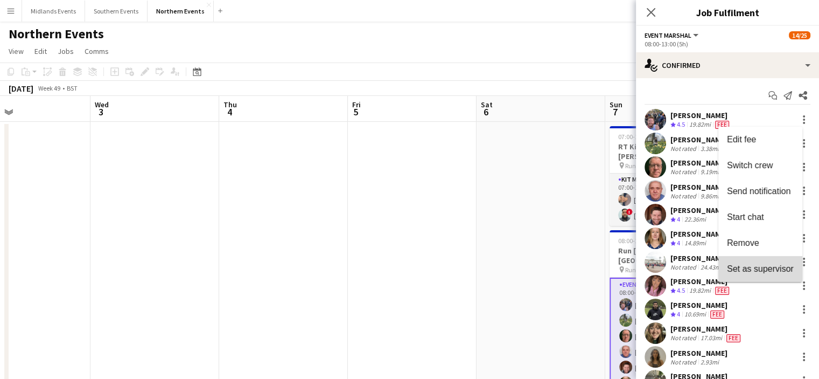
click at [754, 263] on button "Set as supervisor" at bounding box center [761, 269] width 84 height 26
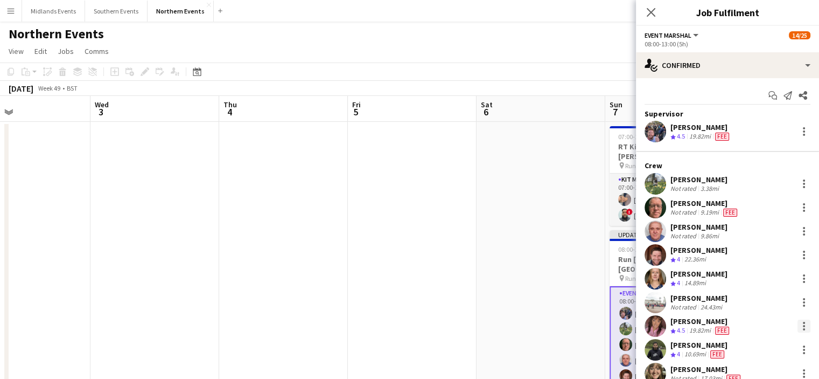
click at [798, 323] on div at bounding box center [804, 325] width 13 height 13
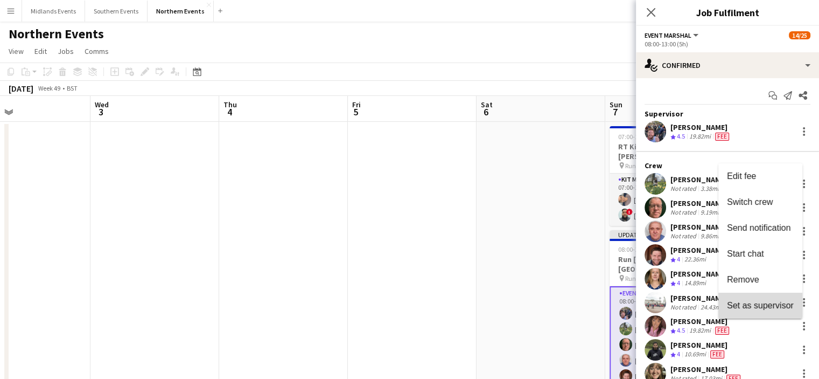
drag, startPoint x: 785, startPoint y: 306, endPoint x: 762, endPoint y: 311, distance: 23.7
drag, startPoint x: 762, startPoint y: 311, endPoint x: 776, endPoint y: 308, distance: 13.7
click at [776, 308] on span "Set as supervisor" at bounding box center [760, 305] width 67 height 9
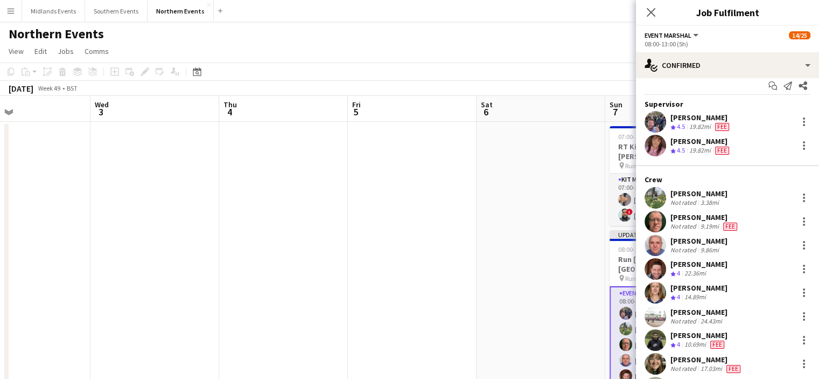
scroll to position [0, 0]
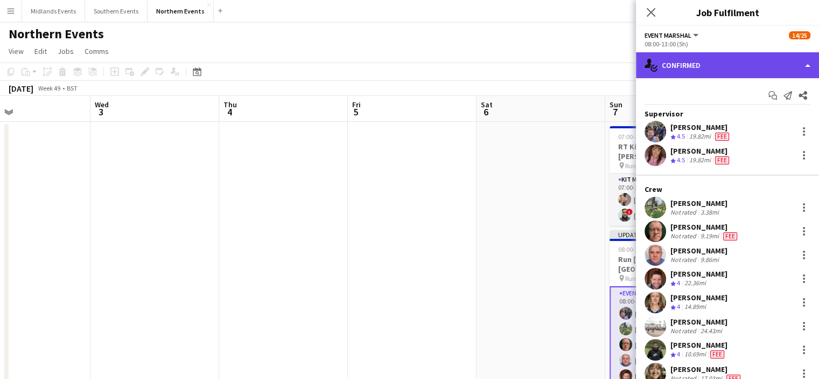
click at [760, 64] on div "single-neutral-actions-check-2 Confirmed" at bounding box center [727, 65] width 183 height 26
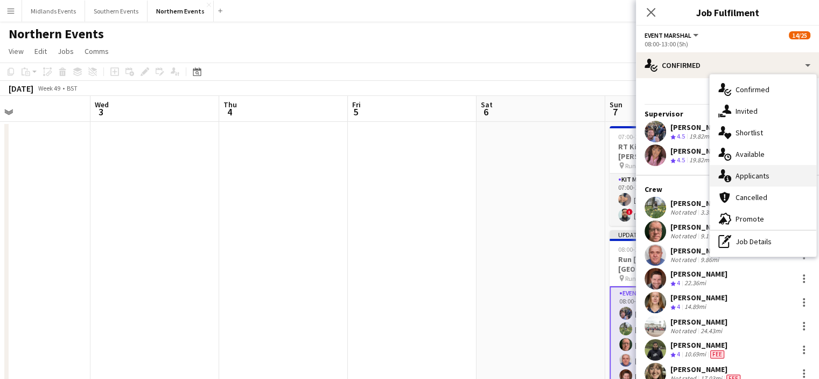
click at [758, 173] on span "Applicants" at bounding box center [753, 176] width 34 height 10
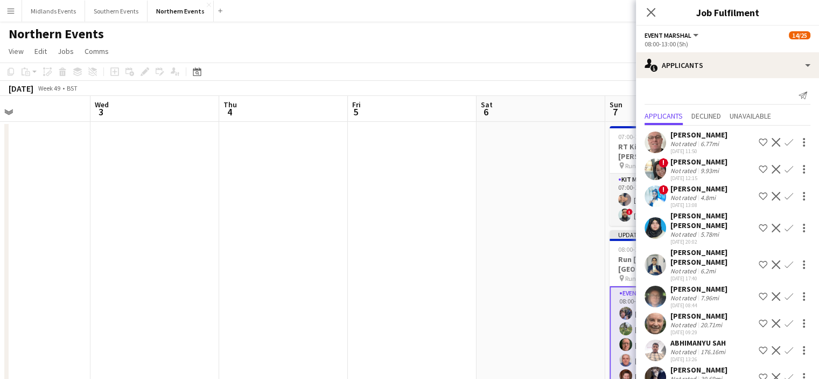
click at [785, 143] on app-icon "Confirm" at bounding box center [789, 142] width 9 height 9
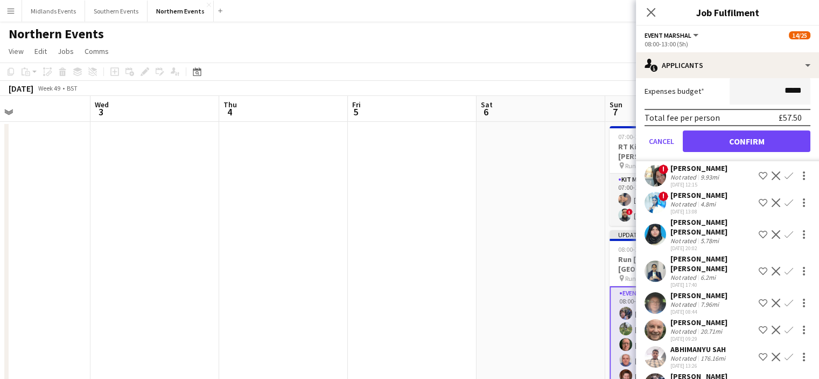
scroll to position [213, 0]
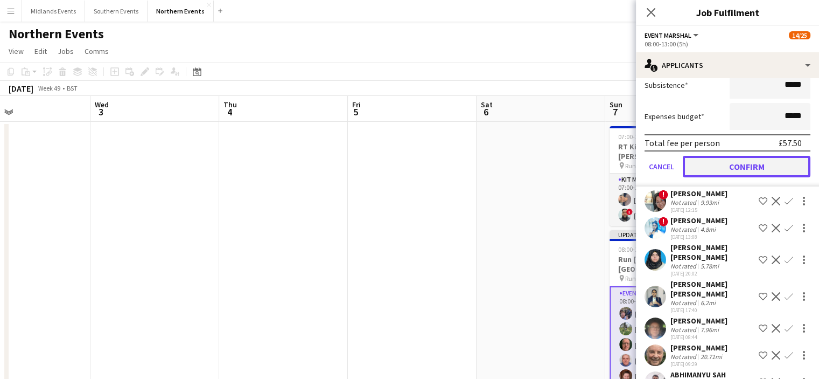
click at [753, 168] on button "Confirm" at bounding box center [747, 167] width 128 height 22
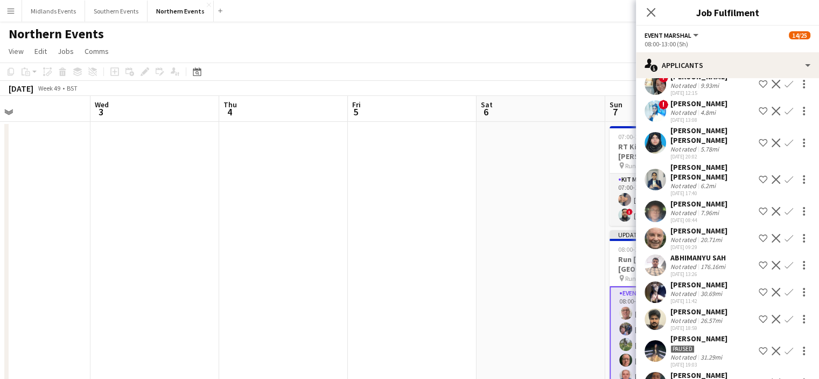
scroll to position [61, 0]
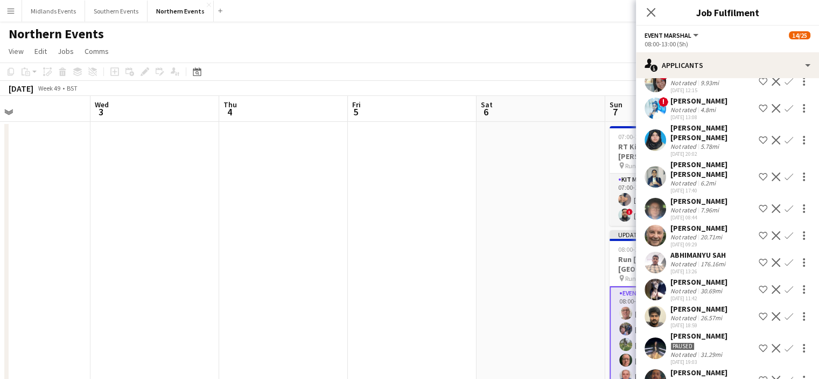
click at [785, 231] on app-icon "Confirm" at bounding box center [789, 235] width 9 height 9
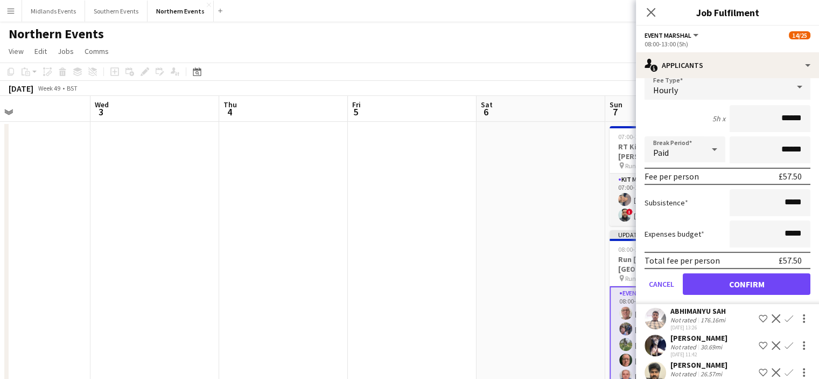
scroll to position [287, 0]
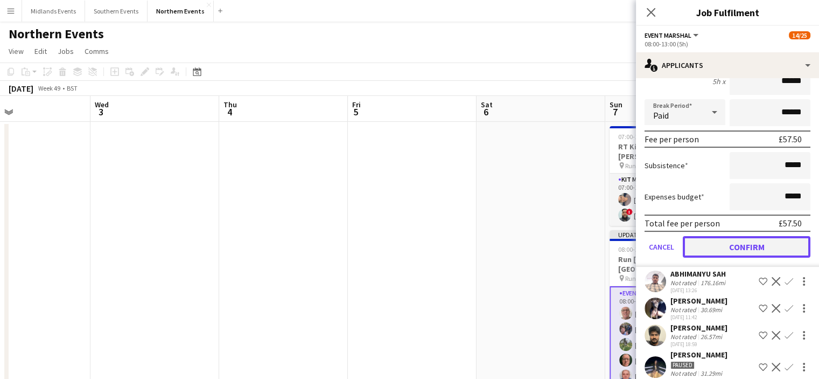
click at [759, 236] on button "Confirm" at bounding box center [747, 247] width 128 height 22
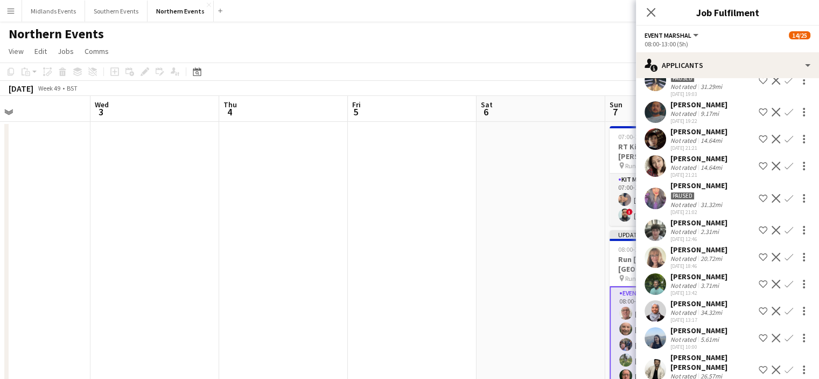
scroll to position [308, 0]
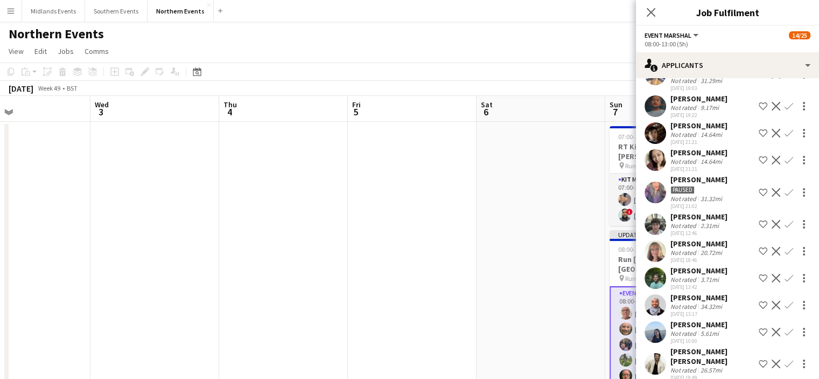
click at [785, 220] on app-icon "Confirm" at bounding box center [789, 224] width 9 height 9
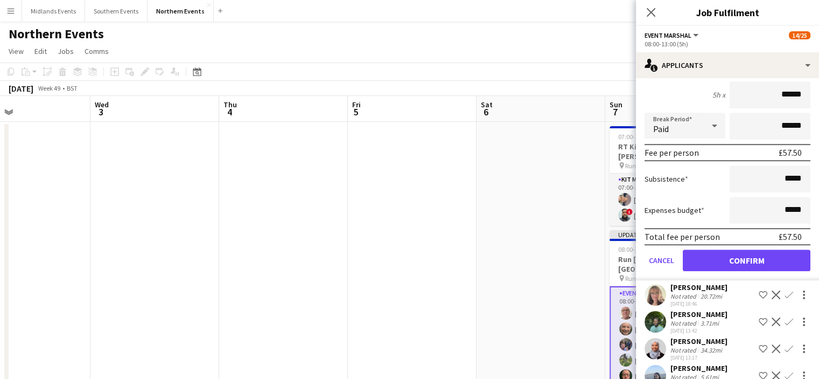
scroll to position [574, 0]
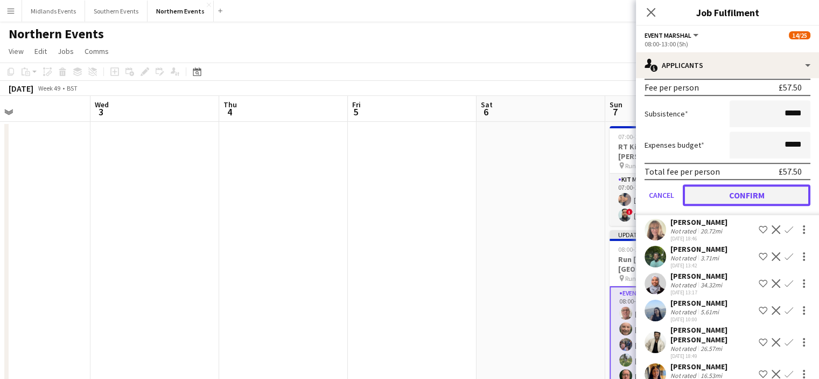
click at [778, 184] on button "Confirm" at bounding box center [747, 195] width 128 height 22
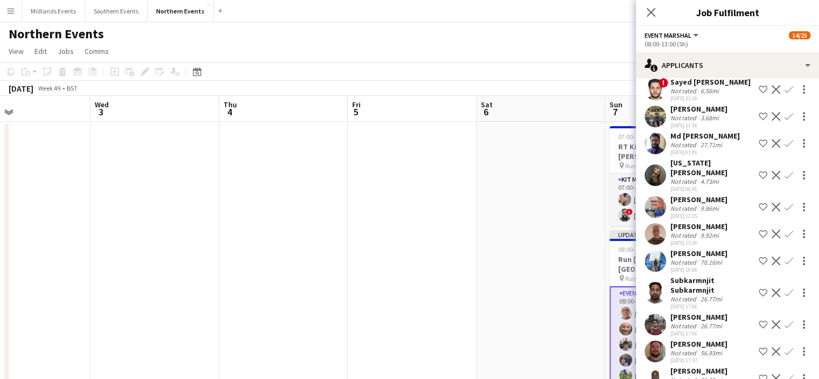
scroll to position [788, 0]
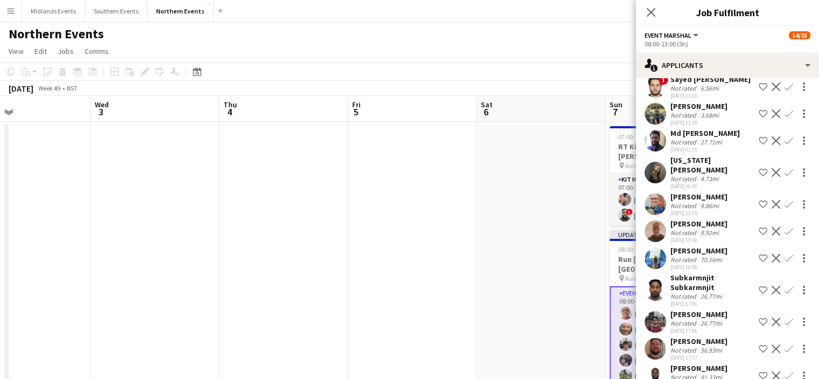
click at [711, 246] on div "[PERSON_NAME]" at bounding box center [699, 251] width 57 height 10
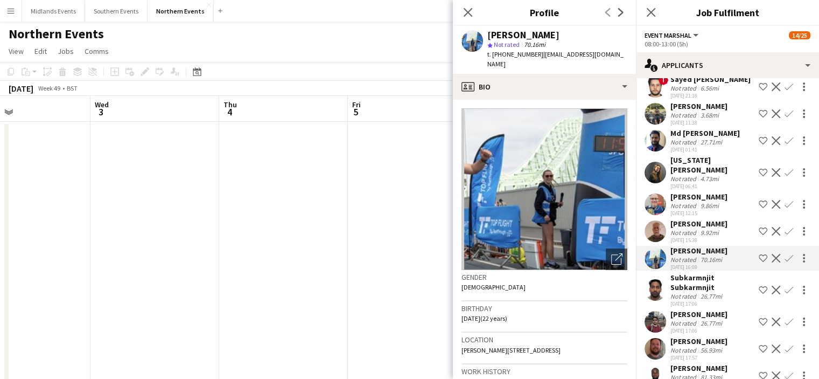
click at [785, 254] on app-icon "Confirm" at bounding box center [789, 258] width 9 height 9
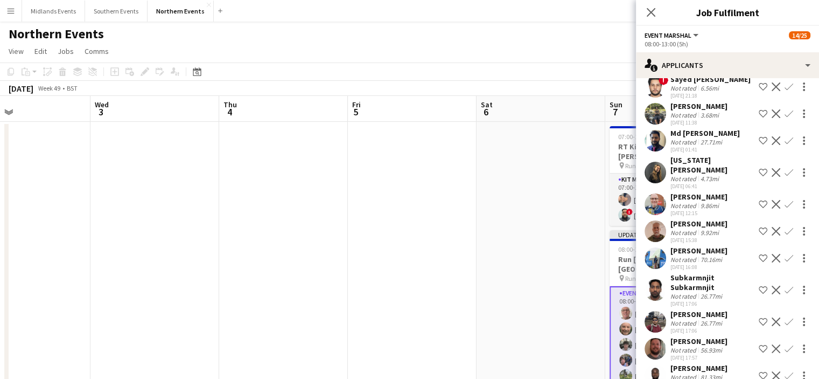
drag, startPoint x: 779, startPoint y: 248, endPoint x: 781, endPoint y: 256, distance: 8.4
click at [781, 256] on div "[PERSON_NAME] Not rated 70.16mi [DATE] 16:08 Shortlist crew Decline Confirm" at bounding box center [727, 258] width 183 height 25
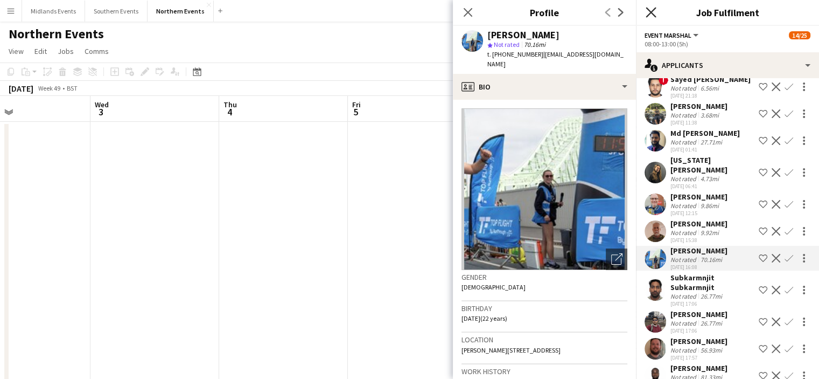
click at [651, 11] on icon "Close pop-in" at bounding box center [651, 12] width 10 height 10
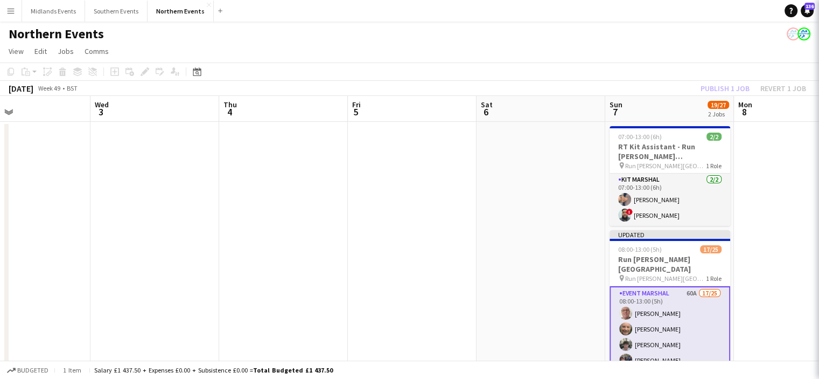
scroll to position [0, 0]
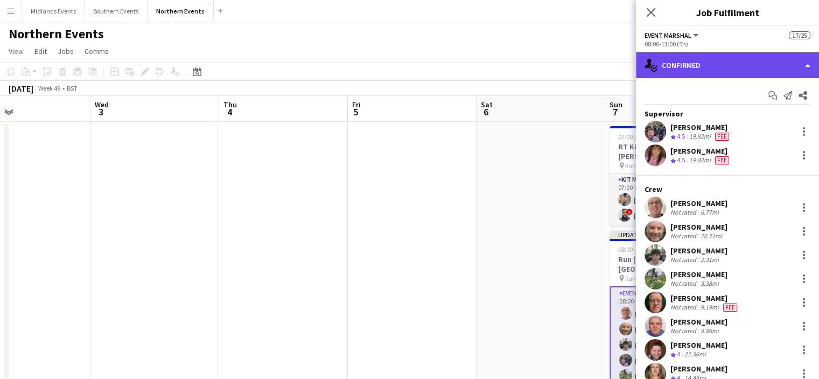
click at [768, 54] on div "single-neutral-actions-check-2 Confirmed" at bounding box center [727, 65] width 183 height 26
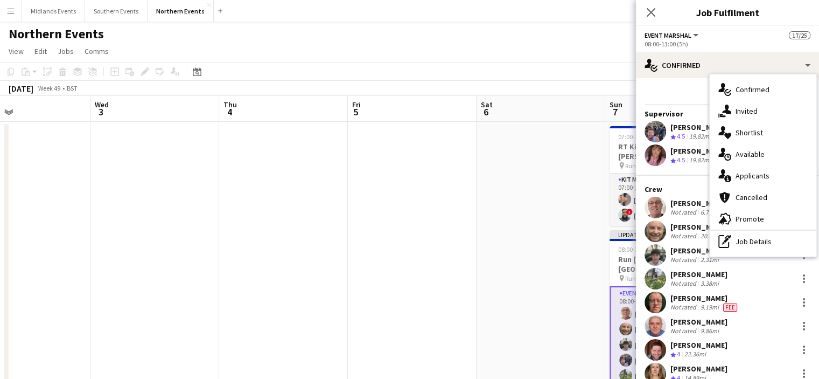
click at [756, 182] on div "single-neutral-actions-information Applicants" at bounding box center [763, 176] width 107 height 22
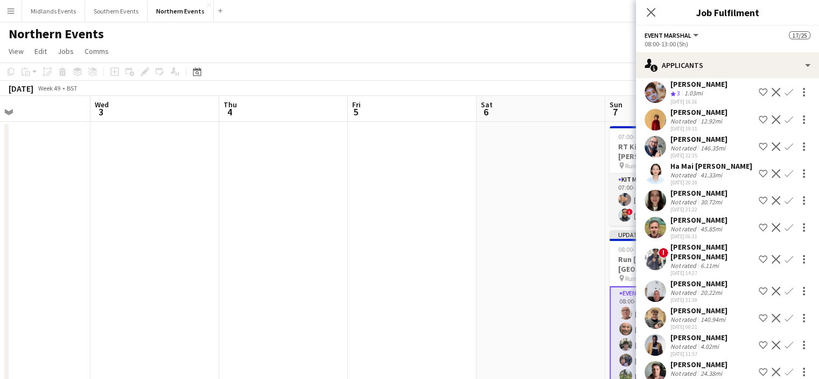
scroll to position [1437, 0]
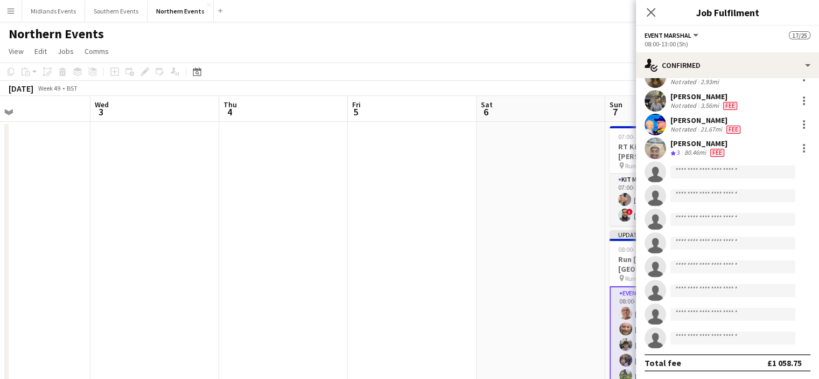
scroll to position [353, 0]
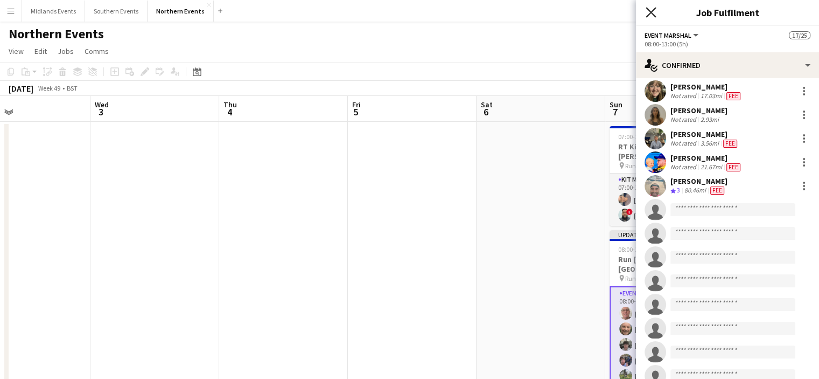
click at [651, 13] on icon at bounding box center [651, 12] width 10 height 10
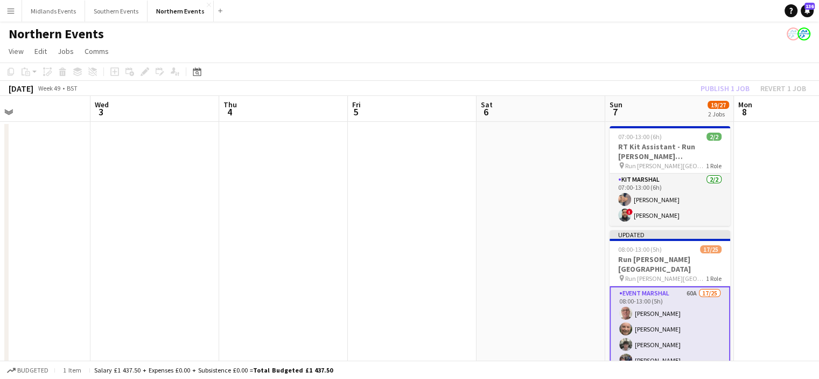
click at [733, 88] on div "Publish 1 job Revert 1 job" at bounding box center [753, 88] width 131 height 14
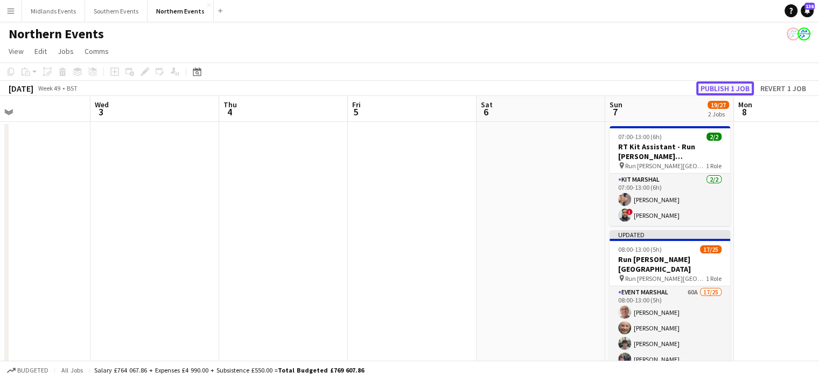
drag, startPoint x: 733, startPoint y: 88, endPoint x: 726, endPoint y: 92, distance: 7.8
click at [726, 92] on button "Publish 1 job" at bounding box center [726, 88] width 58 height 14
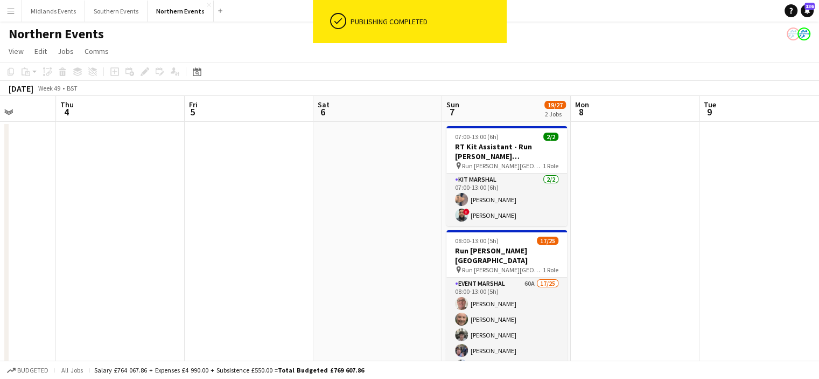
drag, startPoint x: 794, startPoint y: 206, endPoint x: 631, endPoint y: 218, distance: 163.1
drag, startPoint x: 791, startPoint y: 198, endPoint x: 701, endPoint y: 210, distance: 90.7
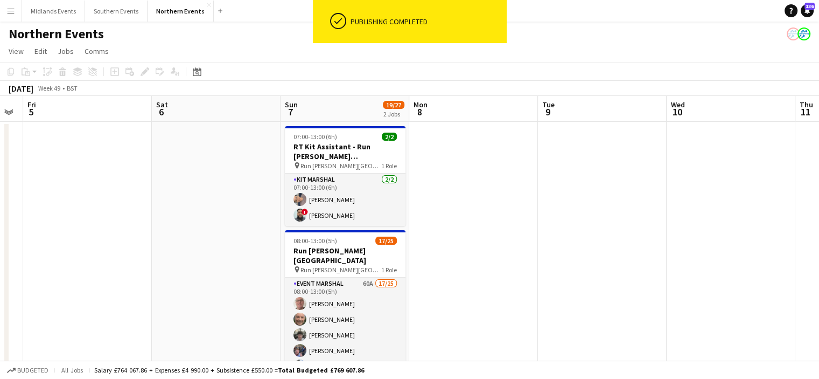
drag, startPoint x: 564, startPoint y: 224, endPoint x: 534, endPoint y: 225, distance: 30.2
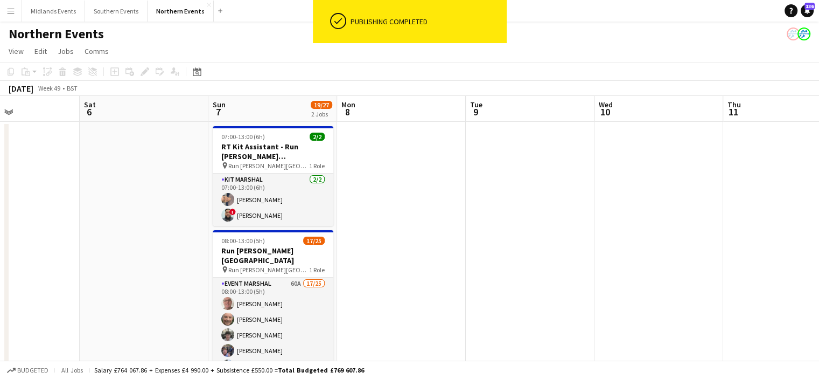
drag, startPoint x: 534, startPoint y: 225, endPoint x: 460, endPoint y: 239, distance: 75.6
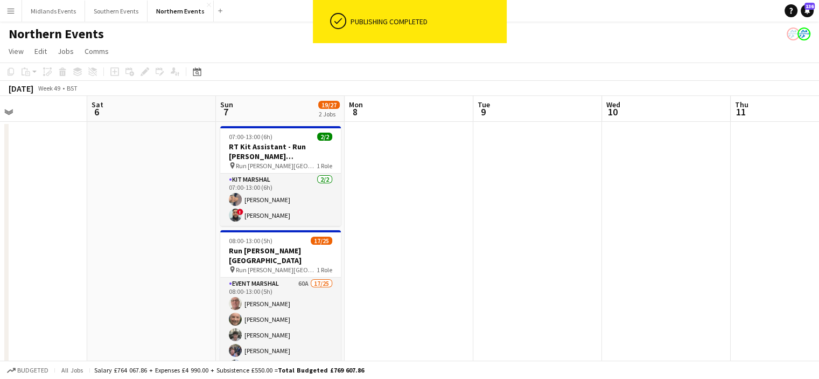
drag, startPoint x: 711, startPoint y: 216, endPoint x: 463, endPoint y: 221, distance: 248.4
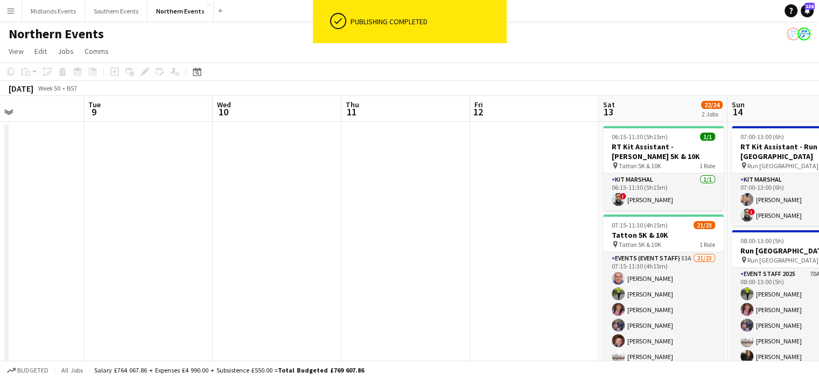
drag, startPoint x: 590, startPoint y: 227, endPoint x: 540, endPoint y: 224, distance: 50.7
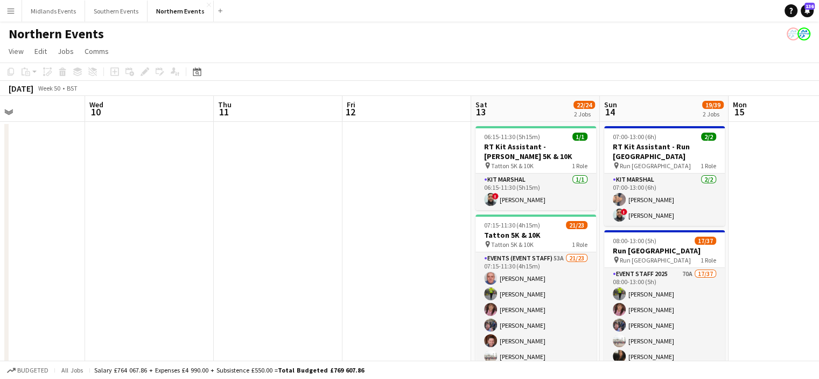
scroll to position [0, 308]
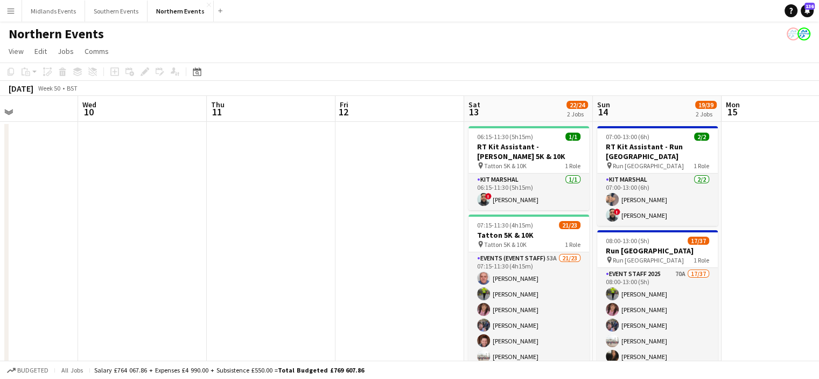
drag, startPoint x: 801, startPoint y: 181, endPoint x: 679, endPoint y: 191, distance: 122.7
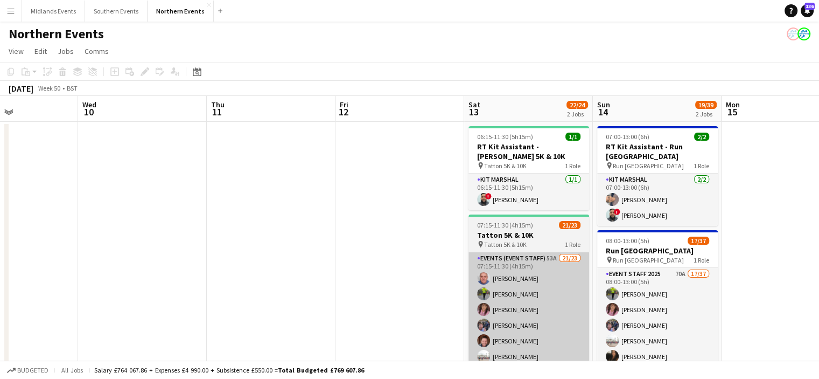
drag, startPoint x: 679, startPoint y: 191, endPoint x: 509, endPoint y: 323, distance: 215.7
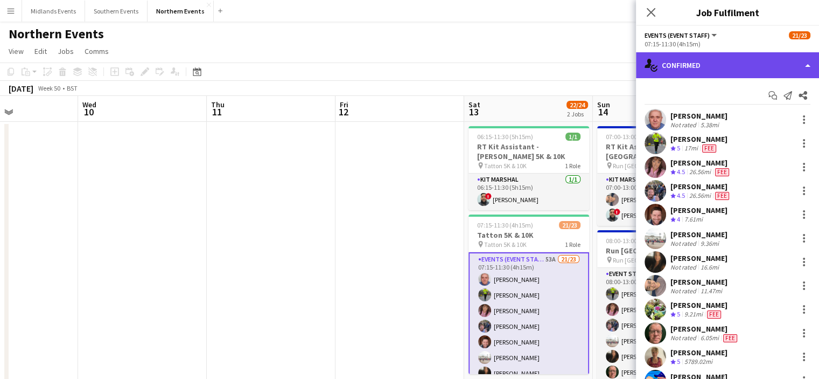
click at [711, 64] on div "single-neutral-actions-check-2 Confirmed" at bounding box center [727, 65] width 183 height 26
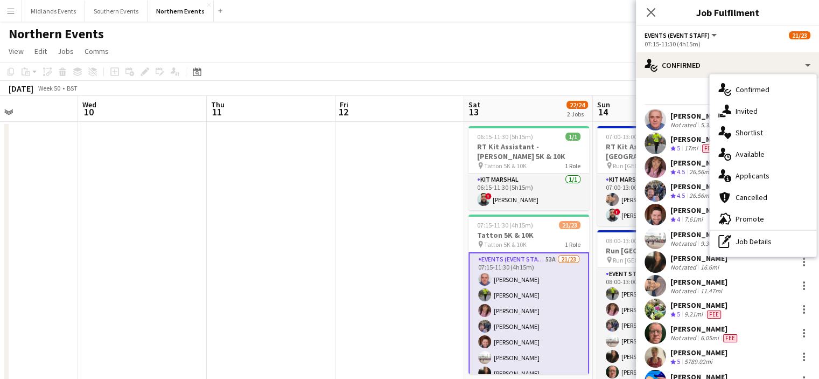
drag, startPoint x: 748, startPoint y: 172, endPoint x: 763, endPoint y: 176, distance: 15.7
click at [763, 176] on span "Applicants" at bounding box center [753, 176] width 34 height 10
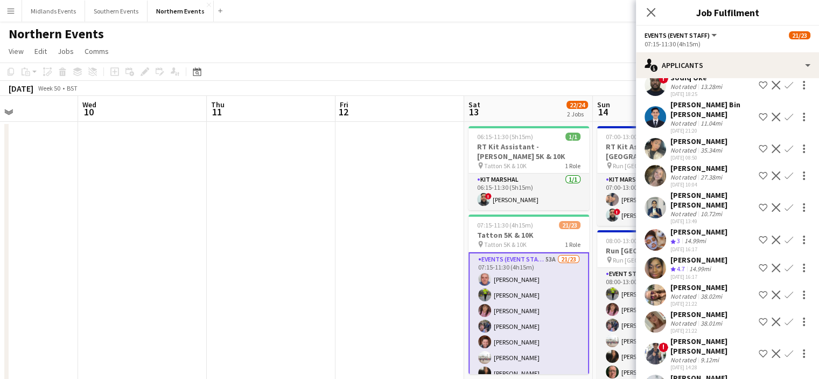
scroll to position [1276, 0]
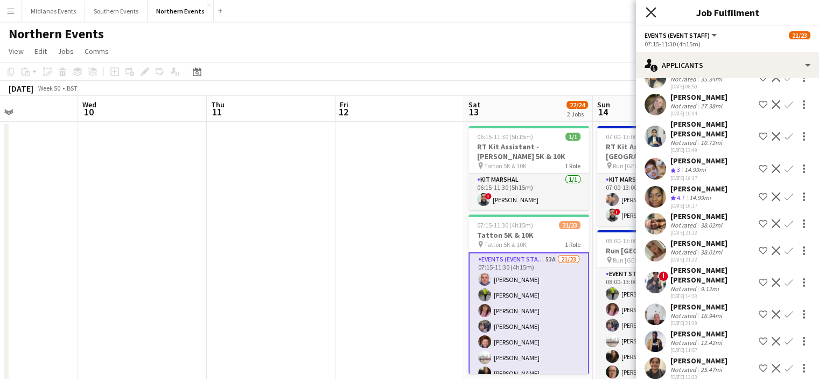
click at [652, 11] on icon at bounding box center [651, 12] width 10 height 10
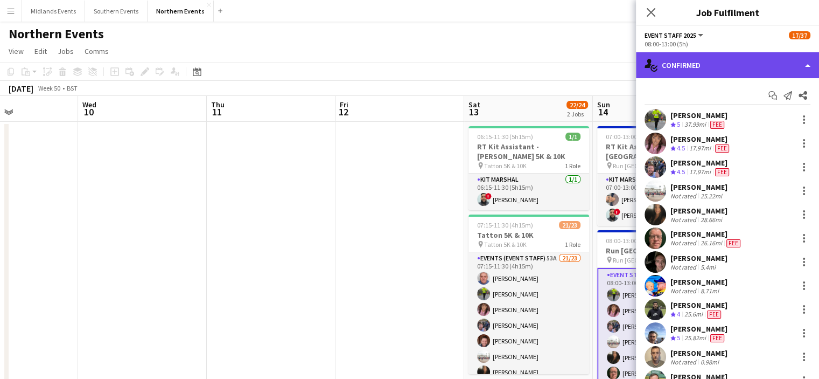
click at [748, 71] on div "single-neutral-actions-check-2 Confirmed" at bounding box center [727, 65] width 183 height 26
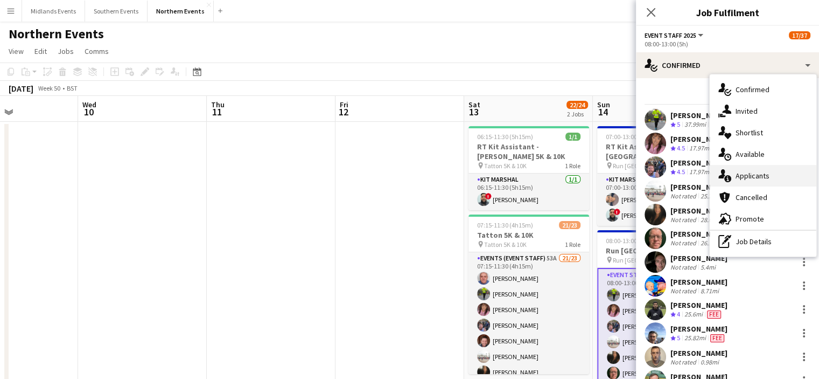
click at [762, 173] on span "Applicants" at bounding box center [753, 176] width 34 height 10
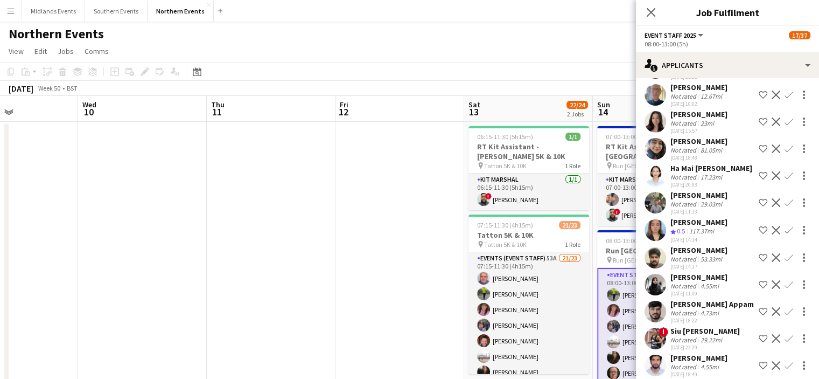
scroll to position [661, 0]
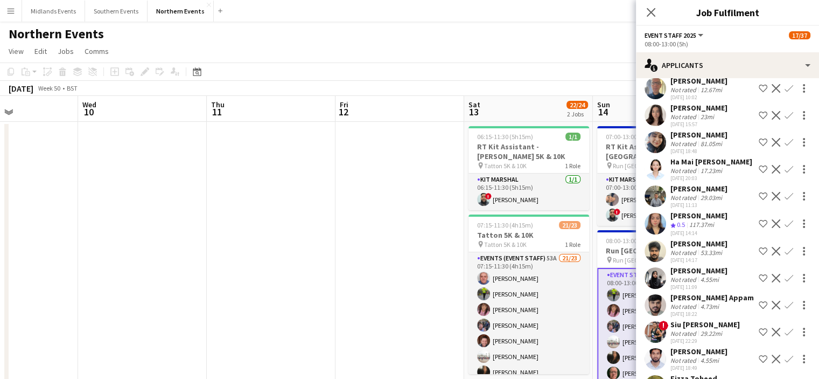
click at [785, 228] on app-icon "Confirm" at bounding box center [789, 223] width 9 height 9
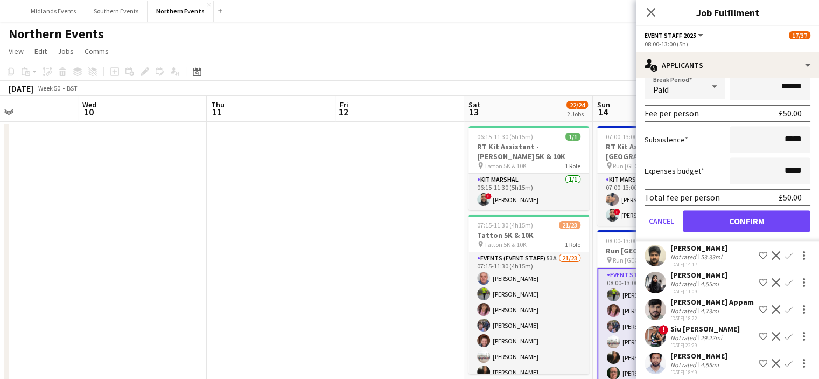
scroll to position [915, 0]
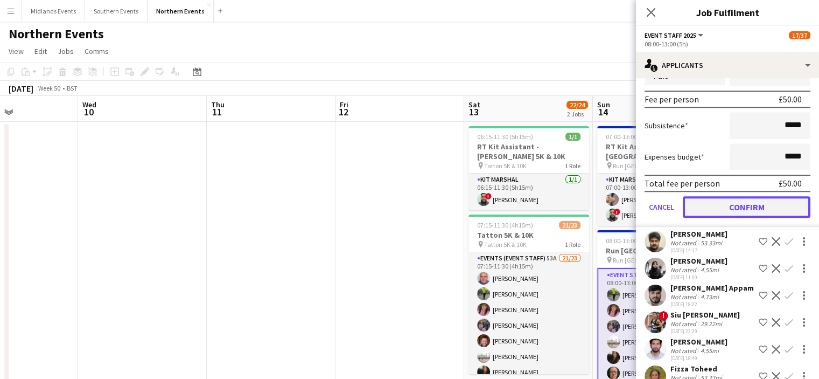
click at [769, 208] on button "Confirm" at bounding box center [747, 207] width 128 height 22
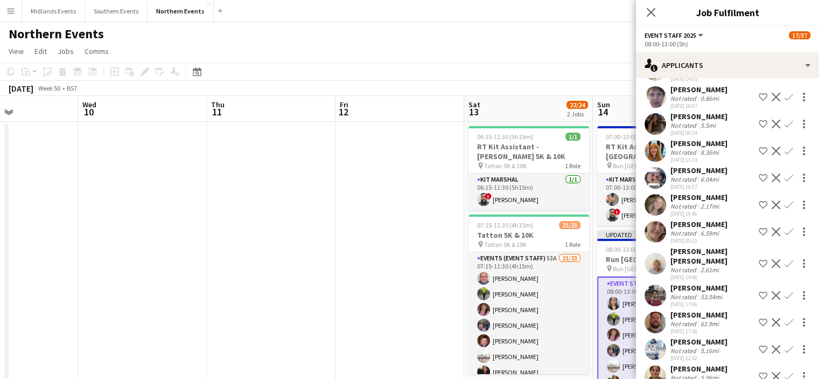
scroll to position [978, 0]
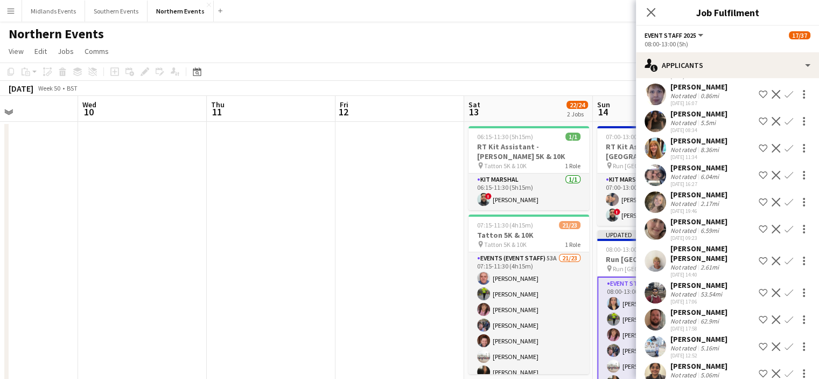
click at [785, 152] on app-icon "Confirm" at bounding box center [789, 148] width 9 height 9
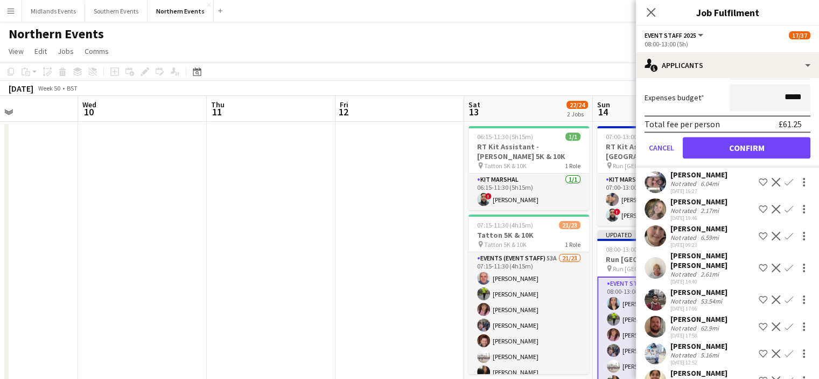
scroll to position [1209, 0]
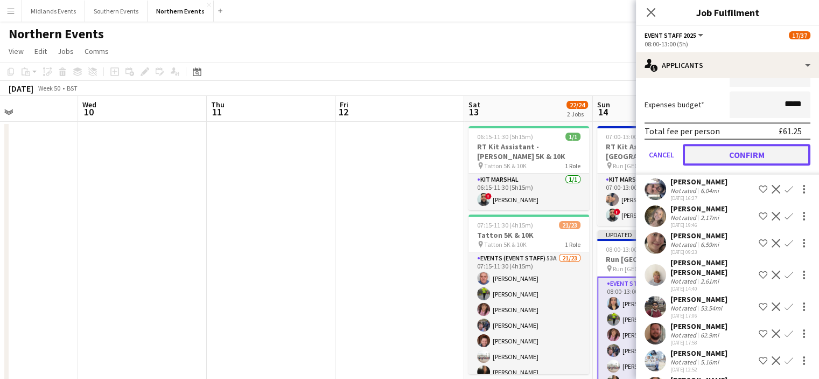
click at [760, 165] on button "Confirm" at bounding box center [747, 155] width 128 height 22
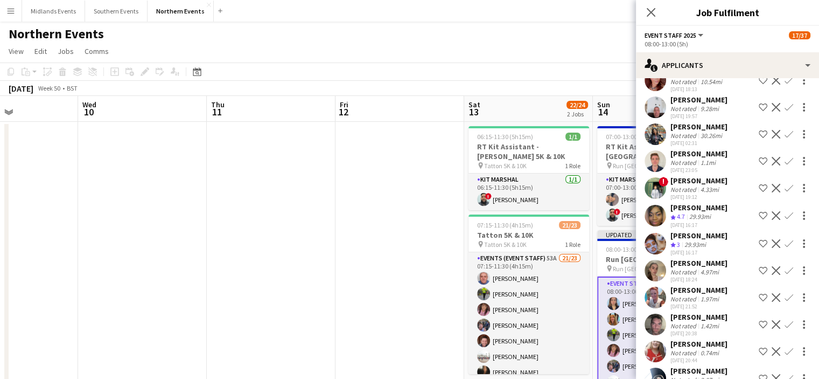
scroll to position [1293, 0]
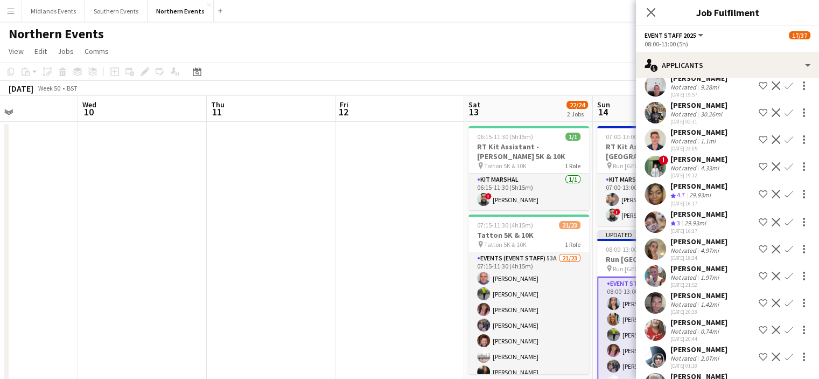
click at [709, 207] on div "[DATE] 16:17" at bounding box center [699, 203] width 57 height 7
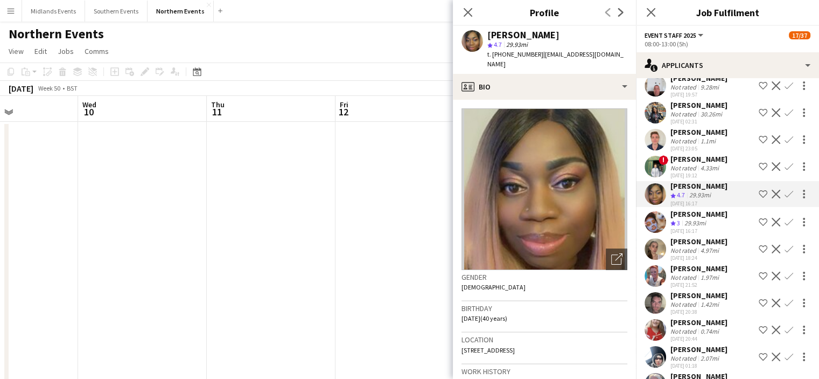
drag, startPoint x: 784, startPoint y: 282, endPoint x: 778, endPoint y: 287, distance: 8.1
click at [785, 280] on app-icon "Confirm" at bounding box center [789, 276] width 9 height 9
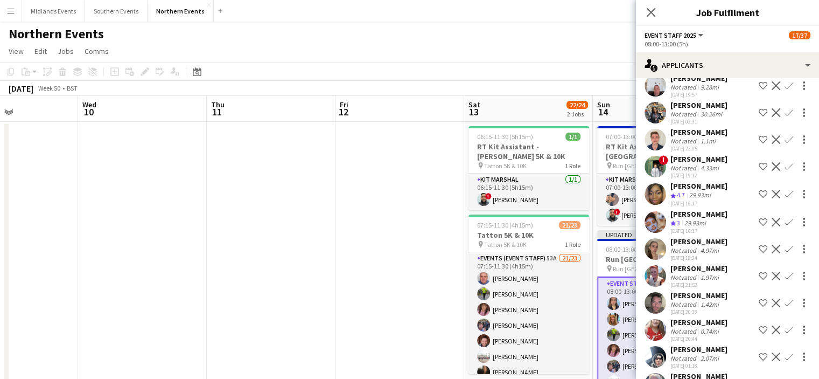
click at [785, 280] on app-icon "Confirm" at bounding box center [789, 276] width 9 height 9
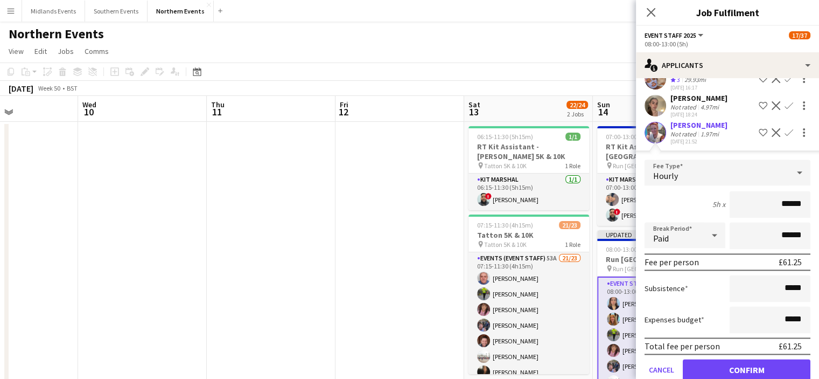
scroll to position [1439, 0]
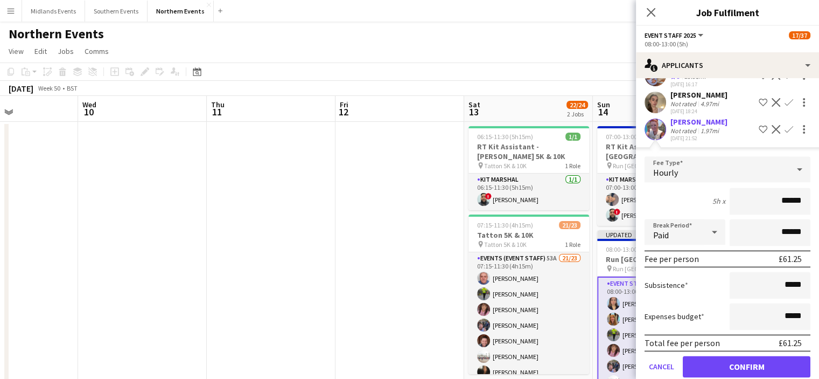
click at [789, 358] on form "Fee Type Hourly 5h x ****** Break Period Paid ****** Fee per person £61.25 Subs…" at bounding box center [727, 271] width 183 height 230
click at [779, 370] on button "Confirm" at bounding box center [747, 367] width 128 height 22
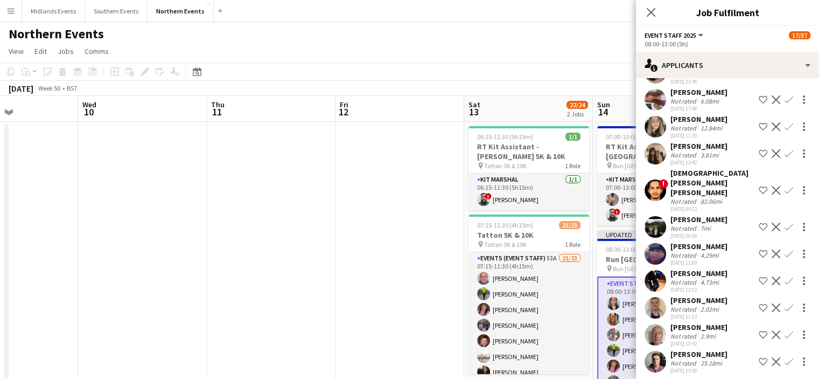
scroll to position [1636, 0]
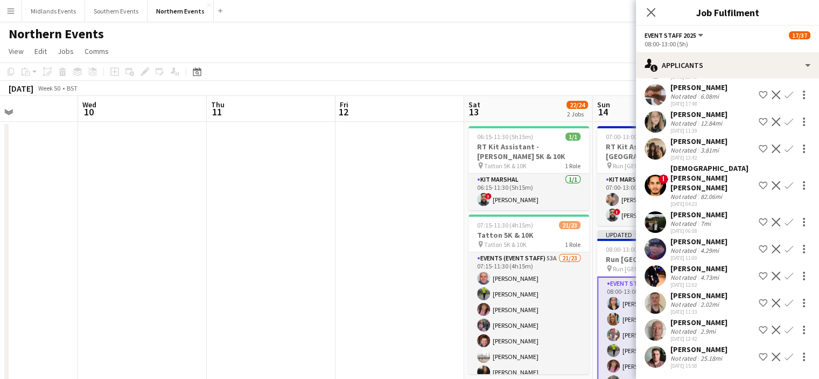
click at [785, 355] on app-icon "Confirm" at bounding box center [789, 356] width 9 height 9
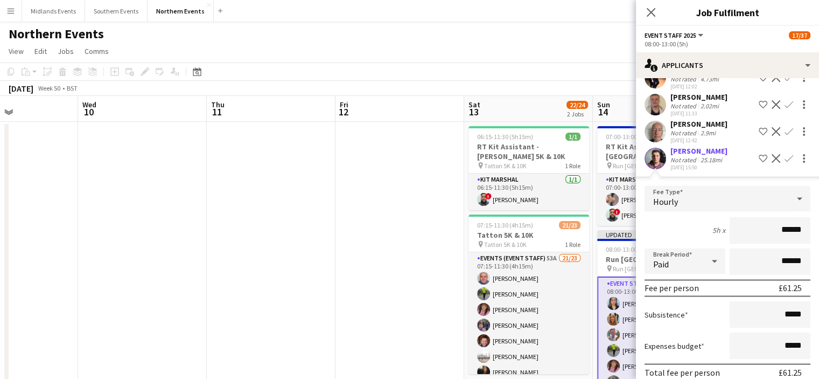
scroll to position [4, 0]
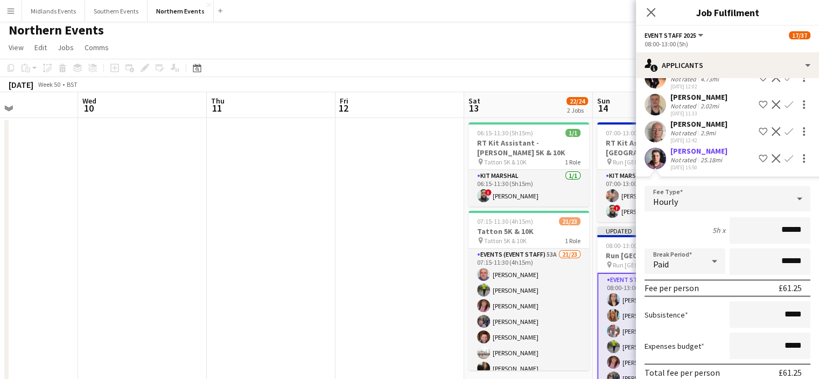
click at [809, 163] on div "[PERSON_NAME] Not rated 25.18mi [DATE] 15:50 Shortlist crew Decline Confirm" at bounding box center [727, 158] width 183 height 25
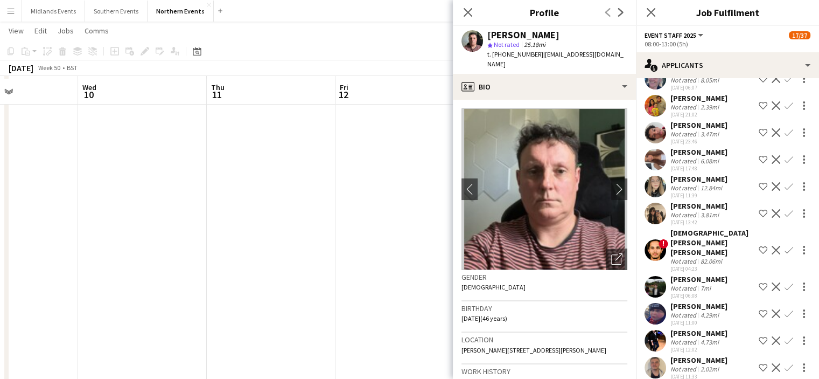
scroll to position [270, 0]
click at [378, 334] on app-date-cell at bounding box center [400, 130] width 129 height 559
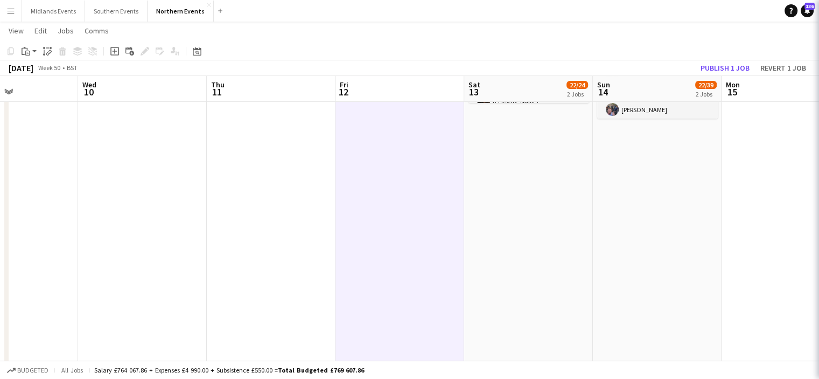
scroll to position [0, 0]
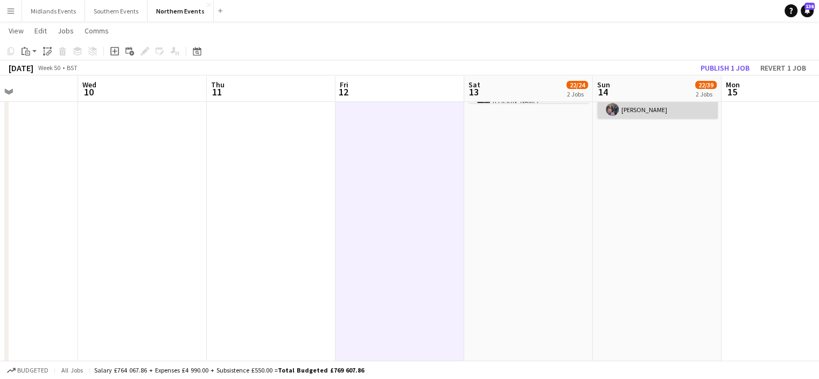
click at [662, 108] on app-card-role "Event Staff 2025 67A 20/37 08:00-13:00 (5h) [PERSON_NAME] [PERSON_NAME] [PERSON…" at bounding box center [657, 304] width 121 height 599
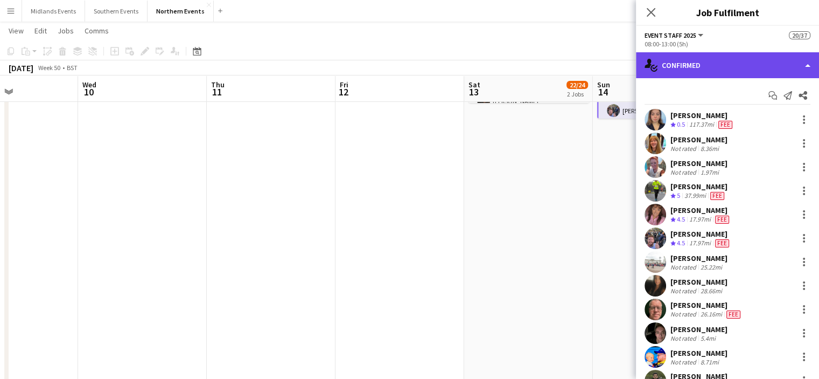
click at [766, 64] on div "single-neutral-actions-check-2 Confirmed" at bounding box center [727, 65] width 183 height 26
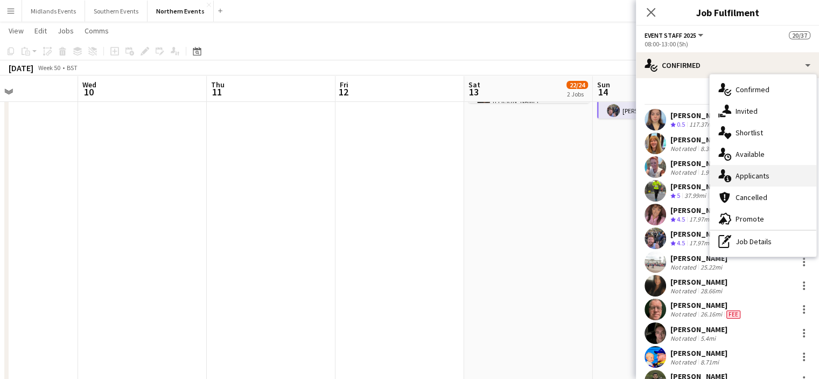
click at [765, 174] on span "Applicants" at bounding box center [753, 176] width 34 height 10
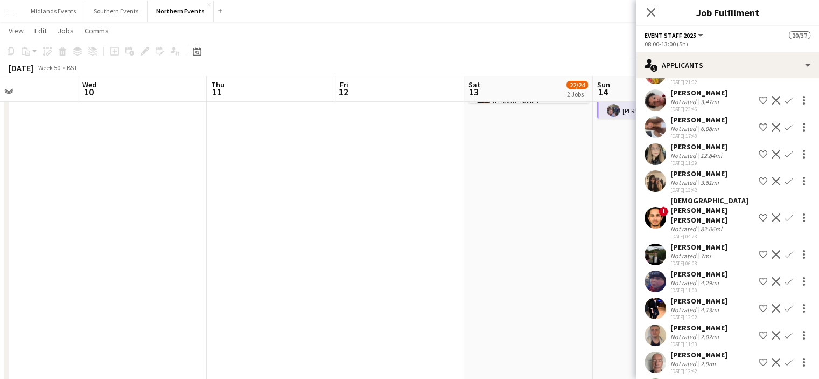
scroll to position [1636, 0]
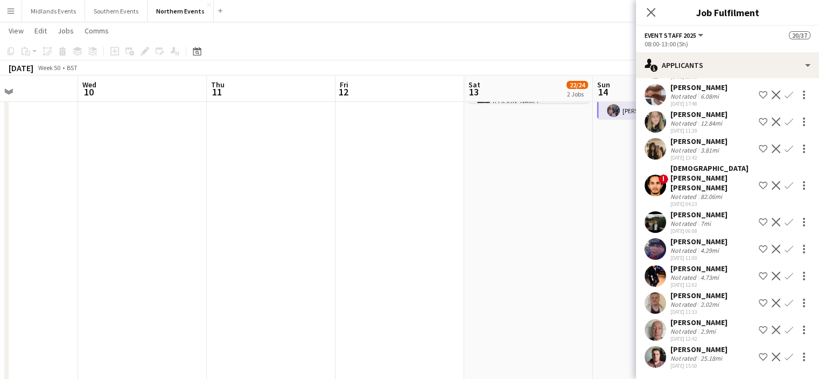
click at [785, 357] on app-icon "Confirm" at bounding box center [789, 356] width 9 height 9
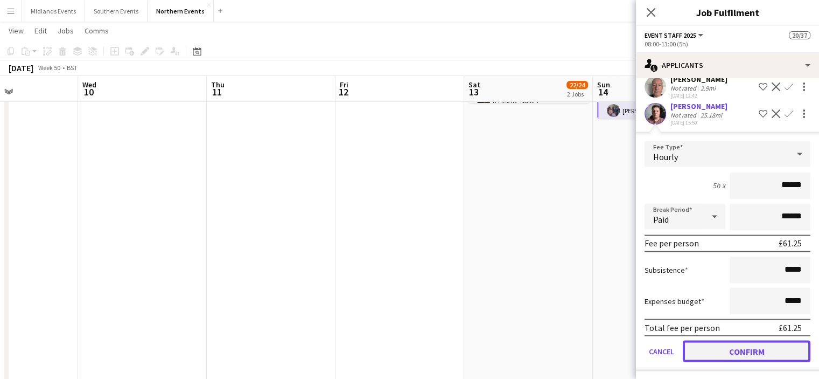
click at [799, 357] on button "Confirm" at bounding box center [747, 351] width 128 height 22
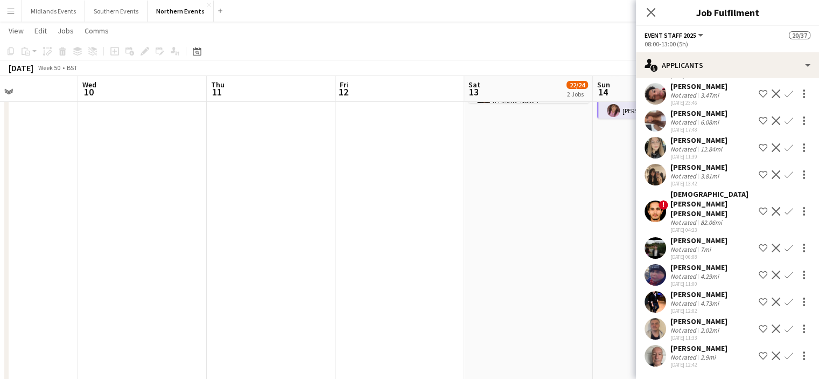
scroll to position [1608, 0]
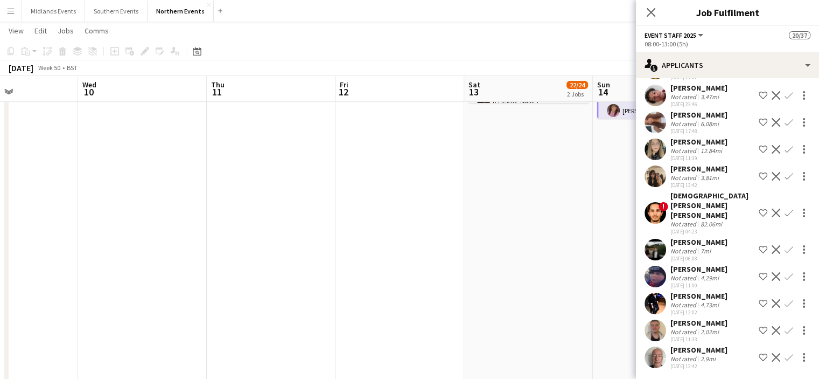
click at [648, 4] on div "Close pop-in" at bounding box center [651, 12] width 30 height 25
click at [653, 17] on icon "Close pop-in" at bounding box center [651, 12] width 10 height 10
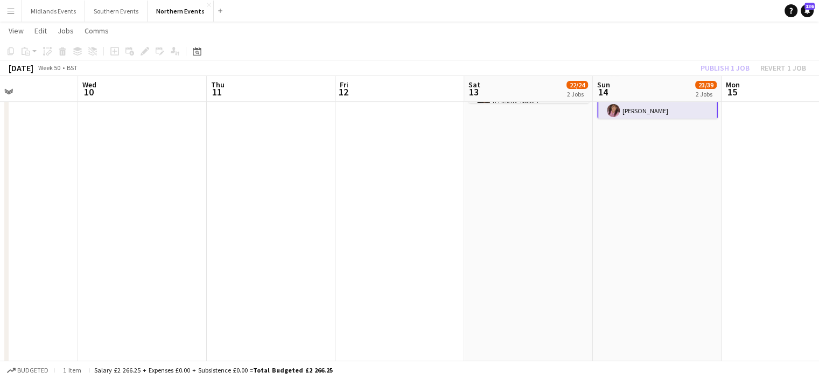
click at [710, 68] on div "Publish 1 job Revert 1 job" at bounding box center [753, 68] width 131 height 14
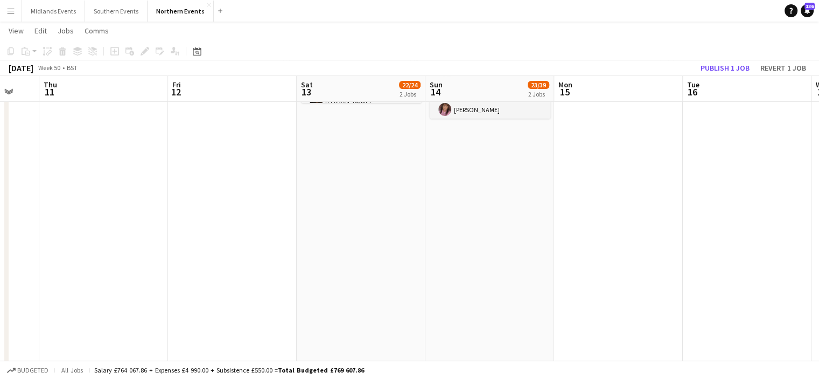
scroll to position [0, 478]
drag, startPoint x: 756, startPoint y: 154, endPoint x: 586, endPoint y: 168, distance: 170.8
click at [586, 168] on app-calendar-viewport "Sun 7 19/27 2 Jobs Mon 8 Tue 9 Wed 10 Thu 11 Fri 12 Sat 13 22/24 2 Jobs Sun 14 …" at bounding box center [409, 140] width 819 height 736
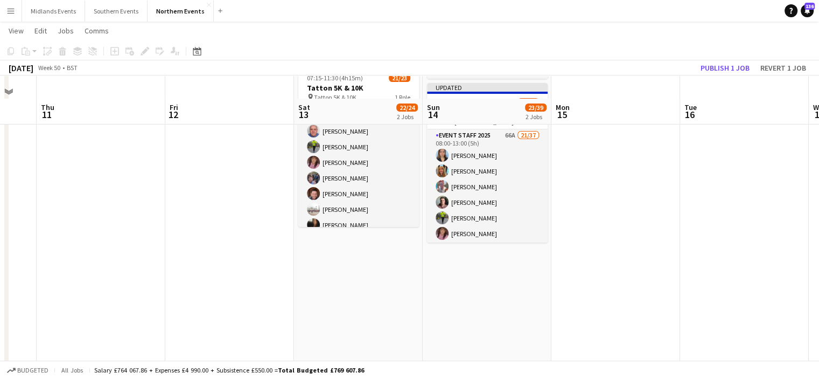
scroll to position [138, 0]
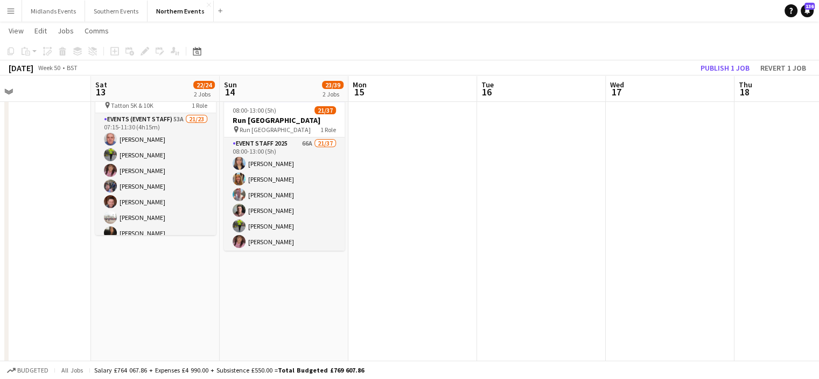
drag, startPoint x: 694, startPoint y: 159, endPoint x: 489, endPoint y: 201, distance: 209.4
click at [489, 201] on app-calendar-viewport "Tue 9 Wed 10 Thu 11 Fri 12 Sat 13 22/24 2 Jobs Sun 14 23/39 2 Jobs Mon 15 Tue 1…" at bounding box center [409, 272] width 819 height 736
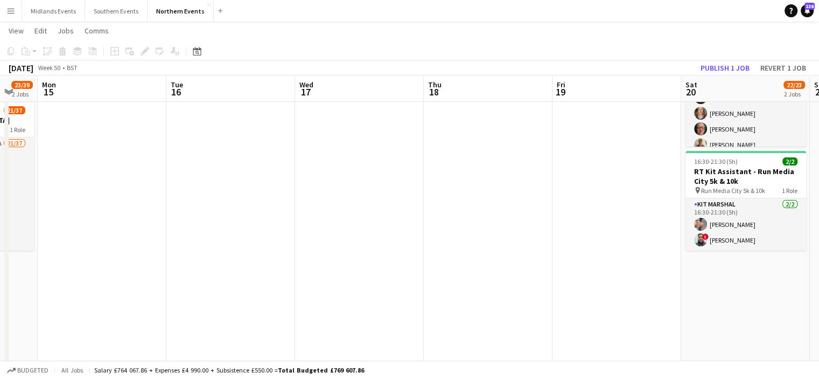
drag, startPoint x: 407, startPoint y: 208, endPoint x: 322, endPoint y: 214, distance: 85.8
click at [322, 214] on app-calendar-viewport "Thu 11 Fri 12 Sat 13 22/24 2 Jobs Sun 14 23/39 2 Jobs Mon 15 Tue 16 Wed 17 Thu …" at bounding box center [409, 272] width 819 height 736
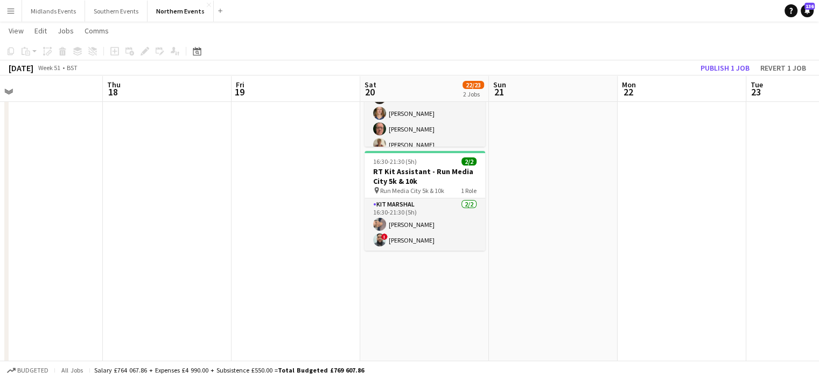
drag, startPoint x: 625, startPoint y: 268, endPoint x: 302, endPoint y: 241, distance: 323.8
click at [302, 241] on app-calendar-viewport "Mon 15 Tue 16 Wed 17 Thu 18 Fri 19 Sat 20 22/23 2 Jobs Sun 21 Mon 22 Tue 23 Wed…" at bounding box center [409, 272] width 819 height 736
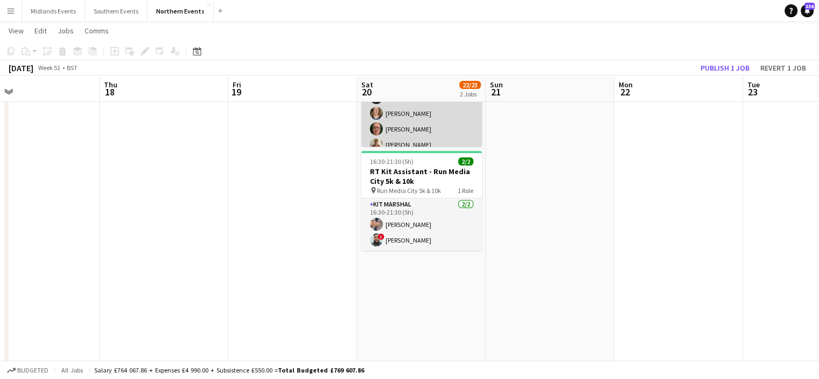
click at [401, 125] on app-card-role "Event Staff 2025 59A 20/21 07:30-12:00 (4h30m) [PERSON_NAME] [PERSON_NAME] [PER…" at bounding box center [421, 199] width 121 height 349
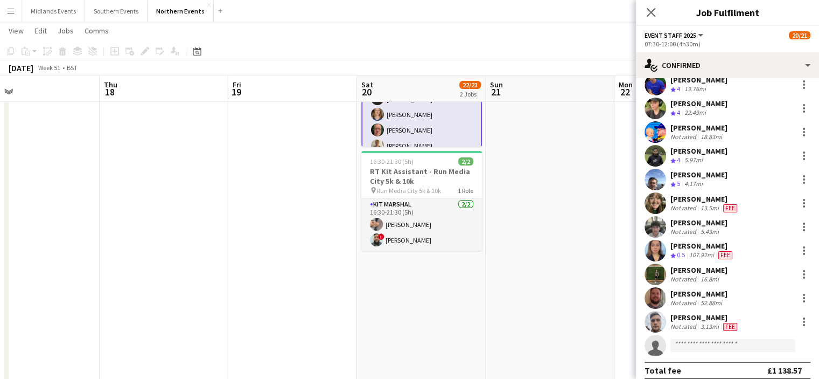
scroll to position [296, 0]
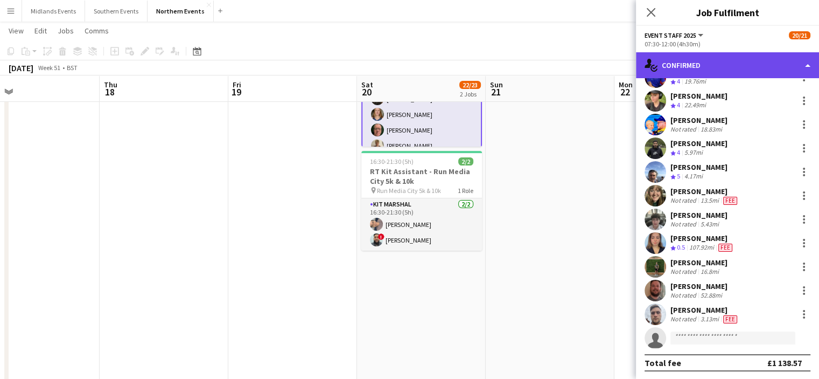
click at [768, 55] on div "single-neutral-actions-check-2 Confirmed" at bounding box center [727, 65] width 183 height 26
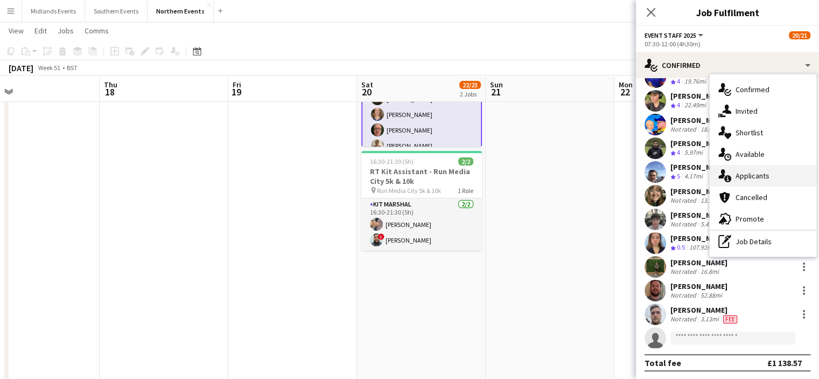
click at [786, 176] on div "single-neutral-actions-information Applicants" at bounding box center [763, 176] width 107 height 22
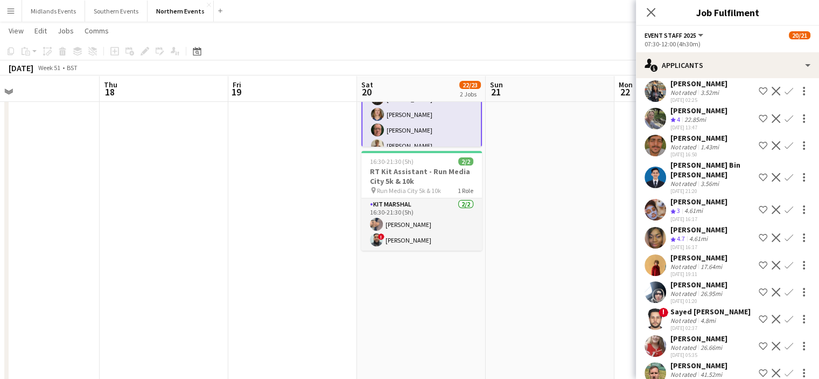
scroll to position [1310, 0]
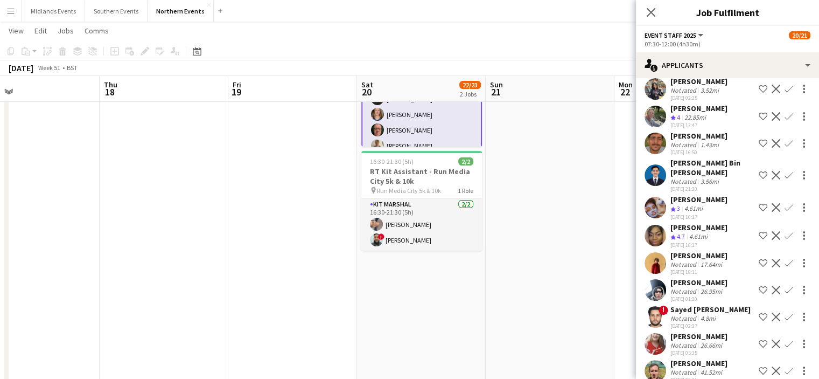
click at [785, 233] on app-icon "Confirm" at bounding box center [789, 235] width 9 height 9
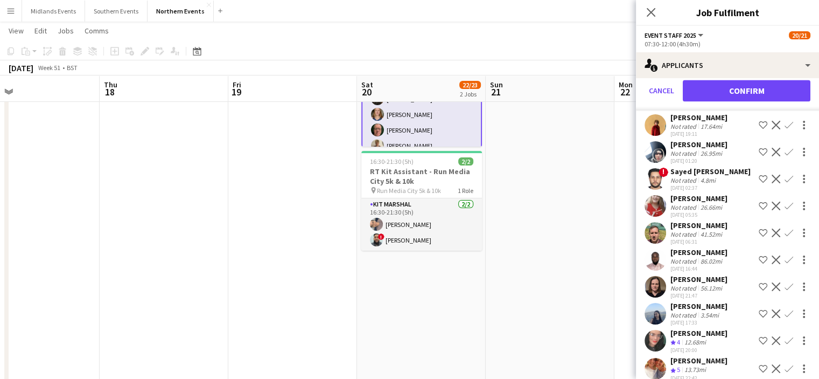
scroll to position [1701, 0]
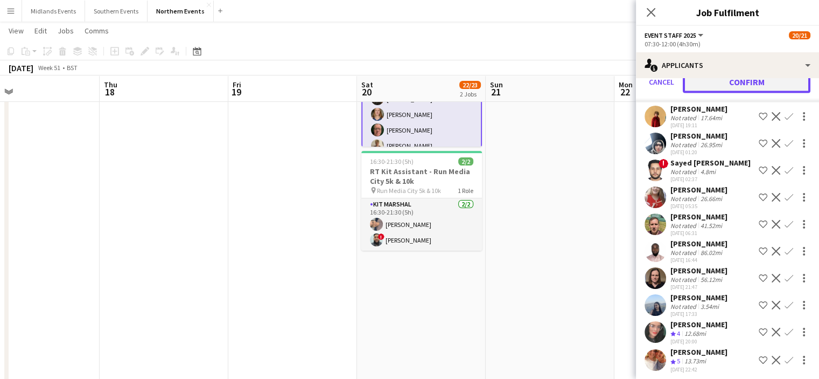
click at [753, 79] on button "Confirm" at bounding box center [747, 82] width 128 height 22
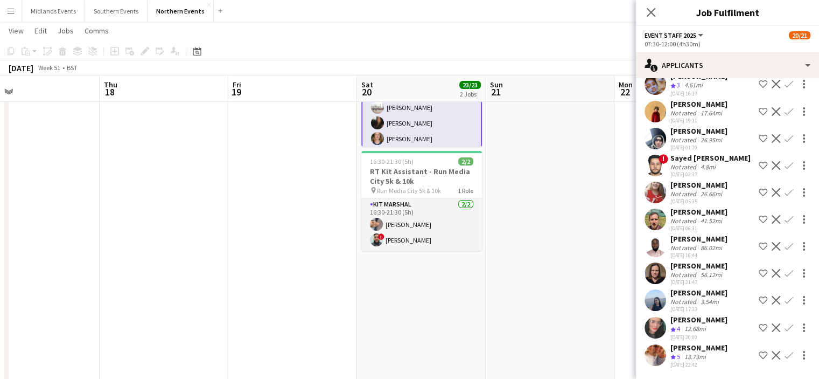
scroll to position [1431, 0]
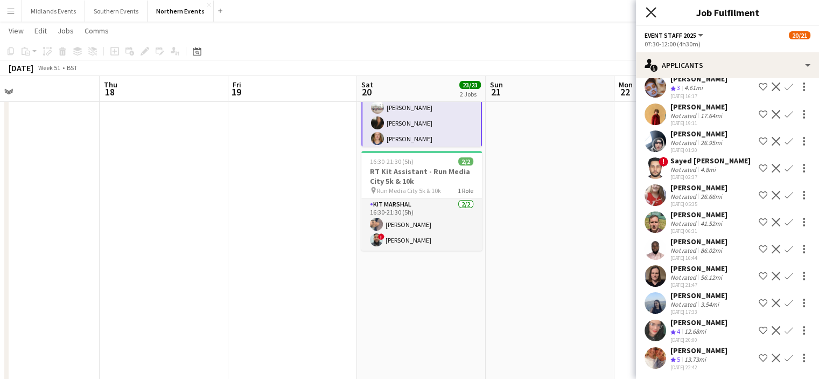
click at [651, 15] on icon "Close pop-in" at bounding box center [651, 12] width 10 height 10
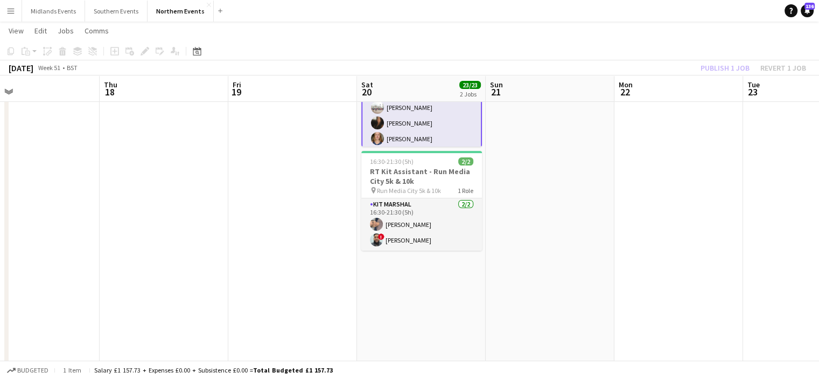
click at [420, 118] on app-card-role "Event Staff 2025 21/21 07:30-12:00 (4h30m) [PERSON_NAME] [PERSON_NAME] [PERSON_…" at bounding box center [421, 208] width 121 height 351
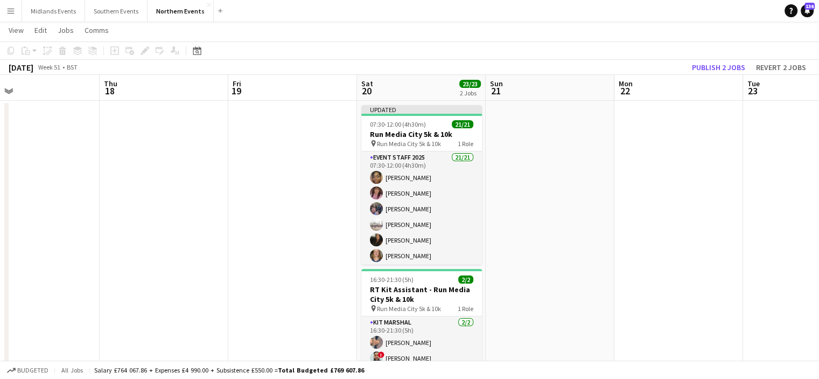
scroll to position [0, 0]
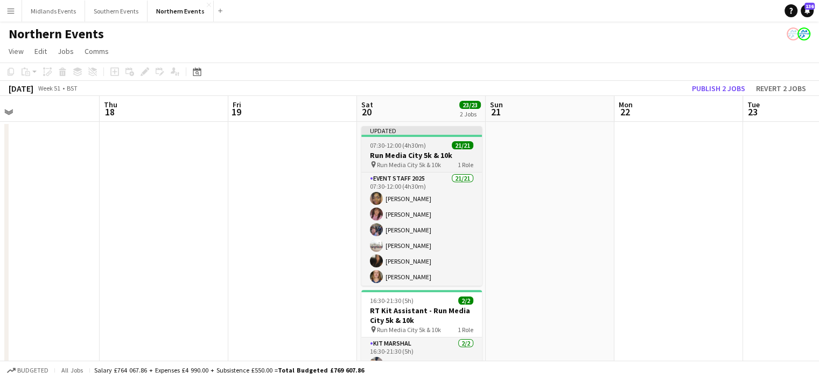
click at [392, 162] on span "Run Media City 5k & 10k" at bounding box center [409, 165] width 64 height 8
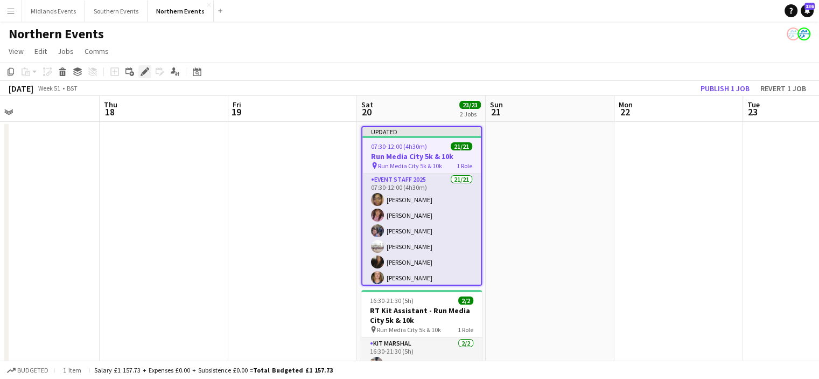
click at [143, 72] on icon at bounding box center [145, 72] width 6 height 6
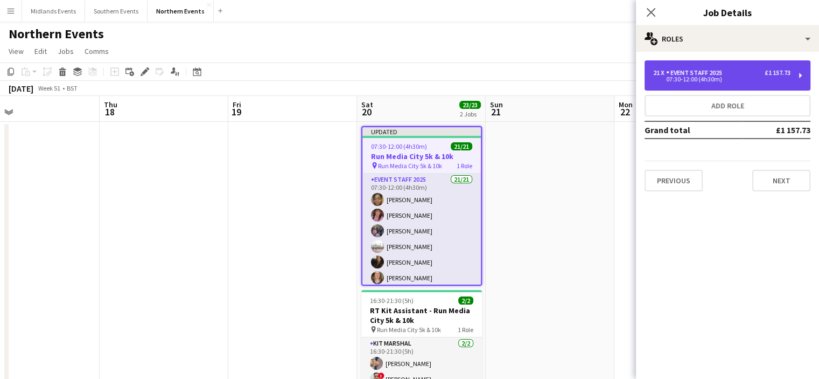
click at [692, 73] on div "Event Staff 2025" at bounding box center [696, 73] width 60 height 8
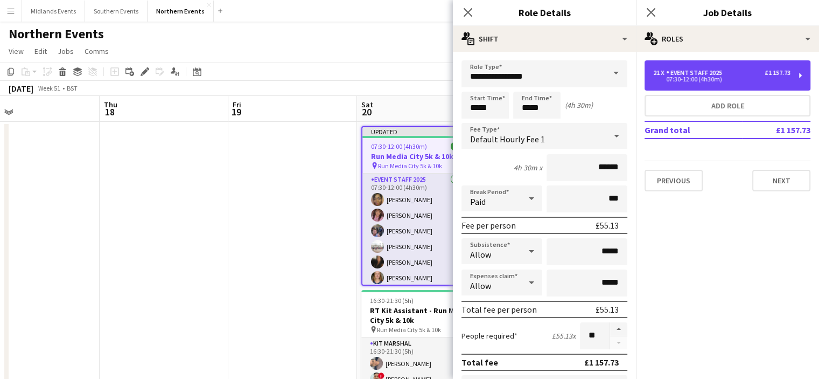
scroll to position [44, 0]
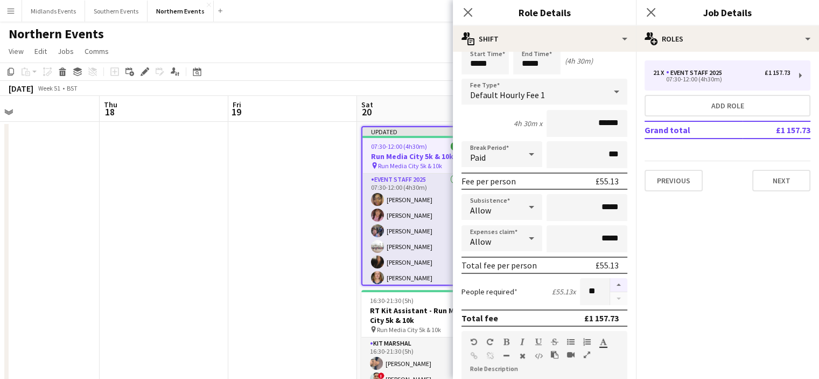
click at [610, 283] on button "button" at bounding box center [618, 285] width 17 height 14
type input "**"
click at [650, 12] on icon at bounding box center [651, 12] width 10 height 10
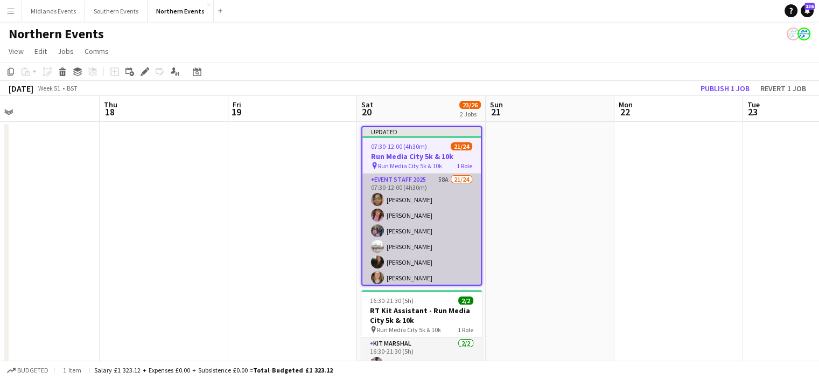
click at [433, 226] on app-card-role "Event Staff 2025 58A 21/24 07:30-12:00 (4h30m) [PERSON_NAME] [PERSON_NAME] [PER…" at bounding box center [422, 371] width 119 height 396
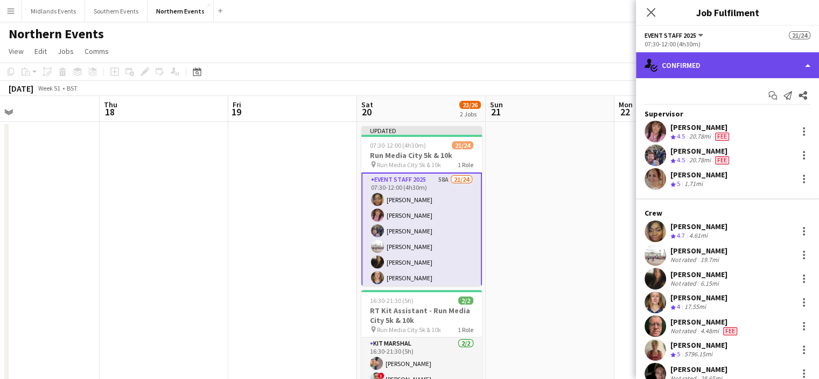
click at [748, 67] on div "single-neutral-actions-check-2 Confirmed" at bounding box center [727, 65] width 183 height 26
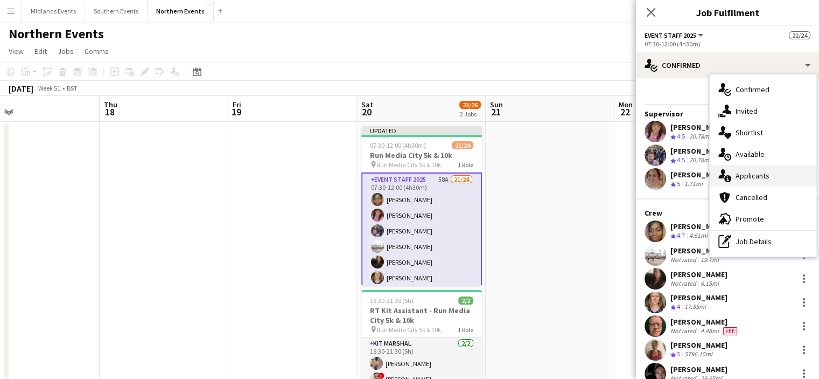
click at [757, 171] on span "Applicants" at bounding box center [753, 176] width 34 height 10
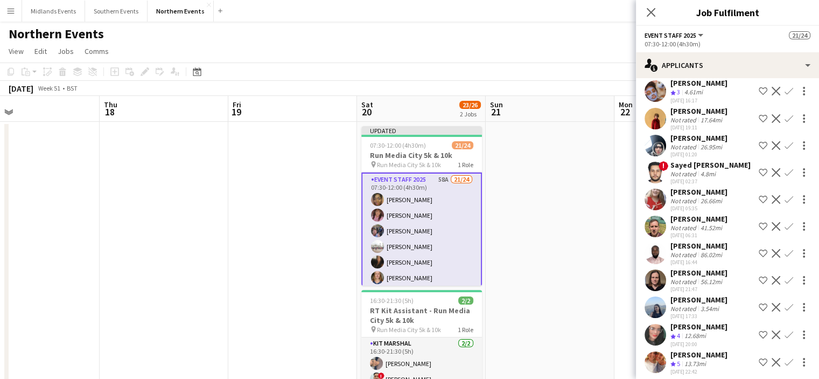
scroll to position [1431, 0]
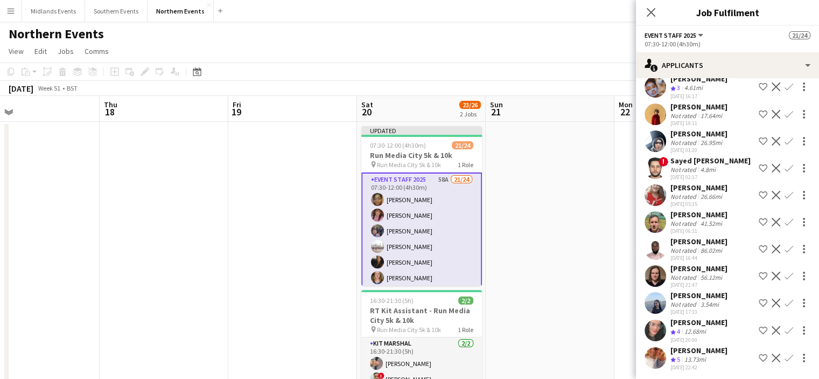
click at [785, 326] on app-icon "Confirm" at bounding box center [789, 330] width 9 height 9
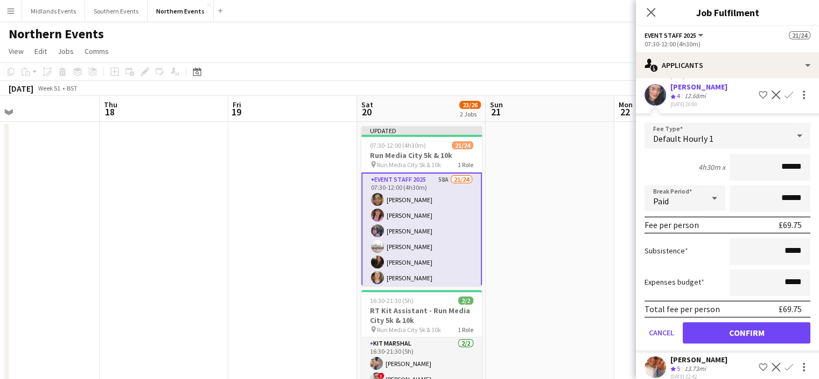
scroll to position [1674, 0]
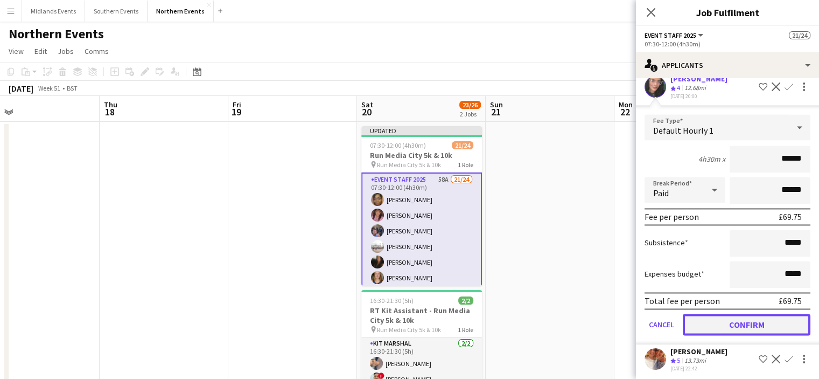
click at [783, 315] on button "Confirm" at bounding box center [747, 325] width 128 height 22
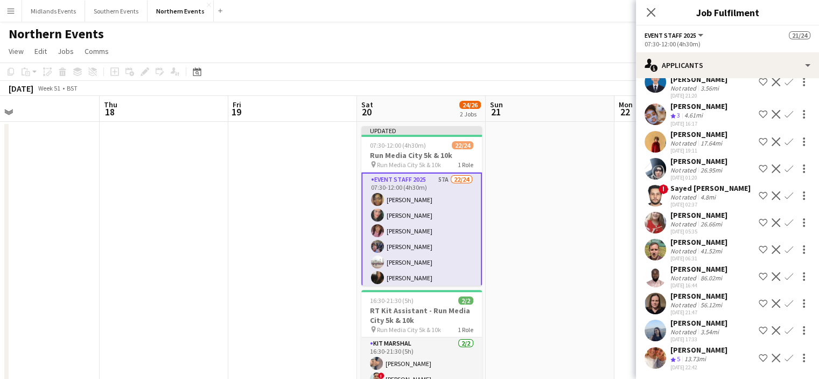
click at [785, 354] on app-icon "Confirm" at bounding box center [789, 357] width 9 height 9
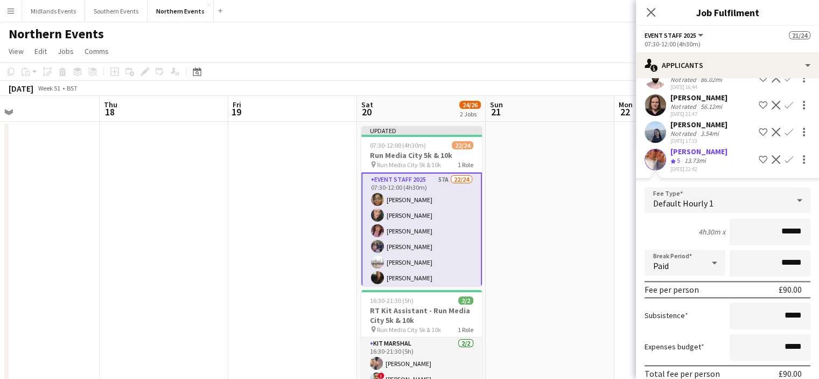
scroll to position [1646, 0]
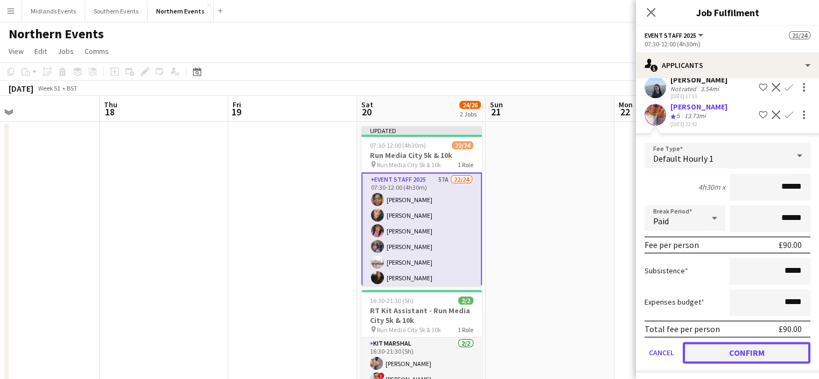
click at [790, 349] on button "Confirm" at bounding box center [747, 353] width 128 height 22
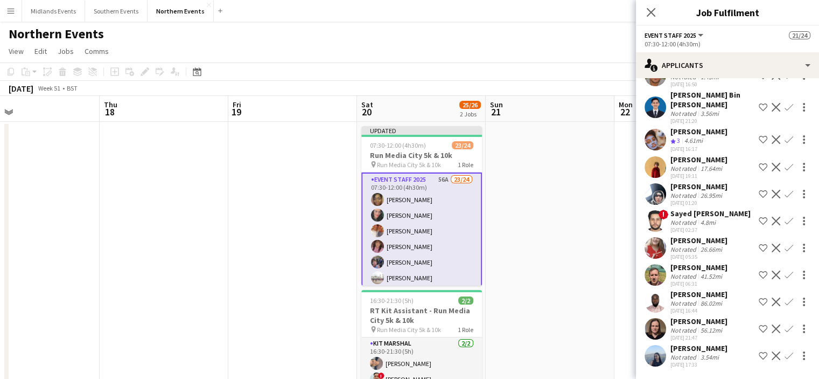
scroll to position [1376, 0]
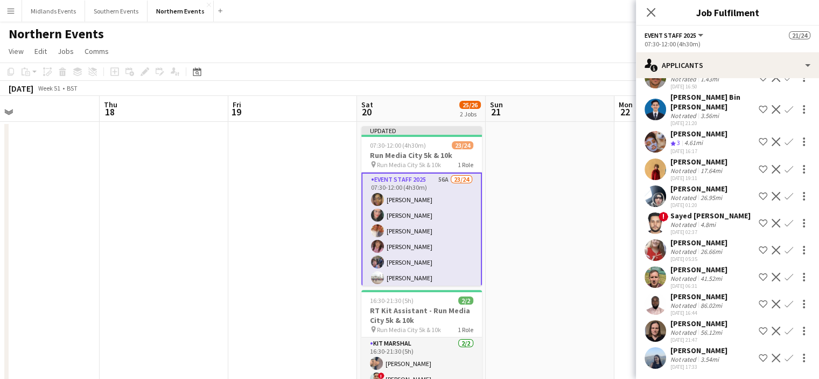
click at [661, 11] on div "Close pop-in" at bounding box center [651, 12] width 30 height 25
click at [659, 12] on div "Close pop-in" at bounding box center [651, 12] width 30 height 25
click at [649, 13] on icon "Close pop-in" at bounding box center [651, 12] width 10 height 10
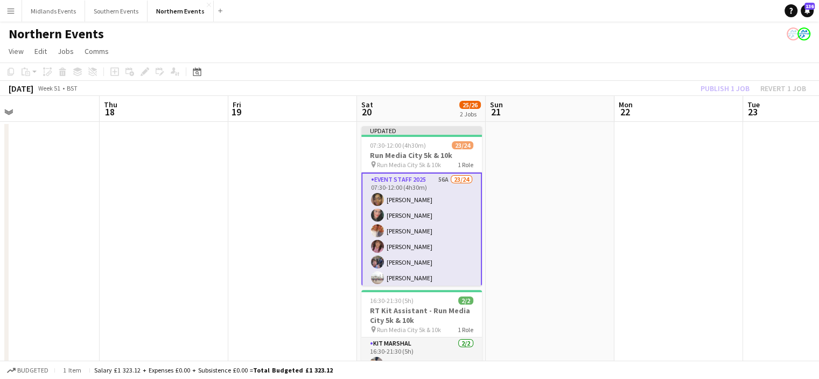
click at [722, 91] on div "Publish 1 job Revert 1 job" at bounding box center [753, 88] width 131 height 14
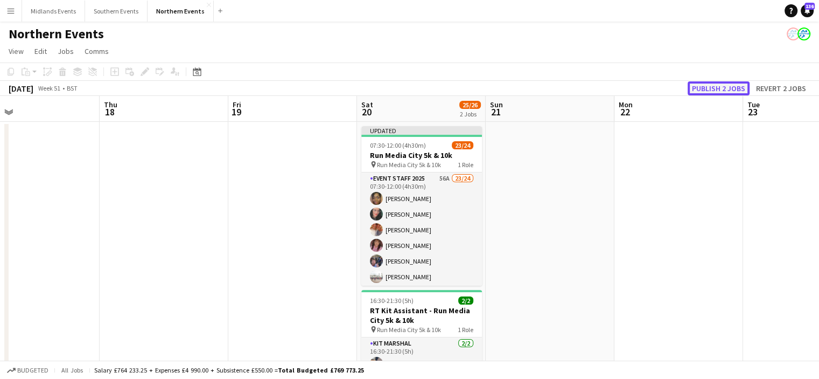
click at [721, 88] on button "Publish 2 jobs" at bounding box center [719, 88] width 62 height 14
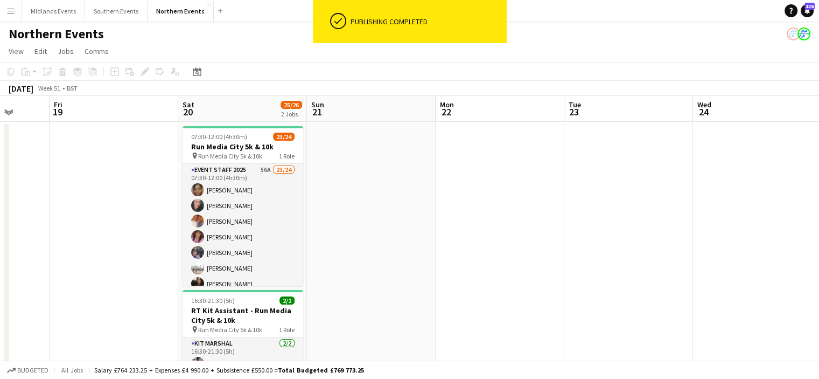
drag, startPoint x: 634, startPoint y: 290, endPoint x: 442, endPoint y: 312, distance: 192.5
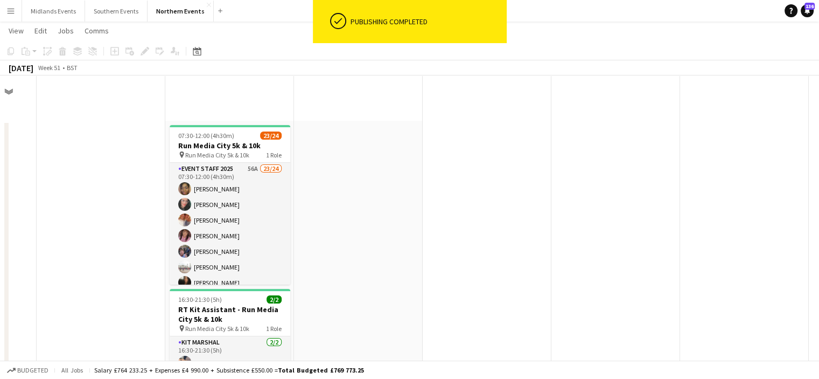
scroll to position [331, 0]
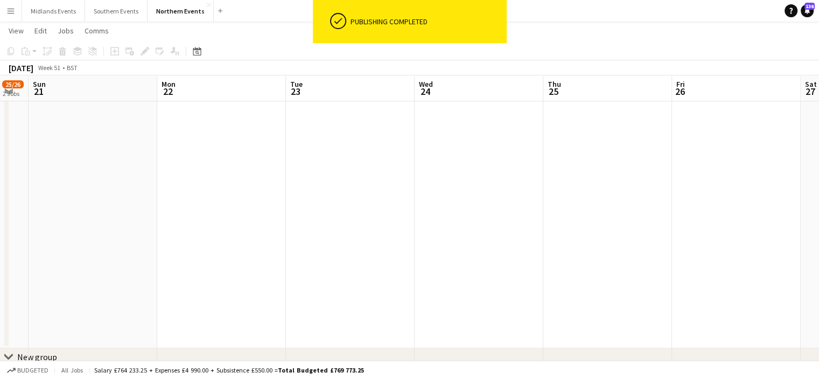
drag, startPoint x: 649, startPoint y: 290, endPoint x: 428, endPoint y: 301, distance: 221.1
click at [428, 301] on app-calendar-viewport "Wed 17 Thu 18 Fri 19 Sat 20 25/26 2 Jobs Sun 21 Mon 22 Tue 23 Wed 24 Thu 25 Fri…" at bounding box center [409, 79] width 819 height 736
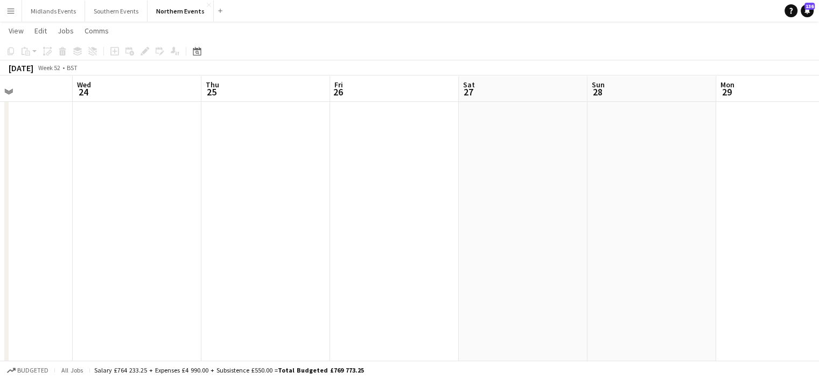
scroll to position [0, 321]
drag, startPoint x: 774, startPoint y: 211, endPoint x: 468, endPoint y: 232, distance: 306.8
click at [468, 232] on app-calendar-viewport "Sun 21 Mon 22 Tue 23 Wed 24 Thu 25 Fri 26 Sat 27 Sun 28 Mon 29 Tue 30 Wed 31 Th…" at bounding box center [409, 315] width 819 height 736
drag, startPoint x: 759, startPoint y: 175, endPoint x: 520, endPoint y: 200, distance: 239.5
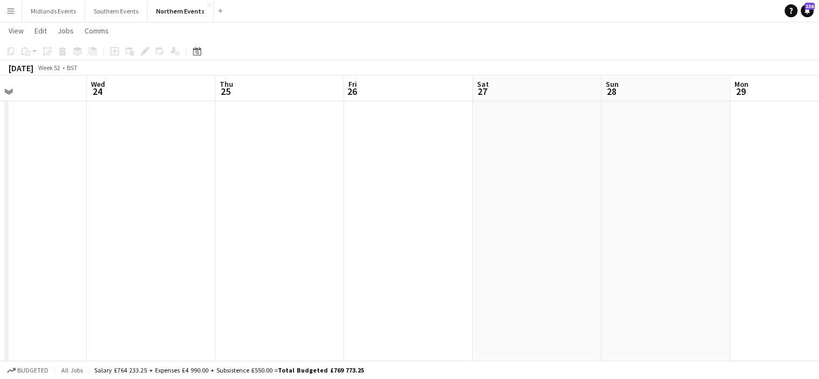
click at [520, 200] on app-calendar-viewport "Sun 21 Mon 22 Tue 23 Wed 24 Thu 25 Fri 26 Sat 27 Sun 28 Mon 29 Tue 30 Wed 31 Th…" at bounding box center [409, 268] width 819 height 736
drag, startPoint x: 501, startPoint y: 208, endPoint x: 423, endPoint y: 217, distance: 78.1
click at [423, 217] on app-calendar-viewport "Tue 23 Wed 24 Thu 25 Fri 26 Sat 27 Sun 28 Mon 29 Tue 30 Wed 31 Thu 1 Fri 2 Sat …" at bounding box center [409, 268] width 819 height 736
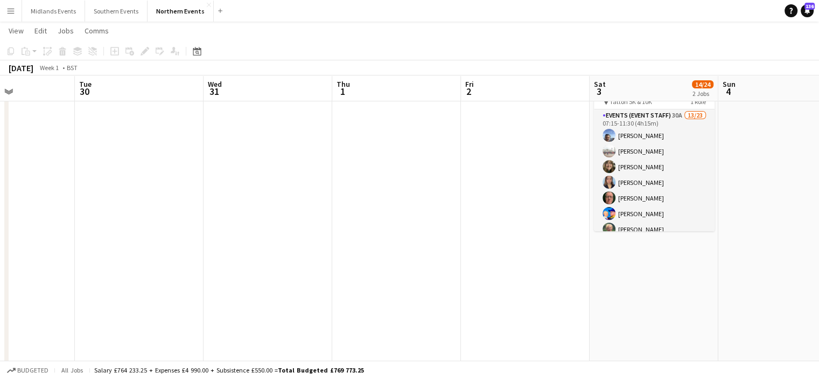
drag, startPoint x: 699, startPoint y: 207, endPoint x: 432, endPoint y: 207, distance: 266.7
click at [432, 207] on app-calendar-viewport "Sat 27 Sun 28 Mon 29 Tue 30 Wed 31 Thu 1 Fri 2 Sat 3 14/24 2 Jobs Sun 4 Mon 5 T…" at bounding box center [409, 268] width 819 height 736
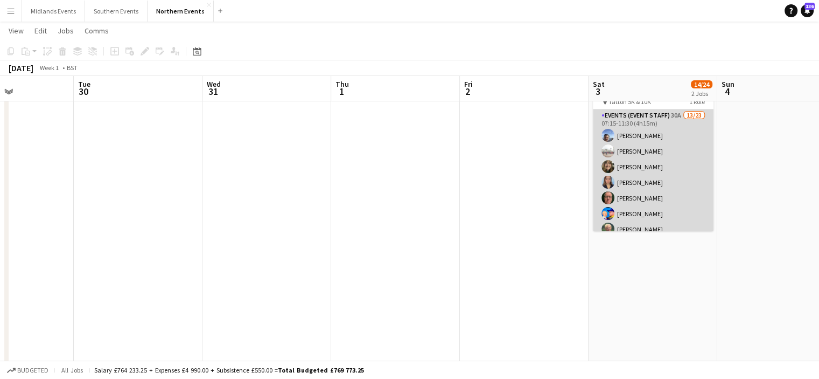
click at [647, 200] on app-card-role "Events (Event Staff) 30A 13/23 07:15-11:30 (4h15m) [PERSON_NAME] [PERSON_NAME] …" at bounding box center [653, 299] width 121 height 380
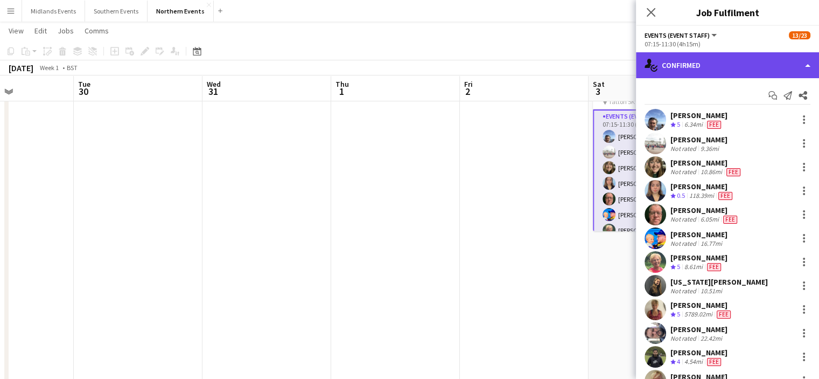
click at [724, 64] on div "single-neutral-actions-check-2 Confirmed" at bounding box center [727, 65] width 183 height 26
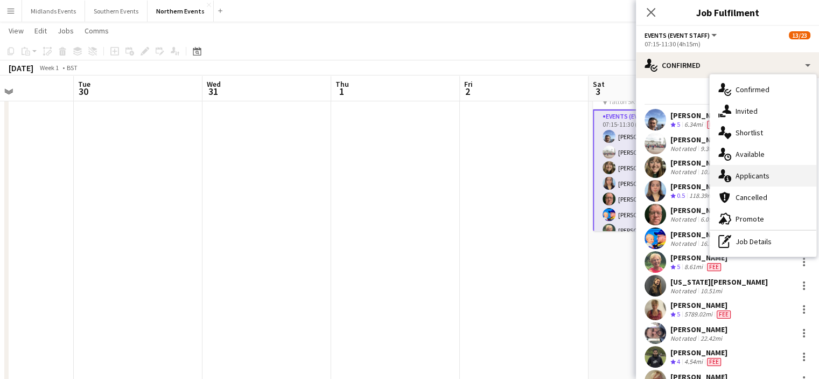
click at [756, 175] on span "Applicants" at bounding box center [753, 176] width 34 height 10
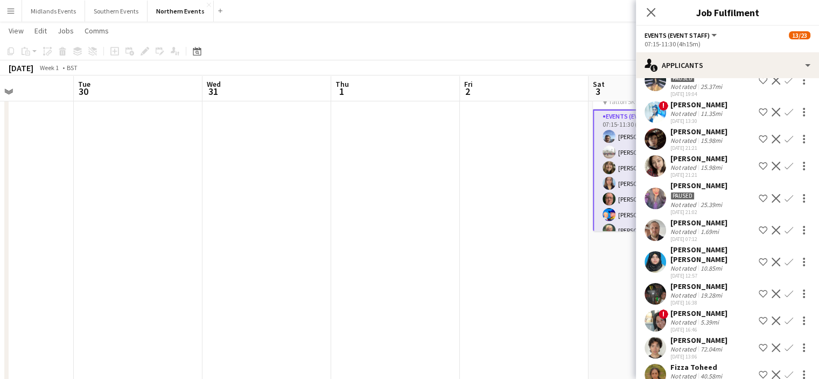
scroll to position [253, 0]
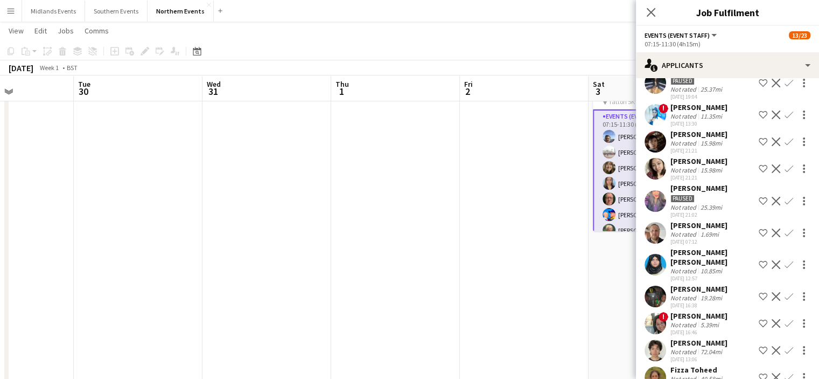
click at [785, 232] on app-icon "Confirm" at bounding box center [789, 232] width 9 height 9
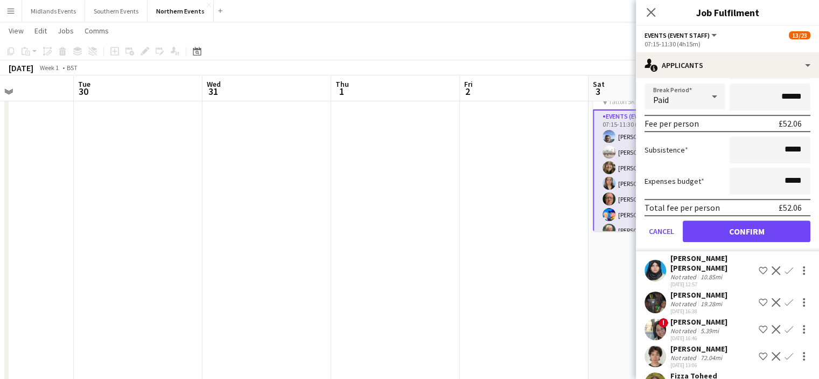
scroll to position [527, 0]
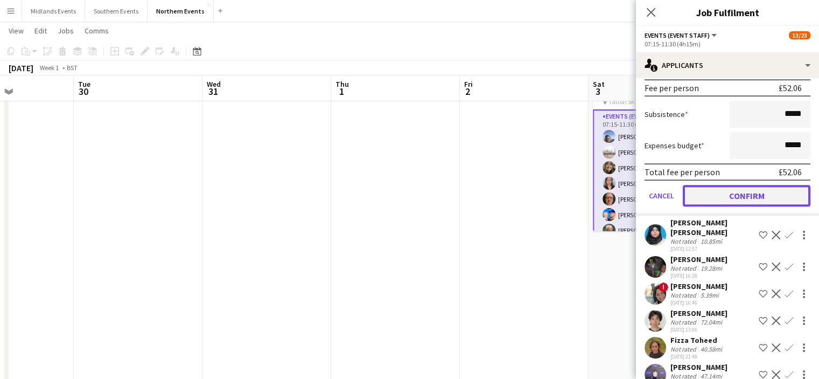
click at [774, 189] on button "Confirm" at bounding box center [747, 196] width 128 height 22
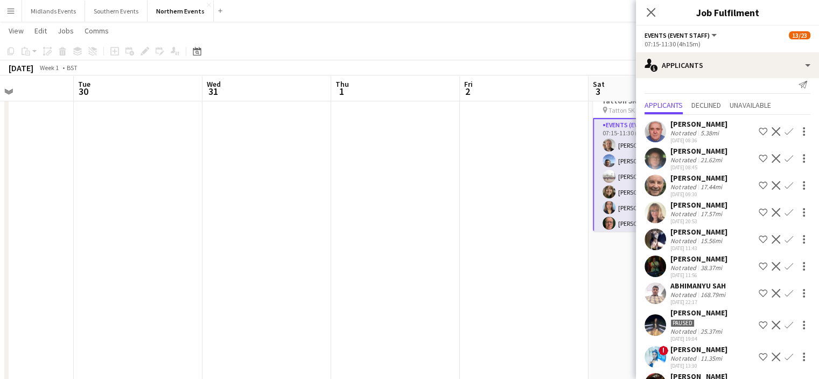
scroll to position [0, 0]
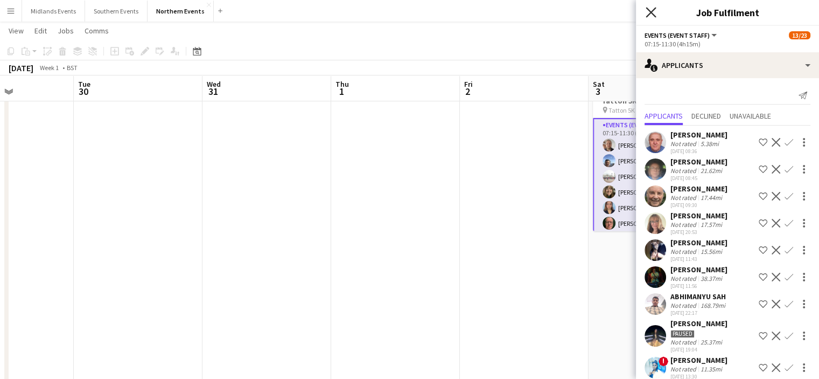
click at [648, 9] on icon at bounding box center [651, 12] width 10 height 10
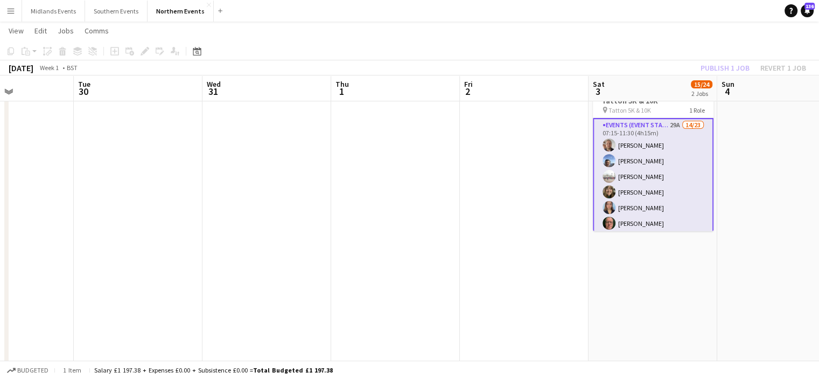
click at [736, 70] on div "Publish 1 job Revert 1 job" at bounding box center [753, 68] width 131 height 14
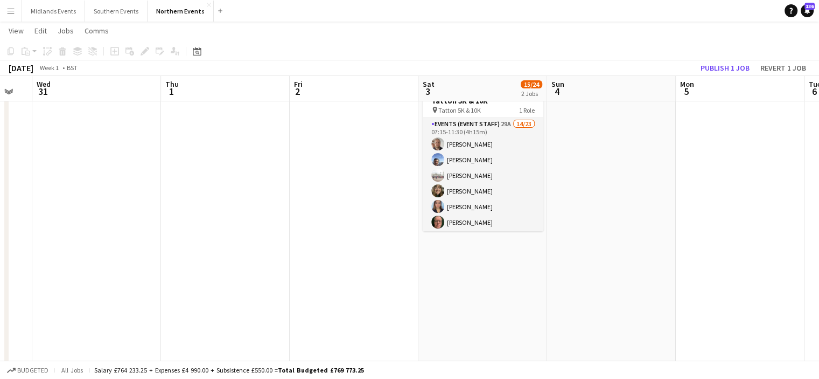
drag, startPoint x: 762, startPoint y: 159, endPoint x: 588, endPoint y: 188, distance: 176.4
click at [588, 188] on app-calendar-viewport "Sat 27 Sun 28 Mon 29 Tue 30 Wed 31 Thu 1 Fri 2 Sat 3 15/24 2 Jobs Sun 4 Mon 5 T…" at bounding box center [409, 268] width 819 height 736
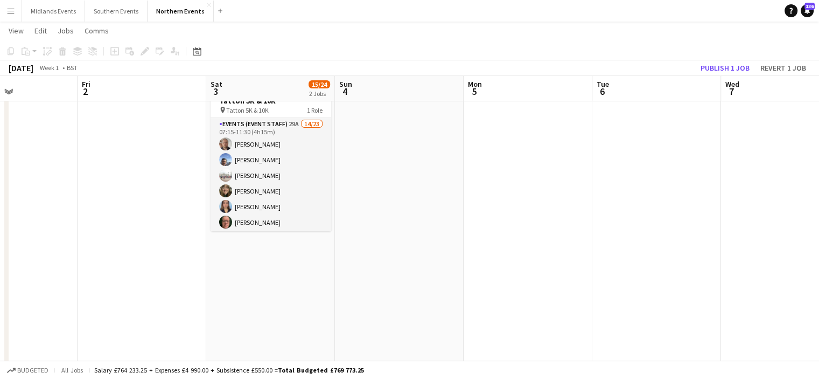
drag, startPoint x: 764, startPoint y: 204, endPoint x: 578, endPoint y: 245, distance: 191.3
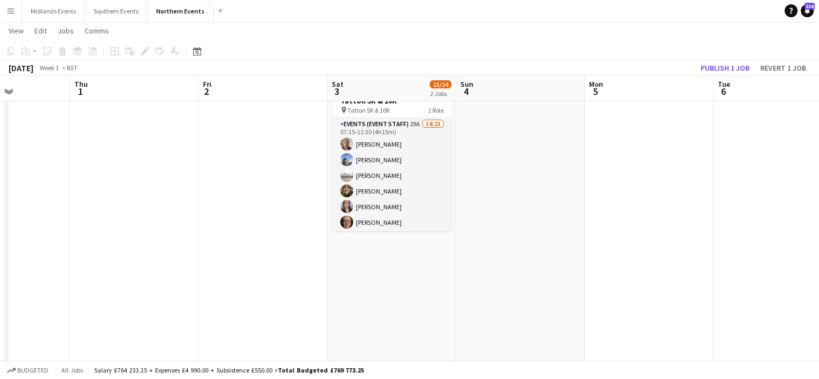
drag, startPoint x: 578, startPoint y: 245, endPoint x: 458, endPoint y: 268, distance: 121.9
click at [458, 268] on app-calendar-viewport "Mon 29 Tue 30 Wed 31 Thu 1 Fri 2 Sat 3 15/24 2 Jobs Sun 4 Mon 5 Tue 6 Wed 7 Thu…" at bounding box center [409, 268] width 819 height 736
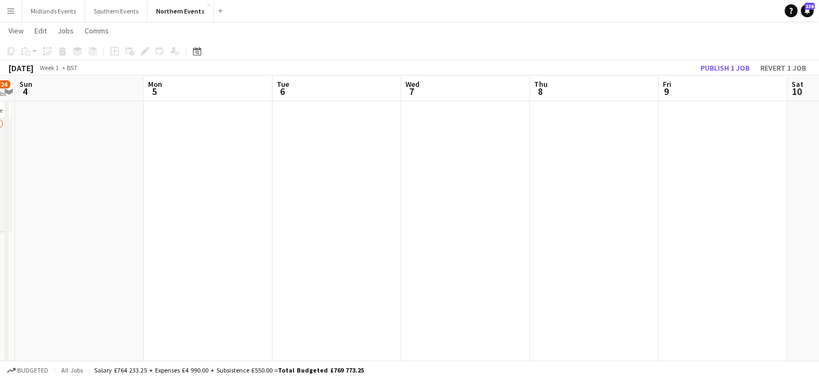
drag, startPoint x: 321, startPoint y: 289, endPoint x: 280, endPoint y: 292, distance: 40.5
click at [280, 292] on app-calendar-viewport "Wed 31 Thu 1 Fri 2 Sat 3 15/24 2 Jobs Sun 4 Mon 5 Tue 6 Wed 7 Thu 8 Fri 9 Sat 1…" at bounding box center [409, 268] width 819 height 736
drag, startPoint x: 570, startPoint y: 289, endPoint x: 386, endPoint y: 284, distance: 184.3
click at [386, 284] on app-calendar-viewport "Sat 3 15/24 2 Jobs Sun 4 Mon 5 Tue 6 Wed 7 Thu 8 Fri 9 Sat 10 Sun 11 Mon 12 Tue…" at bounding box center [409, 268] width 819 height 736
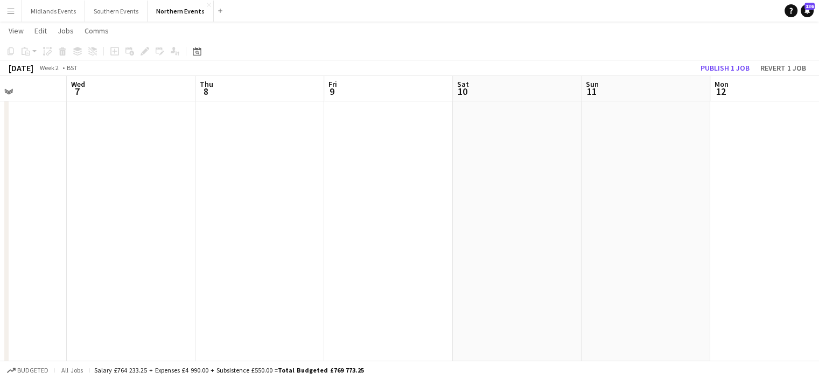
drag, startPoint x: 425, startPoint y: 280, endPoint x: 388, endPoint y: 280, distance: 36.6
click at [388, 280] on app-calendar-viewport "Sat 3 15/24 2 Jobs Sun 4 Mon 5 Tue 6 Wed 7 Thu 8 Fri 9 Sat 10 Sun 11 Mon 12 Tue…" at bounding box center [409, 268] width 819 height 736
click at [723, 66] on button "Publish 1 job" at bounding box center [726, 68] width 58 height 14
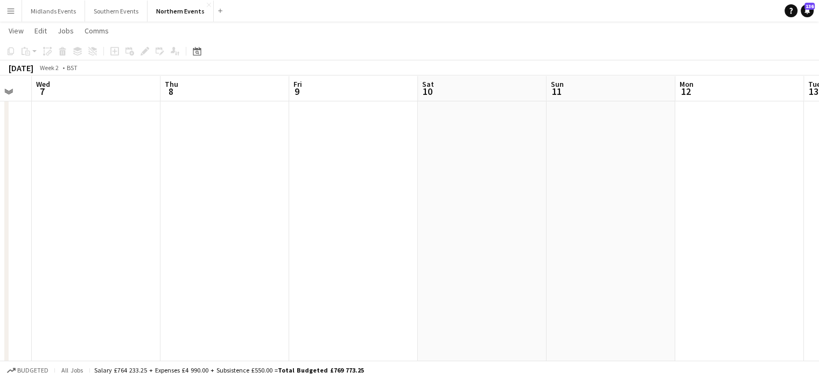
drag, startPoint x: 822, startPoint y: 146, endPoint x: 435, endPoint y: 240, distance: 397.6
click at [435, 240] on app-calendar-viewport "Sat 3 15/24 2 Jobs Sun 4 Mon 5 Tue 6 Wed 7 Thu 8 Fri 9 Sat 10 Sun 11 Mon 12 Tue…" at bounding box center [409, 268] width 819 height 736
drag, startPoint x: 315, startPoint y: 258, endPoint x: 215, endPoint y: 270, distance: 100.4
click at [215, 270] on app-calendar-viewport "Sat 3 15/24 2 Jobs Sun 4 Mon 5 Tue 6 Wed 7 Thu 8 Fri 9 Sat 10 Sun 11 Mon 12 Tue…" at bounding box center [409, 268] width 819 height 736
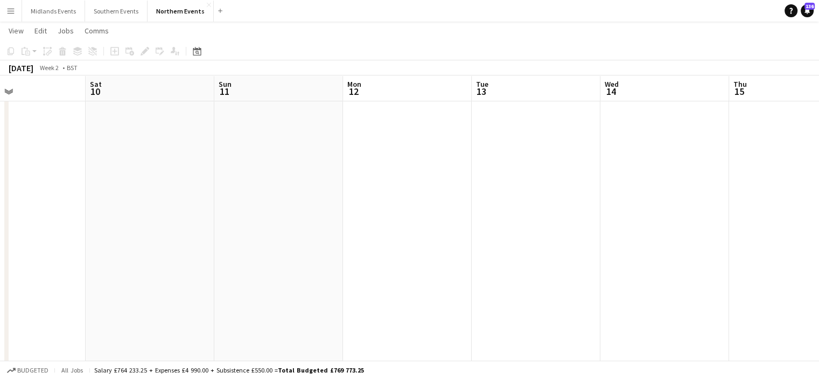
drag, startPoint x: 454, startPoint y: 260, endPoint x: 258, endPoint y: 248, distance: 196.5
click at [258, 248] on app-calendar-viewport "Wed 7 Thu 8 Fri 9 Sat 10 Sun 11 Mon 12 Tue 13 Wed 14 Thu 15 Fri 16 Sat 17 22/26…" at bounding box center [409, 268] width 819 height 736
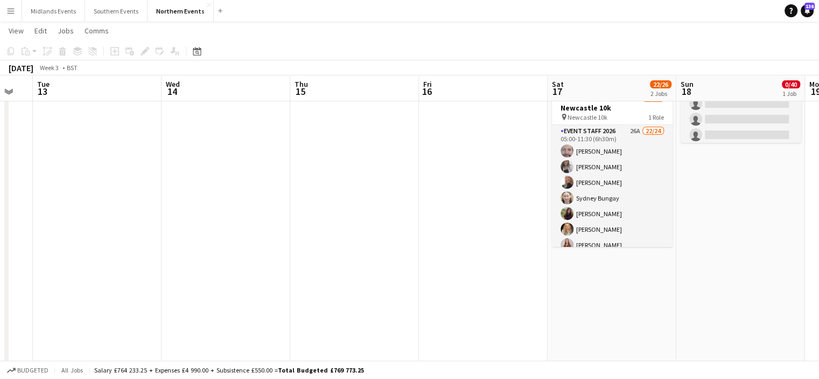
drag, startPoint x: 465, startPoint y: 259, endPoint x: 263, endPoint y: 244, distance: 203.1
click at [263, 244] on app-calendar-viewport "Fri 9 Sat 10 Sun 11 Mon 12 Tue 13 Wed 14 Thu 15 Fri 16 Sat 17 22/26 2 Jobs Sun …" at bounding box center [409, 268] width 819 height 736
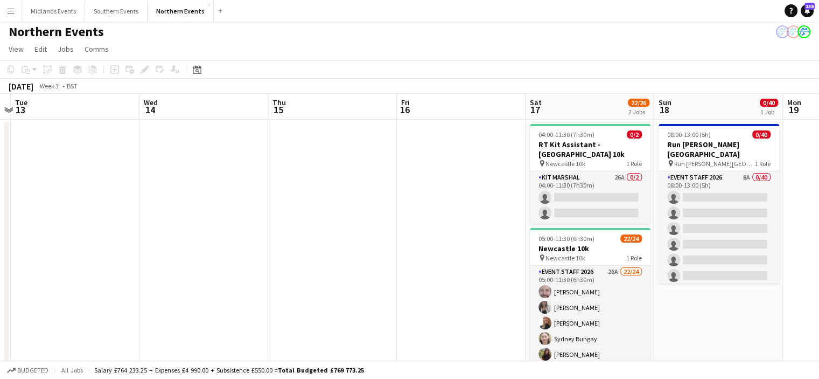
scroll to position [0, 0]
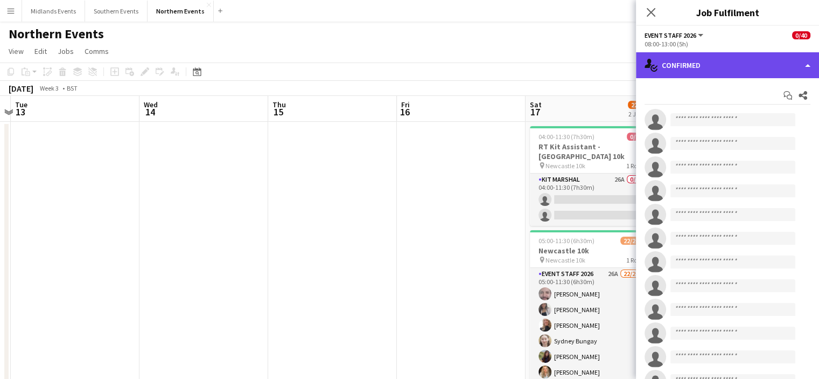
click at [750, 68] on div "single-neutral-actions-check-2 Confirmed" at bounding box center [727, 65] width 183 height 26
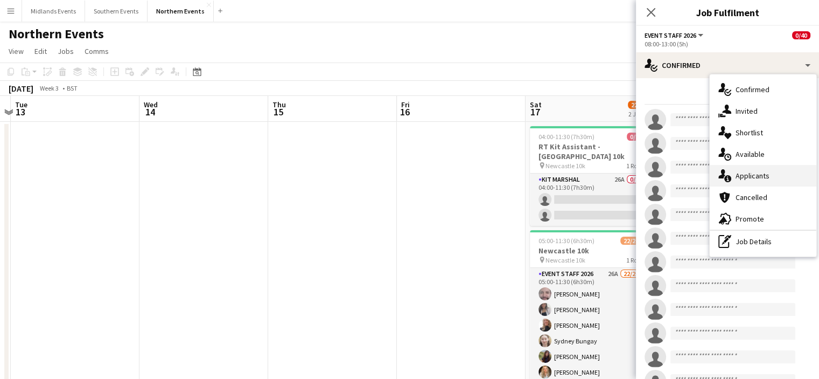
click at [759, 176] on span "Applicants" at bounding box center [753, 176] width 34 height 10
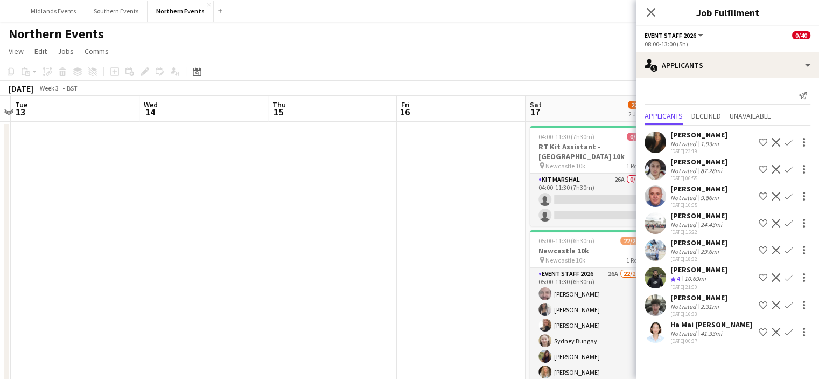
click at [791, 140] on app-icon "Confirm" at bounding box center [789, 142] width 9 height 9
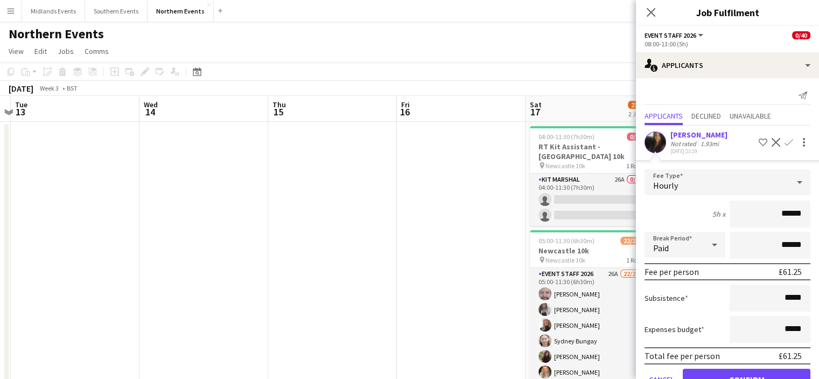
scroll to position [98, 0]
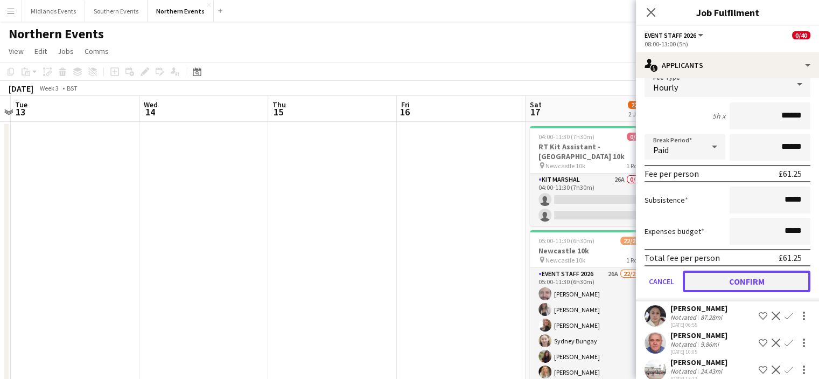
click at [757, 284] on button "Confirm" at bounding box center [747, 281] width 128 height 22
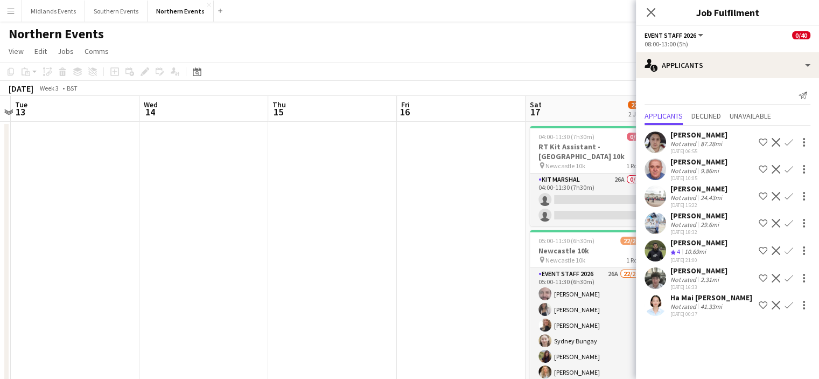
scroll to position [0, 0]
click at [791, 246] on app-icon "Confirm" at bounding box center [789, 250] width 9 height 9
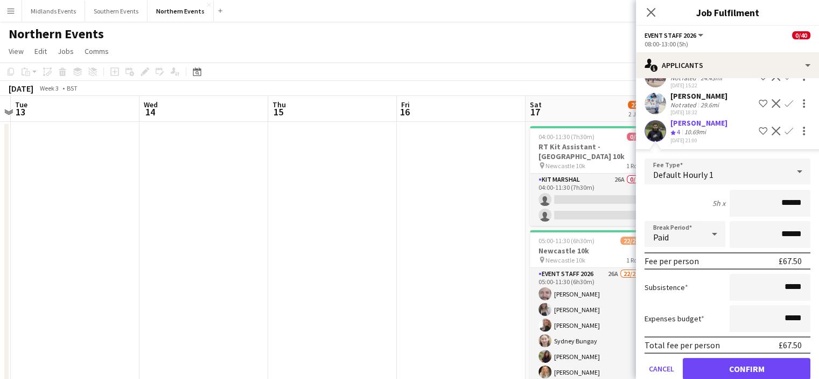
scroll to position [130, 0]
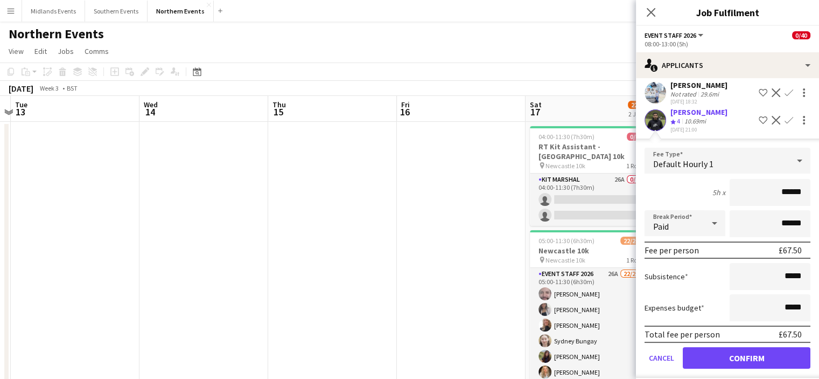
drag, startPoint x: 752, startPoint y: 351, endPoint x: 771, endPoint y: 368, distance: 25.2
drag, startPoint x: 771, startPoint y: 368, endPoint x: 780, endPoint y: 357, distance: 14.1
drag, startPoint x: 780, startPoint y: 357, endPoint x: 789, endPoint y: 359, distance: 9.4
click at [789, 359] on button "Confirm" at bounding box center [747, 358] width 128 height 22
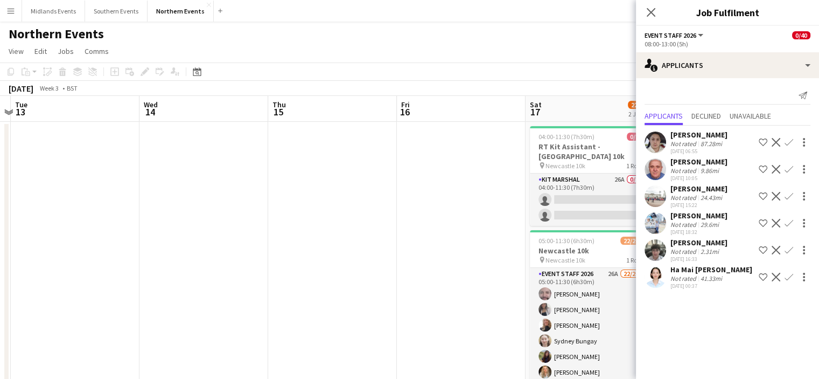
scroll to position [0, 0]
click at [788, 197] on app-icon "Confirm" at bounding box center [789, 196] width 9 height 9
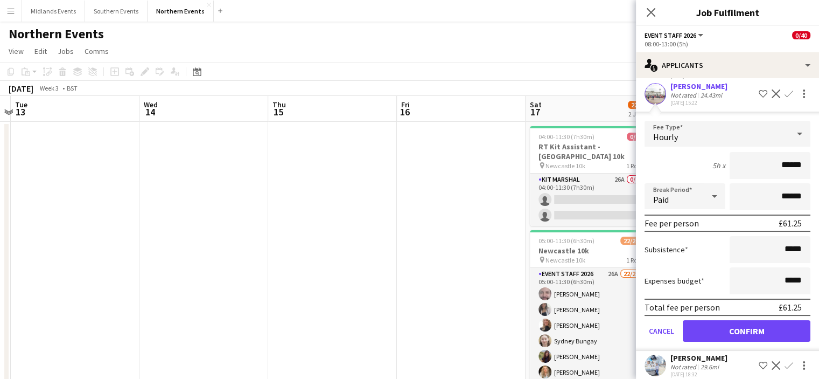
scroll to position [103, 0]
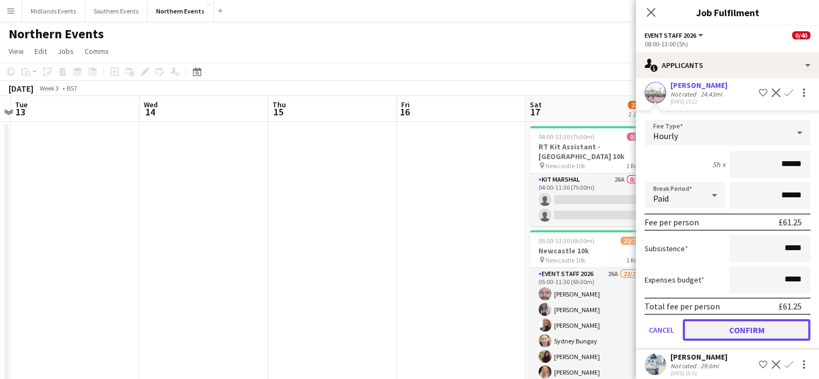
click at [771, 326] on button "Confirm" at bounding box center [747, 330] width 128 height 22
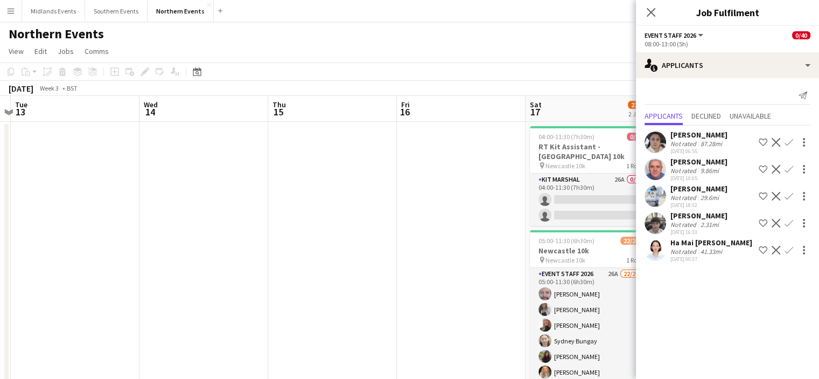
scroll to position [0, 0]
click at [789, 225] on app-icon "Confirm" at bounding box center [789, 223] width 9 height 9
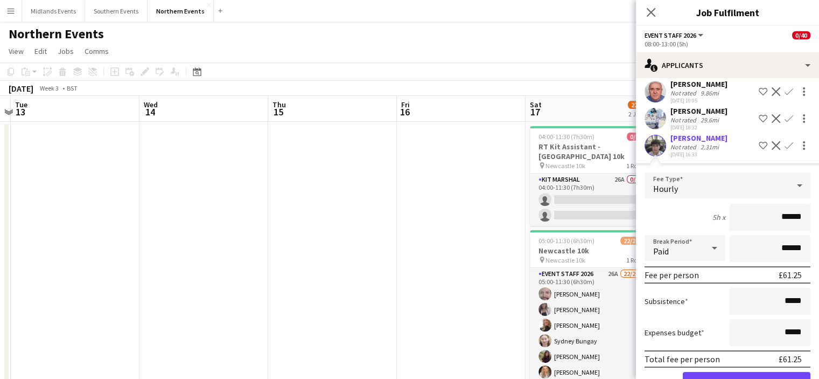
scroll to position [137, 0]
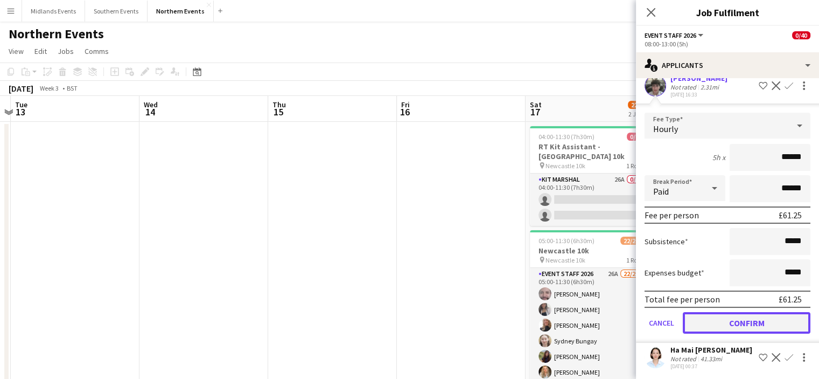
click at [784, 325] on button "Confirm" at bounding box center [747, 323] width 128 height 22
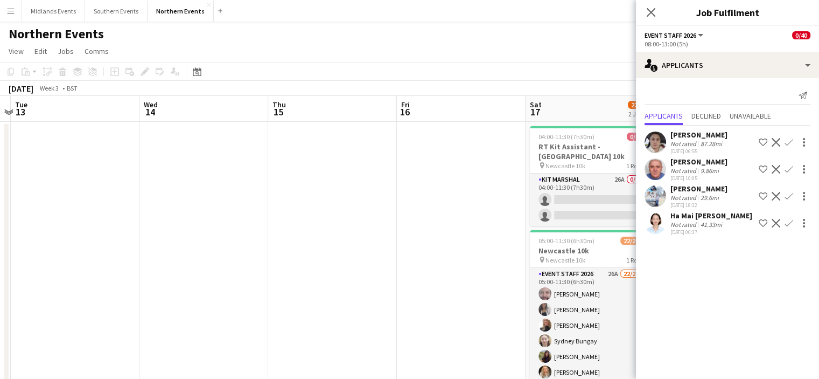
scroll to position [0, 0]
click at [653, 10] on icon at bounding box center [651, 12] width 10 height 10
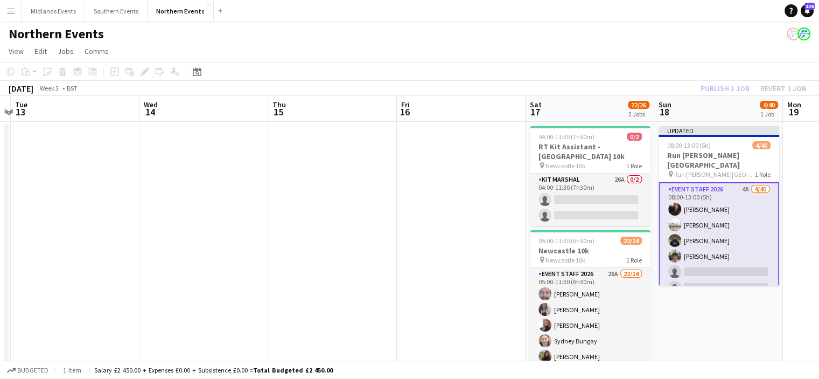
click at [707, 87] on div "Publish 1 job Revert 1 job" at bounding box center [753, 88] width 131 height 14
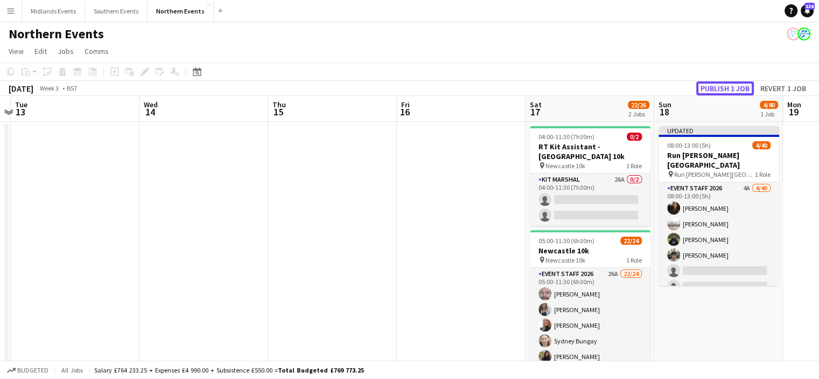
drag, startPoint x: 707, startPoint y: 87, endPoint x: 735, endPoint y: 85, distance: 27.5
click at [735, 85] on button "Publish 1 job" at bounding box center [726, 88] width 58 height 14
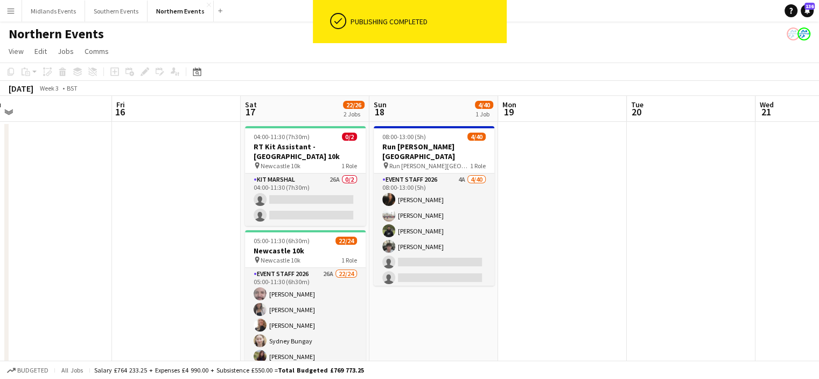
drag, startPoint x: 769, startPoint y: 185, endPoint x: 481, endPoint y: 211, distance: 289.9
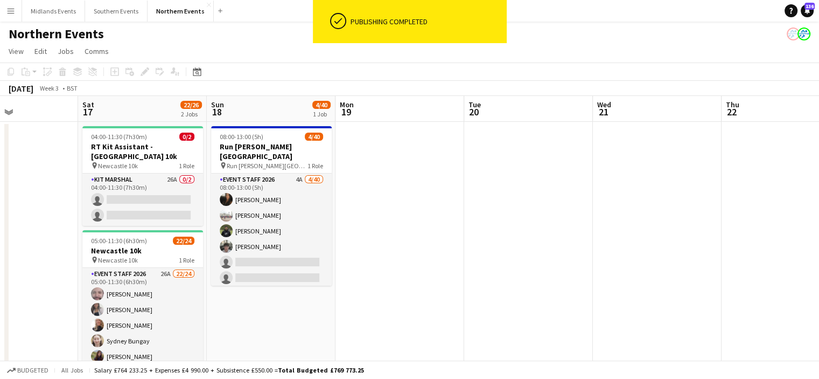
drag, startPoint x: 572, startPoint y: 219, endPoint x: 368, endPoint y: 215, distance: 203.1
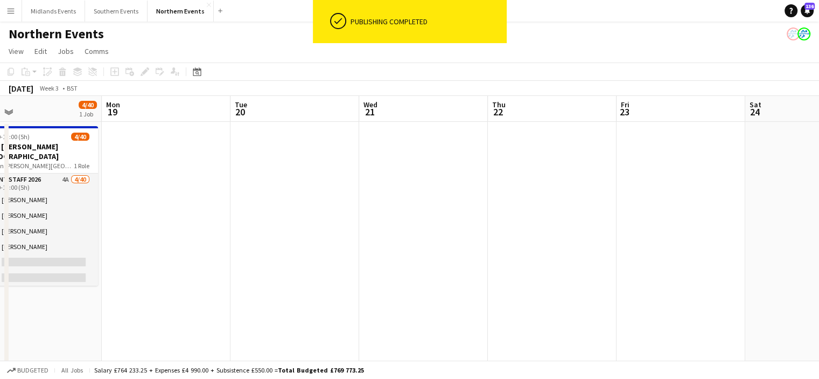
drag, startPoint x: 560, startPoint y: 214, endPoint x: 401, endPoint y: 213, distance: 158.9
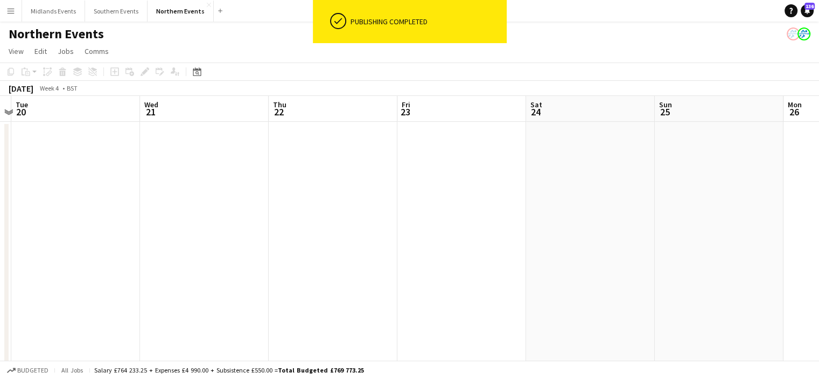
drag, startPoint x: 644, startPoint y: 222, endPoint x: 426, endPoint y: 206, distance: 218.8
drag, startPoint x: 611, startPoint y: 215, endPoint x: 552, endPoint y: 211, distance: 59.4
drag, startPoint x: 623, startPoint y: 215, endPoint x: 462, endPoint y: 211, distance: 161.1
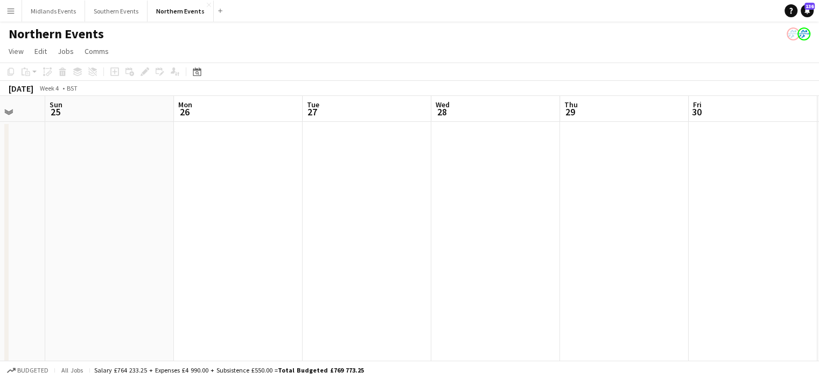
drag, startPoint x: 510, startPoint y: 205, endPoint x: 457, endPoint y: 207, distance: 53.4
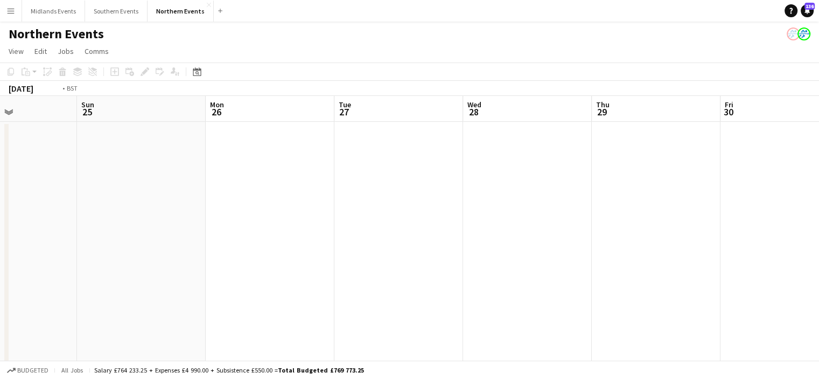
drag, startPoint x: 749, startPoint y: 213, endPoint x: 501, endPoint y: 204, distance: 248.5
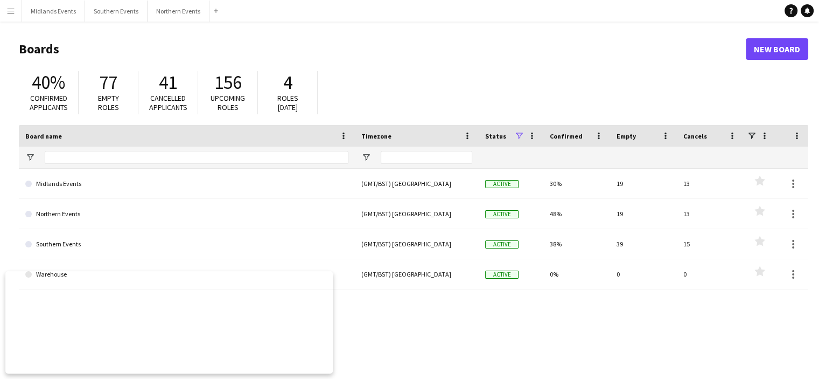
drag, startPoint x: 162, startPoint y: 1, endPoint x: 76, endPoint y: 37, distance: 93.0
click at [76, 37] on header "Boards New Board" at bounding box center [414, 48] width 790 height 33
click at [155, 15] on button "Northern Events Close" at bounding box center [179, 11] width 62 height 21
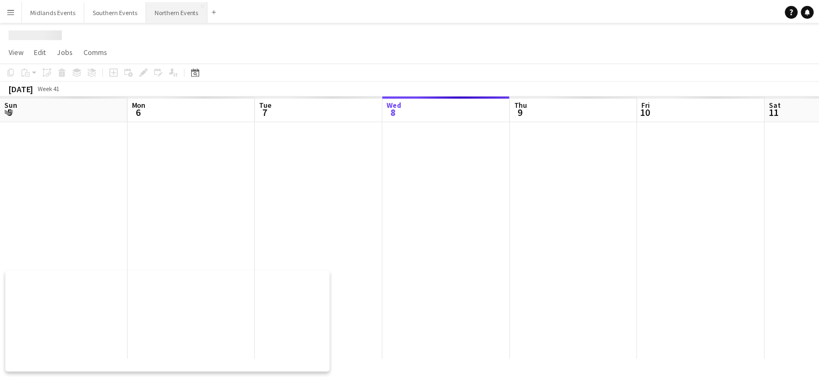
scroll to position [0, 258]
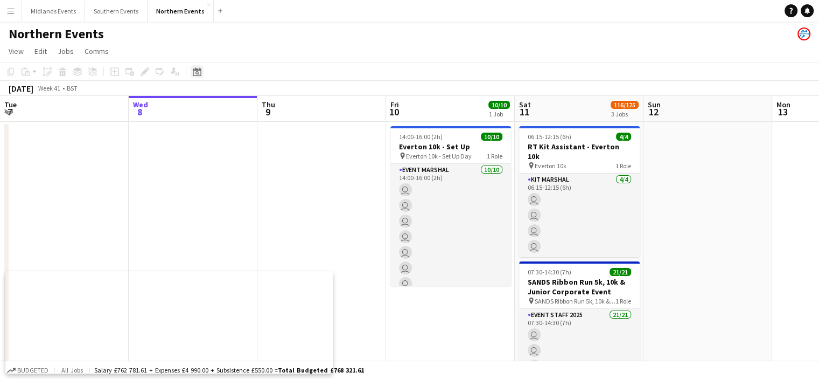
click at [198, 75] on icon "Date picker" at bounding box center [197, 71] width 9 height 9
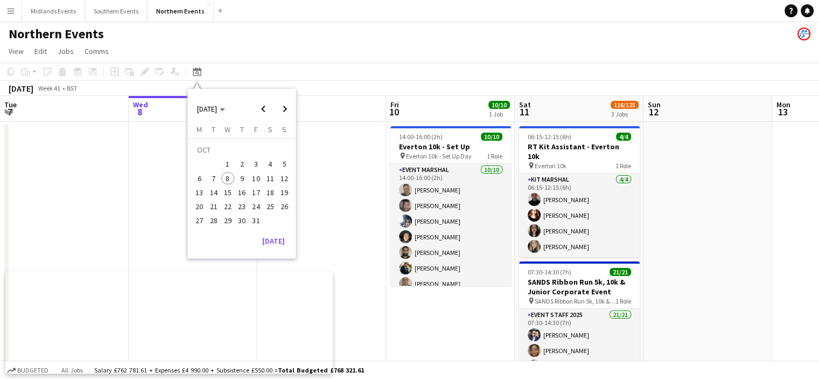
click at [287, 207] on span "26" at bounding box center [284, 206] width 13 height 13
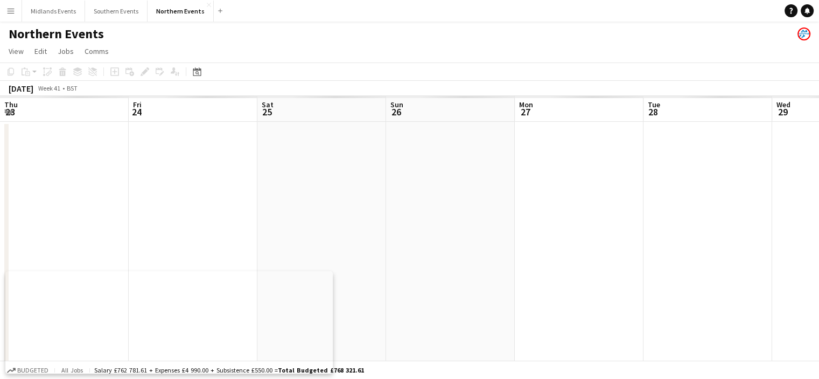
scroll to position [0, 371]
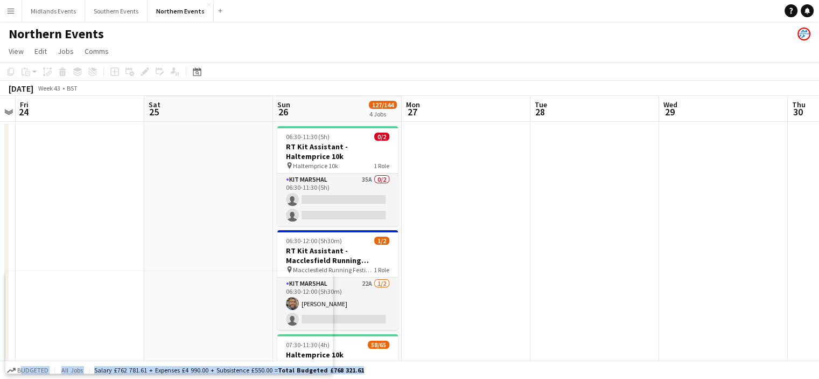
drag, startPoint x: 360, startPoint y: 363, endPoint x: 373, endPoint y: 227, distance: 136.9
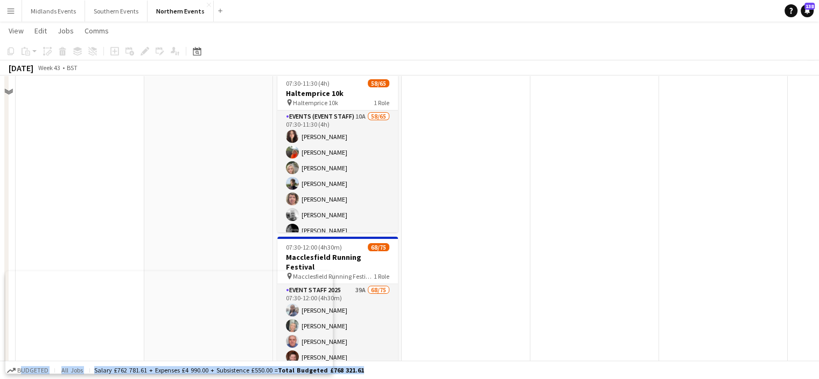
scroll to position [274, 0]
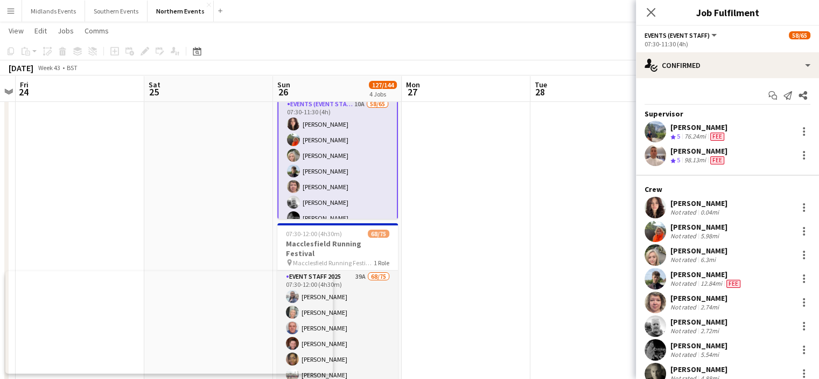
click at [802, 261] on div "Sally Drury Not rated 6.3mi" at bounding box center [727, 255] width 183 height 22
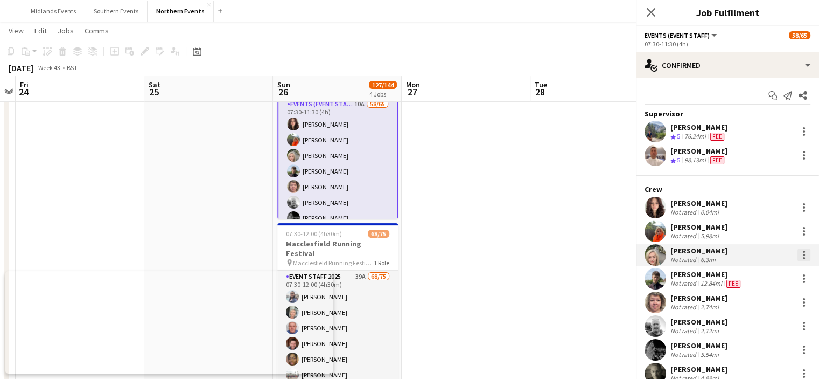
click at [798, 254] on div at bounding box center [804, 254] width 13 height 13
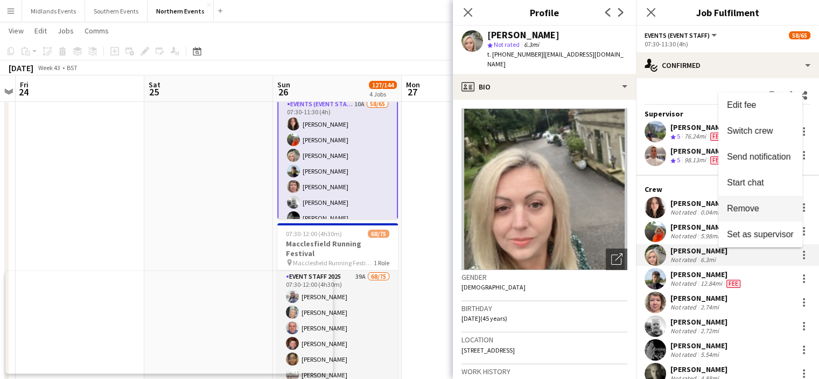
click at [753, 205] on span "Remove" at bounding box center [743, 208] width 32 height 9
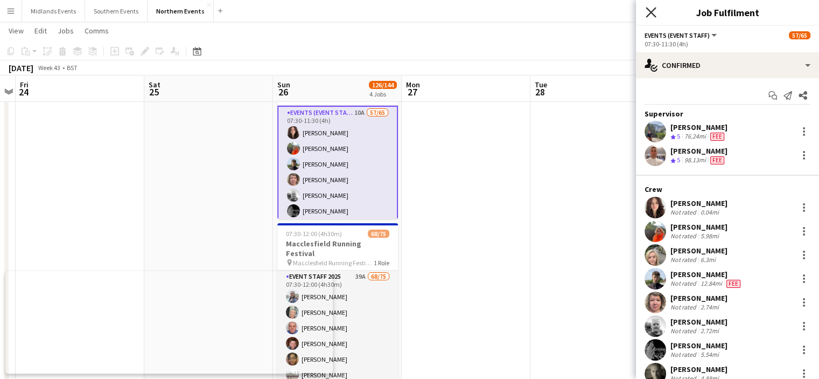
click at [653, 15] on icon at bounding box center [651, 12] width 10 height 10
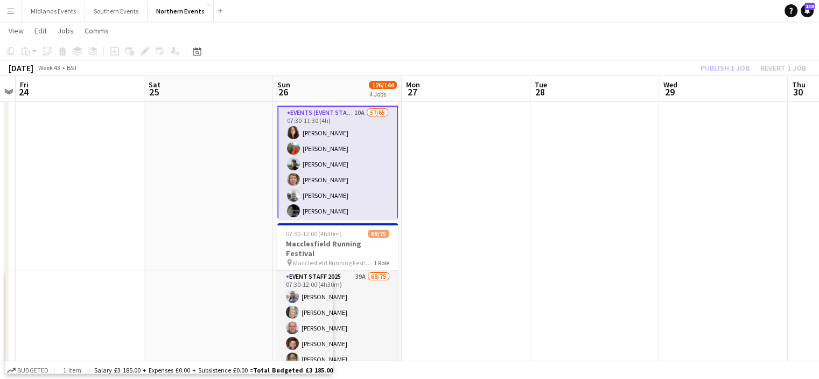
click at [707, 74] on div "Publish 1 job Revert 1 job" at bounding box center [753, 68] width 131 height 14
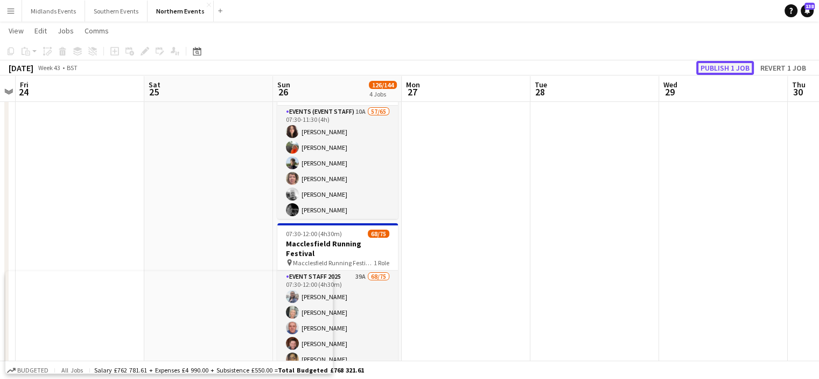
click at [709, 70] on button "Publish 1 job" at bounding box center [726, 68] width 58 height 14
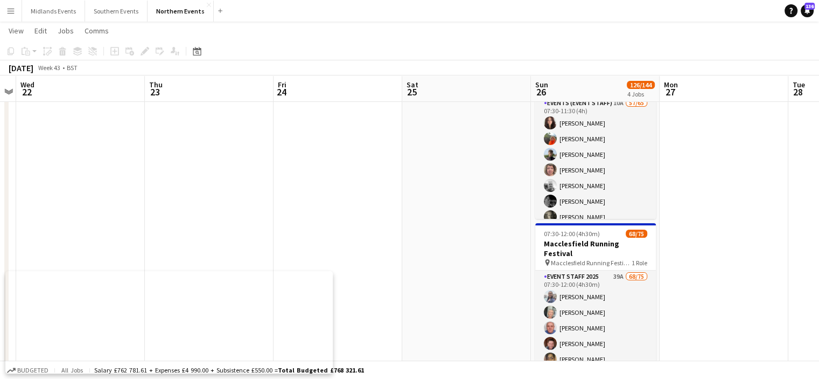
drag, startPoint x: 185, startPoint y: 164, endPoint x: 443, endPoint y: 152, distance: 258.3
click at [443, 152] on app-calendar-viewport "Mon 20 Tue 21 Wed 22 Thu 23 Fri 24 Sat 25 Sun 26 126/144 4 Jobs Mon 27 Tue 28 W…" at bounding box center [409, 136] width 819 height 736
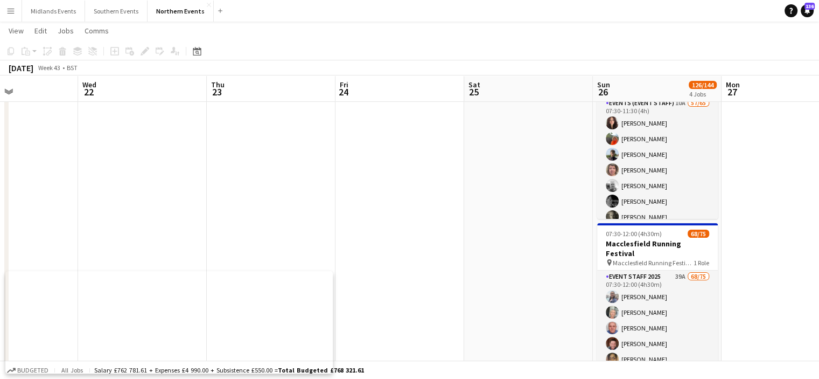
drag, startPoint x: 340, startPoint y: 121, endPoint x: 440, endPoint y: 129, distance: 100.5
click at [440, 129] on app-calendar-viewport "Sun 19 Mon 20 Tue 21 Wed 22 Thu 23 Fri 24 Sat 25 Sun 26 126/144 4 Jobs Mon 27 T…" at bounding box center [409, 136] width 819 height 736
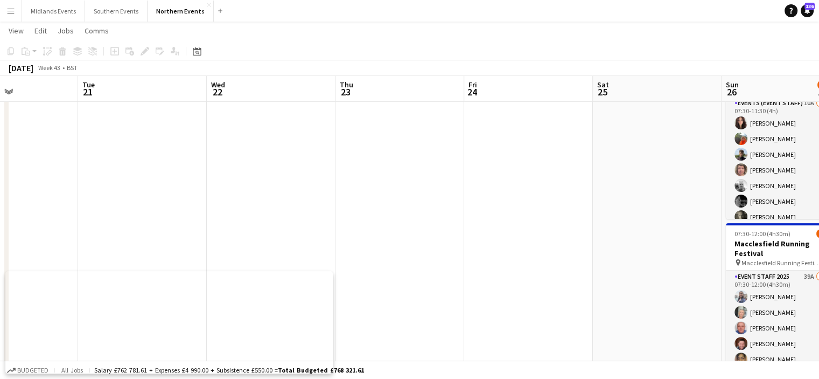
scroll to position [0, 272]
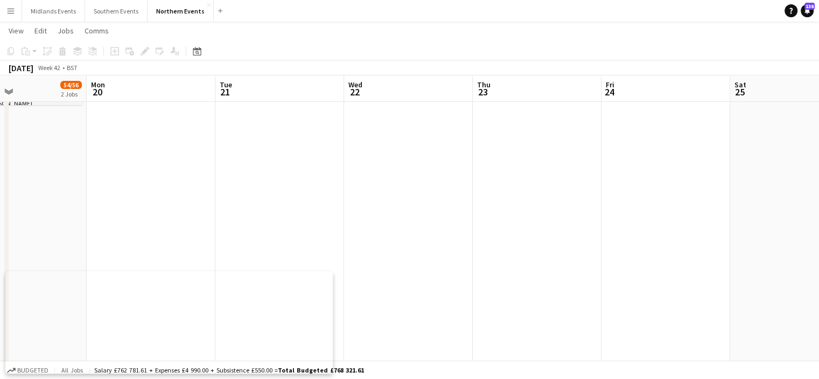
drag, startPoint x: 137, startPoint y: 131, endPoint x: 407, endPoint y: 134, distance: 270.5
click at [407, 134] on app-calendar-viewport "Fri 17 Sat 18 7/10 1 Job Sun 19 54/56 2 Jobs Mon 20 Tue 21 Wed 22 Thu 23 Fri 24…" at bounding box center [409, 136] width 819 height 736
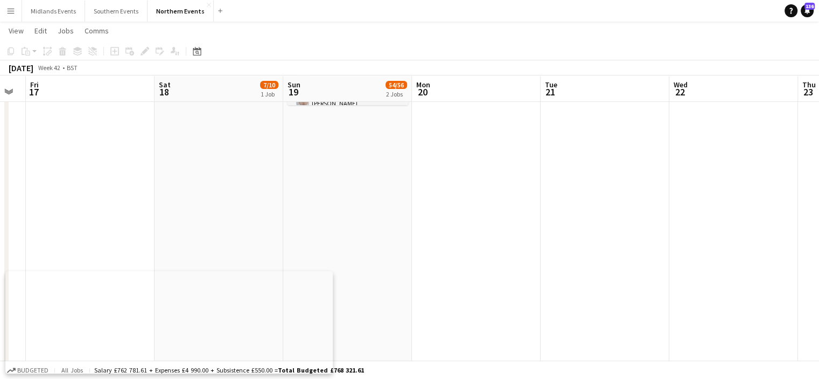
drag, startPoint x: 334, startPoint y: 151, endPoint x: 375, endPoint y: 155, distance: 41.6
click at [375, 155] on app-calendar-viewport "Wed 15 1/1 1 Job Thu 16 Fri 17 Sat 18 7/10 1 Job Sun 19 54/56 2 Jobs Mon 20 Tue…" at bounding box center [409, 136] width 819 height 736
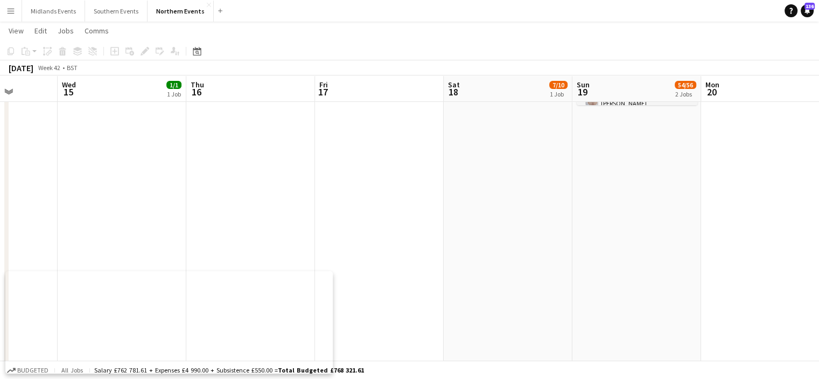
drag, startPoint x: 420, startPoint y: 170, endPoint x: 705, endPoint y: 168, distance: 284.5
click at [705, 168] on app-calendar-viewport "Sun 12 Mon 13 Tue 14 Wed 15 1/1 1 Job Thu 16 Fri 17 Sat 18 7/10 1 Job Sun 19 54…" at bounding box center [409, 136] width 819 height 736
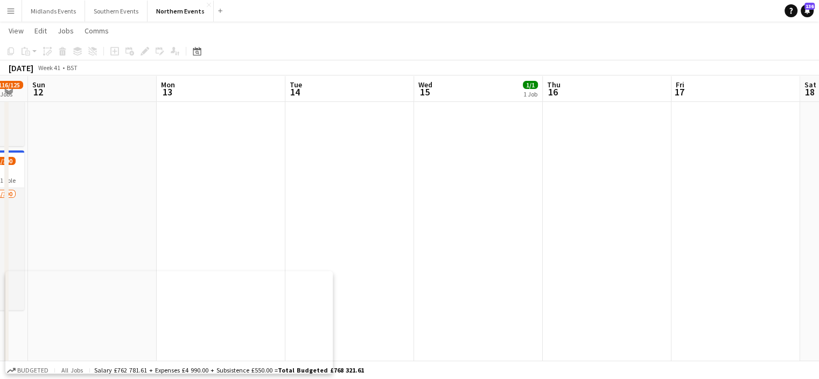
drag, startPoint x: 640, startPoint y: 187, endPoint x: 827, endPoint y: 186, distance: 186.9
click at [819, 186] on html "Menu Boards Boards Boards All jobs Status Workforce Workforce My Workforce Recr…" at bounding box center [409, 124] width 819 height 797
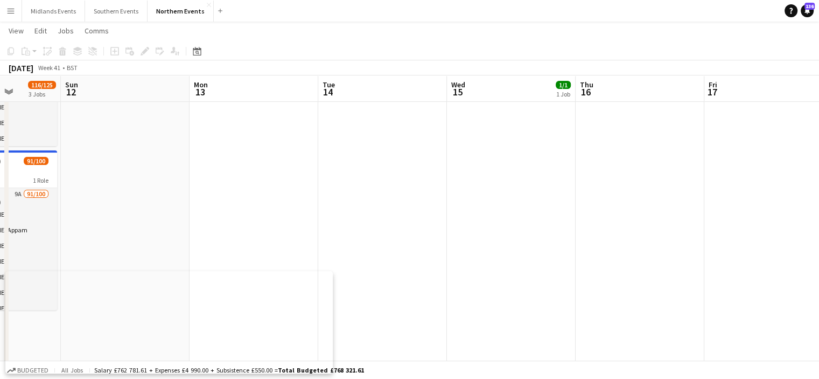
drag, startPoint x: 414, startPoint y: 159, endPoint x: 576, endPoint y: 172, distance: 163.2
click at [576, 172] on app-calendar-viewport "Thu 9 Fri 10 10/10 1 Job Sat 11 116/125 3 Jobs Sun 12 Mon 13 Tue 14 Wed 15 1/1 …" at bounding box center [409, 136] width 819 height 736
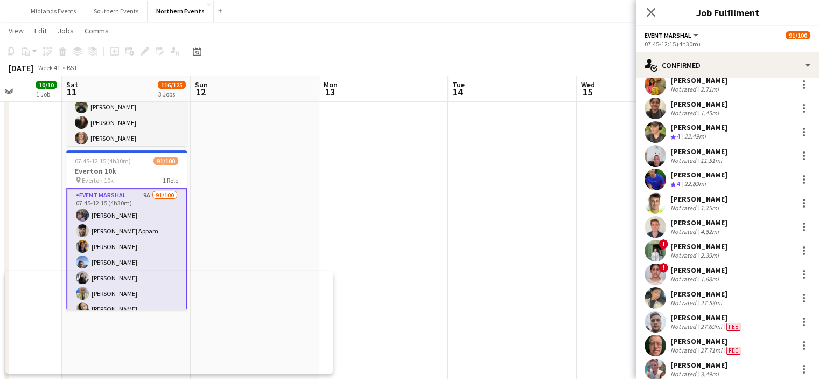
scroll to position [1056, 0]
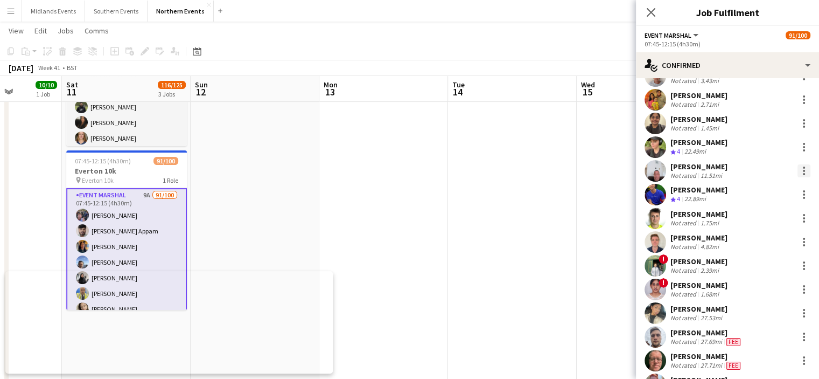
click at [798, 171] on div at bounding box center [804, 170] width 13 height 13
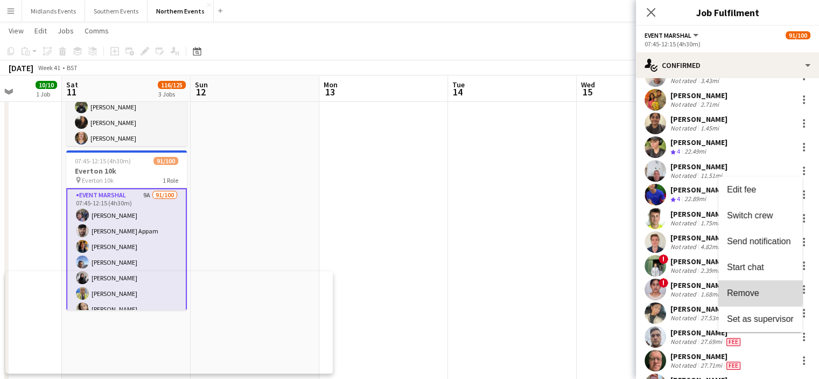
click at [746, 289] on span "Remove" at bounding box center [743, 292] width 32 height 9
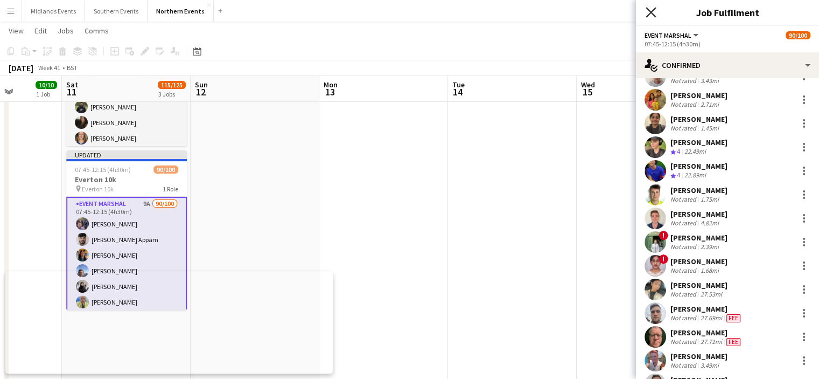
click at [655, 17] on icon "Close pop-in" at bounding box center [651, 12] width 10 height 10
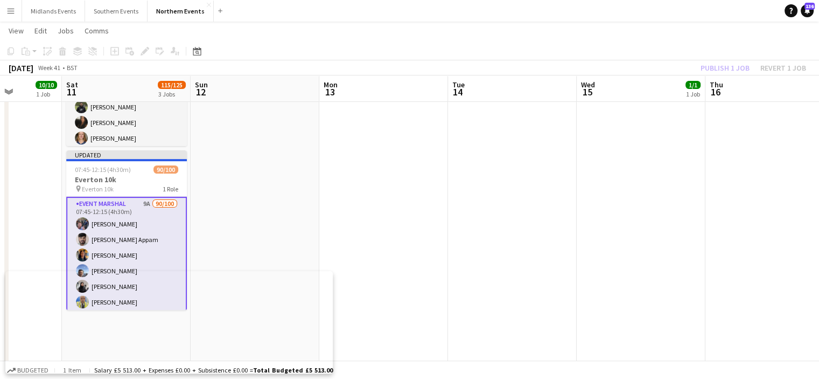
click at [713, 67] on div "Publish 1 job Revert 1 job" at bounding box center [753, 68] width 131 height 14
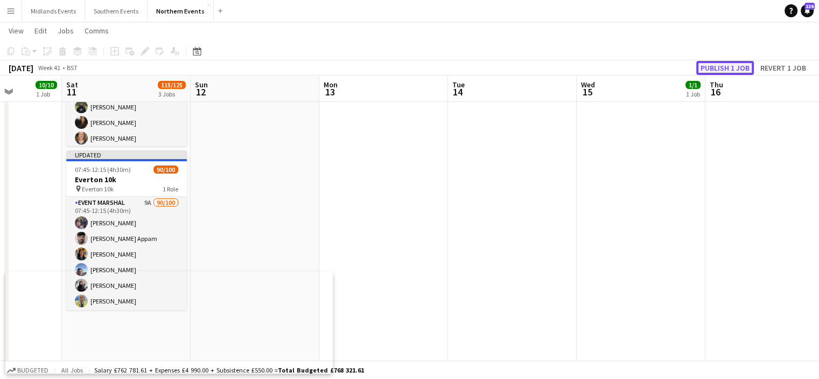
click at [713, 67] on button "Publish 1 job" at bounding box center [726, 68] width 58 height 14
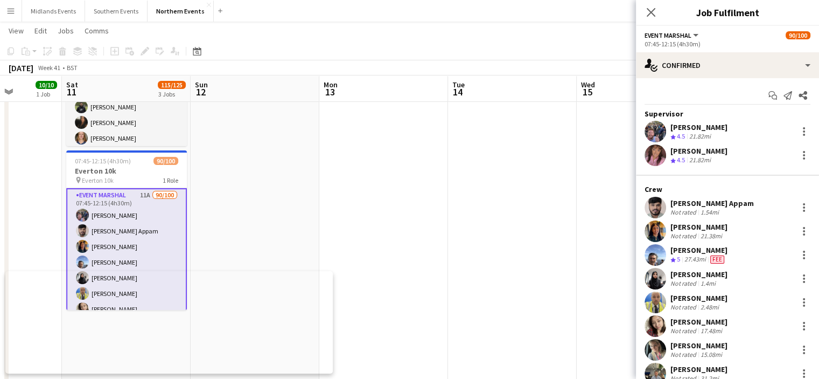
click at [571, 144] on app-date-cell at bounding box center [512, 126] width 129 height 559
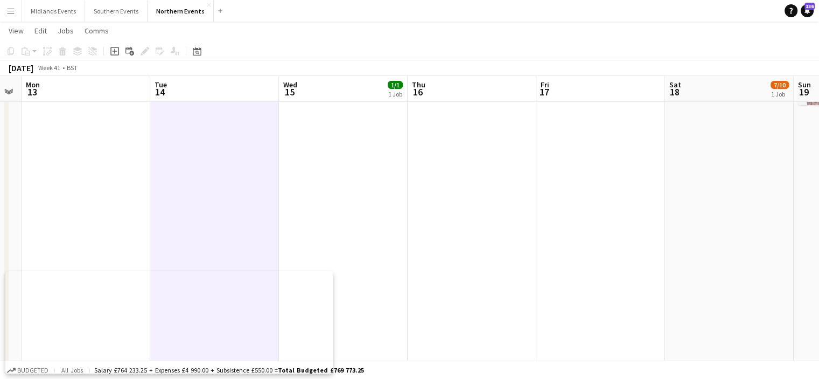
drag, startPoint x: 719, startPoint y: 163, endPoint x: 420, endPoint y: 200, distance: 301.2
click at [420, 200] on app-calendar-viewport "Fri 10 10/10 1 Job Sat 11 115/125 3 Jobs Sun 12 Mon 13 Tue 14 Wed 15 1/1 1 Job …" at bounding box center [409, 136] width 819 height 736
drag, startPoint x: 643, startPoint y: 204, endPoint x: 422, endPoint y: 200, distance: 220.9
click at [422, 200] on app-calendar-viewport "Fri 10 10/10 1 Job Sat 11 115/125 3 Jobs Sun 12 Mon 13 Tue 14 Wed 15 1/1 1 Job …" at bounding box center [409, 136] width 819 height 736
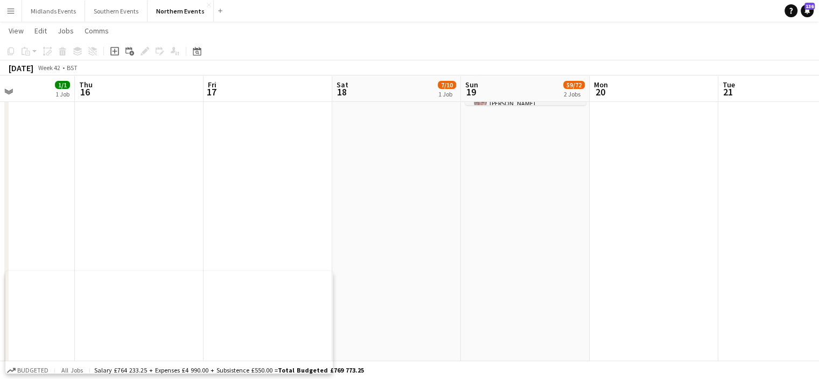
click at [492, 217] on app-calendar-viewport "Sun 12 Mon 13 Tue 14 Wed 15 1/1 1 Job Thu 16 Fri 17 Sat 18 7/10 1 Job Sun 19 59…" at bounding box center [409, 136] width 819 height 736
click at [816, 264] on app-date-cell at bounding box center [788, 126] width 129 height 559
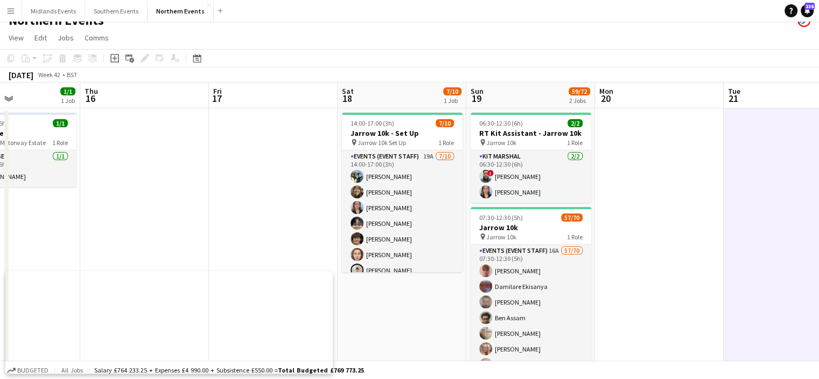
scroll to position [12, 0]
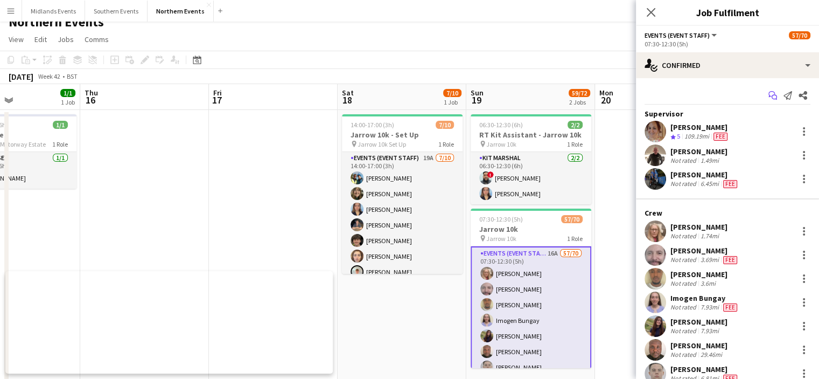
click at [769, 94] on icon "Start chat" at bounding box center [773, 95] width 9 height 9
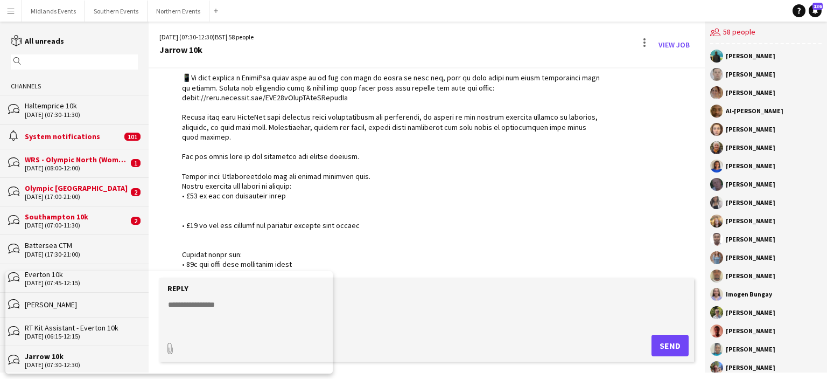
scroll to position [306, 0]
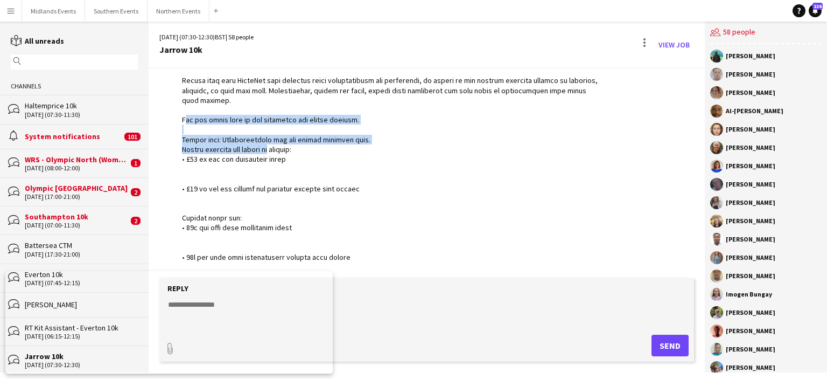
drag, startPoint x: 187, startPoint y: 117, endPoint x: 275, endPoint y: 153, distance: 94.7
click at [275, 153] on div "RunThrough Events 15:11 · Seen by 37 people" at bounding box center [381, 115] width 445 height 628
click at [205, 148] on div at bounding box center [393, 125] width 422 height 608
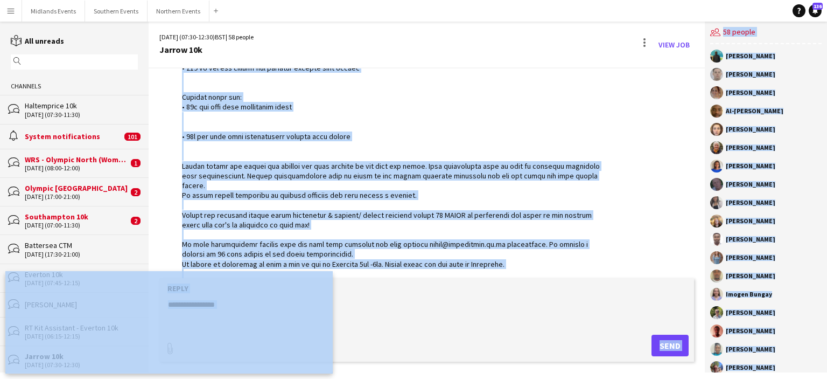
scroll to position [455, 0]
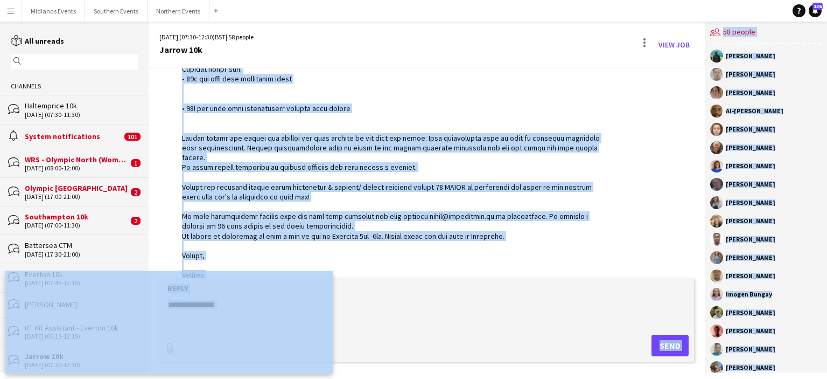
drag, startPoint x: 182, startPoint y: 137, endPoint x: 288, endPoint y: 262, distance: 164.3
copy div "lease note: Reimbursements are for travel expenses only. Travel expenses are ca…"
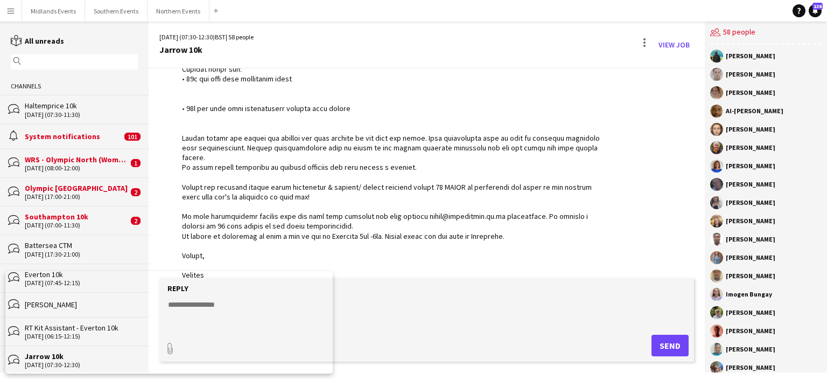
click at [11, 8] on app-icon "Menu" at bounding box center [10, 10] width 9 height 9
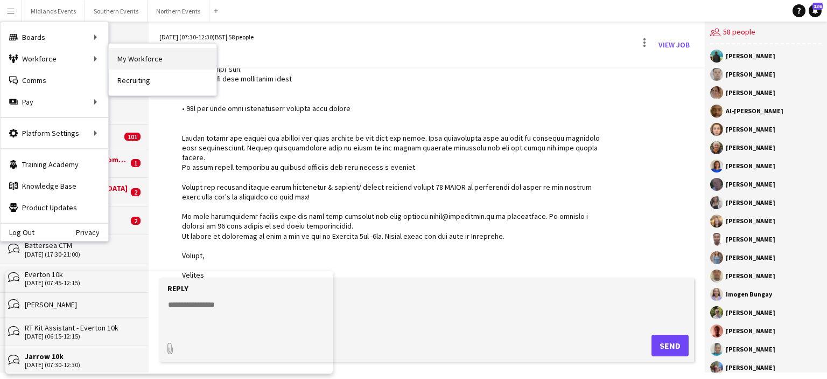
click at [141, 59] on link "My Workforce" at bounding box center [163, 59] width 108 height 22
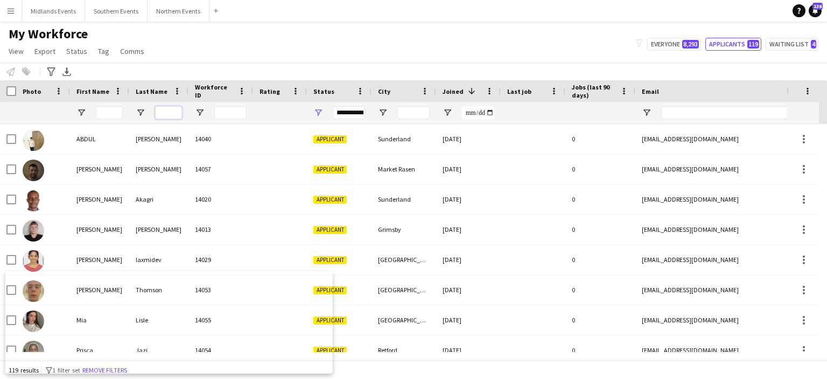
click at [164, 114] on input "Last Name Filter Input" at bounding box center [168, 112] width 27 height 13
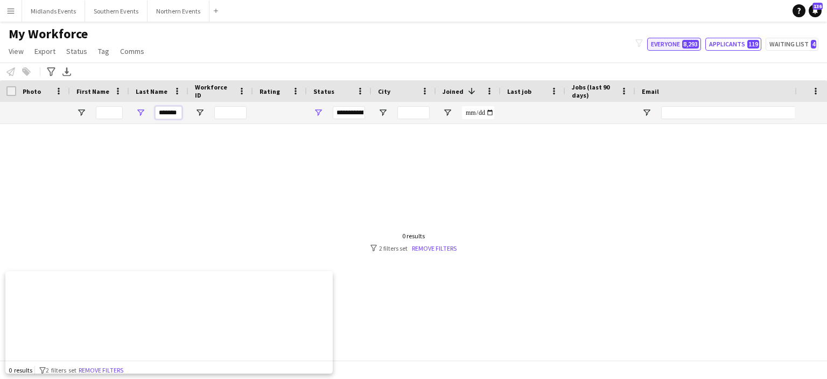
type input "*******"
click at [658, 44] on button "Everyone 8,293" at bounding box center [675, 44] width 54 height 13
type input "**********"
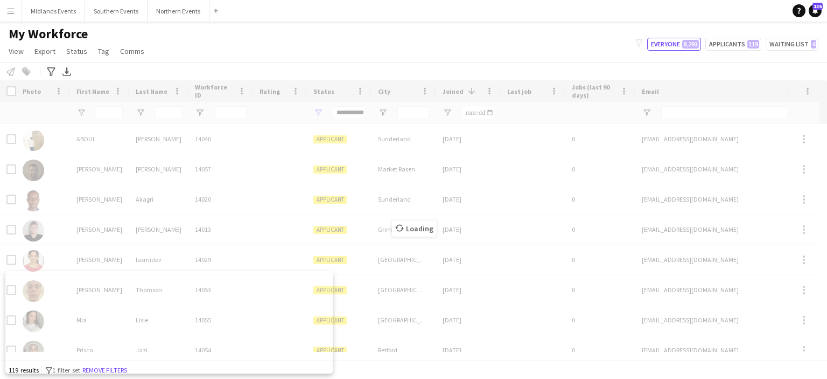
click at [172, 112] on div "Loading" at bounding box center [413, 220] width 827 height 280
click at [169, 118] on input "Last Name Filter Input" at bounding box center [168, 112] width 27 height 13
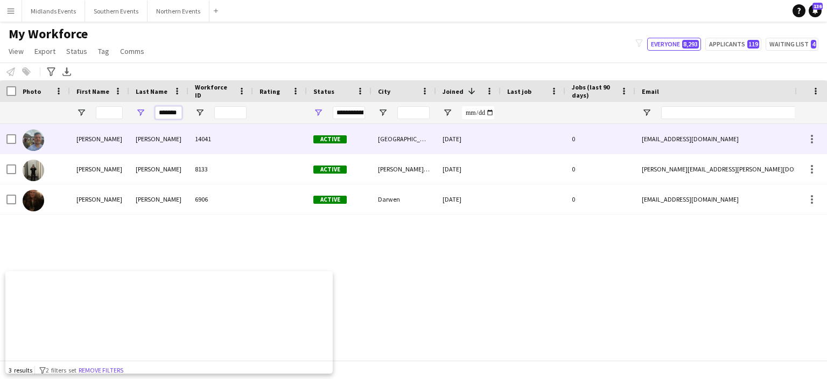
type input "*******"
click at [149, 138] on div "[PERSON_NAME]" at bounding box center [158, 139] width 59 height 30
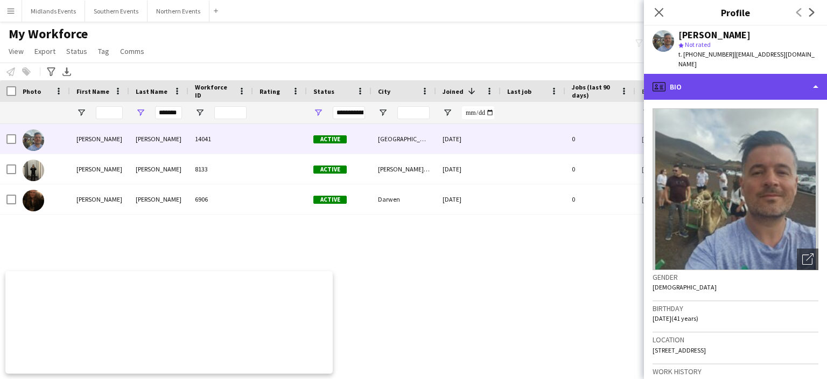
click at [721, 74] on div "profile Bio" at bounding box center [735, 87] width 183 height 26
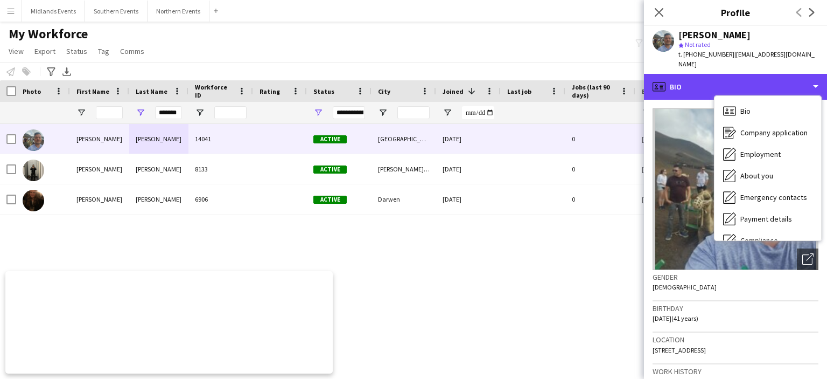
scroll to position [101, 0]
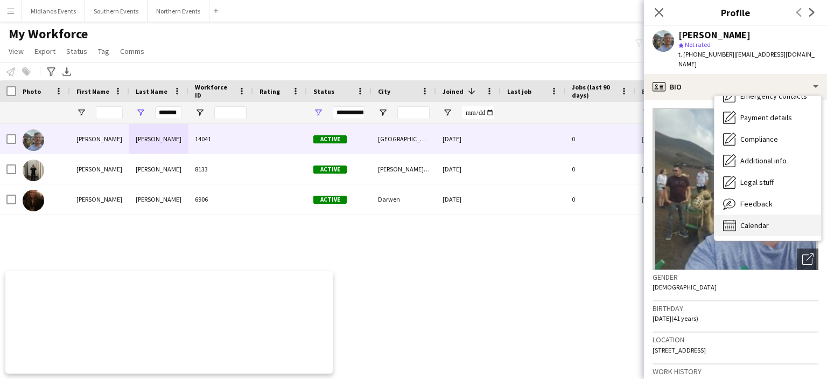
click at [770, 214] on div "Calendar Calendar" at bounding box center [768, 225] width 107 height 22
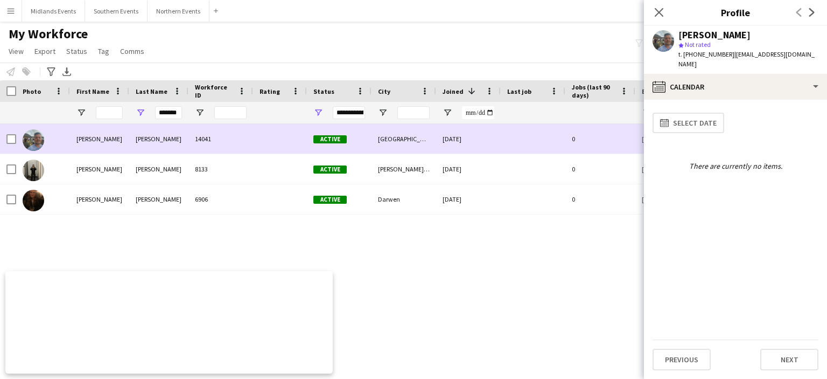
click at [140, 144] on div "[PERSON_NAME]" at bounding box center [158, 139] width 59 height 30
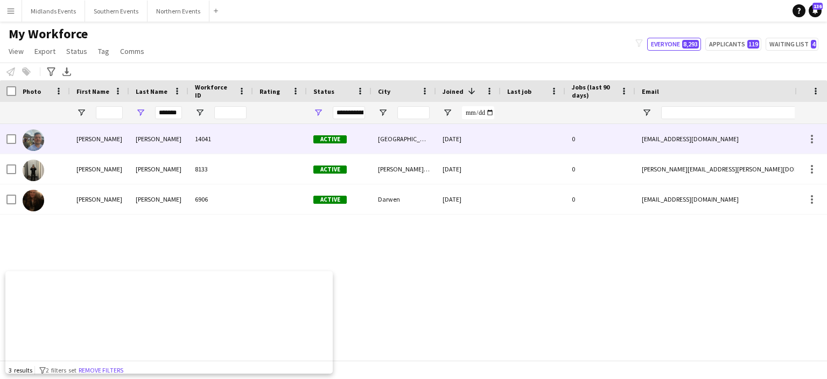
click at [152, 135] on div "[PERSON_NAME]" at bounding box center [158, 139] width 59 height 30
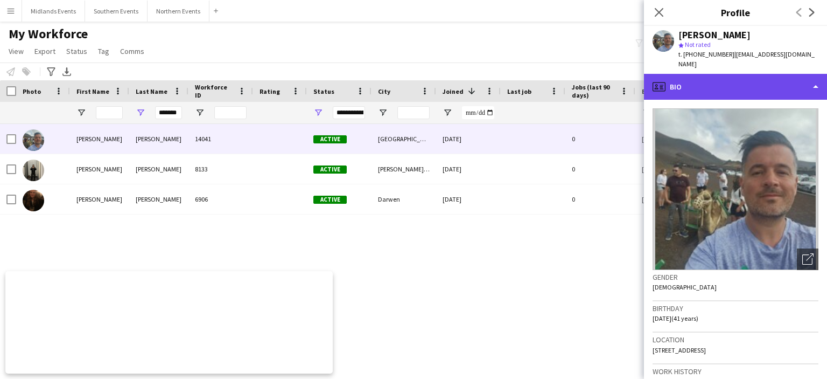
click at [789, 87] on div "profile Bio" at bounding box center [735, 87] width 183 height 26
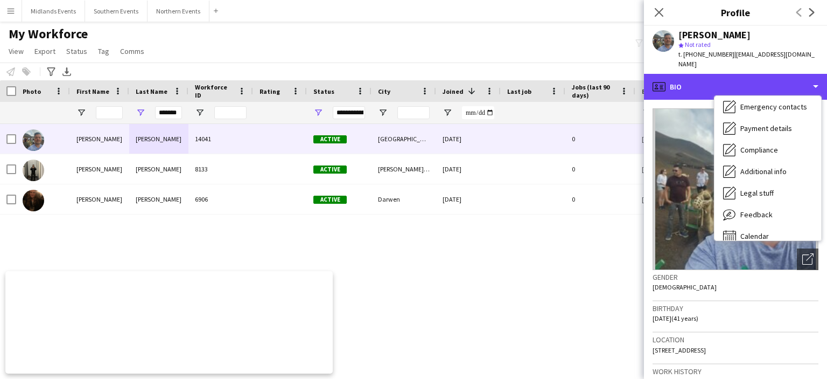
scroll to position [93, 0]
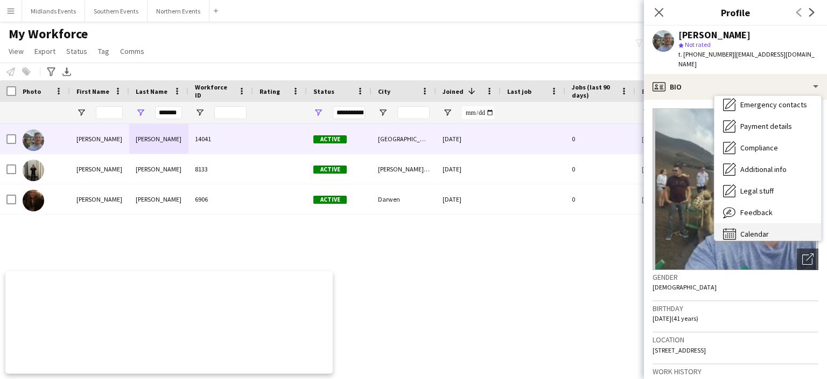
click at [766, 229] on span "Calendar" at bounding box center [755, 234] width 29 height 10
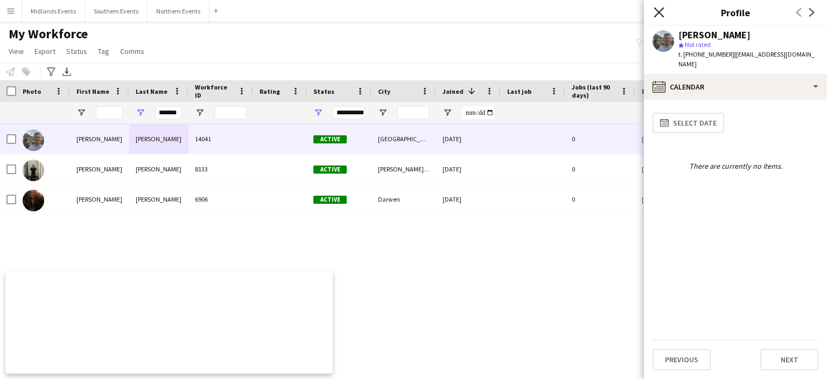
click at [660, 13] on icon at bounding box center [659, 12] width 10 height 10
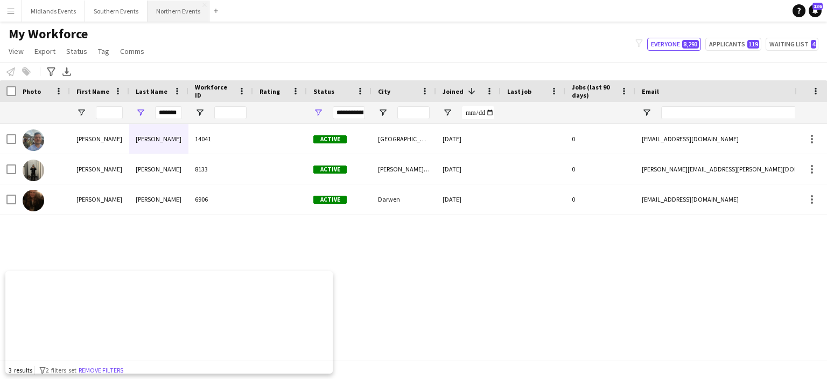
click at [185, 10] on button "Northern Events Close" at bounding box center [179, 11] width 62 height 21
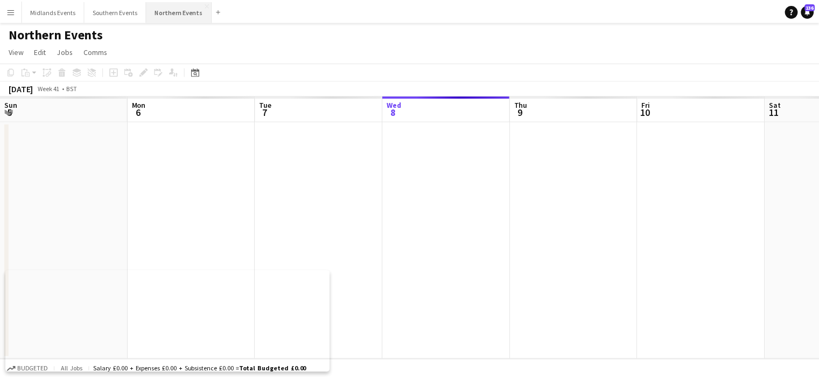
scroll to position [0, 258]
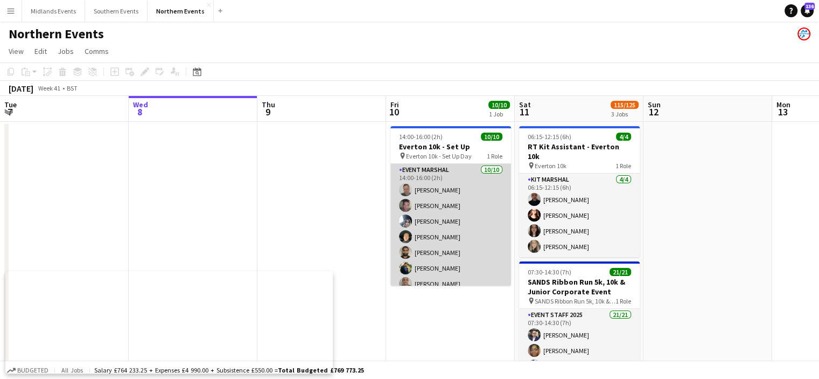
click at [450, 207] on app-card-role "Event Marshal 10/10 14:00-16:00 (2h) Andrew Glover Jonathan Binns Dan Rowlands …" at bounding box center [451, 252] width 121 height 177
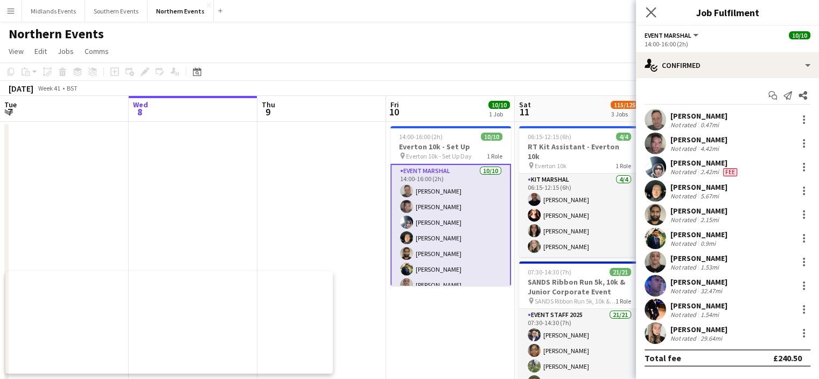
click at [645, 14] on app-icon "Close pop-in" at bounding box center [652, 13] width 16 height 16
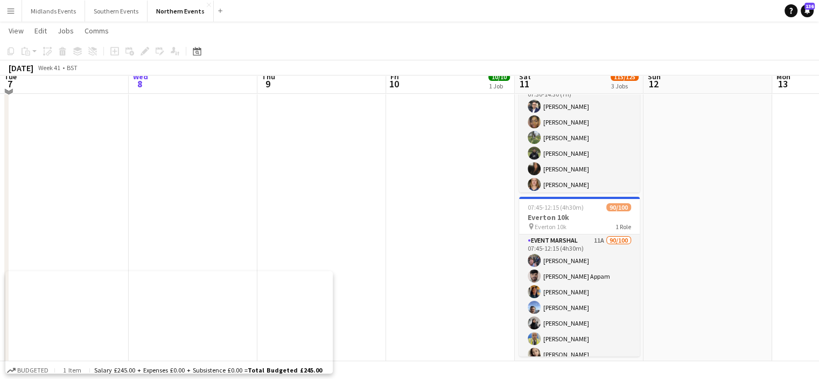
scroll to position [246, 0]
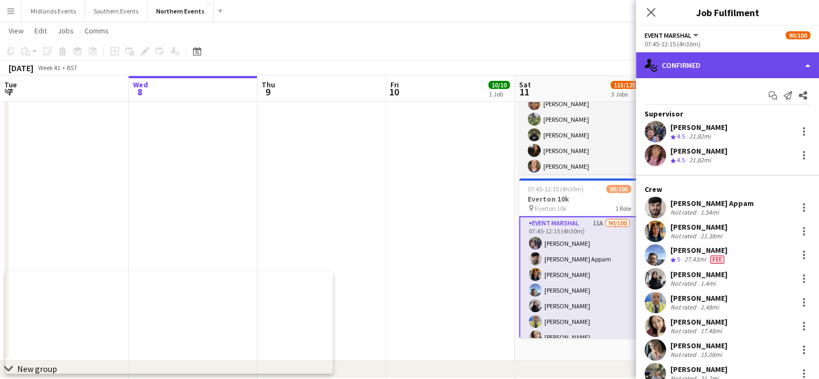
click at [703, 68] on div "single-neutral-actions-check-2 Confirmed" at bounding box center [727, 65] width 183 height 26
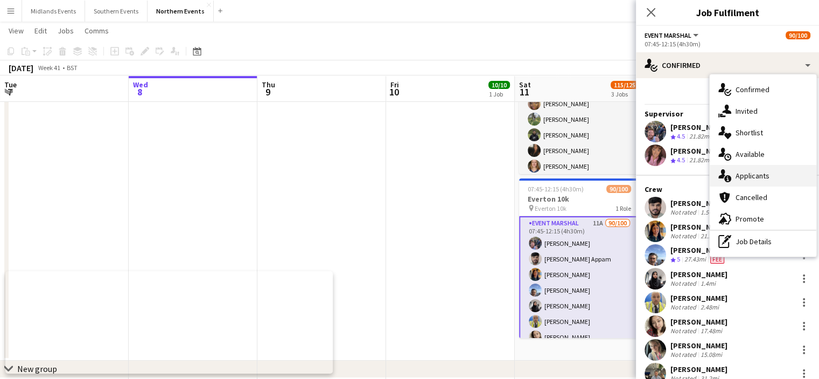
click at [754, 177] on span "Applicants" at bounding box center [753, 176] width 34 height 10
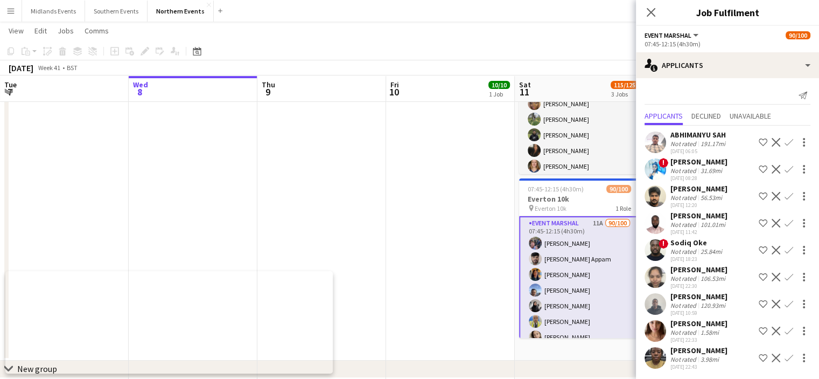
scroll to position [11, 0]
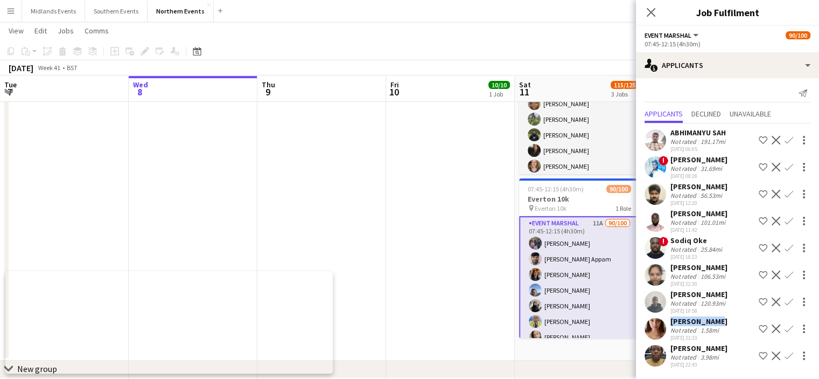
drag, startPoint x: 718, startPoint y: 320, endPoint x: 668, endPoint y: 325, distance: 49.8
click at [668, 325] on div "emma ghazal Not rated 1.58mi 08-10-2025 22:33 Shortlist crew Decline Confirm" at bounding box center [727, 328] width 183 height 25
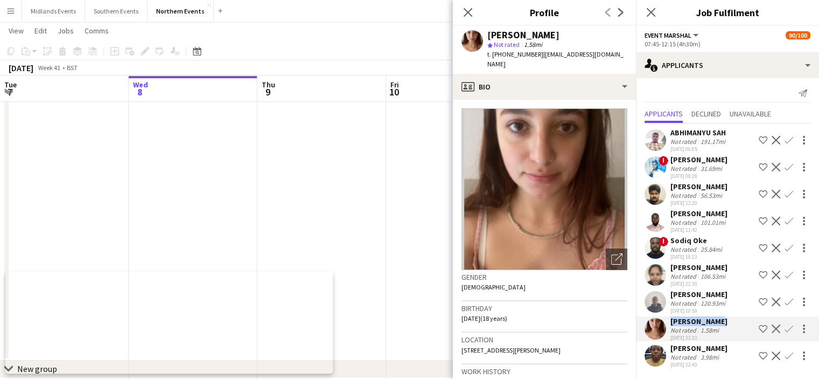
copy div "[PERSON_NAME]"
click at [668, 325] on div "emma ghazal Not rated 1.58mi 08-10-2025 22:33 Shortlist crew Decline Confirm" at bounding box center [727, 328] width 183 height 25
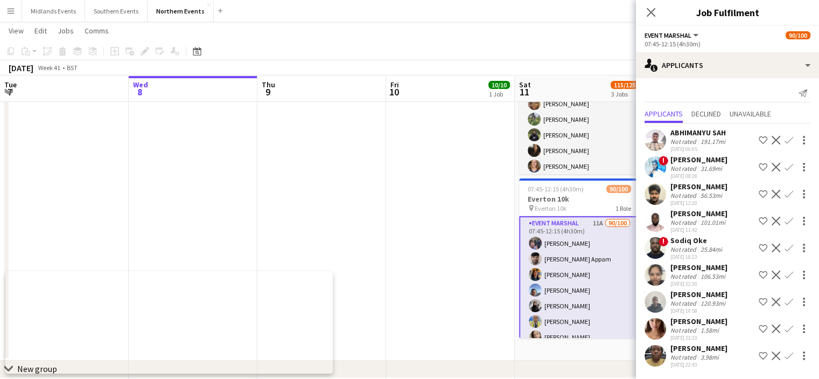
drag, startPoint x: 722, startPoint y: 323, endPoint x: 671, endPoint y: 328, distance: 51.4
click at [671, 328] on div "emma ghazal Not rated 1.58mi 08-10-2025 22:33 Shortlist crew Decline Confirm" at bounding box center [727, 328] width 183 height 25
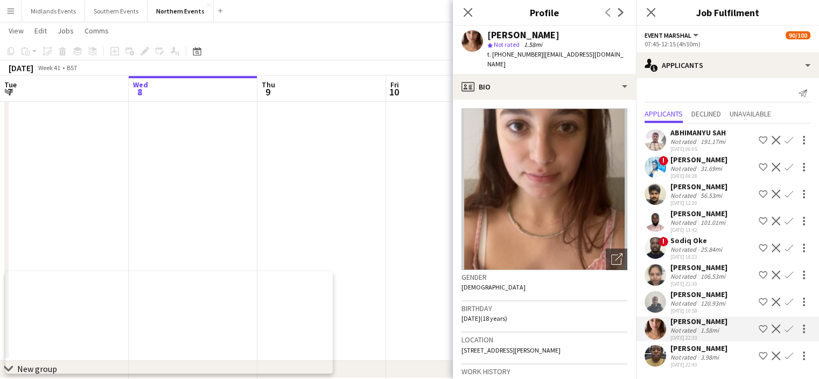
click at [702, 323] on div "[PERSON_NAME]" at bounding box center [699, 321] width 57 height 10
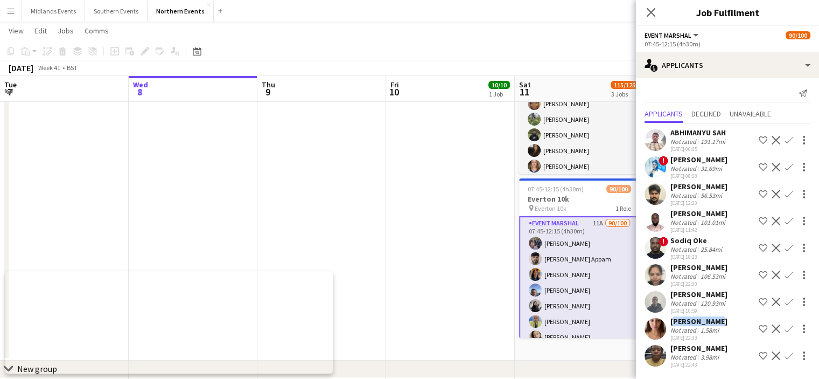
drag, startPoint x: 722, startPoint y: 318, endPoint x: 671, endPoint y: 323, distance: 51.4
click at [671, 323] on div "emma ghazal Not rated 1.58mi 08-10-2025 22:33 Shortlist crew Decline Confirm" at bounding box center [727, 328] width 183 height 25
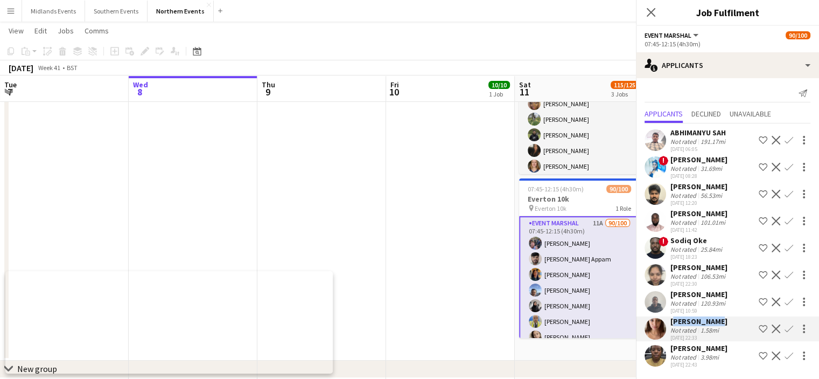
copy div "[PERSON_NAME]"
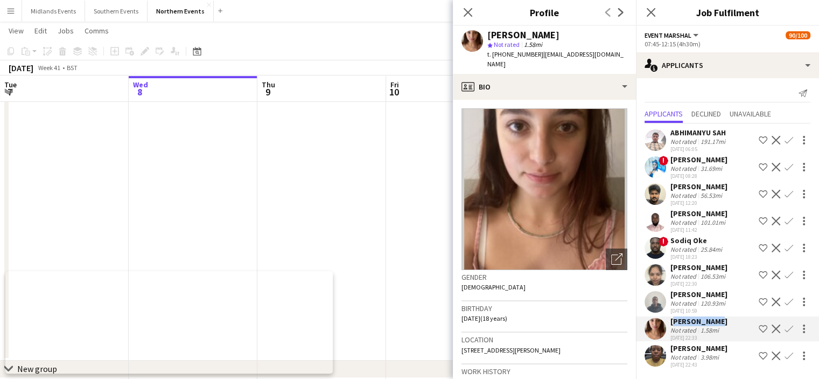
click at [671, 323] on div "[PERSON_NAME]" at bounding box center [699, 321] width 57 height 10
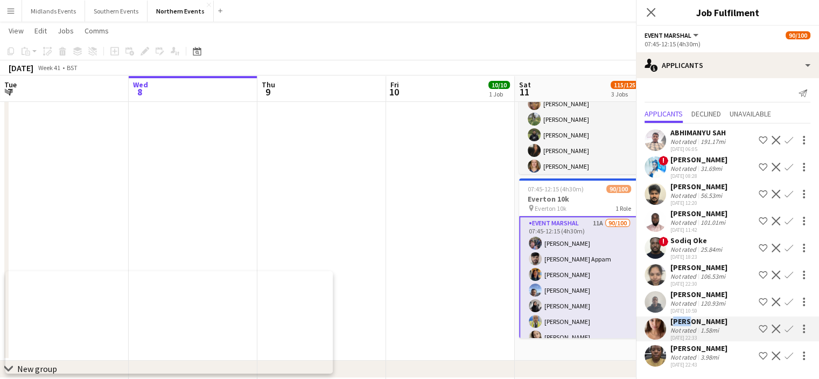
click at [671, 323] on div "[PERSON_NAME]" at bounding box center [699, 321] width 57 height 10
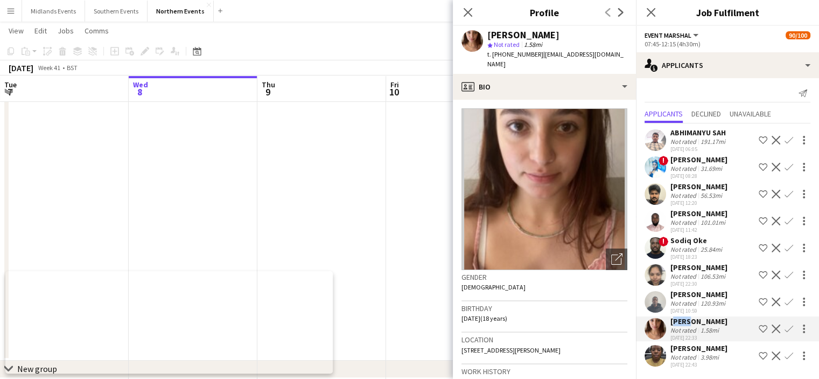
click at [785, 328] on app-icon "Confirm" at bounding box center [789, 328] width 9 height 9
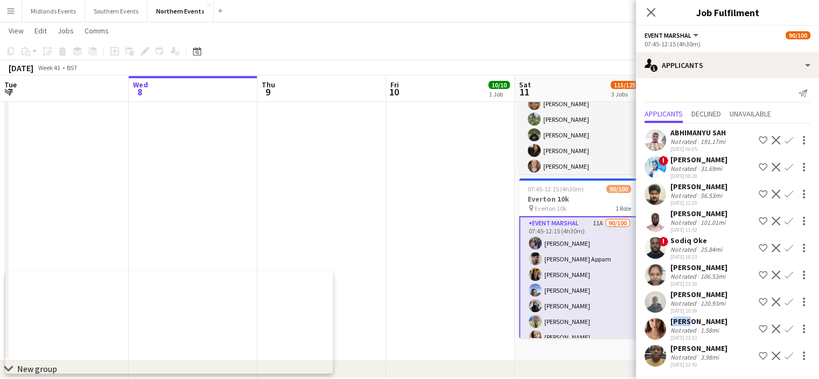
click at [785, 332] on app-icon "Confirm" at bounding box center [789, 328] width 9 height 9
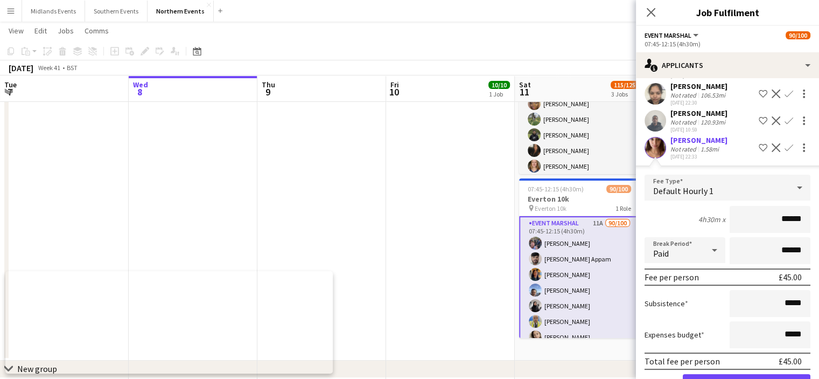
scroll to position [254, 0]
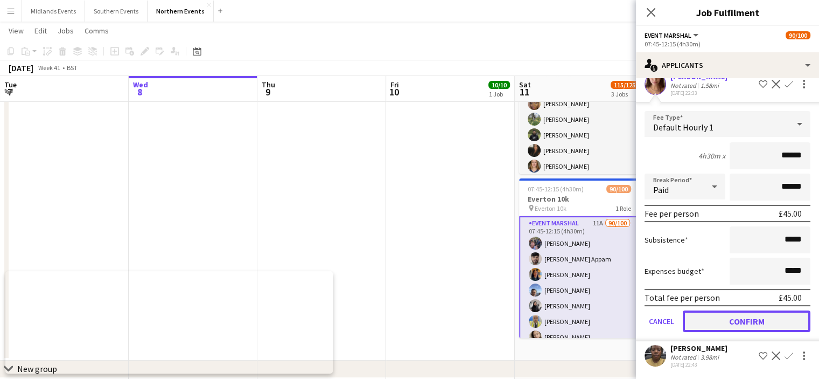
click at [776, 322] on button "Confirm" at bounding box center [747, 321] width 128 height 22
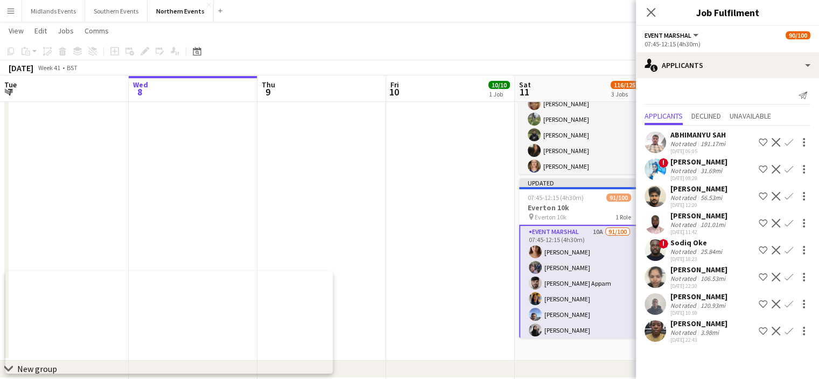
scroll to position [0, 0]
drag, startPoint x: 725, startPoint y: 329, endPoint x: 666, endPoint y: 338, distance: 59.3
click at [666, 338] on div "Oyenike Akande Not rated 3.98mi 08-10-2025 22:43 Shortlist crew Decline Confirm" at bounding box center [727, 330] width 183 height 25
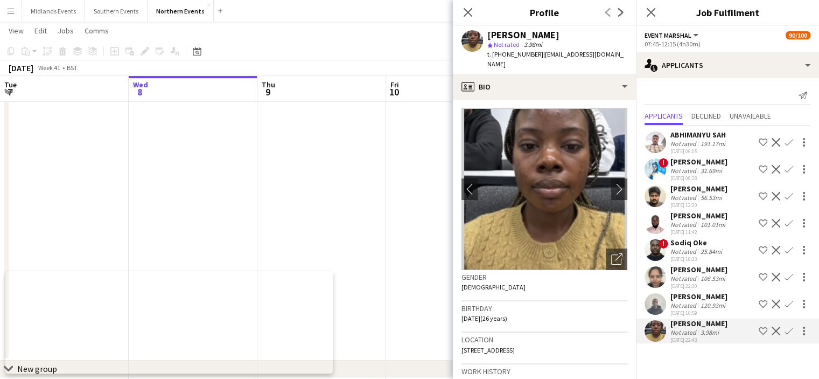
copy div "[PERSON_NAME]"
click at [788, 335] on app-icon "Confirm" at bounding box center [789, 330] width 9 height 9
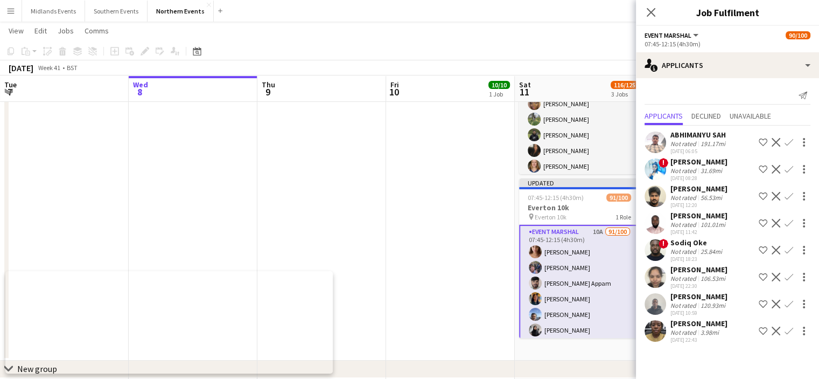
click at [788, 335] on app-icon "Confirm" at bounding box center [789, 330] width 9 height 9
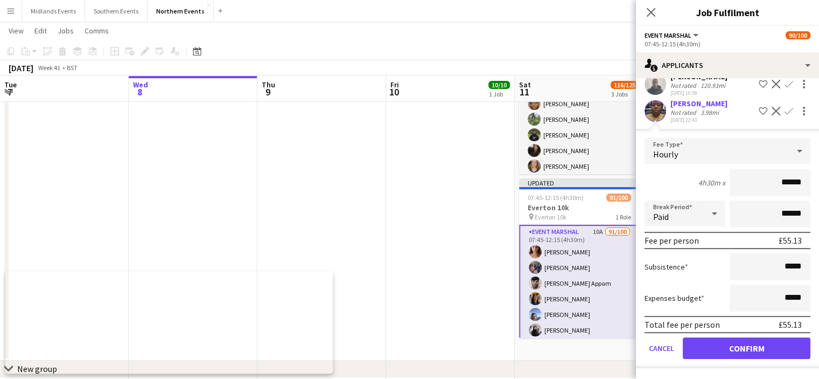
scroll to position [222, 0]
click at [767, 349] on button "Confirm" at bounding box center [747, 348] width 128 height 22
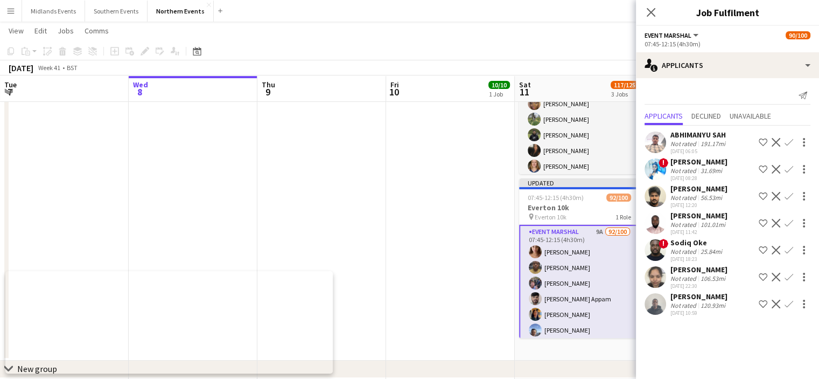
scroll to position [0, 0]
click at [651, 6] on app-icon "Close pop-in" at bounding box center [652, 13] width 16 height 16
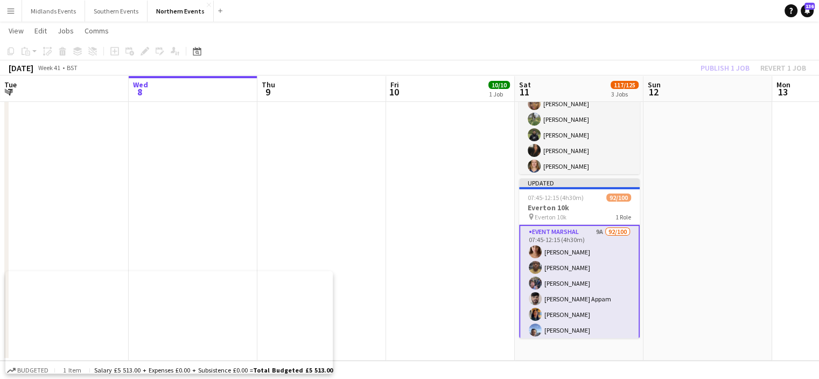
click at [708, 71] on div "Publish 1 job Revert 1 job" at bounding box center [753, 68] width 131 height 14
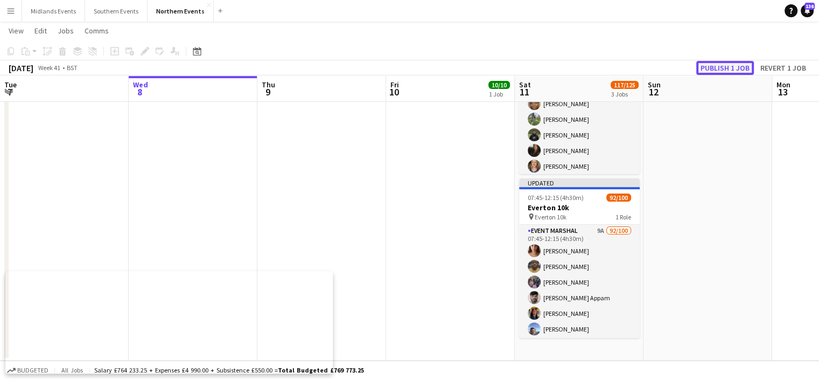
click at [712, 64] on button "Publish 1 job" at bounding box center [726, 68] width 58 height 14
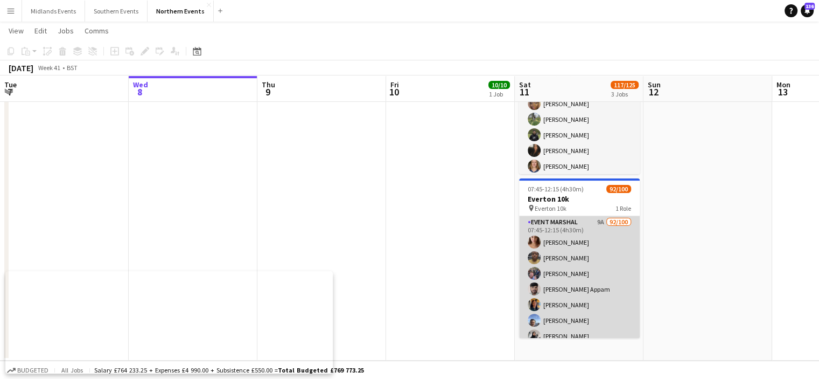
drag, startPoint x: 572, startPoint y: 260, endPoint x: 571, endPoint y: 277, distance: 17.8
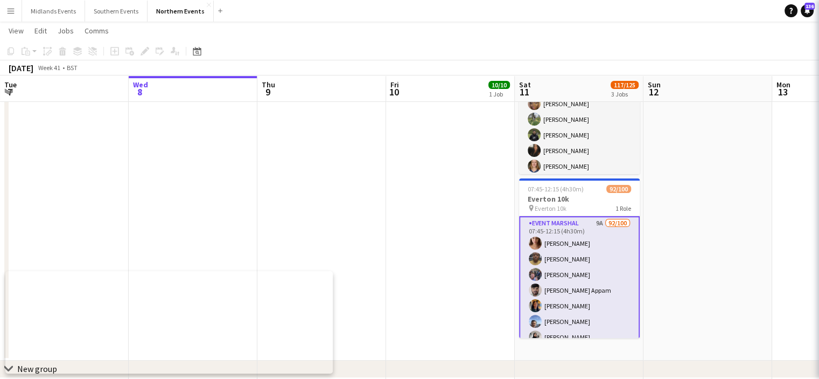
scroll to position [0, 256]
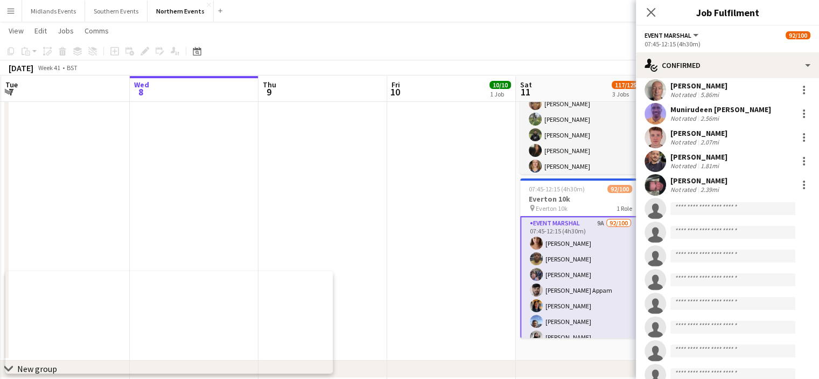
scroll to position [2169, 0]
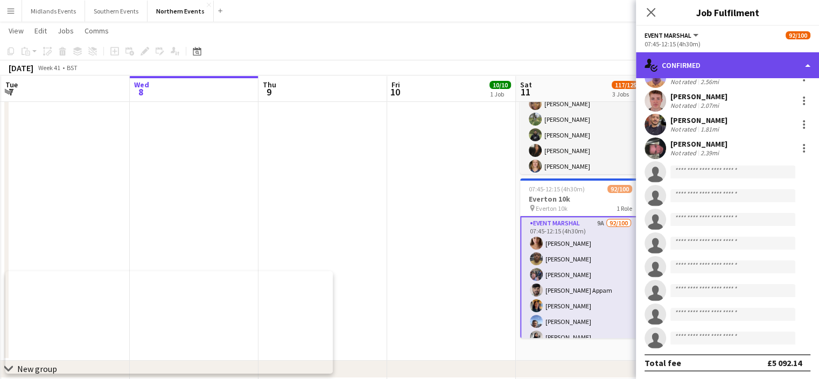
click at [704, 67] on div "single-neutral-actions-check-2 Confirmed" at bounding box center [727, 65] width 183 height 26
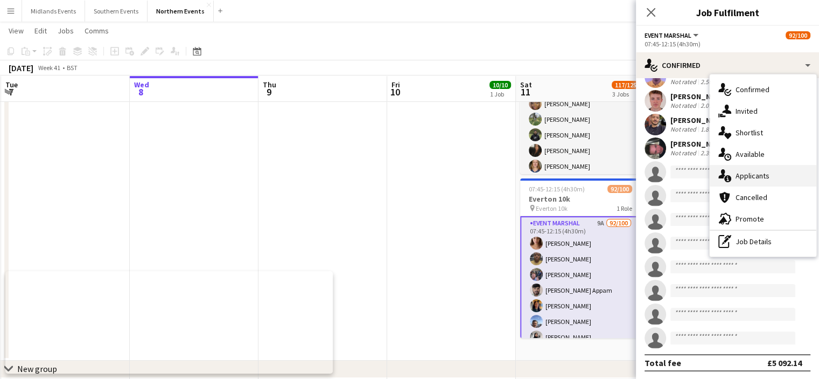
click at [743, 177] on span "Applicants" at bounding box center [753, 176] width 34 height 10
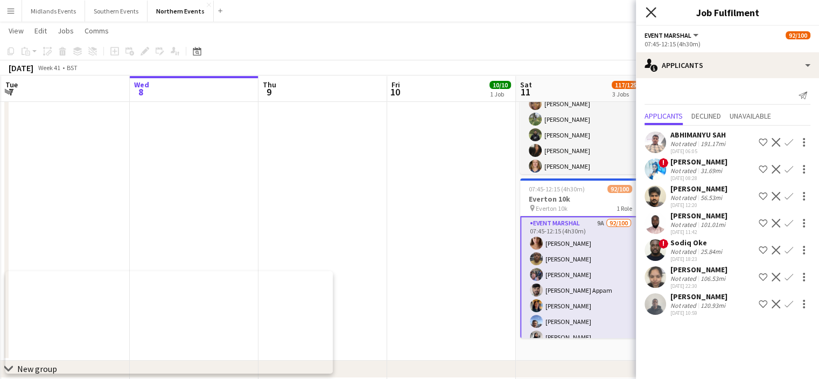
click at [652, 12] on icon at bounding box center [651, 12] width 10 height 10
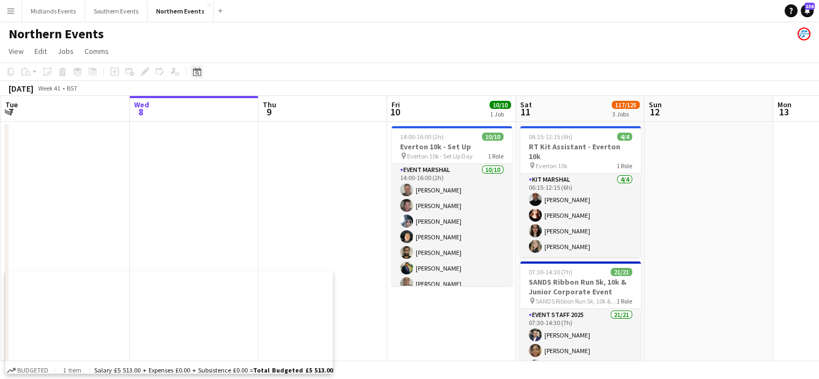
click at [199, 68] on icon at bounding box center [197, 71] width 8 height 9
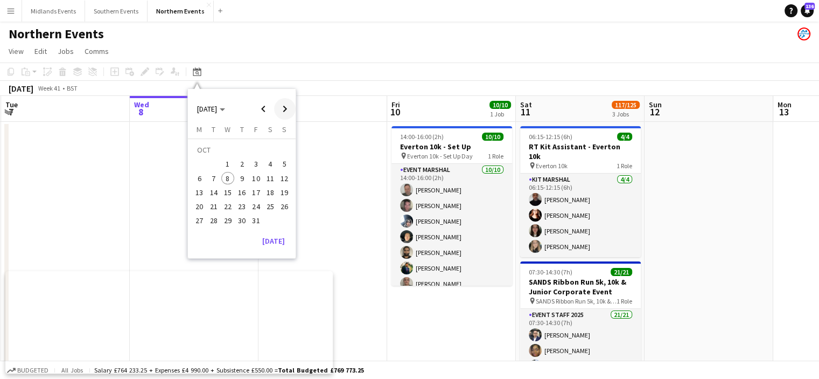
click at [284, 107] on span "Next month" at bounding box center [285, 109] width 22 height 22
click at [284, 159] on span "7" at bounding box center [284, 164] width 13 height 13
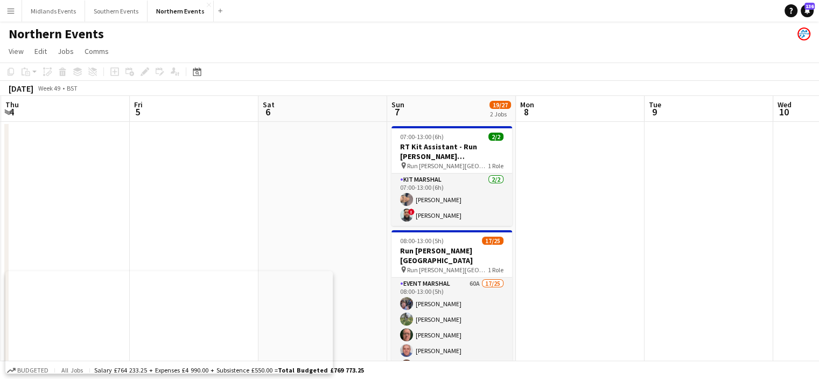
scroll to position [0, 371]
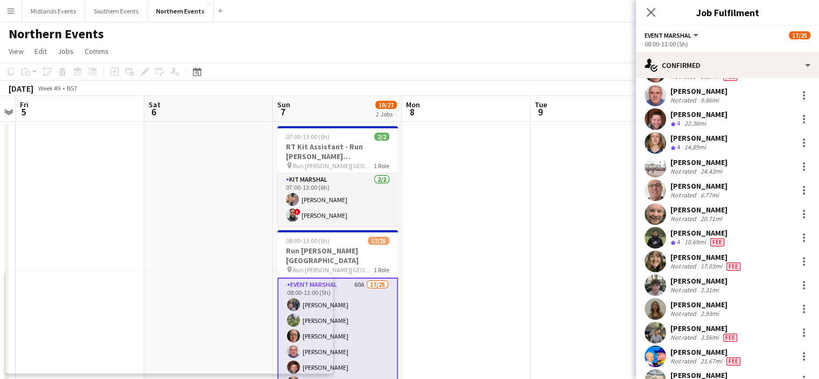
scroll to position [155, 0]
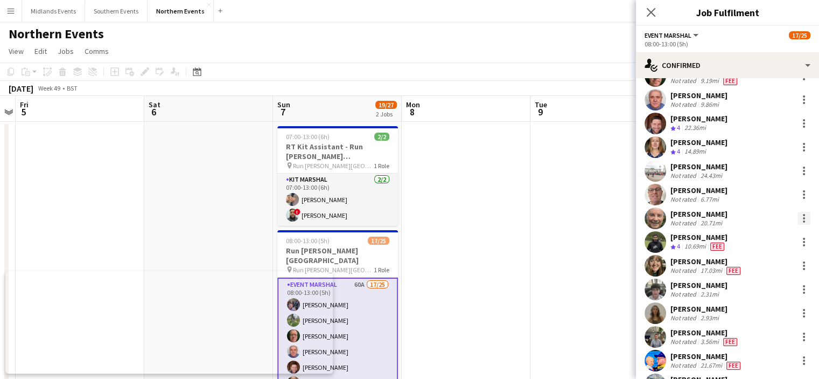
click at [798, 222] on div at bounding box center [804, 218] width 13 height 13
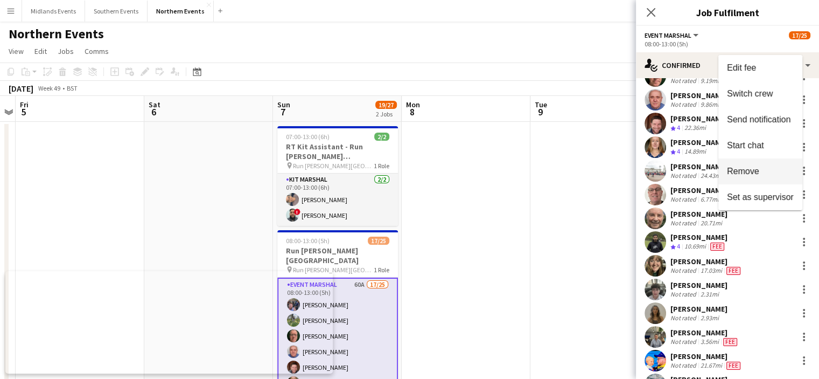
click at [769, 176] on span "Remove" at bounding box center [760, 171] width 67 height 10
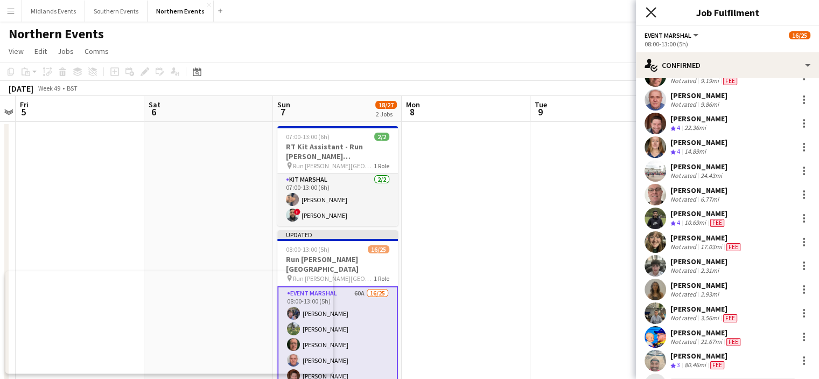
click at [652, 11] on icon at bounding box center [651, 12] width 10 height 10
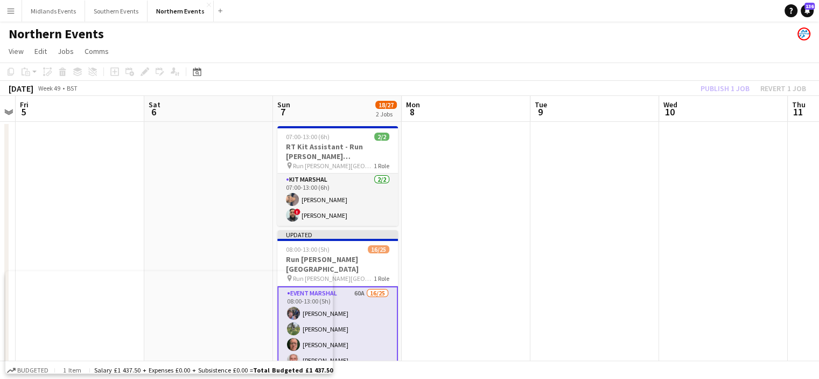
click at [734, 90] on div "Publish 1 job Revert 1 job" at bounding box center [753, 88] width 131 height 14
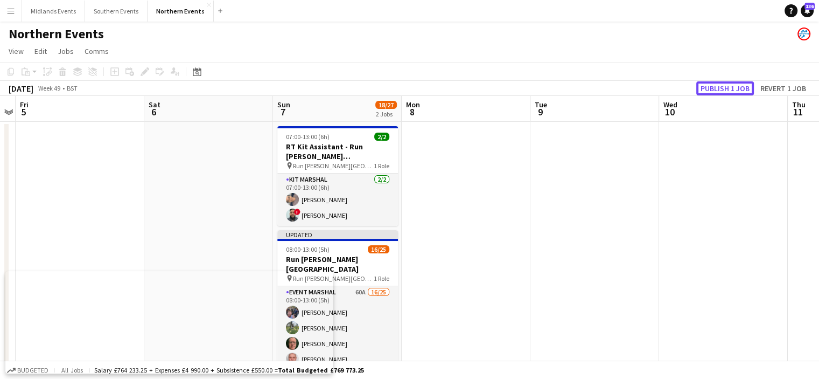
click at [734, 90] on button "Publish 1 job" at bounding box center [726, 88] width 58 height 14
